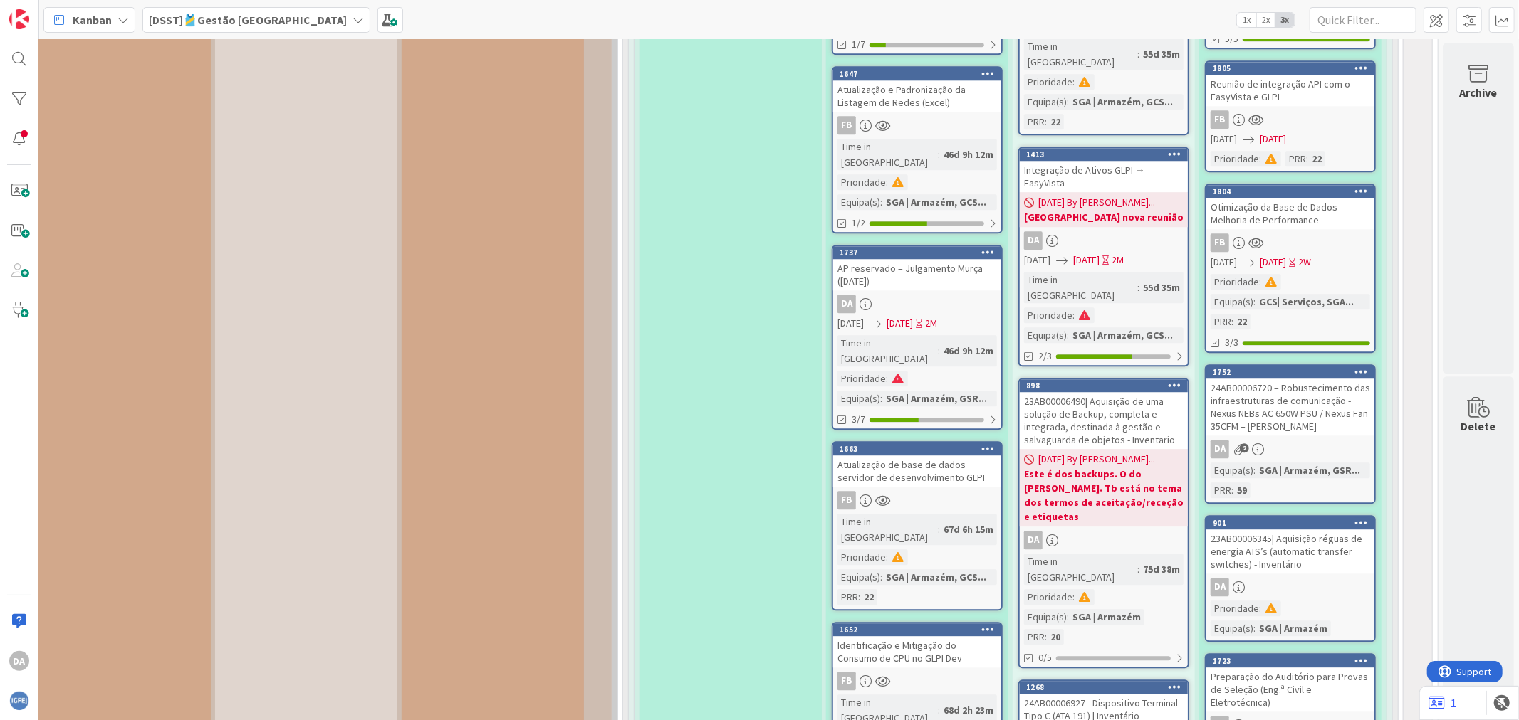
scroll to position [12340, 231]
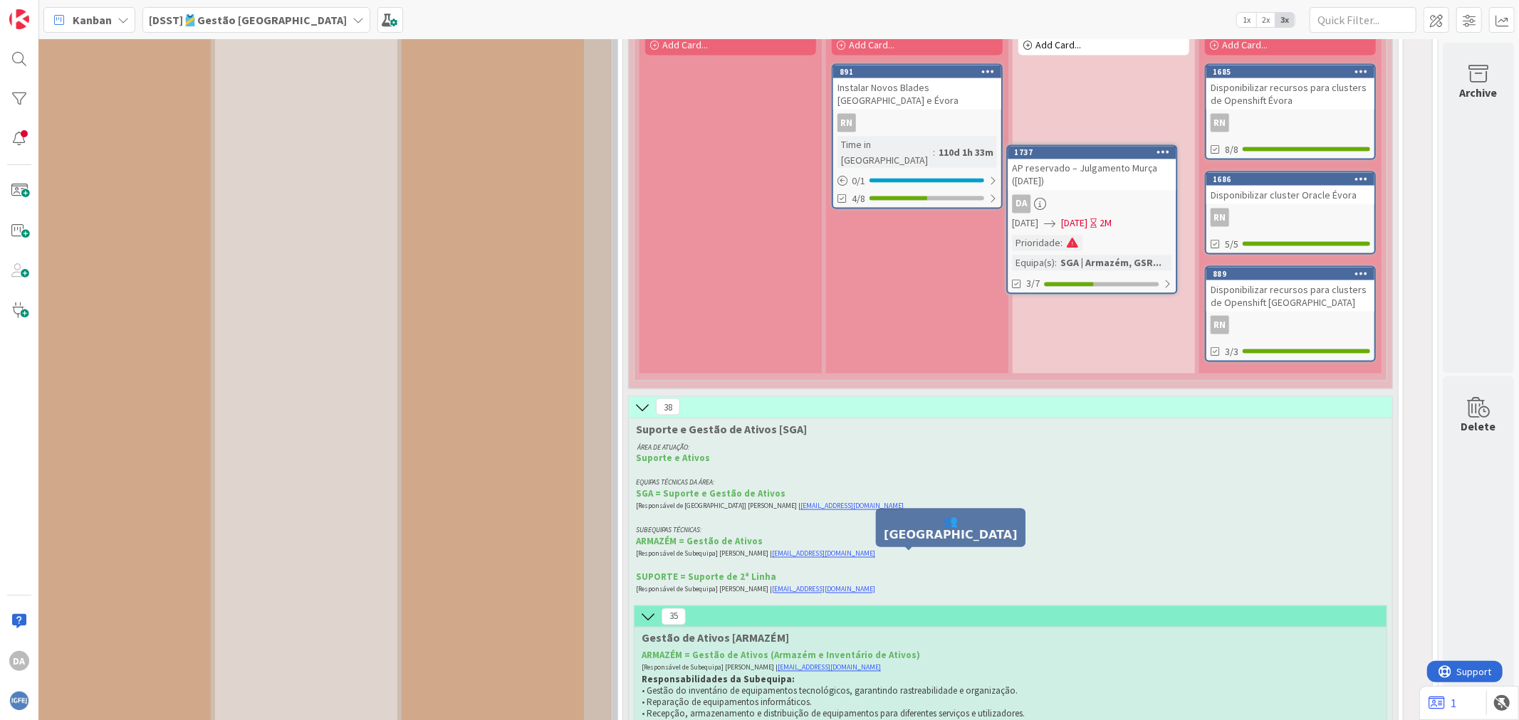
scroll to position [10915, 231]
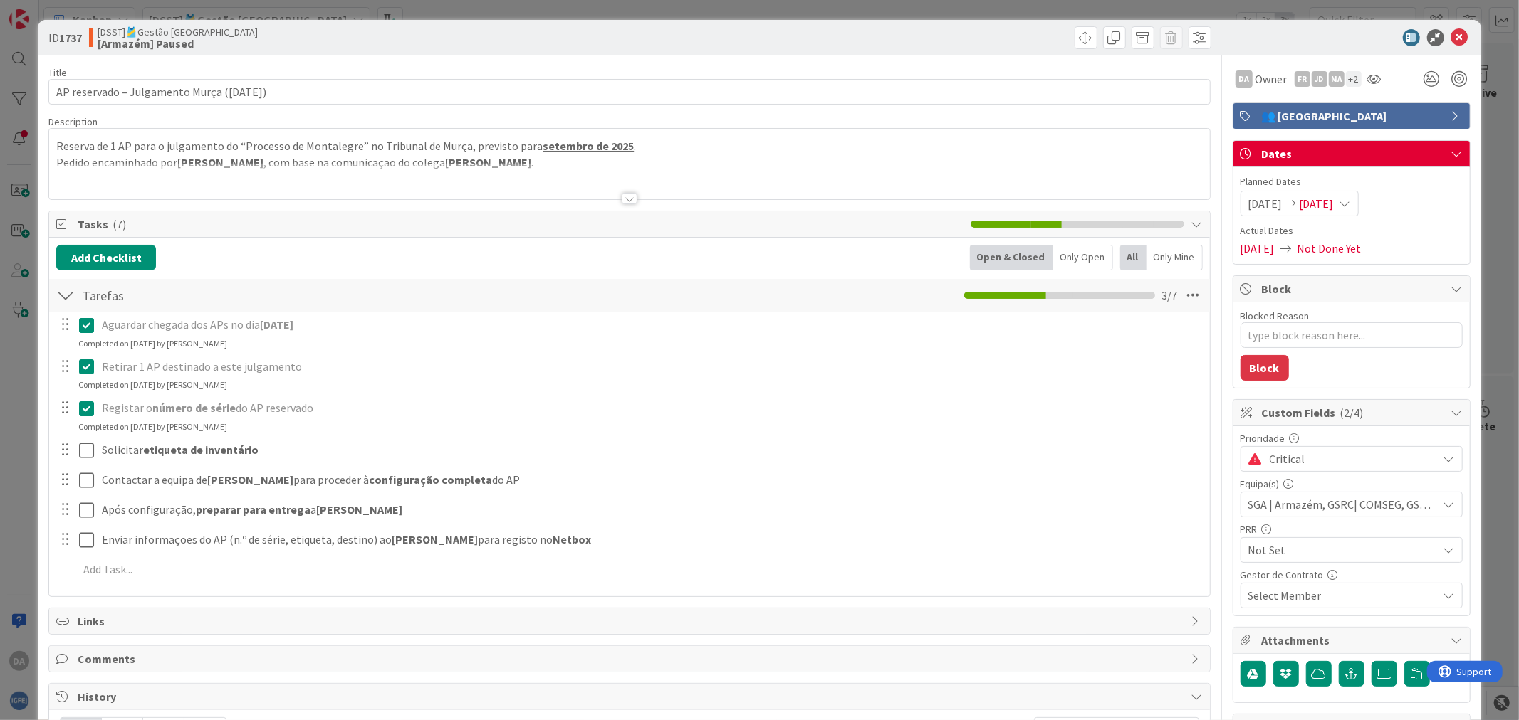
type textarea "x"
click at [1292, 332] on textarea "Blocked Reason" at bounding box center [1351, 336] width 222 height 26
type textarea "E"
type textarea "x"
type textarea "En"
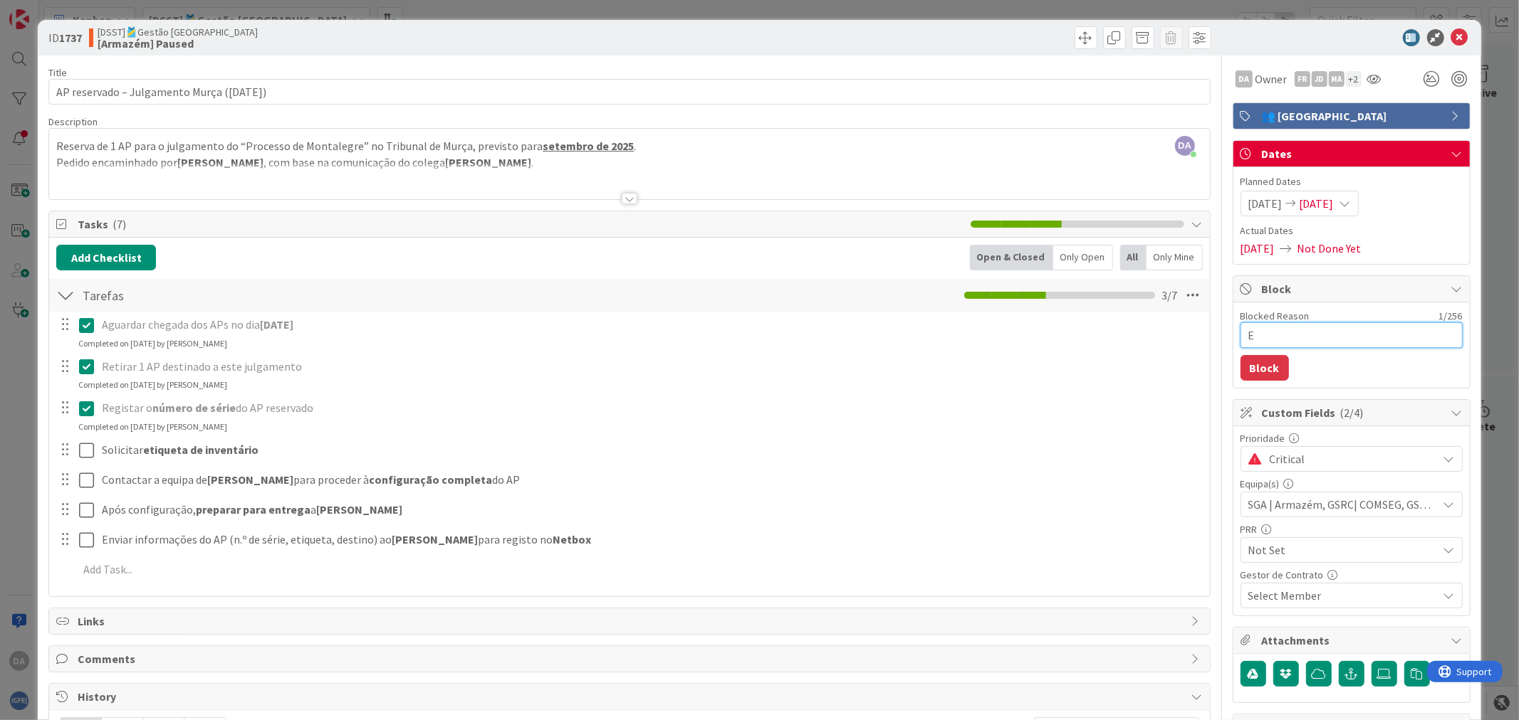
type textarea "x"
type textarea "Env"
type textarea "x"
type textarea "Envi"
type textarea "x"
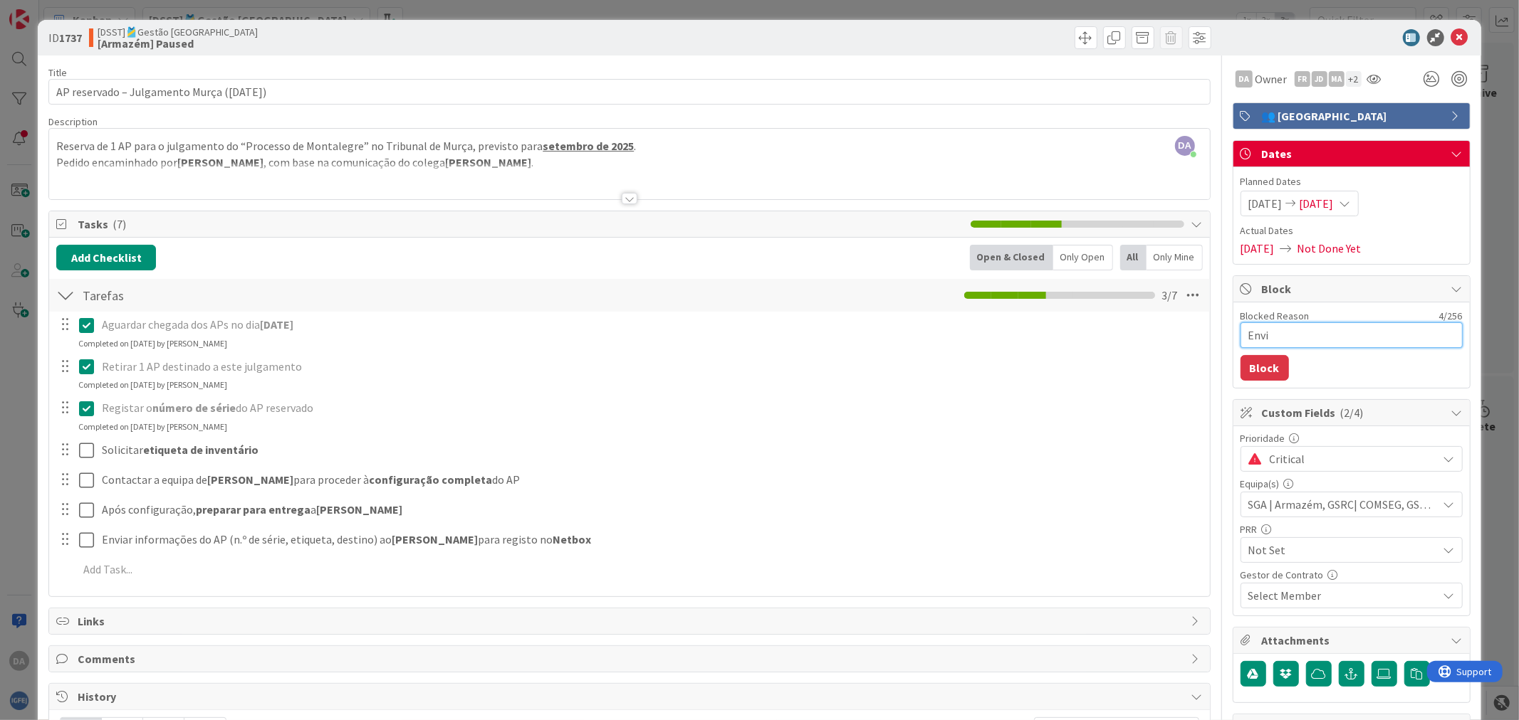
type textarea "Envia"
type textarea "x"
type textarea "Enviad"
type textarea "x"
type textarea "Enviado"
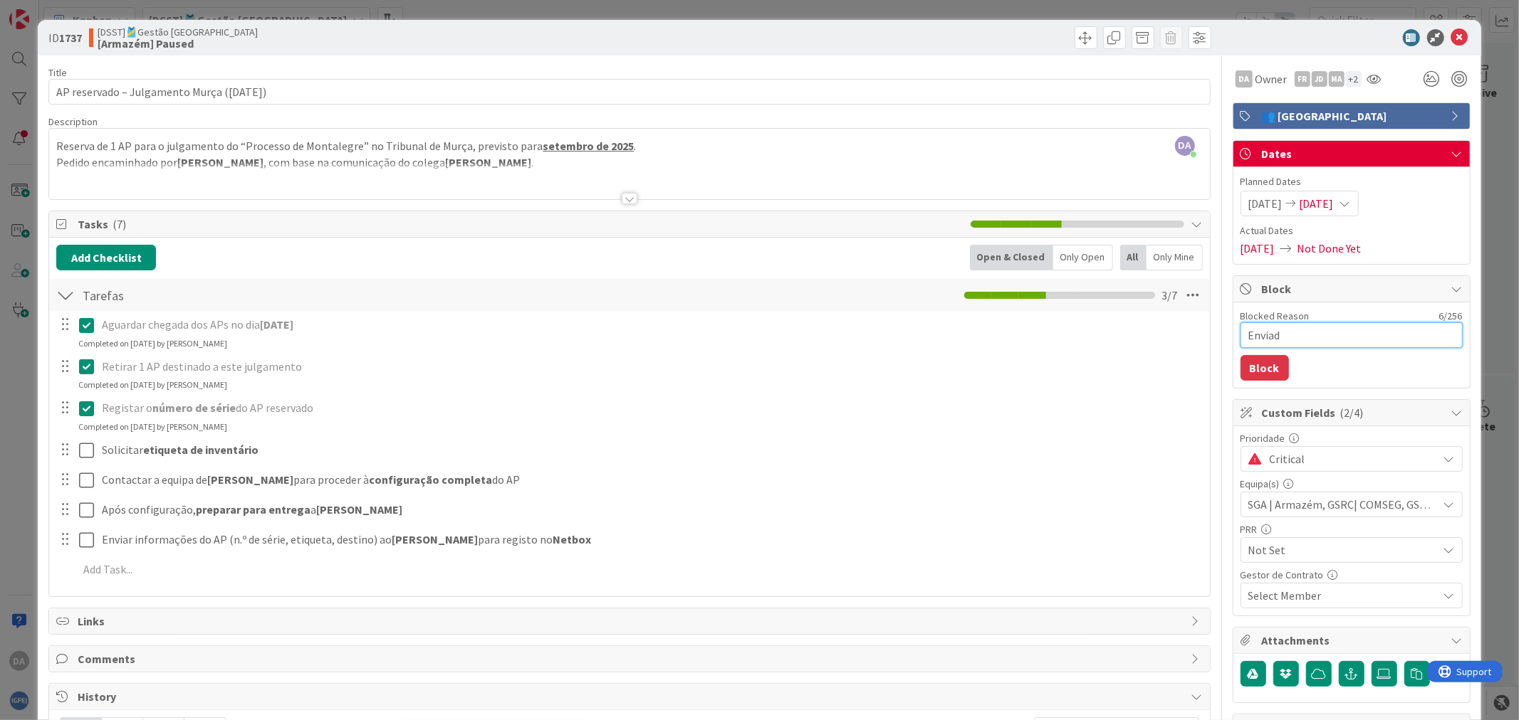
type textarea "x"
type textarea "Enviado"
type textarea "x"
type textarea "Enviado n"
type textarea "x"
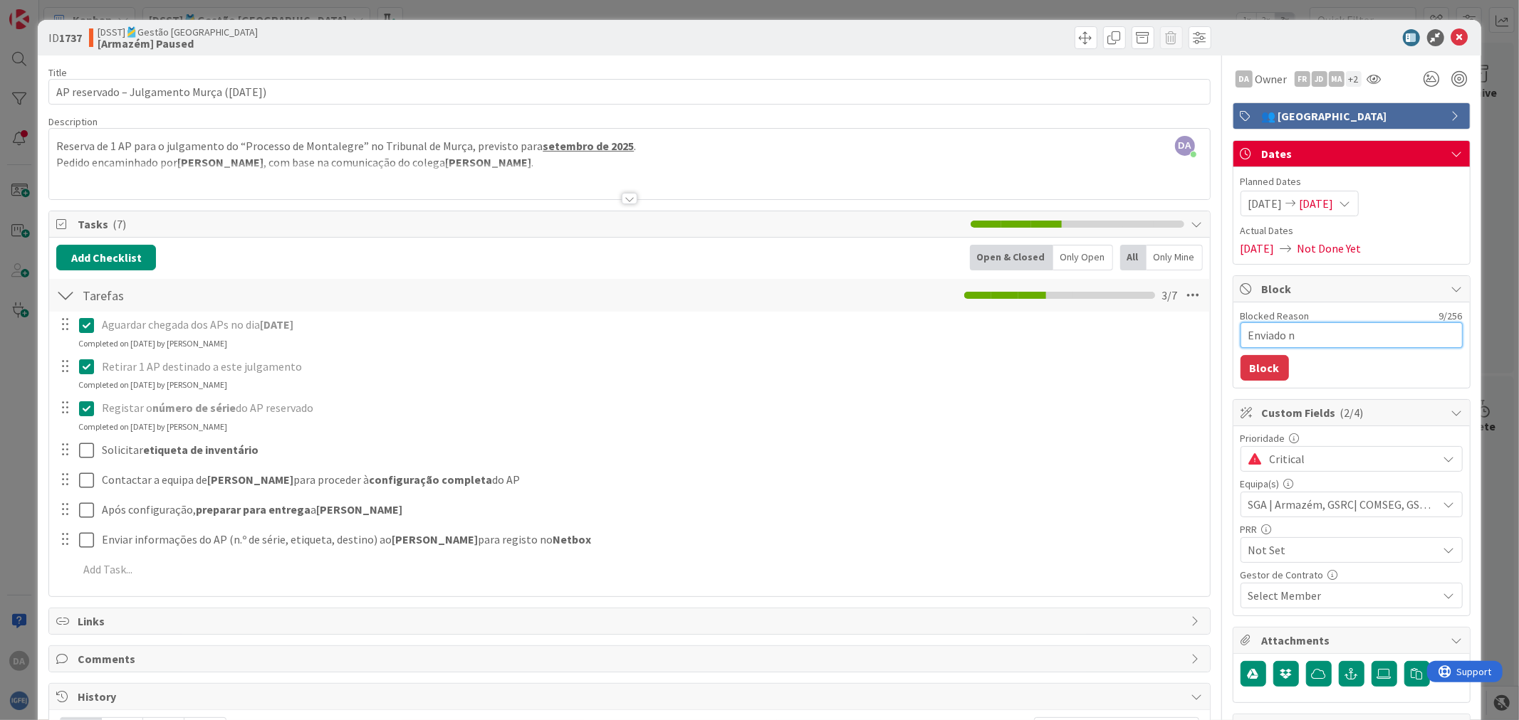
type textarea "Enviado no"
type textarea "x"
type textarea "Enviado no"
type textarea "x"
type textarea "Enviado no d"
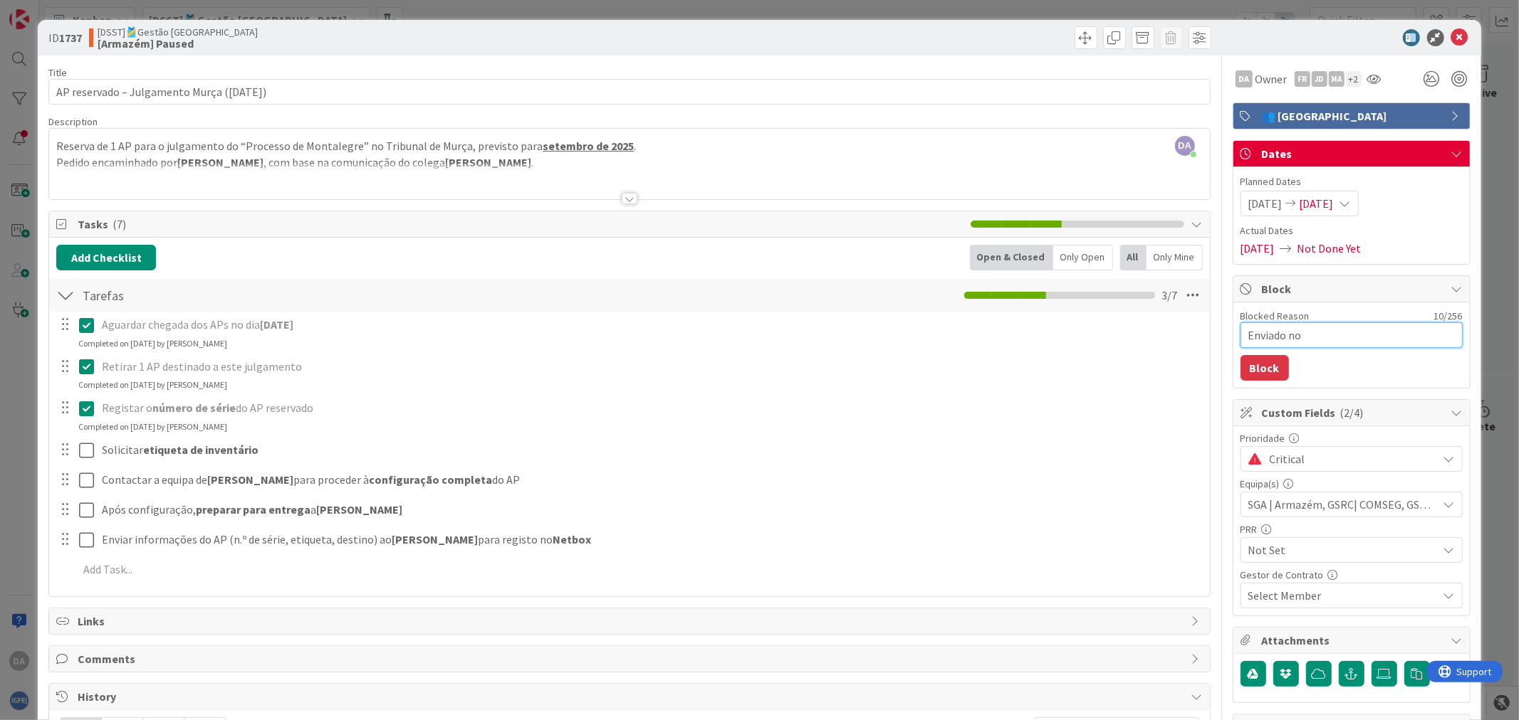
type textarea "x"
type textarea "Enviado no di"
type textarea "x"
type textarea "Enviado no dia"
type textarea "x"
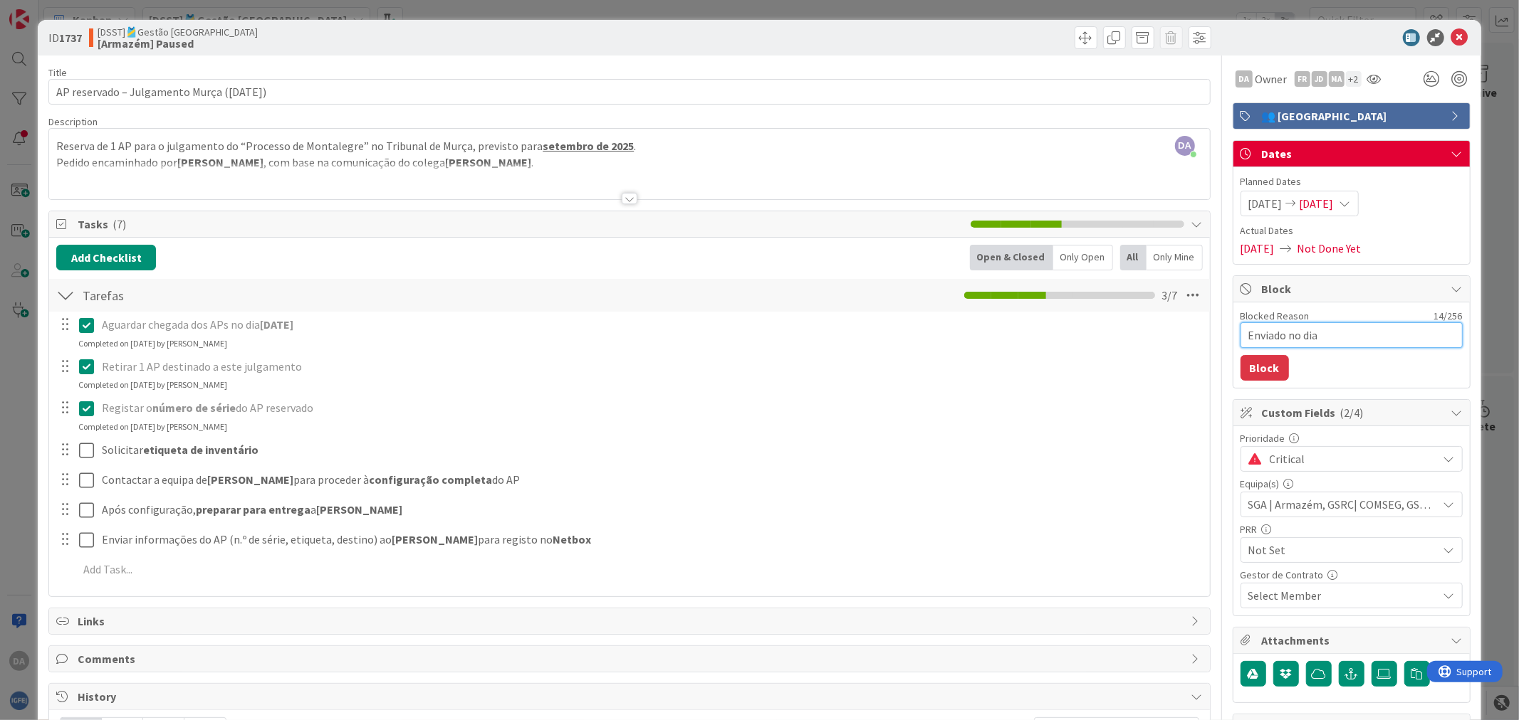
type textarea "Enviado no dia"
type textarea "x"
type textarea "Enviado no dia 7"
type textarea "x"
type textarea "Enviado no dia 7"
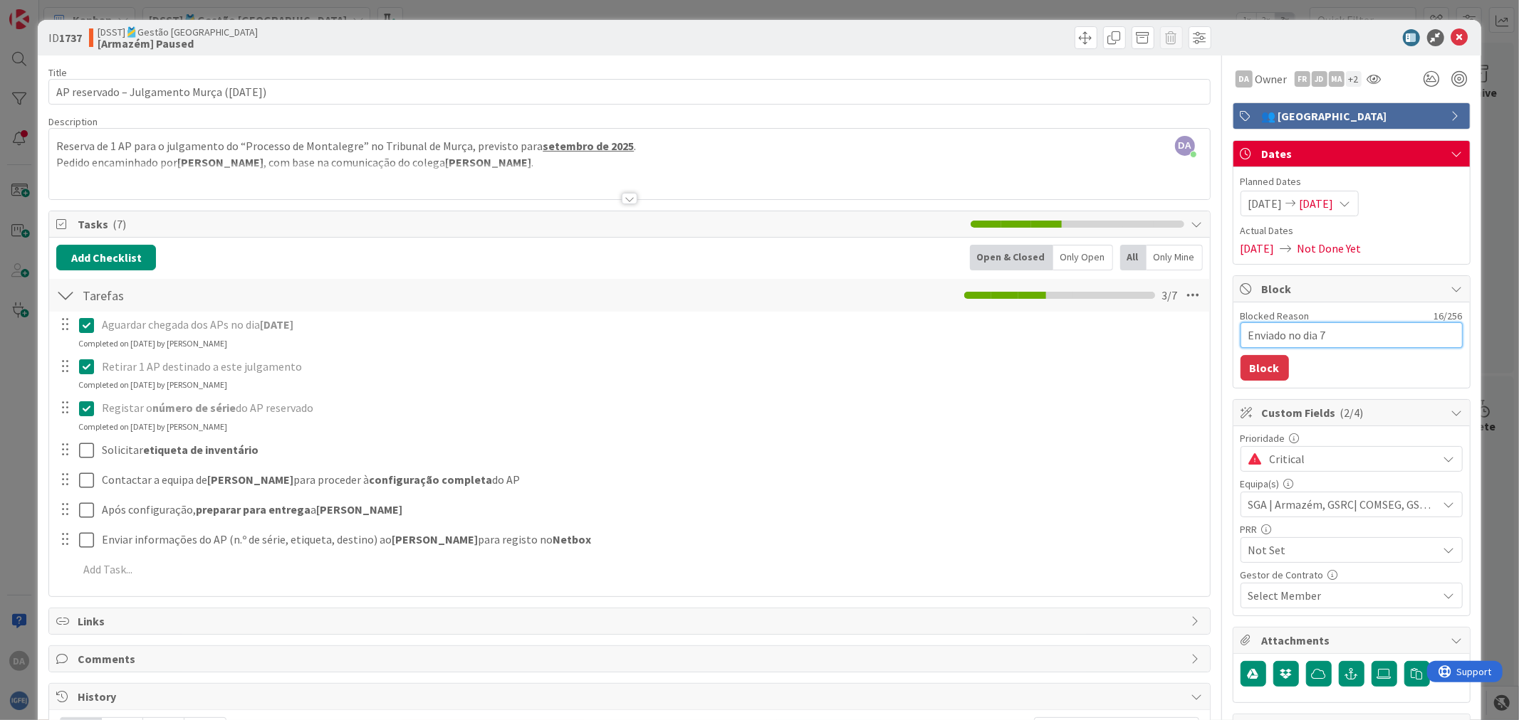
type textarea "x"
type textarea "Enviado no dia 7 d"
type textarea "x"
type textarea "Enviado no dia 7 de"
type textarea "x"
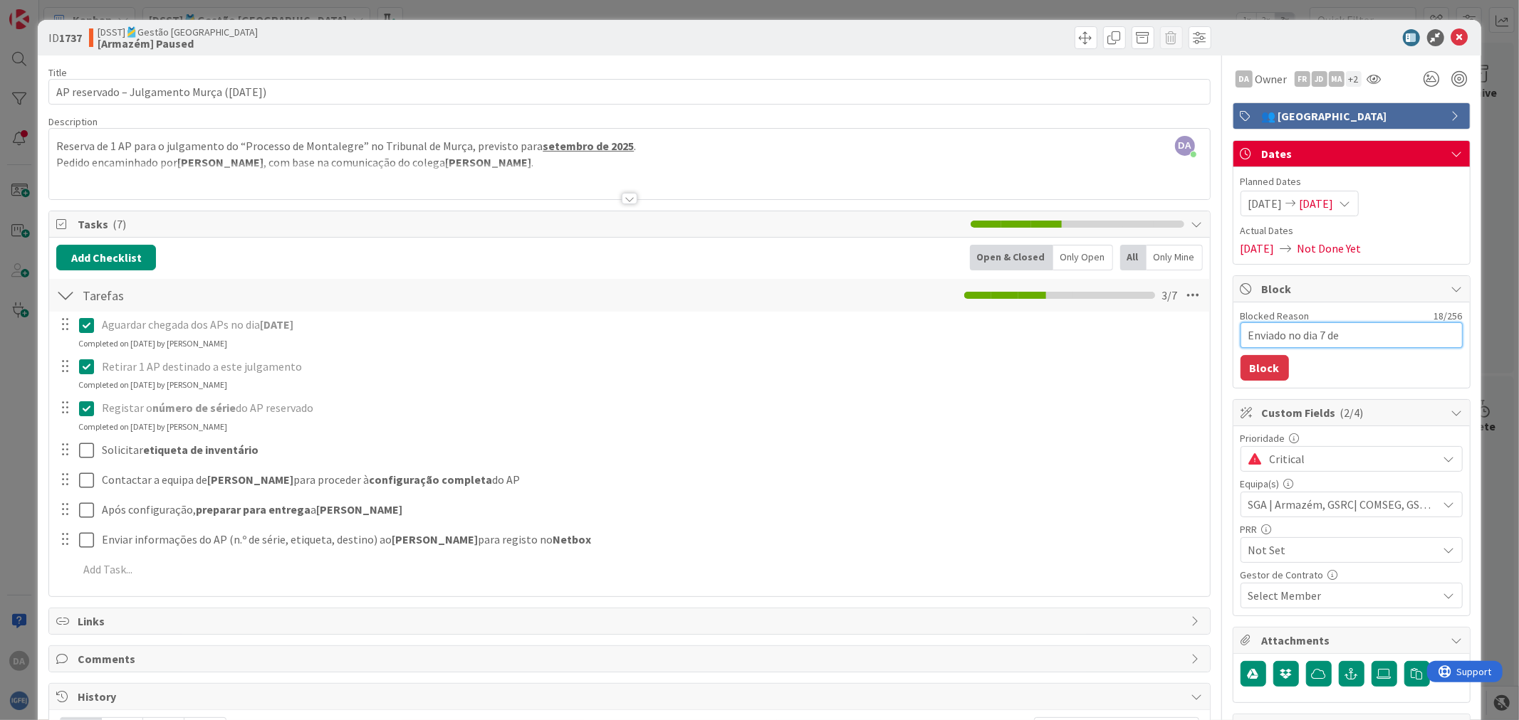
type textarea "Enviado no dia 7 de"
type textarea "x"
type textarea "Enviado no dia 7 de a"
type textarea "x"
type textarea "Enviado no dia 7 de ag"
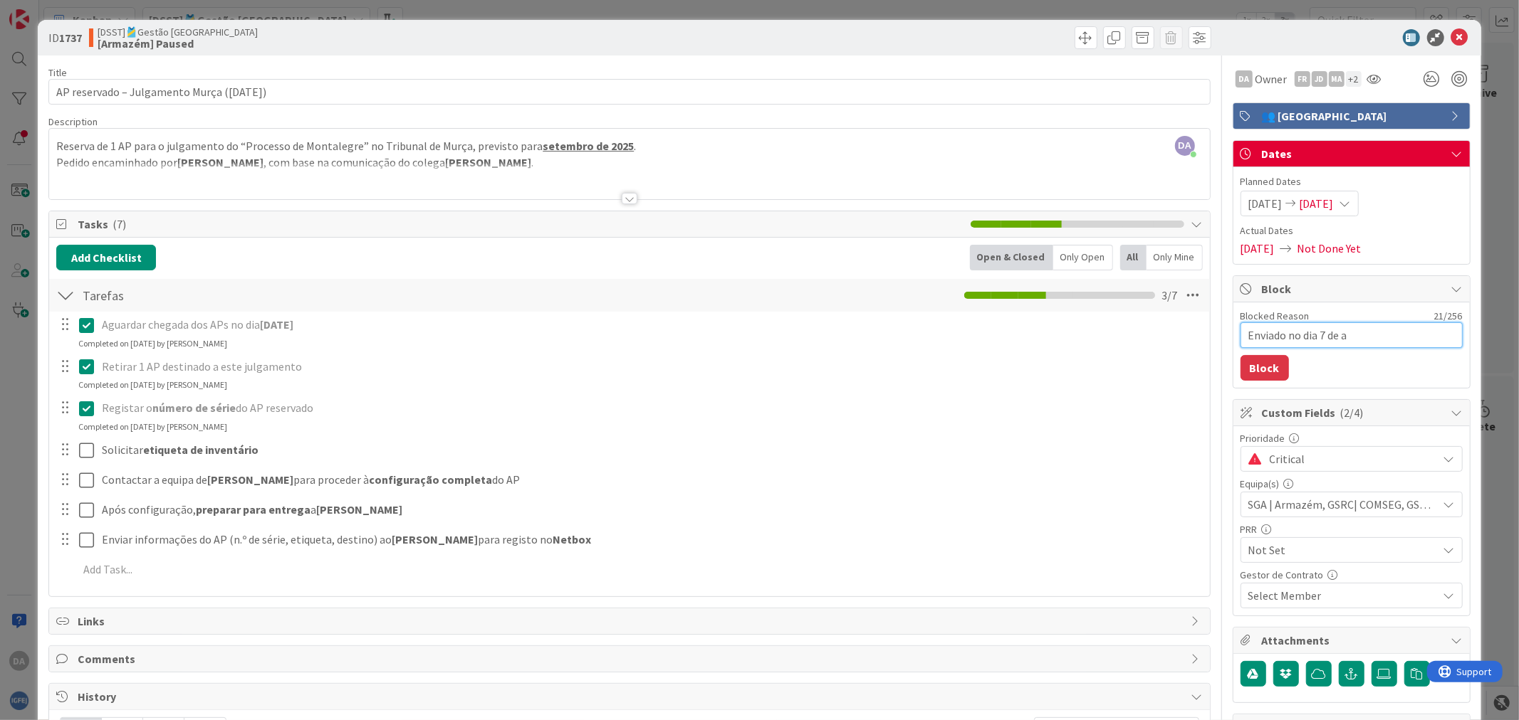
type textarea "x"
type textarea "Enviado no dia [DATE]"
type textarea "x"
type textarea "Enviado no dia 7 de agos"
type textarea "x"
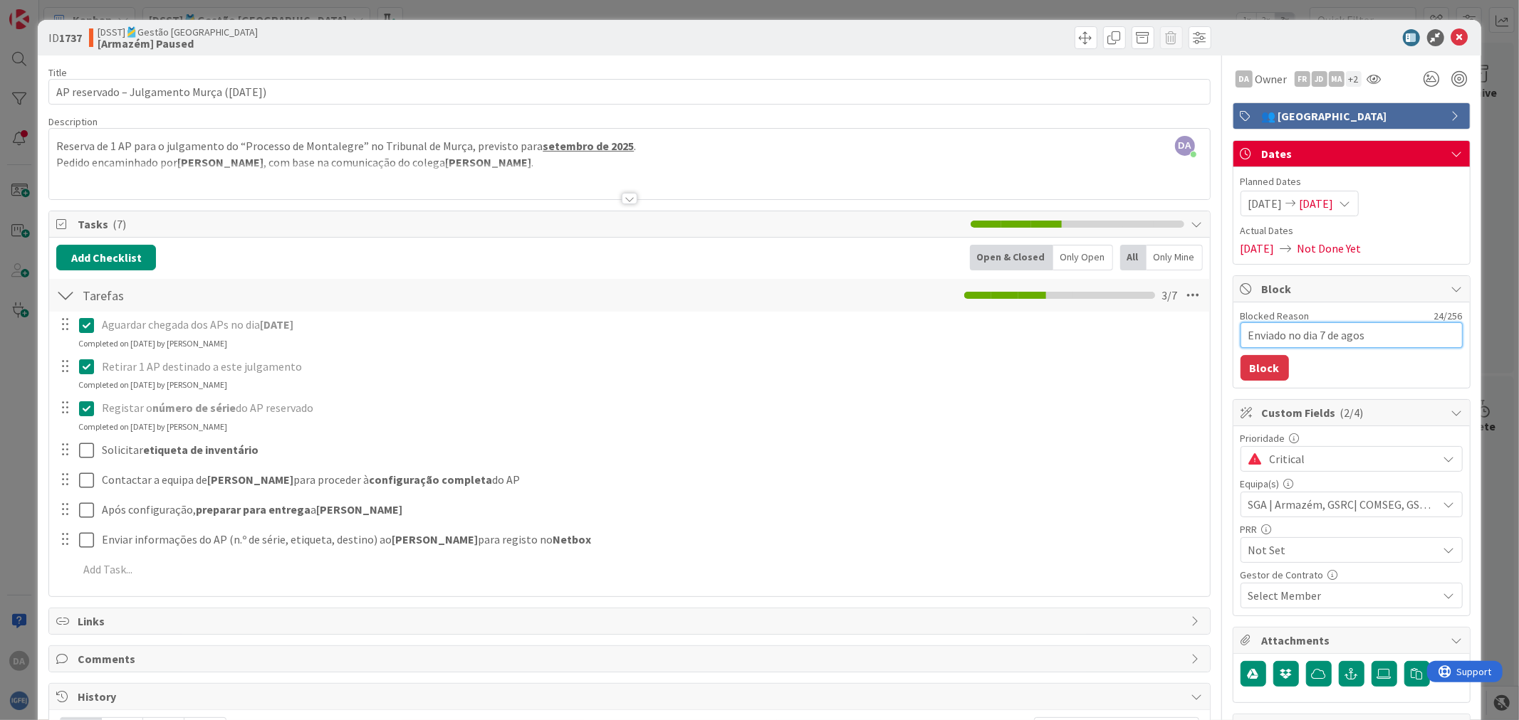
type textarea "Enviado no dia 7 de agost"
type textarea "x"
type textarea "Enviado no dia [DATE]"
type textarea "x"
type textarea "Enviado no dia [DATE]"
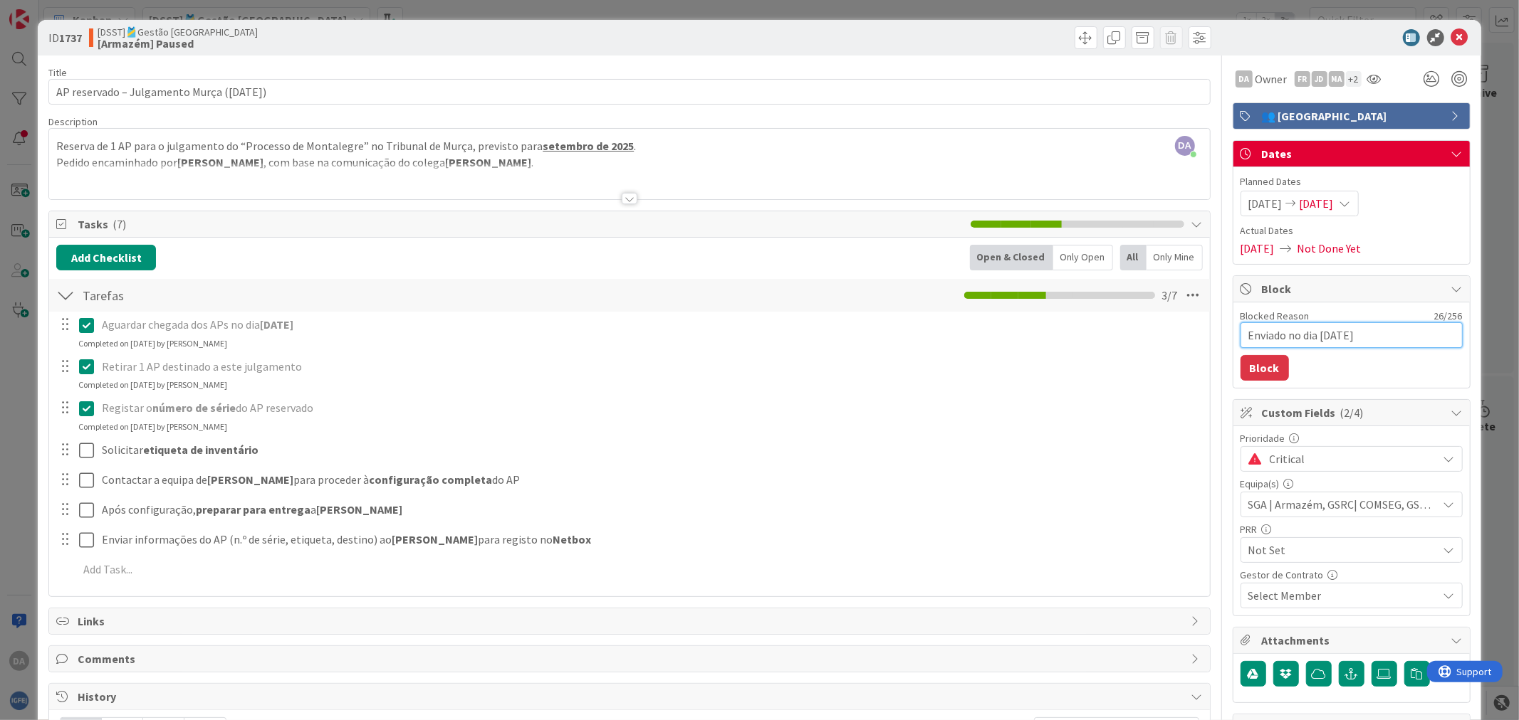
type textarea "x"
type textarea "Enviado no dia [DATE] p"
type textarea "x"
type textarea "Enviado no dia [DATE] pa"
type textarea "x"
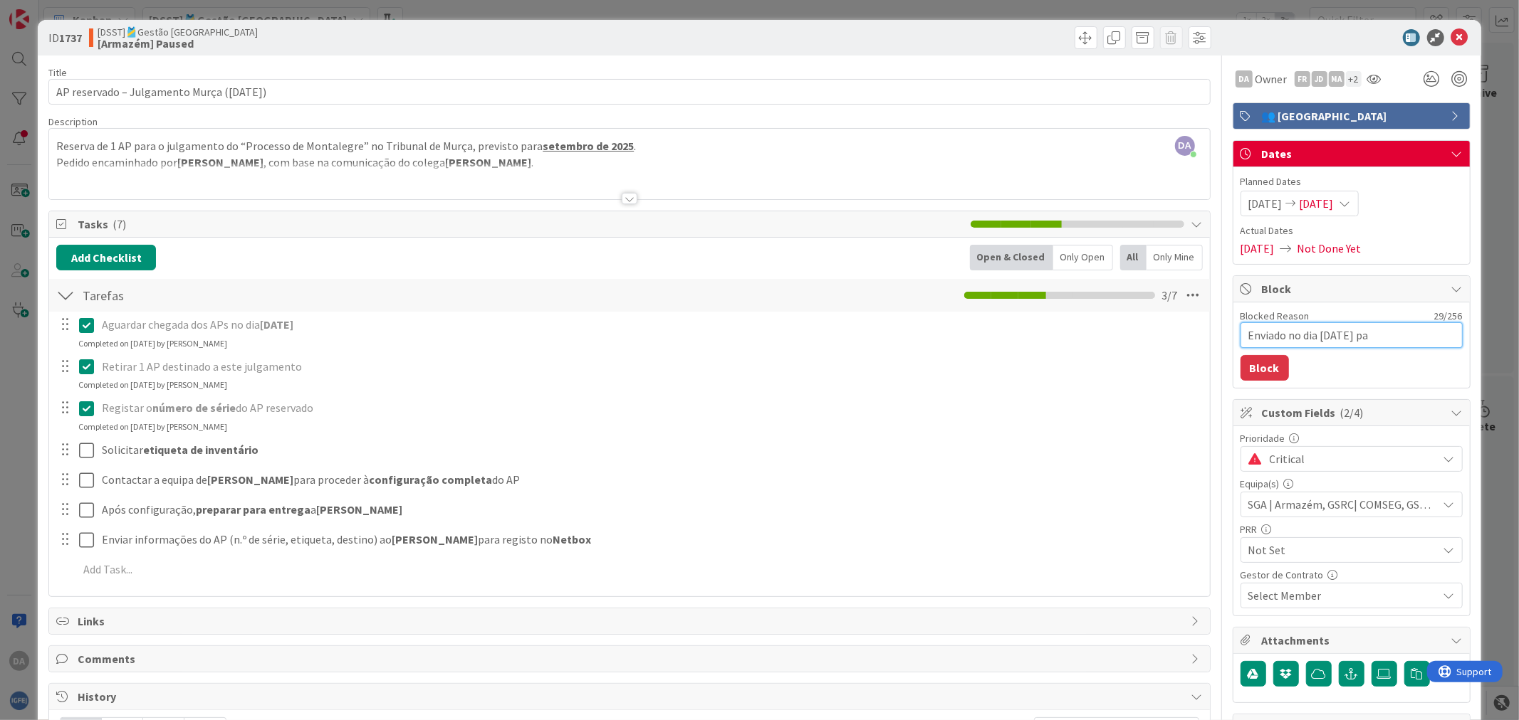
type textarea "Enviado no dia [DATE] par"
type textarea "x"
type textarea "Enviado no dia [DATE] para"
type textarea "x"
type textarea "Enviado no dia [DATE] para"
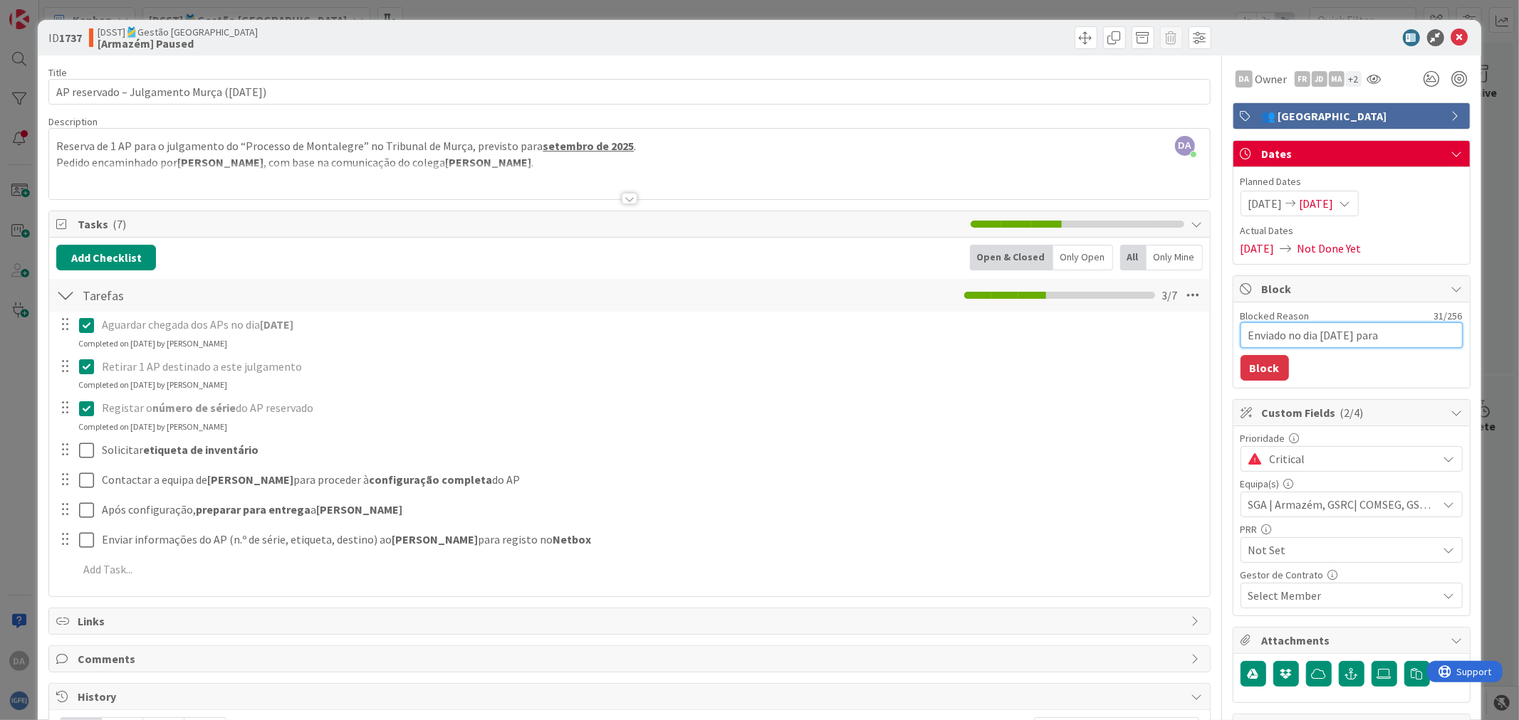
type textarea "x"
type textarea "Enviado no dia [DATE] para o"
type textarea "x"
type textarea "Enviado no dia [DATE] para o"
type textarea "x"
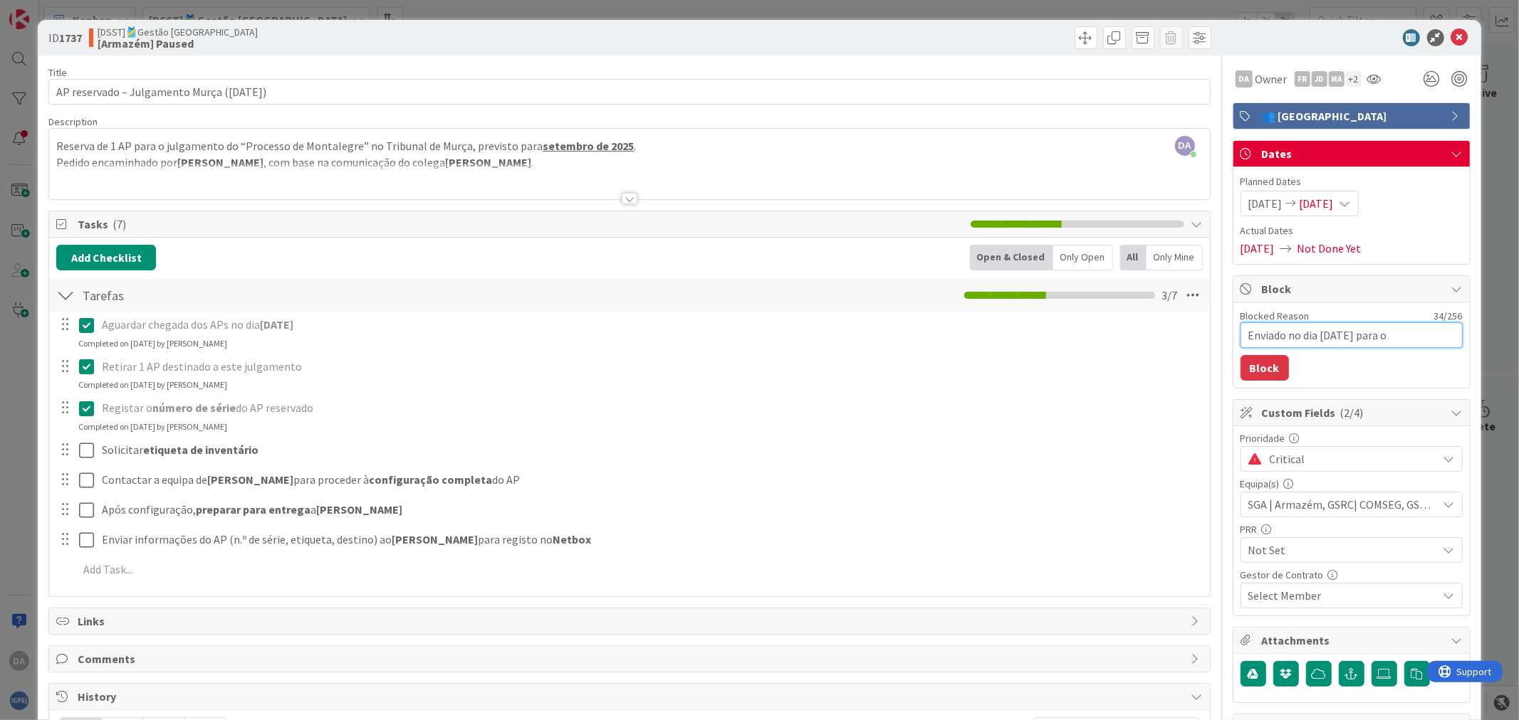
paste textarea "Palácio da Justiça"
type textarea "Enviado no dia [DATE] para o [GEOGRAPHIC_DATA]"
type textarea "x"
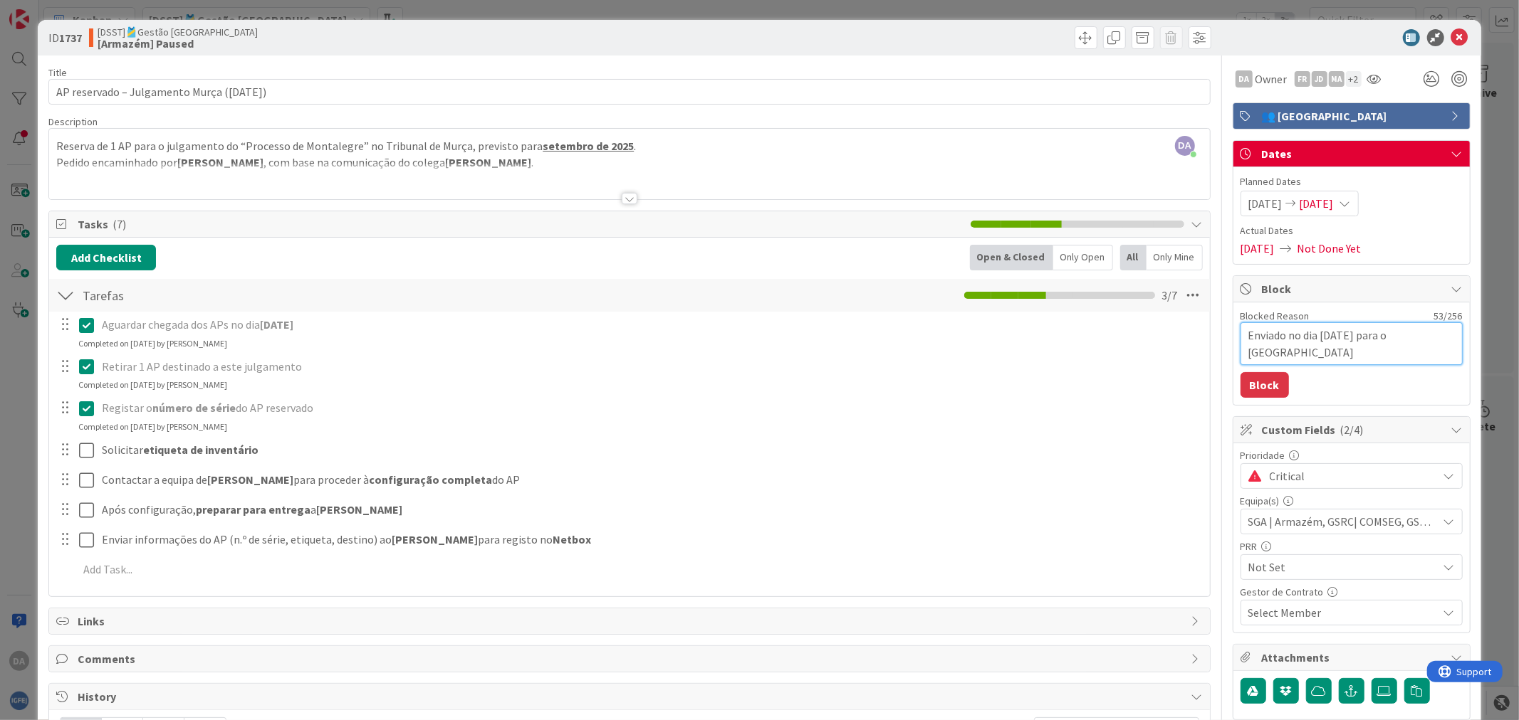
type textarea "Enviado no dia [DATE] para o [GEOGRAPHIC_DATA] d"
type textarea "x"
type textarea "Enviado no dia [DATE] para o [GEOGRAPHIC_DATA] de"
type textarea "x"
type textarea "Enviado no dia [DATE] para o [GEOGRAPHIC_DATA] de"
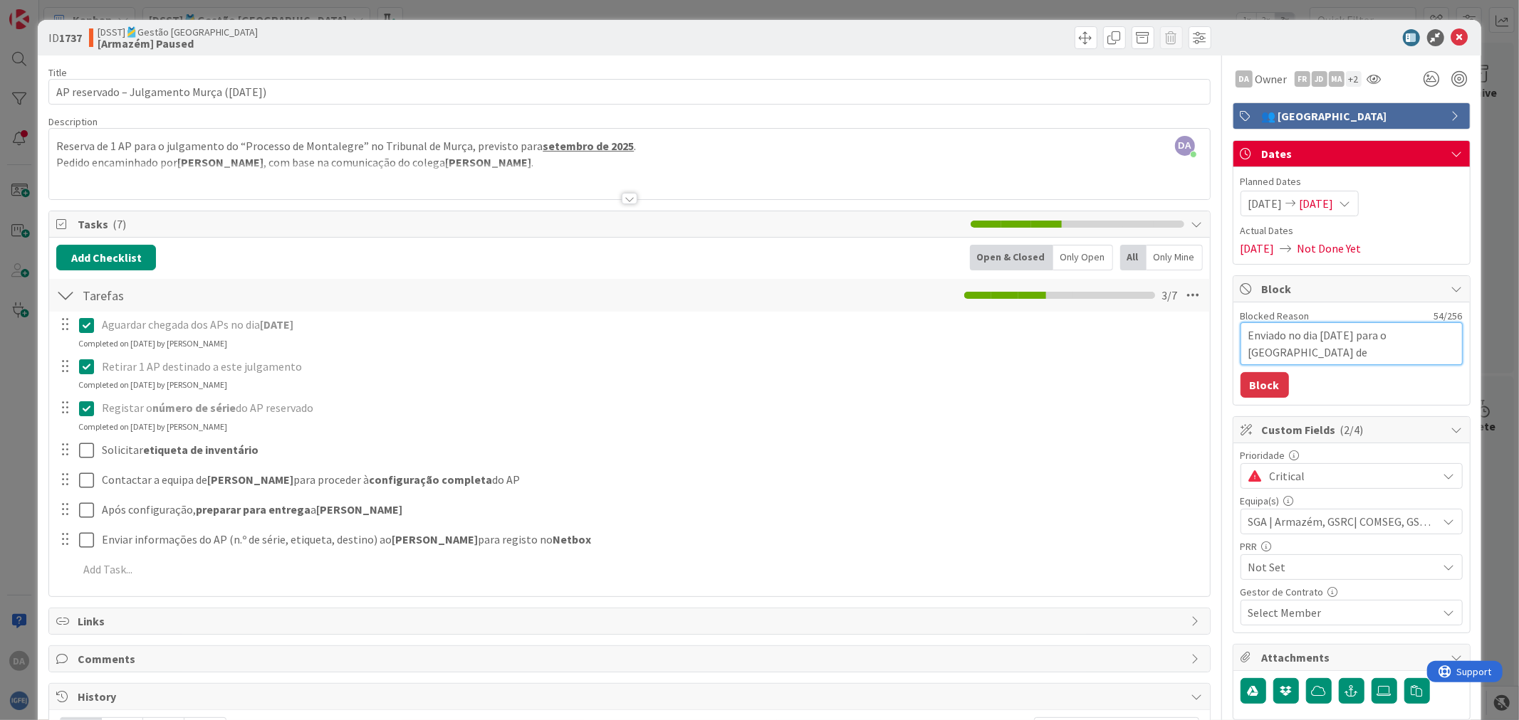
type textarea "x"
type textarea "Enviado no dia [DATE] para o [GEOGRAPHIC_DATA] de M"
type textarea "x"
type textarea "Enviado no dia [DATE] para o [GEOGRAPHIC_DATA]"
type textarea "x"
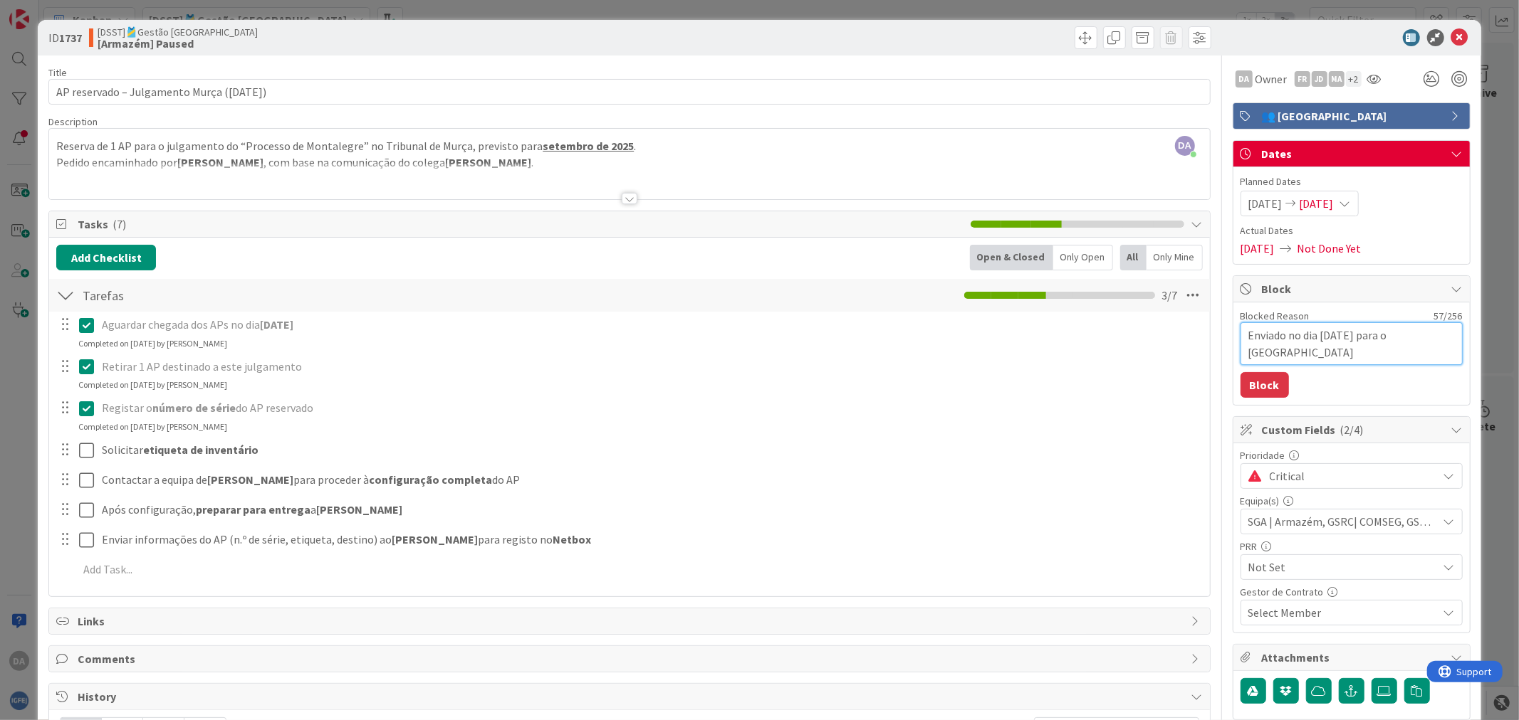
type textarea "Enviado no dia [DATE] para o [GEOGRAPHIC_DATA]"
type textarea "x"
type textarea "Enviado no dia [DATE] para o [GEOGRAPHIC_DATA]"
type textarea "x"
type textarea "Enviado no dia [DATE] para o [GEOGRAPHIC_DATA]"
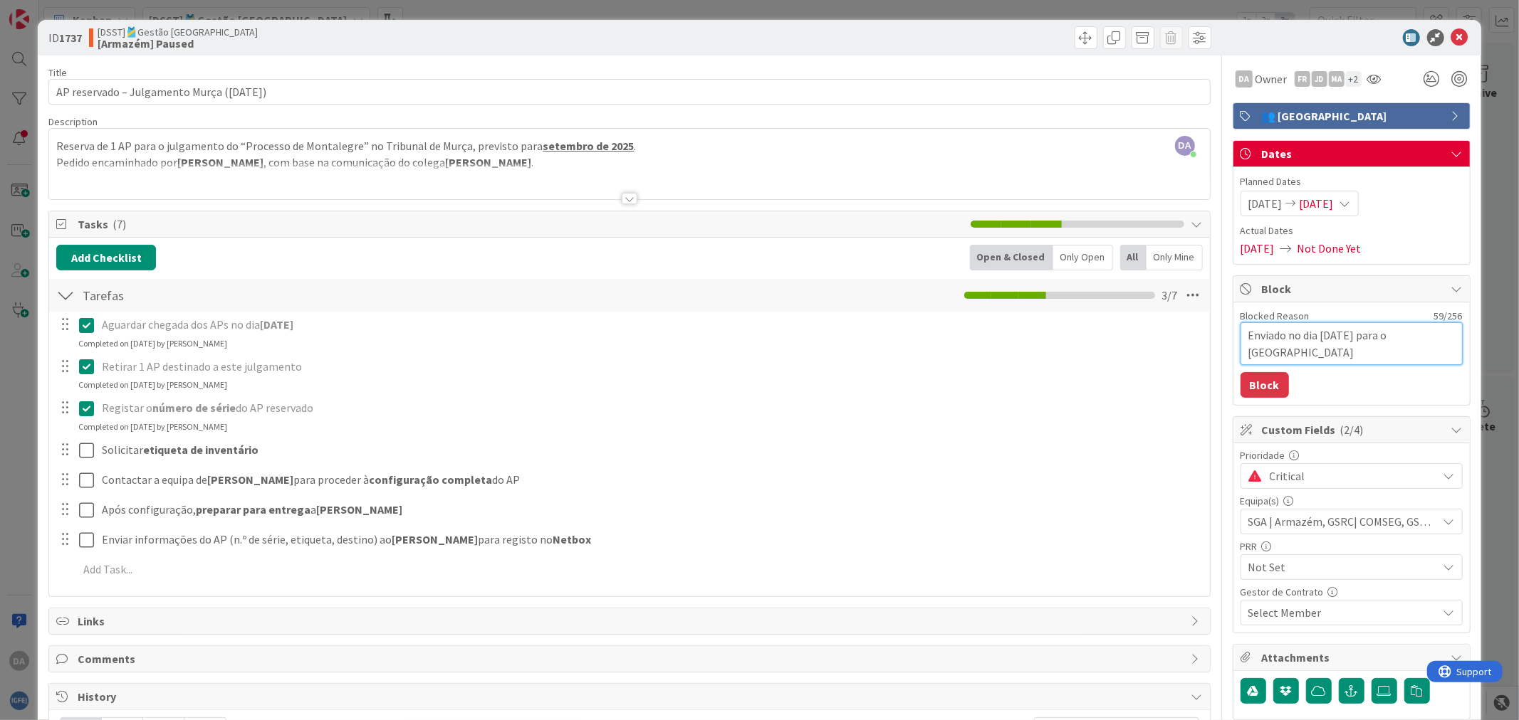
type textarea "x"
type textarea "Enviado no dia [DATE] para o [GEOGRAPHIC_DATA]."
type textarea "x"
type textarea "Enviado no dia [DATE] para o [GEOGRAPHIC_DATA]."
type textarea "x"
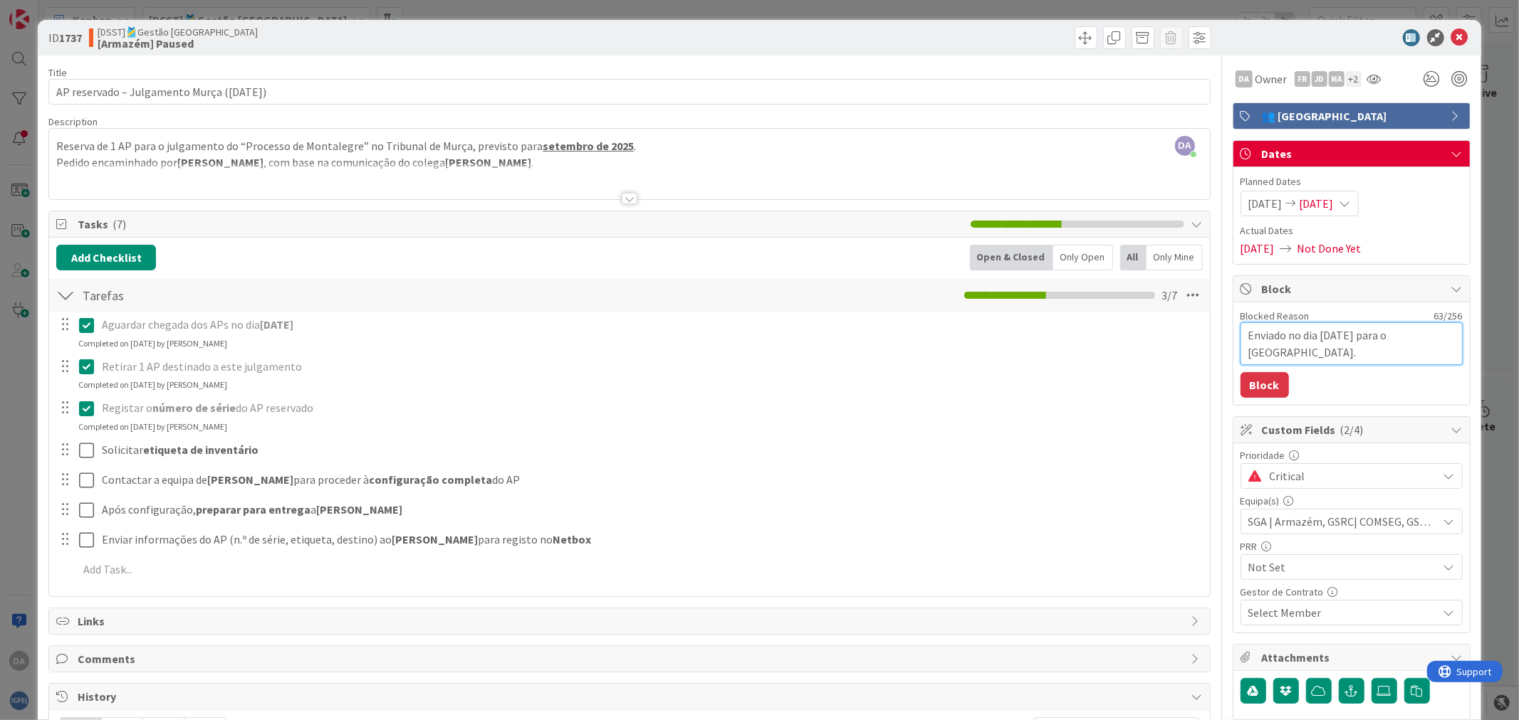
type textarea "Enviado no dia [DATE] para o [GEOGRAPHIC_DATA]. A"
type textarea "x"
type textarea "Enviado no dia [DATE] para o [GEOGRAPHIC_DATA]. Ag"
type textarea "x"
type textarea "Enviado no dia [DATE] para o [GEOGRAPHIC_DATA]. [GEOGRAPHIC_DATA]"
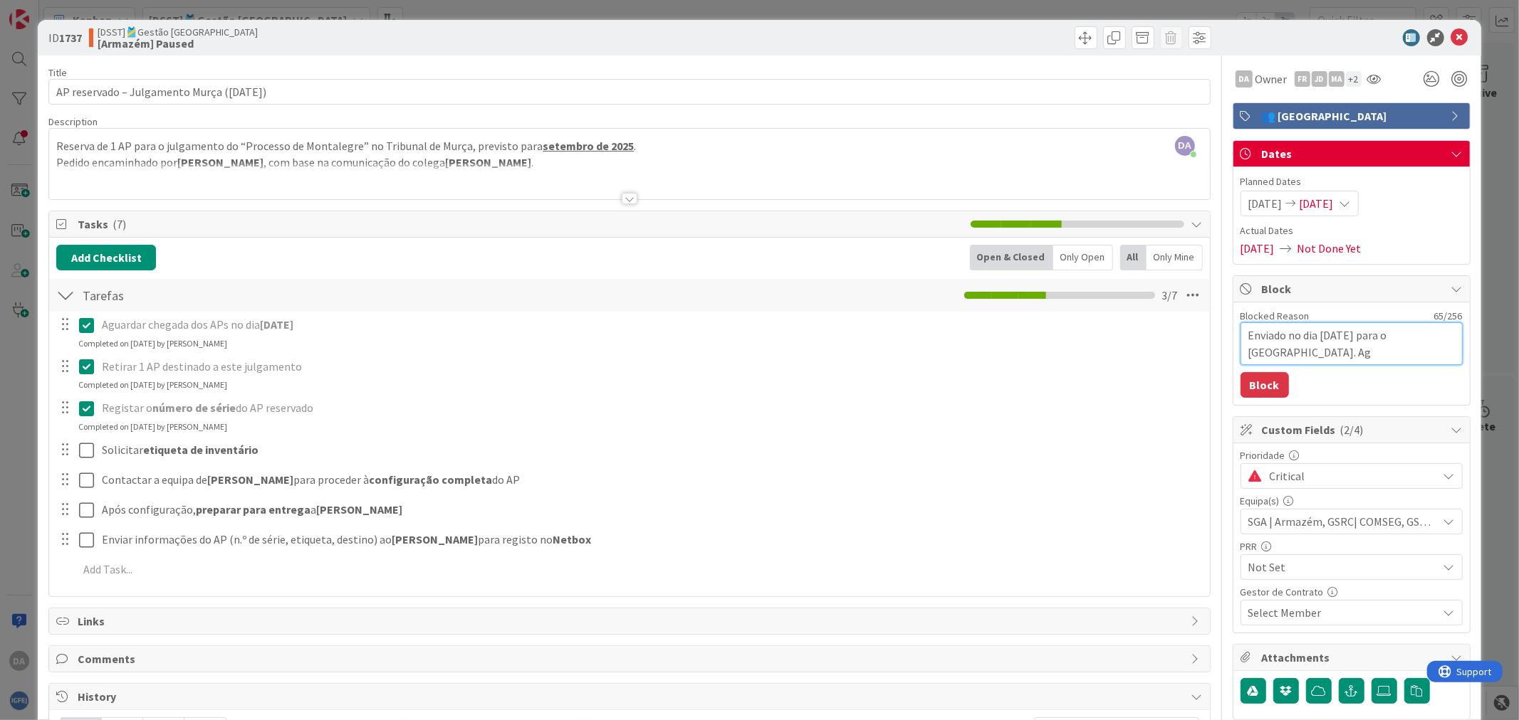
type textarea "x"
type textarea "Enviado no dia [DATE] para o [GEOGRAPHIC_DATA]. Agua"
type textarea "x"
type textarea "Enviado no dia [DATE] para o [GEOGRAPHIC_DATA]. [GEOGRAPHIC_DATA]"
type textarea "x"
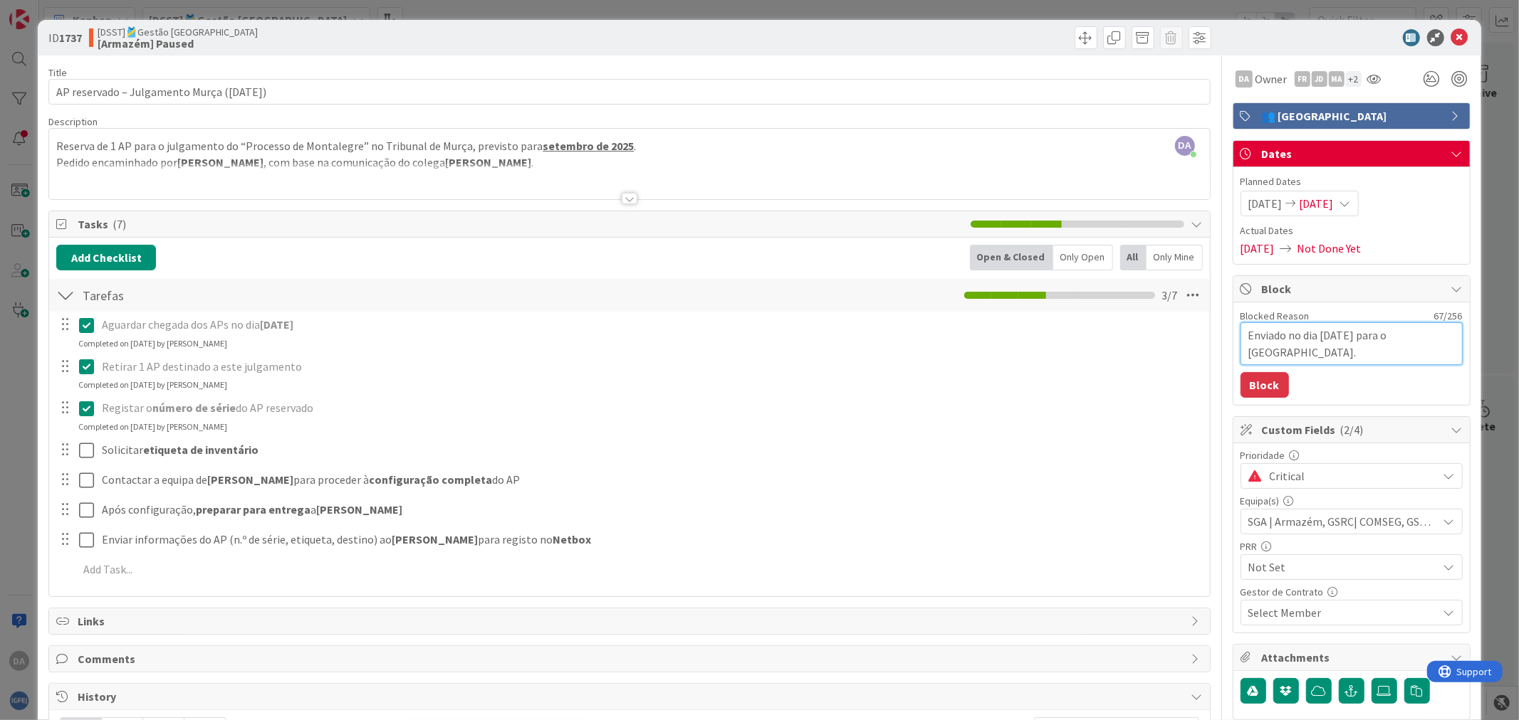
type textarea "Enviado no dia [DATE] para o [GEOGRAPHIC_DATA]. [GEOGRAPHIC_DATA]"
type textarea "x"
type textarea "Enviado no dia [DATE] para o [GEOGRAPHIC_DATA]. [GEOGRAPHIC_DATA]"
type textarea "x"
type textarea "Enviado no dia [DATE] para o [GEOGRAPHIC_DATA]. [GEOGRAPHIC_DATA]"
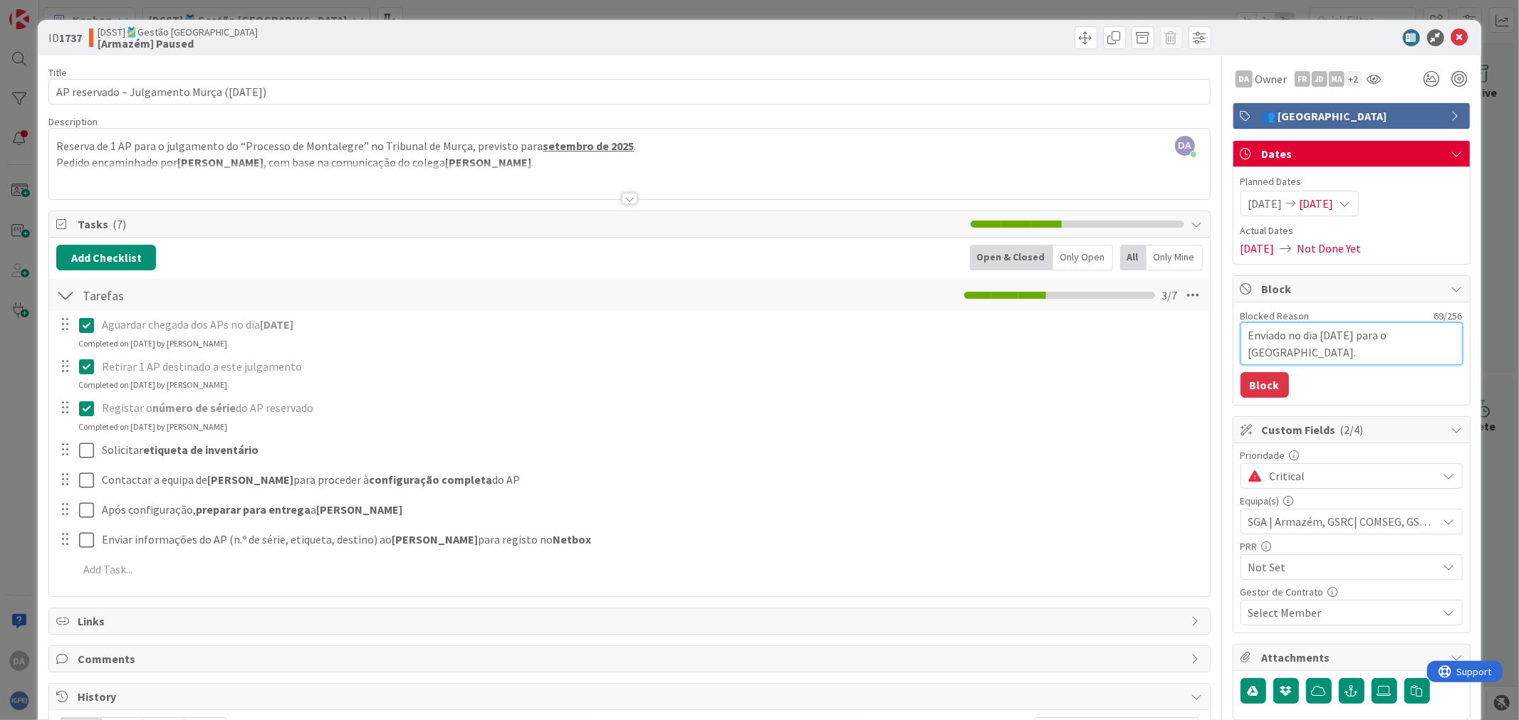
type textarea "x"
type textarea "Enviado no dia [DATE] para o [GEOGRAPHIC_DATA]. [GEOGRAPHIC_DATA]"
type textarea "x"
type textarea "Enviado no dia [DATE] para o [GEOGRAPHIC_DATA]. [GEOGRAPHIC_DATA]"
type textarea "x"
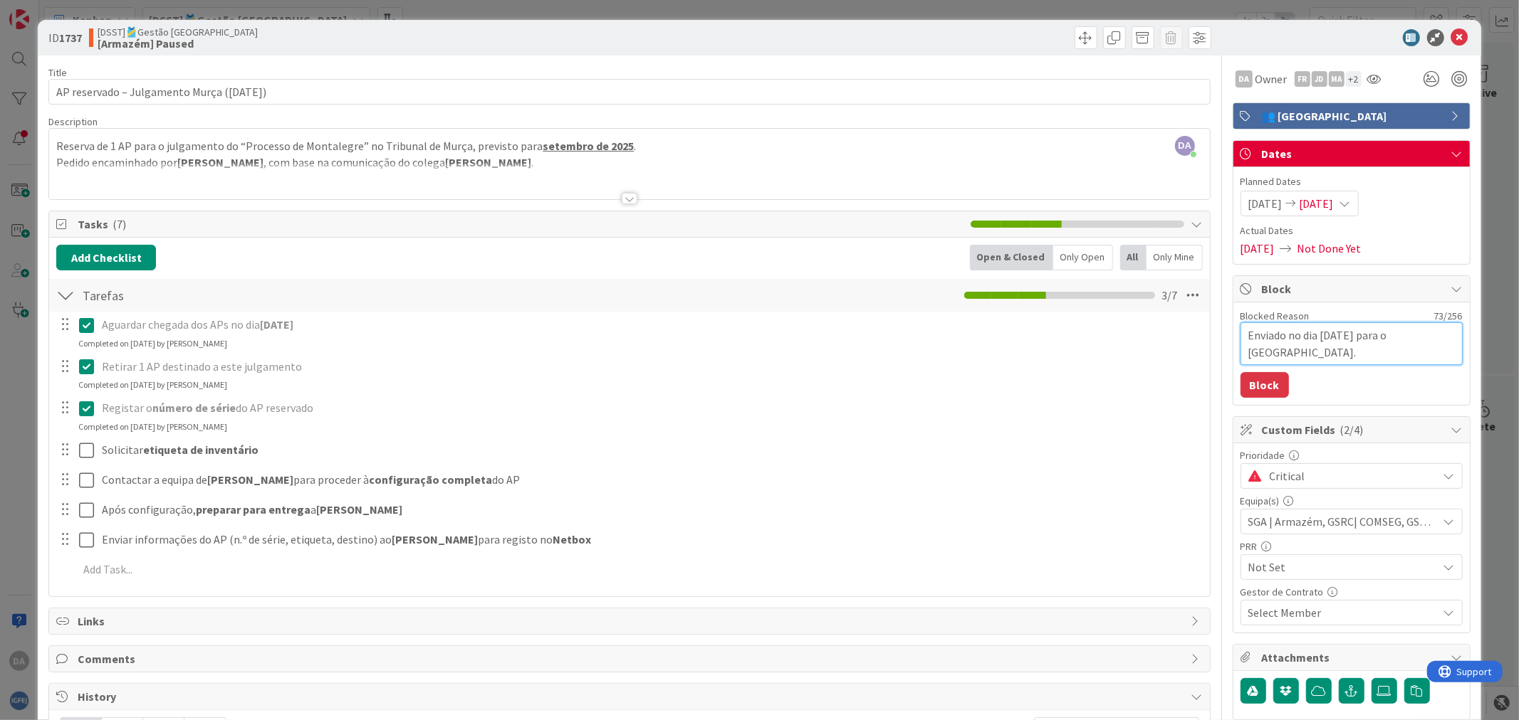
type textarea "Enviado no dia [DATE] para o [GEOGRAPHIC_DATA]. [GEOGRAPHIC_DATA]"
type textarea "x"
type textarea "Enviado no dia [DATE] para o [GEOGRAPHIC_DATA]. [GEOGRAPHIC_DATA] i"
type textarea "x"
type textarea "Enviado no dia [DATE] para o [GEOGRAPHIC_DATA]. [GEOGRAPHIC_DATA] in"
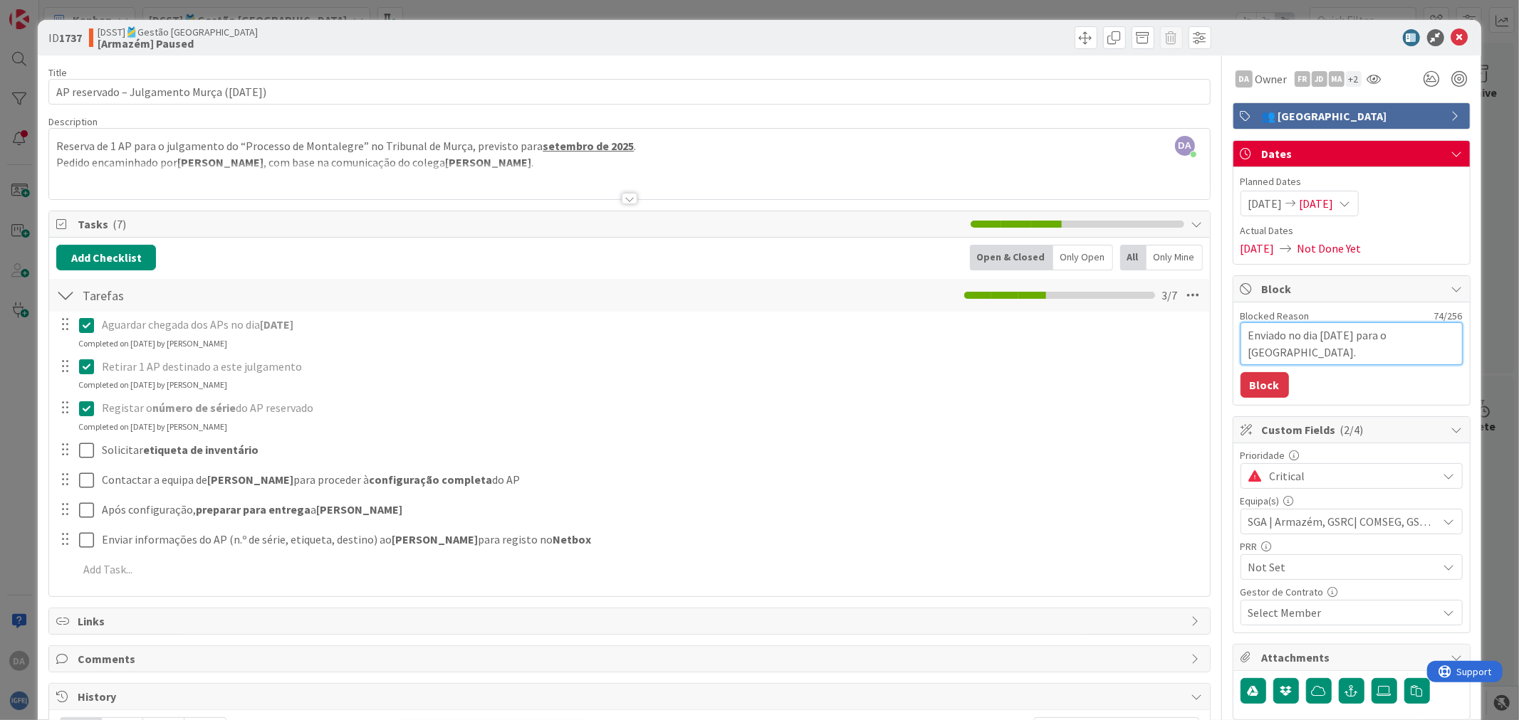
type textarea "x"
type textarea "Enviado no dia [DATE] para o [GEOGRAPHIC_DATA]. [GEOGRAPHIC_DATA] ins"
type textarea "x"
type textarea "Enviado no dia [DATE] para o [GEOGRAPHIC_DATA]. Aguardamos inst"
type textarea "x"
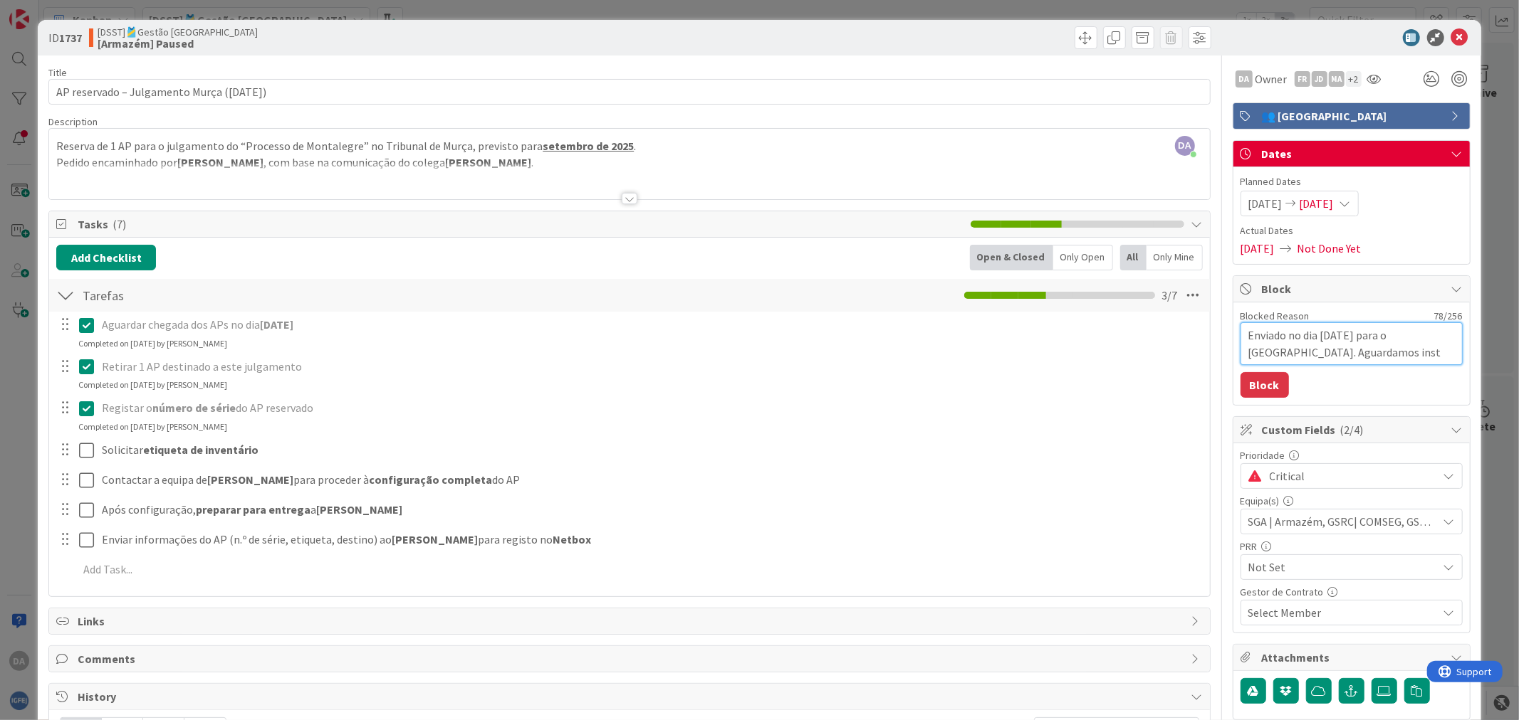
type textarea "Enviado no dia [DATE] para o [GEOGRAPHIC_DATA]. Aguardamos insta"
type textarea "x"
type textarea "Enviado no dia [DATE] para o [GEOGRAPHIC_DATA]. [GEOGRAPHIC_DATA] instal"
type textarea "x"
type textarea "Enviado no dia [DATE] para o [GEOGRAPHIC_DATA]. Aguardamos instala"
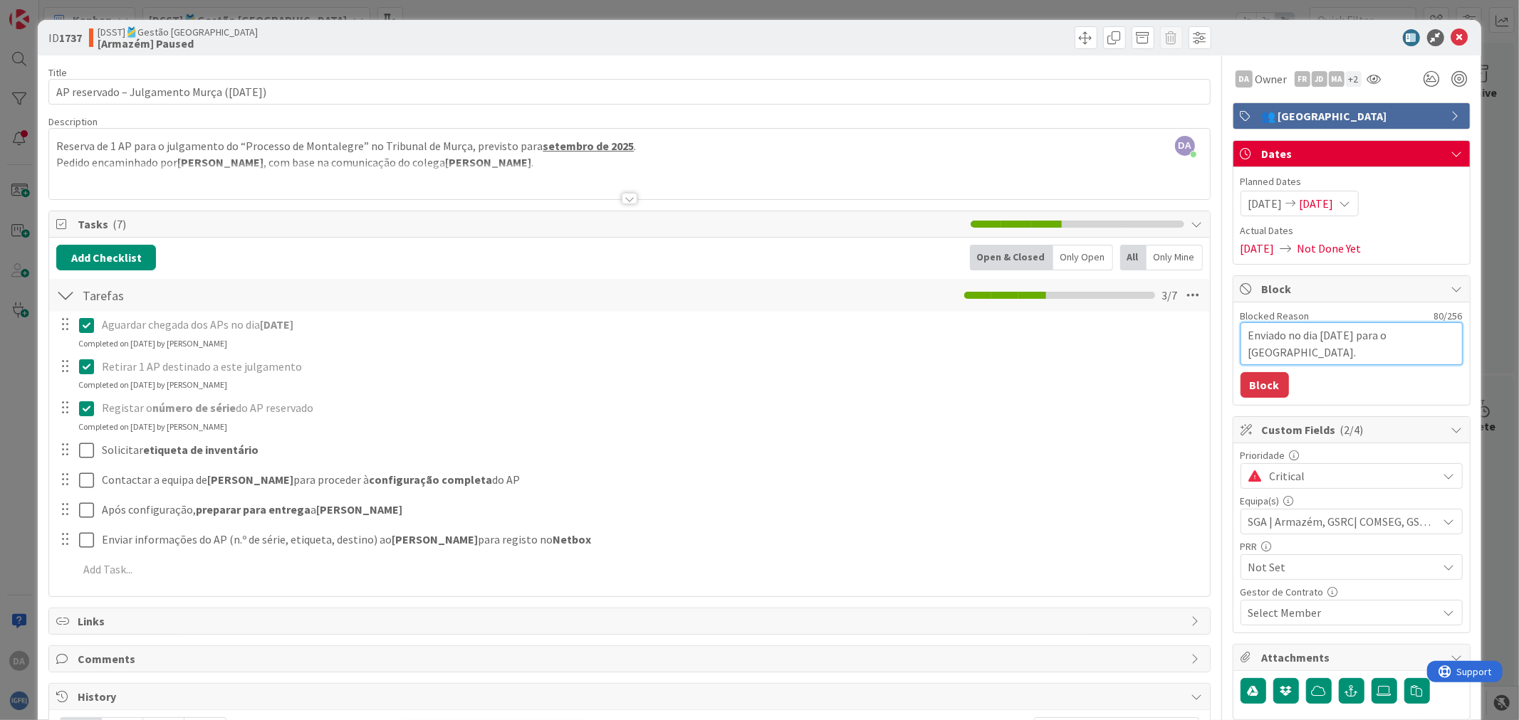
type textarea "x"
type textarea "Enviado no dia [DATE] para o [GEOGRAPHIC_DATA]. Aguardamos instalaç"
type textarea "x"
type textarea "Enviado no dia [DATE] para o [GEOGRAPHIC_DATA]. [GEOGRAPHIC_DATA] instalaçã"
type textarea "x"
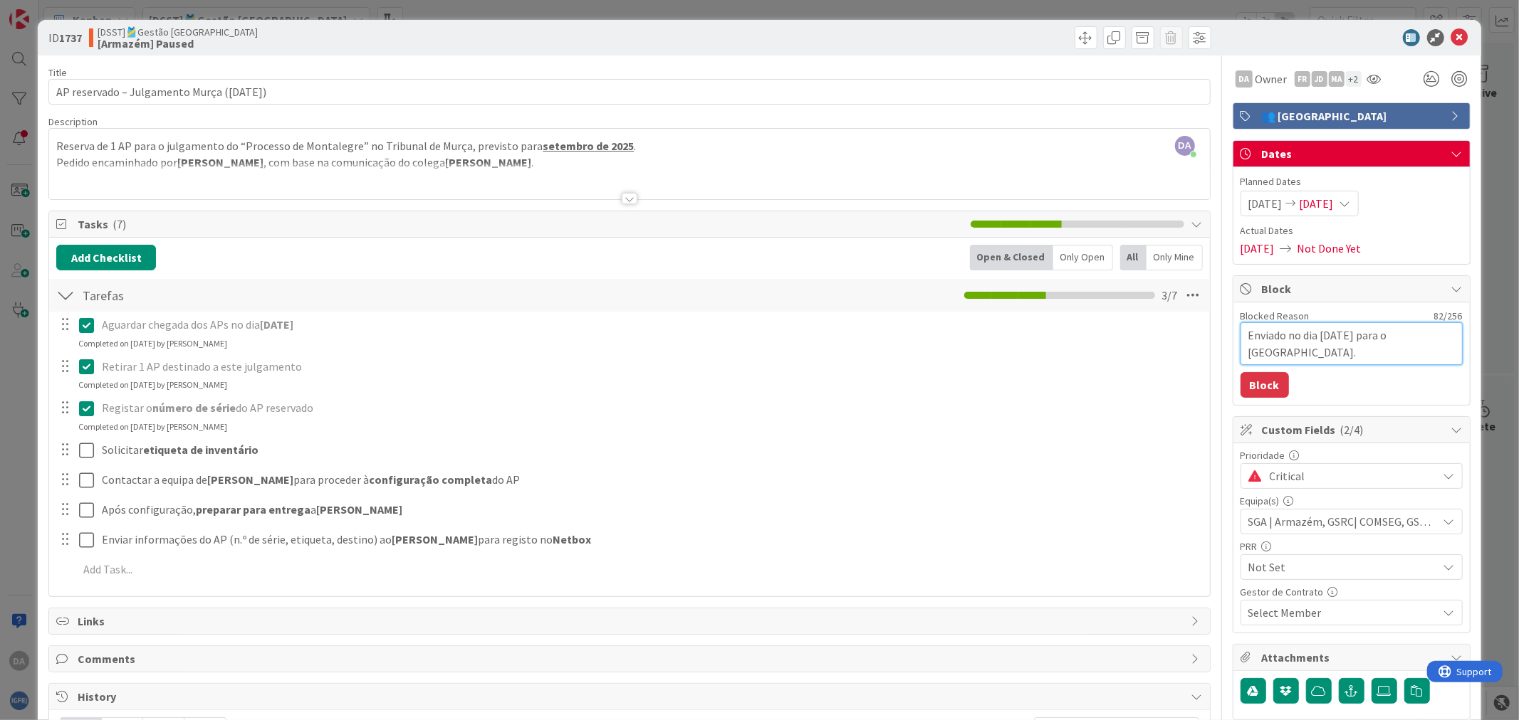
type textarea "Enviado no dia [DATE] para o [GEOGRAPHIC_DATA]. Aguardamos instalação"
type textarea "x"
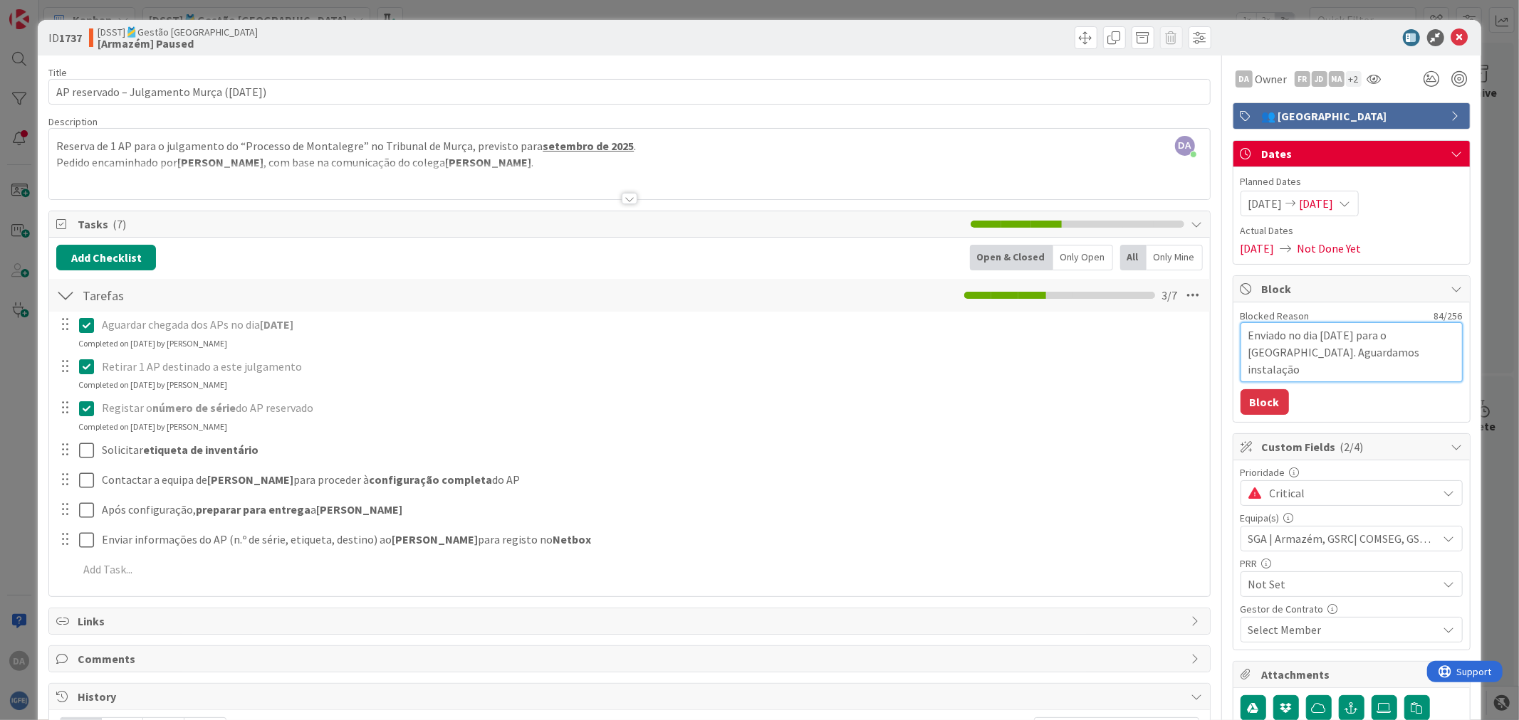
type textarea "Enviado no dia [DATE] para o [GEOGRAPHIC_DATA]. Aguardamos instalação."
type textarea "x"
type textarea "Enviado no dia [DATE] para o [GEOGRAPHIC_DATA]. Aguardamos instalação."
click at [1266, 407] on button "Block" at bounding box center [1264, 402] width 48 height 26
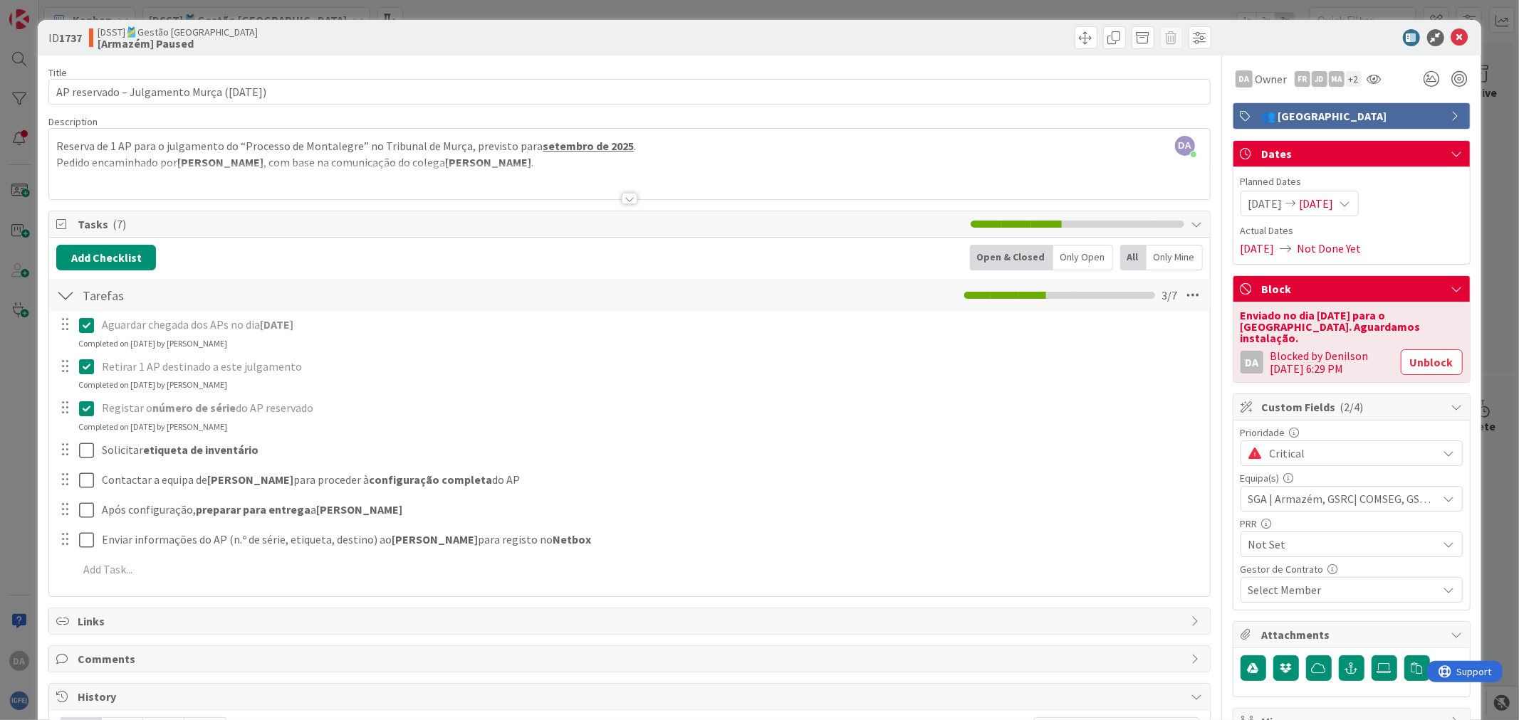
click at [1351, 204] on icon at bounding box center [1344, 203] width 11 height 11
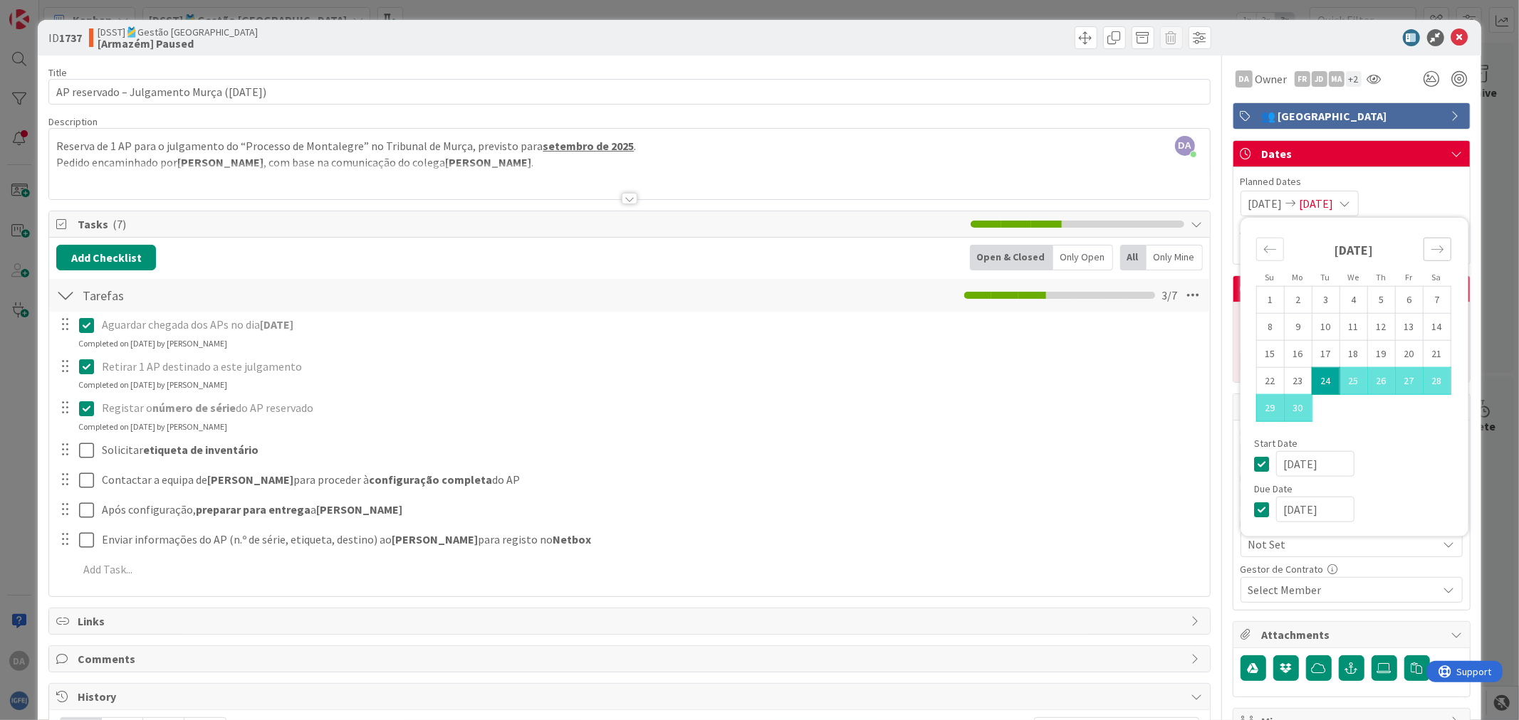
click at [1423, 243] on div "Move forward to switch to the next month." at bounding box center [1437, 249] width 28 height 23
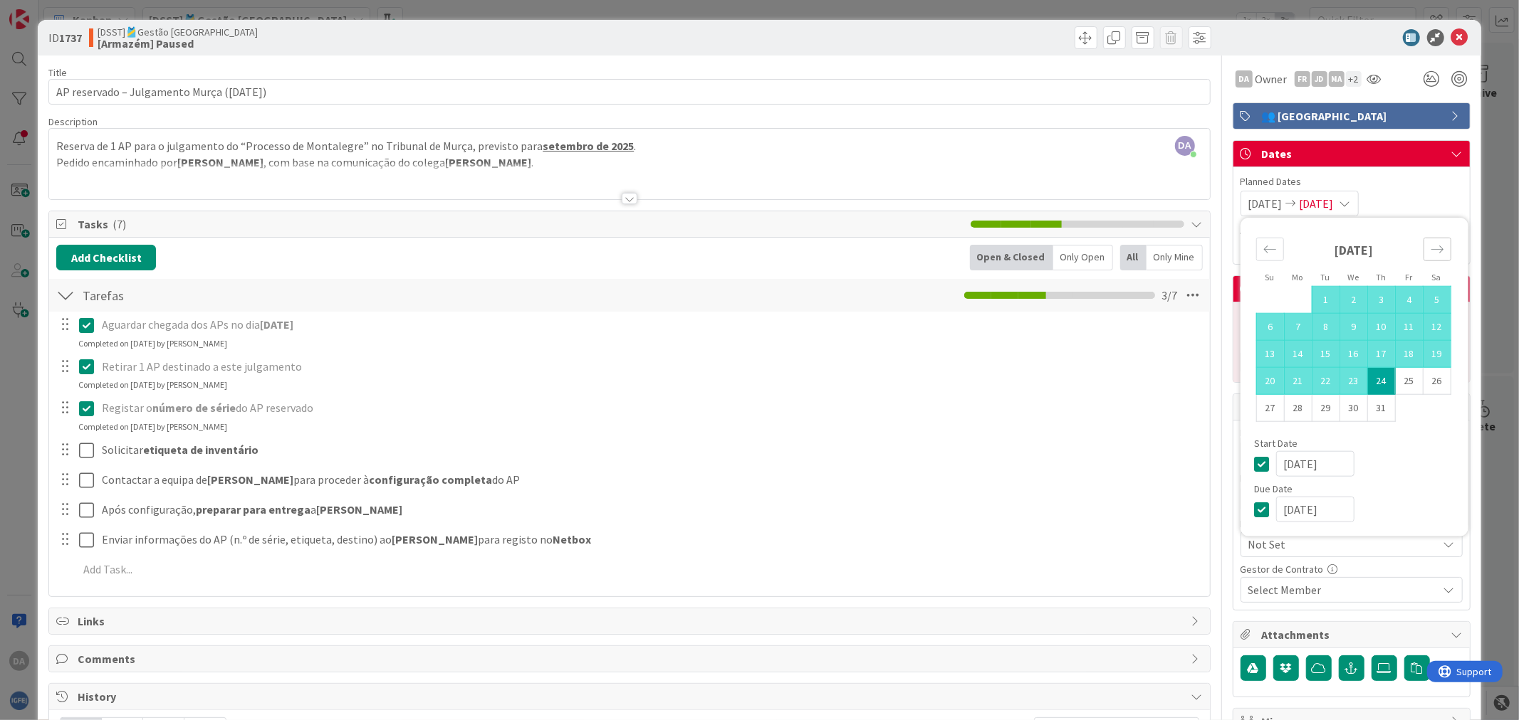
click at [1423, 243] on div "Move forward to switch to the next month." at bounding box center [1437, 249] width 28 height 23
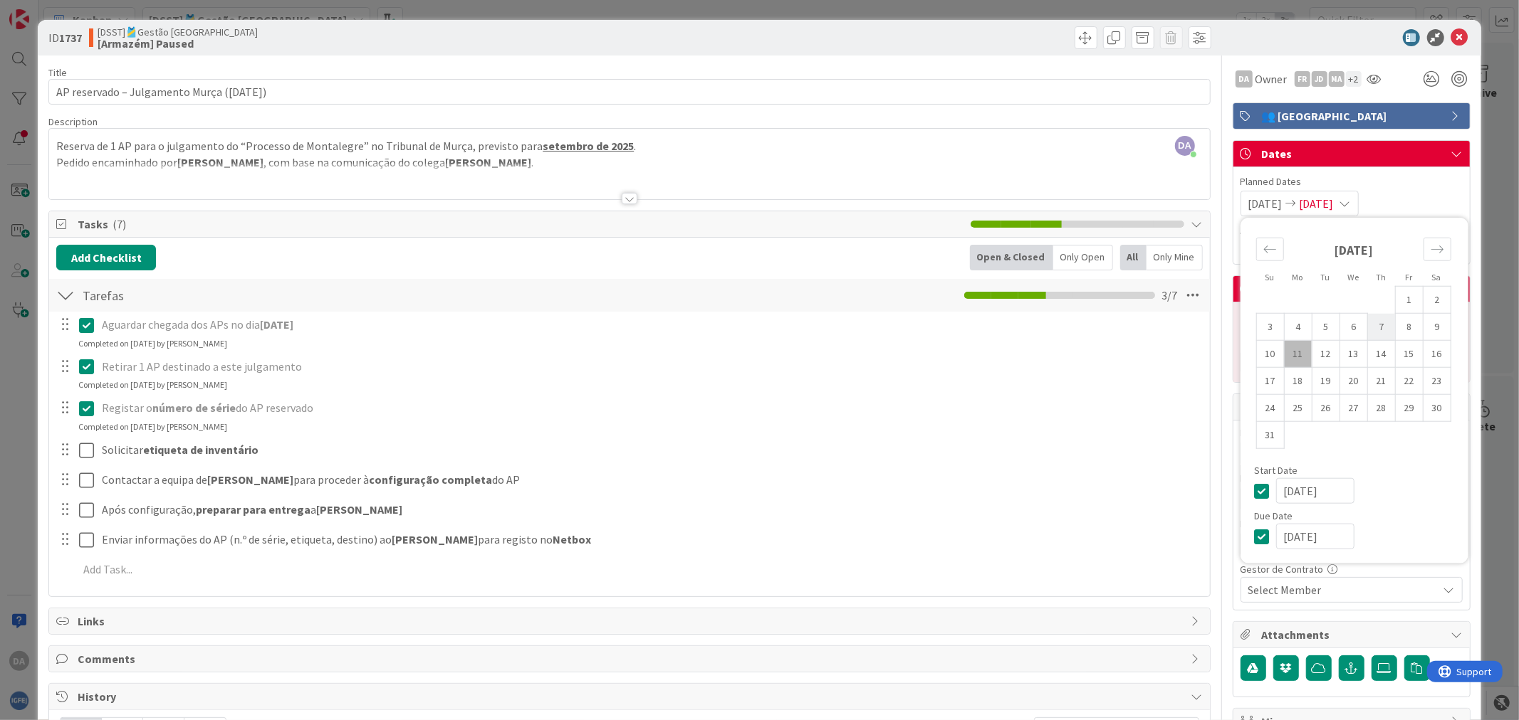
drag, startPoint x: 1280, startPoint y: 350, endPoint x: 1373, endPoint y: 325, distance: 95.8
click at [1369, 328] on tbody "1 2 3 4 5 6 7 8 9 10 11 12 13 14 15 16 17 18 19 20 21 22 23 24 25 26 27 28 29 3…" at bounding box center [1353, 367] width 194 height 162
click at [1374, 325] on td "7" at bounding box center [1381, 326] width 28 height 27
type input "[DATE]"
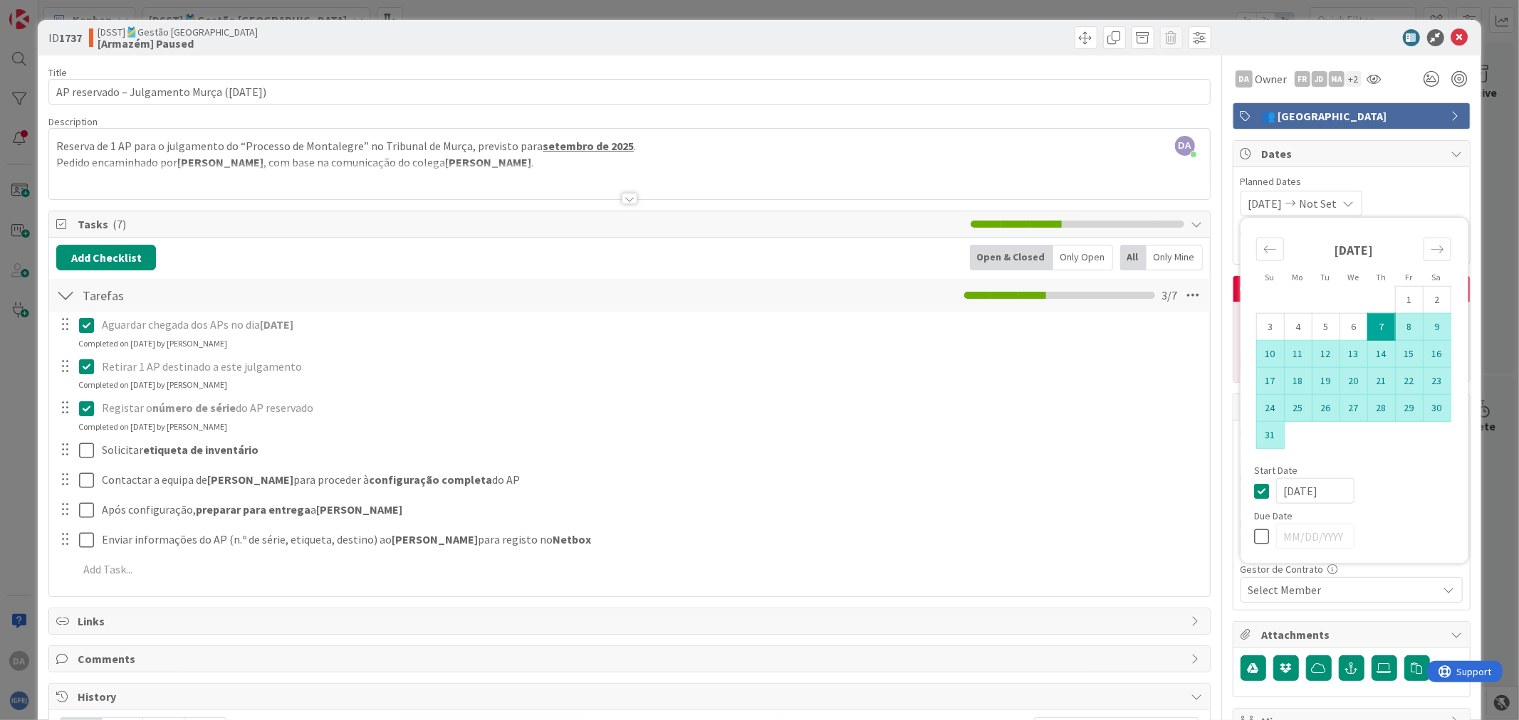
click at [1256, 436] on td "31" at bounding box center [1270, 434] width 28 height 27
type input "[DATE]"
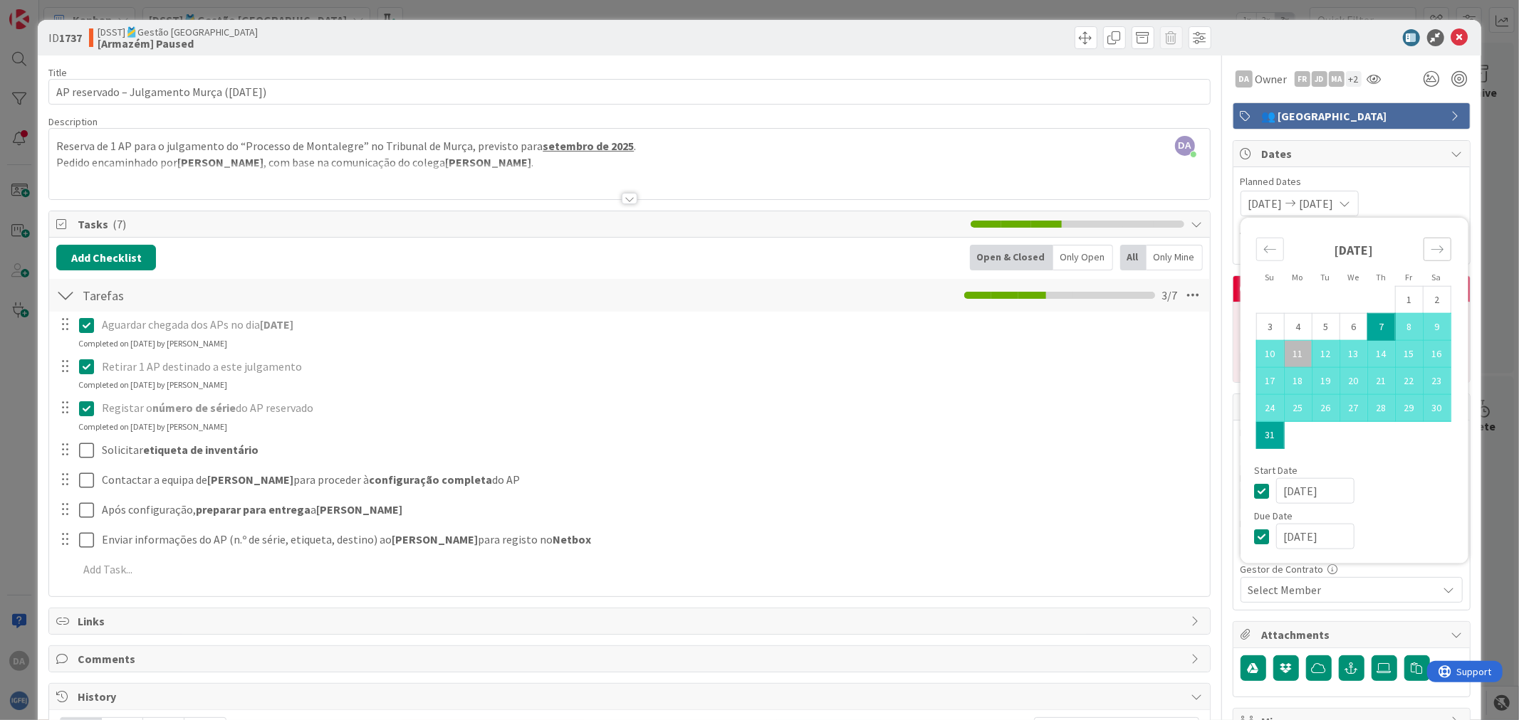
click at [1430, 256] on icon "Move forward to switch to the next month." at bounding box center [1437, 250] width 14 height 14
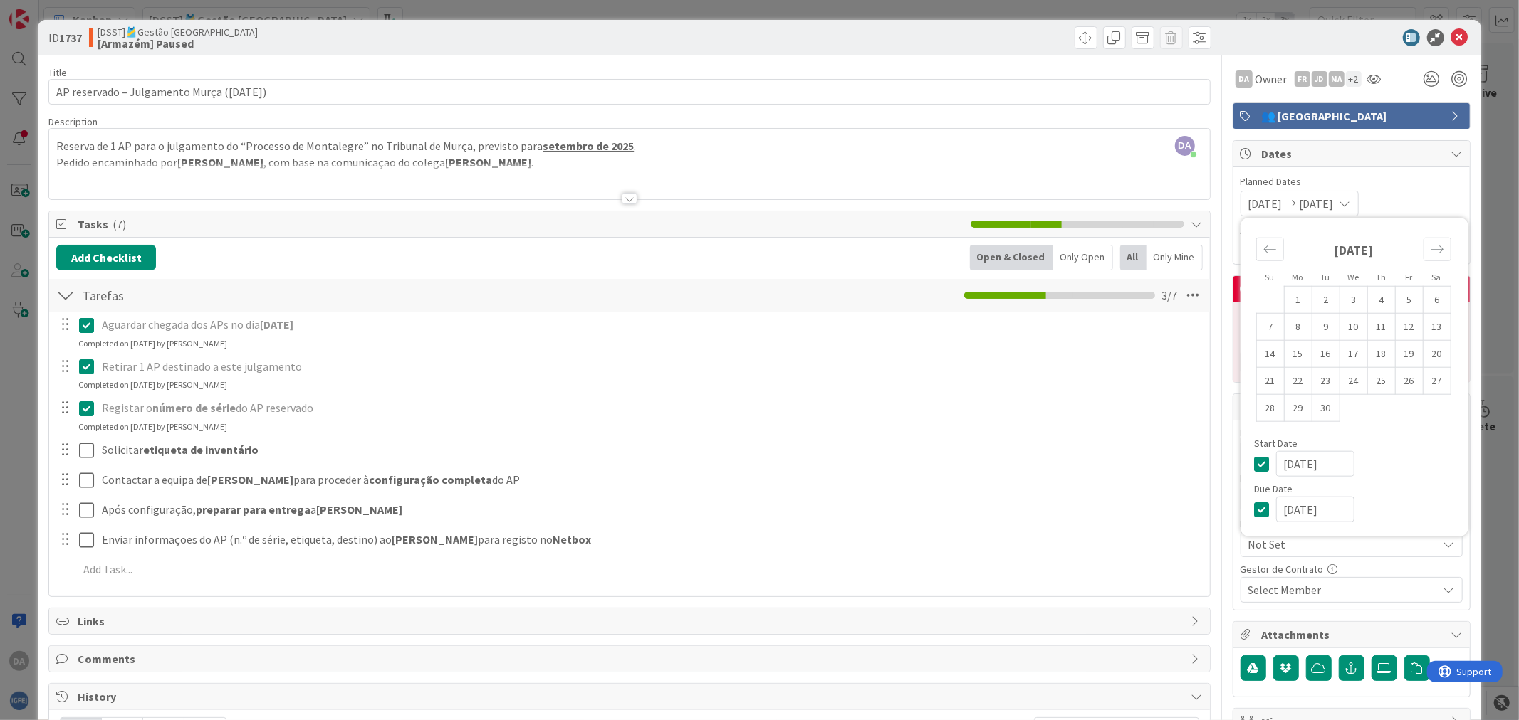
click at [1425, 201] on div "[DATE] [DATE] Su Mo Tu We Th Fr Sa [DATE] 1 2 3 4 5 6 7 8 9 10 11 12 13 14 15 1…" at bounding box center [1351, 204] width 222 height 26
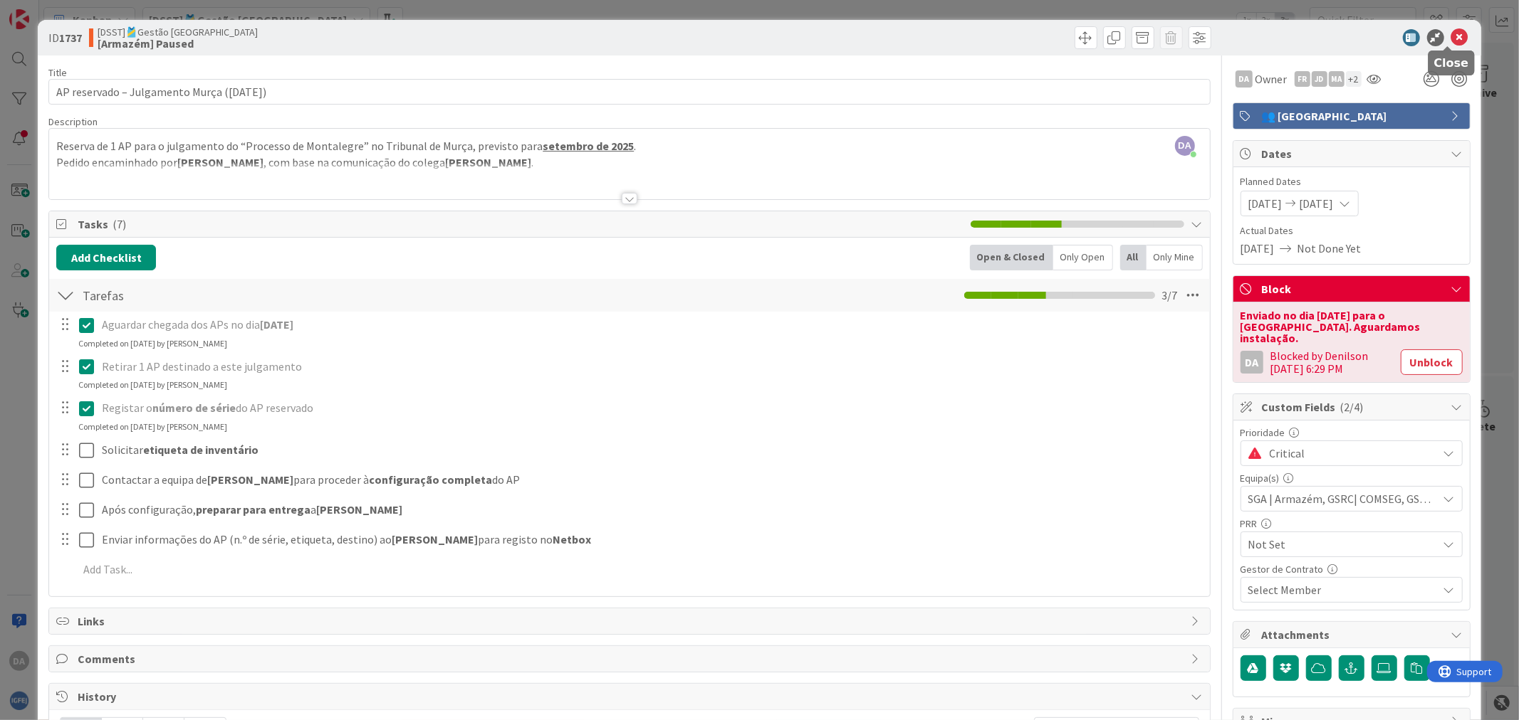
click at [1451, 31] on icon at bounding box center [1459, 37] width 17 height 17
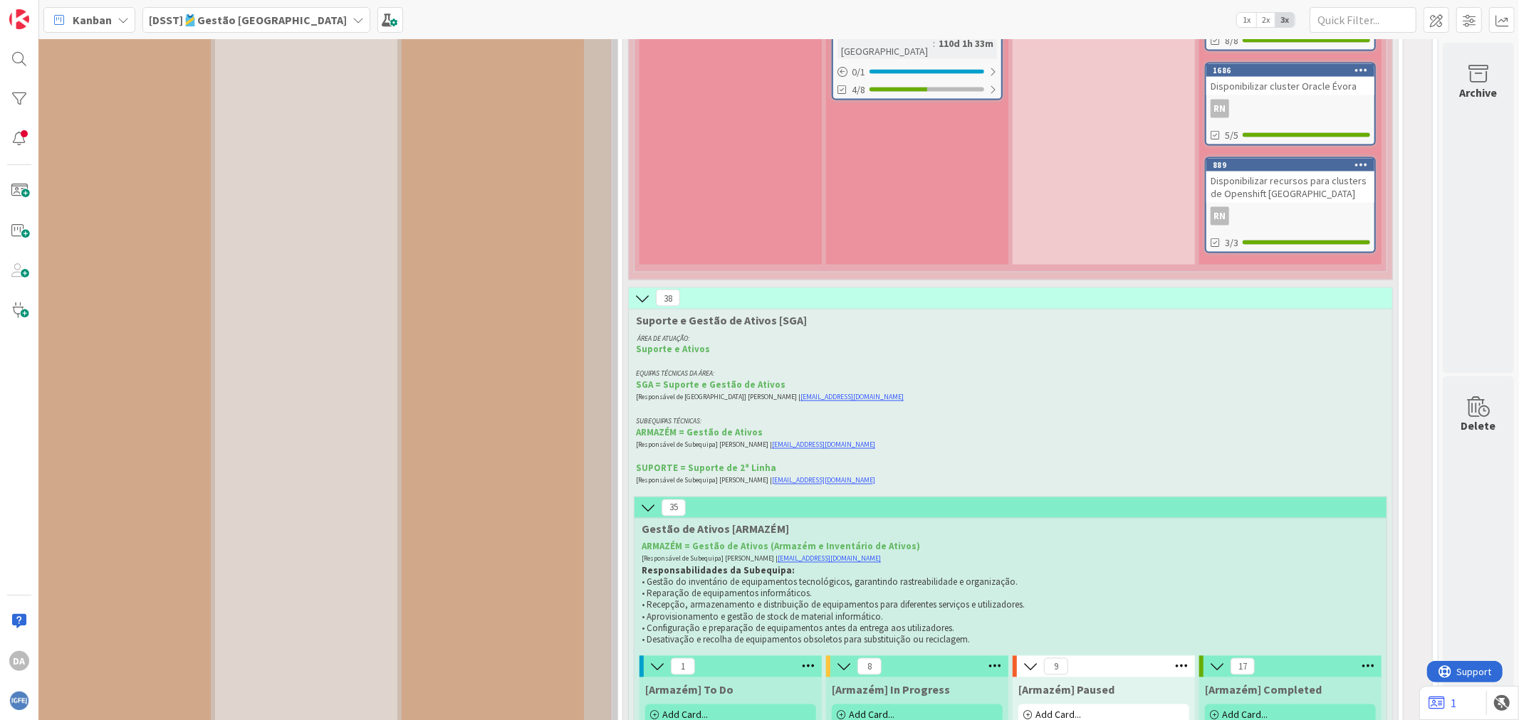
scroll to position [11073, 231]
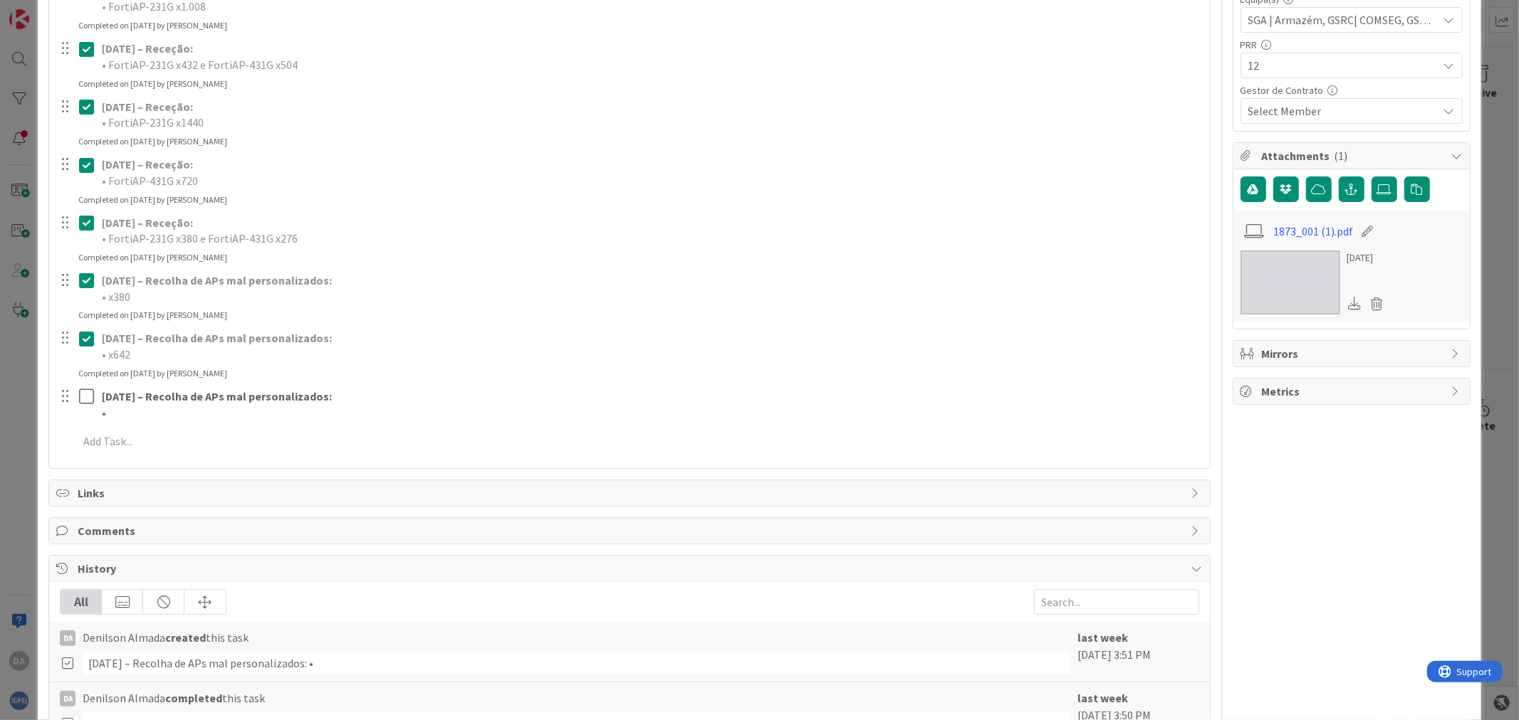
scroll to position [553, 0]
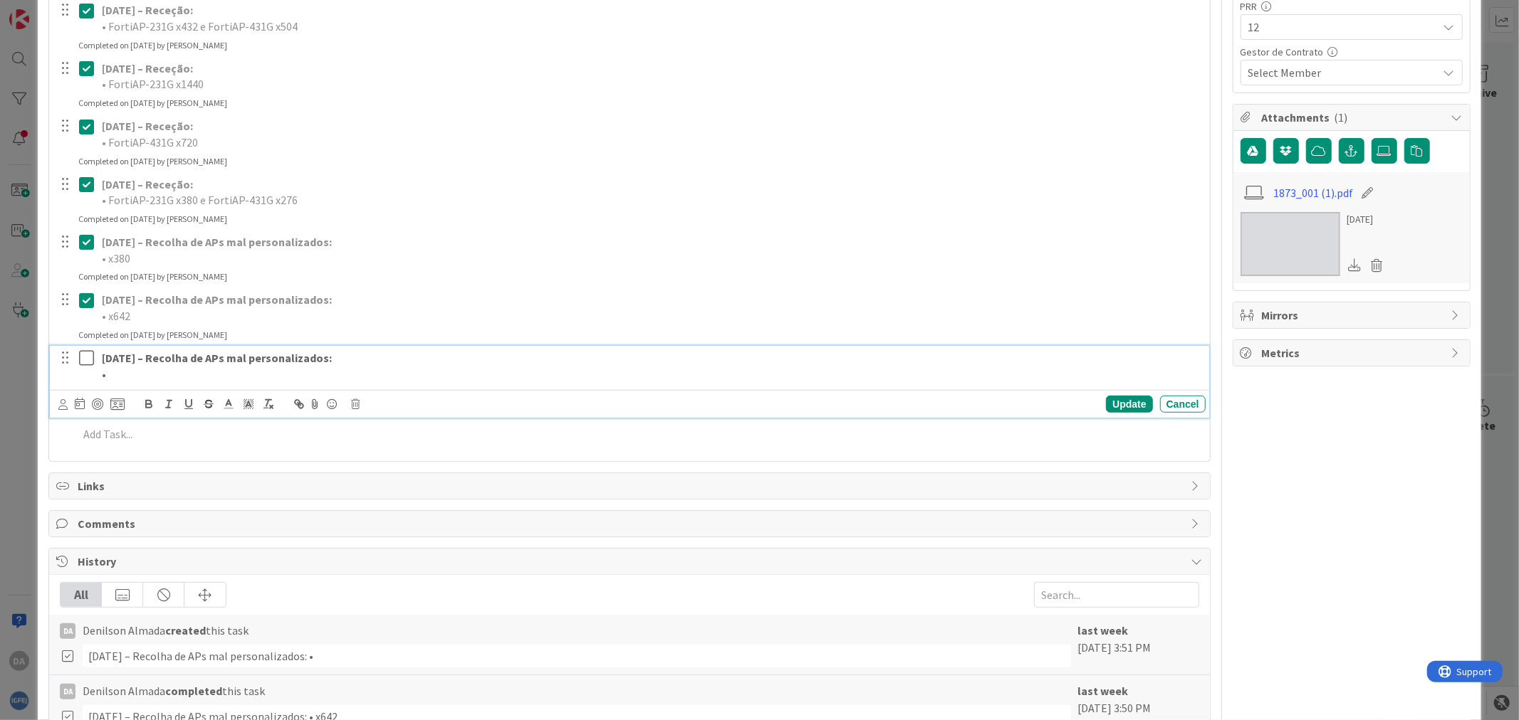
click at [88, 357] on icon at bounding box center [89, 358] width 21 height 17
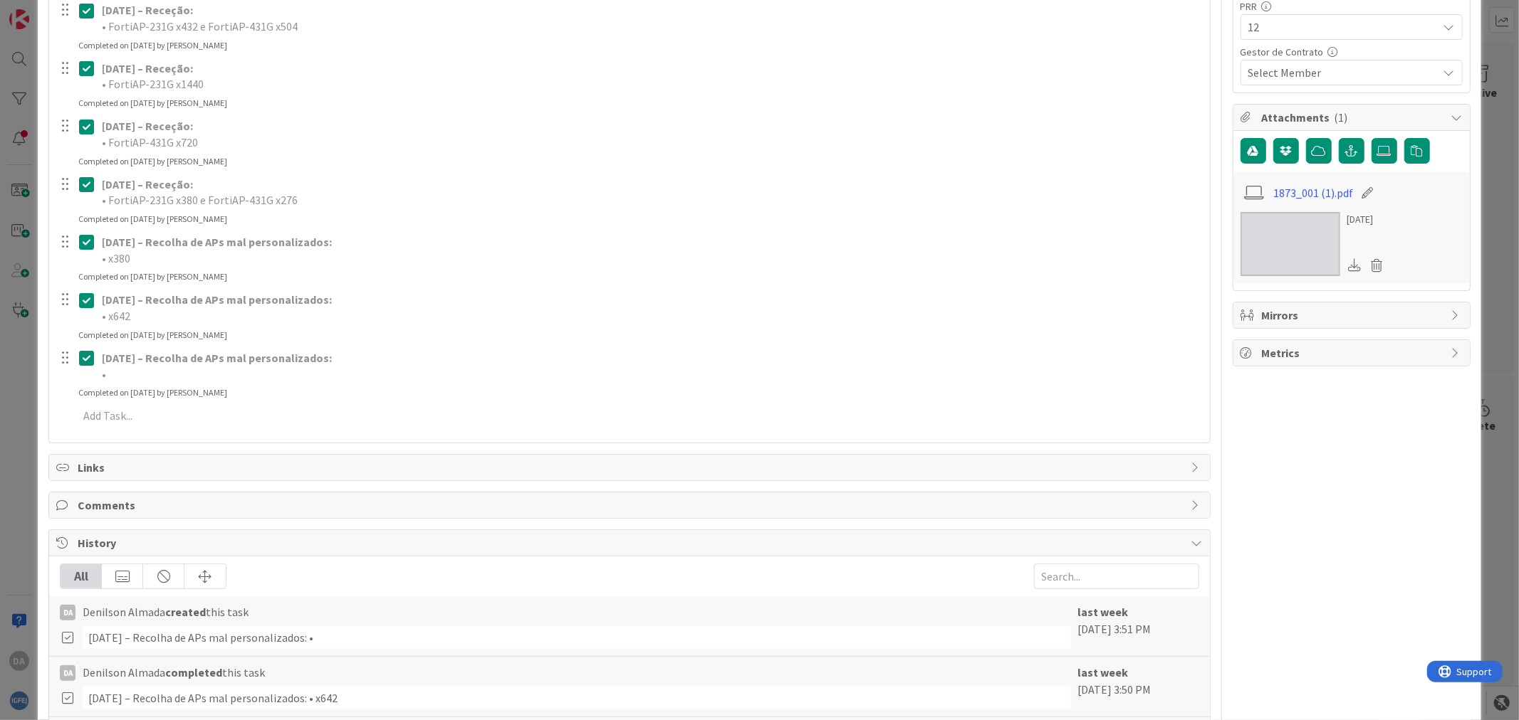
scroll to position [231, 0]
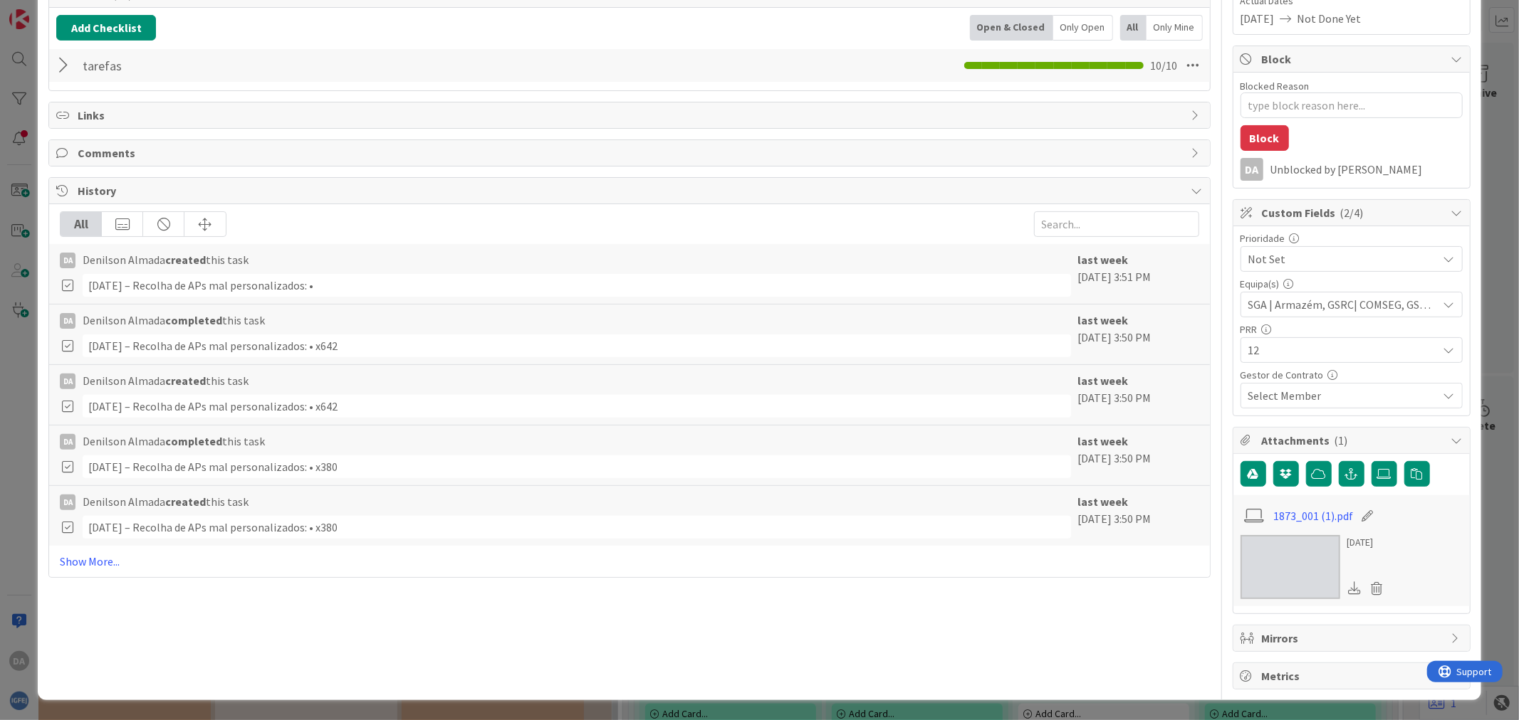
scroll to position [0, 0]
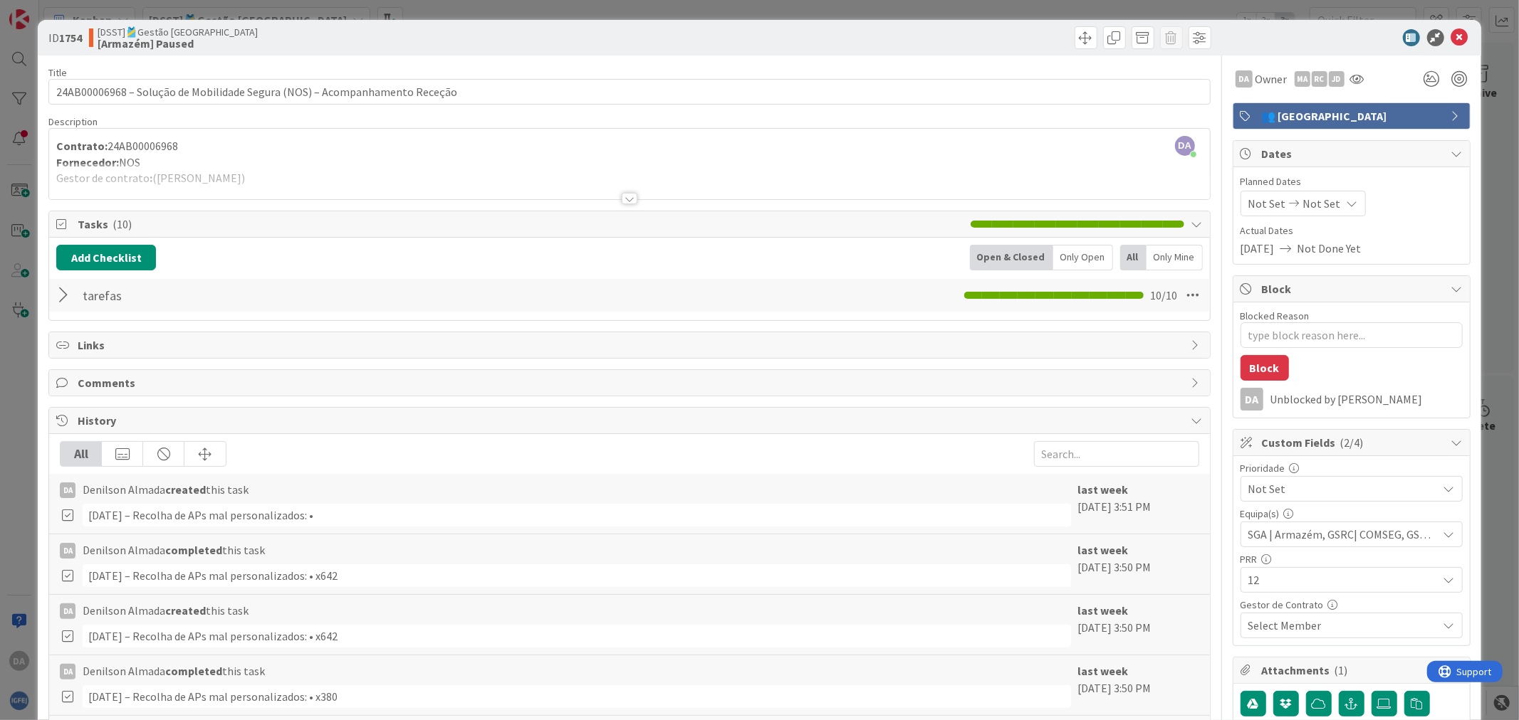
click at [53, 293] on div "tarefas Checklist Name 7 / 64 tarefas 10 / 10" at bounding box center [629, 295] width 1160 height 33
click at [67, 294] on div at bounding box center [65, 296] width 19 height 26
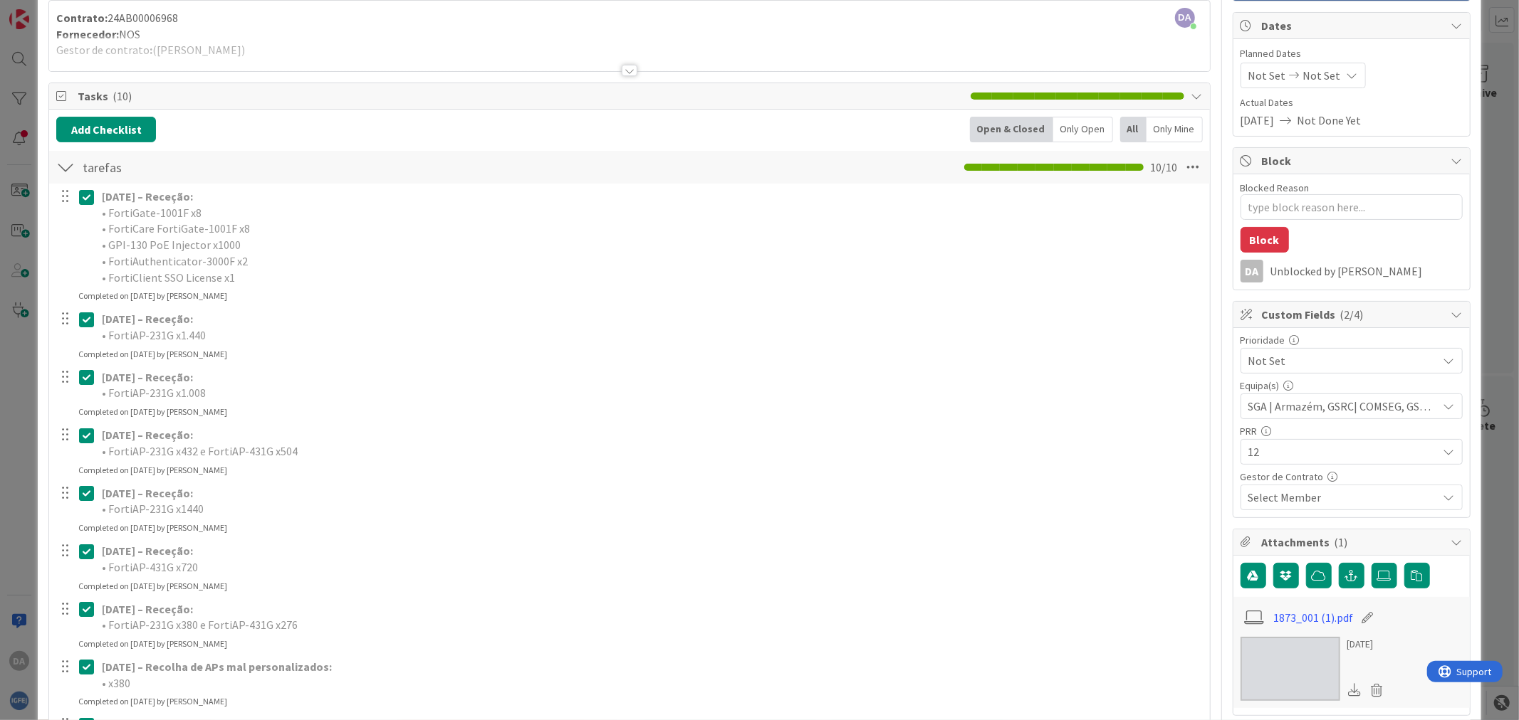
scroll to position [474, 0]
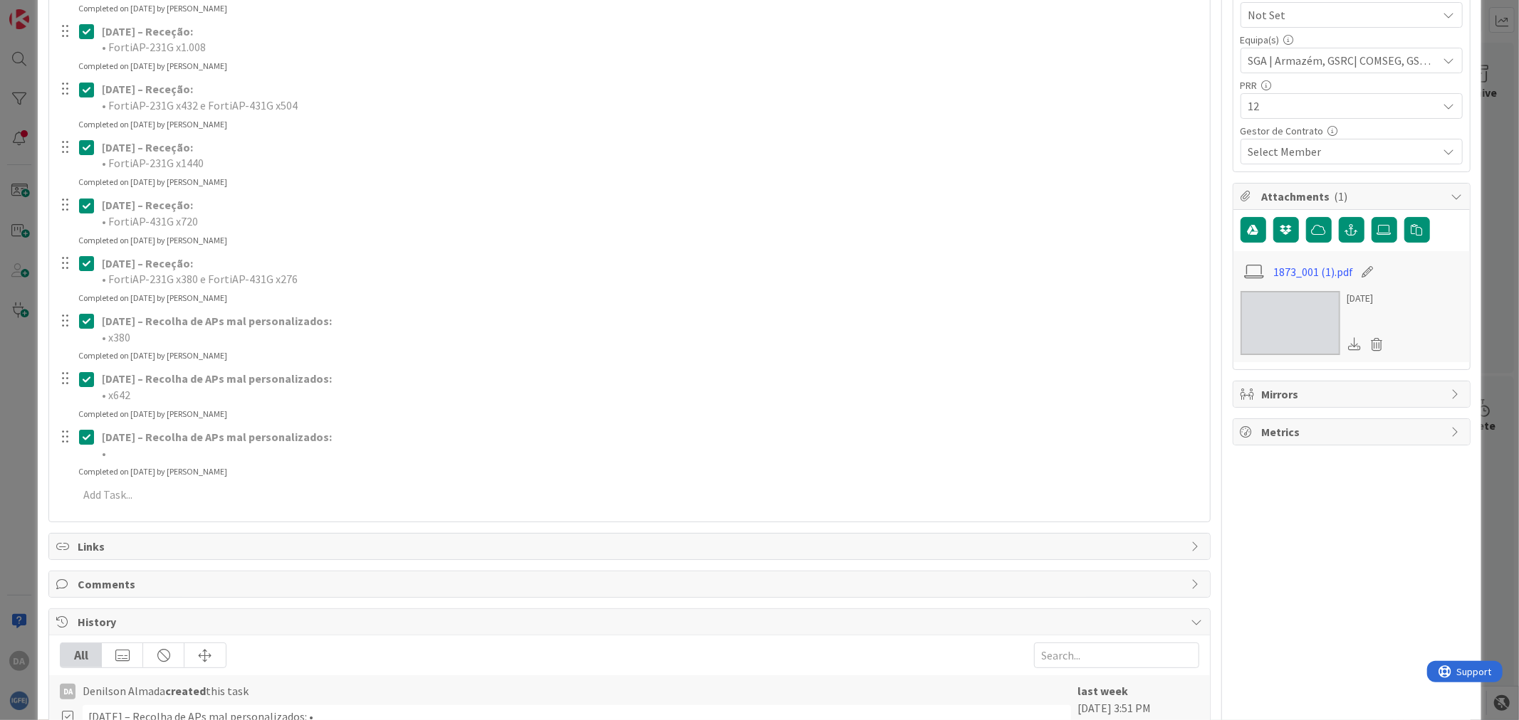
click at [82, 441] on icon at bounding box center [89, 437] width 21 height 17
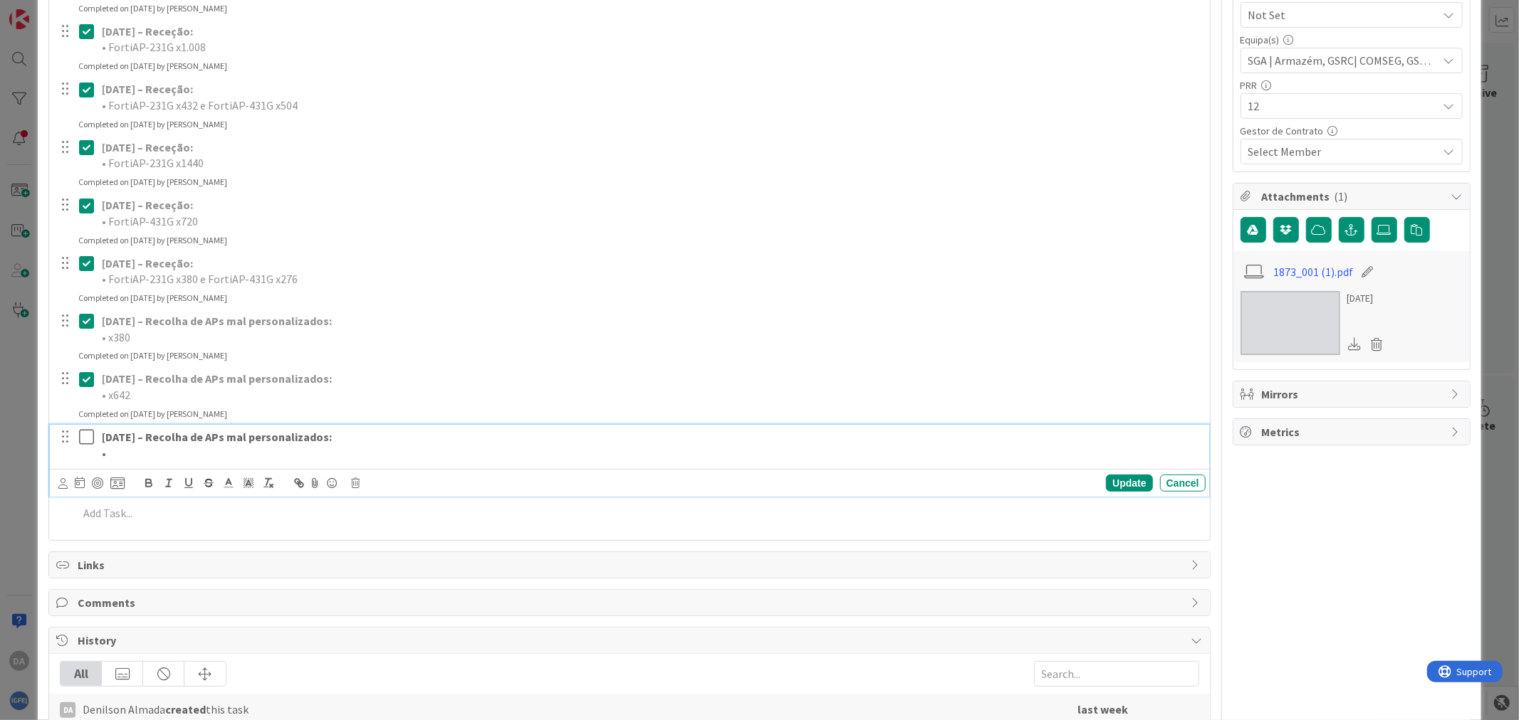
type textarea "x"
drag, startPoint x: 351, startPoint y: 440, endPoint x: 76, endPoint y: 436, distance: 274.8
click at [76, 436] on div "[DATE] – Recolha de APs mal personalizados: •" at bounding box center [630, 445] width 1149 height 41
copy strong "[DATE] – Recolha de APs mal personalizados:"
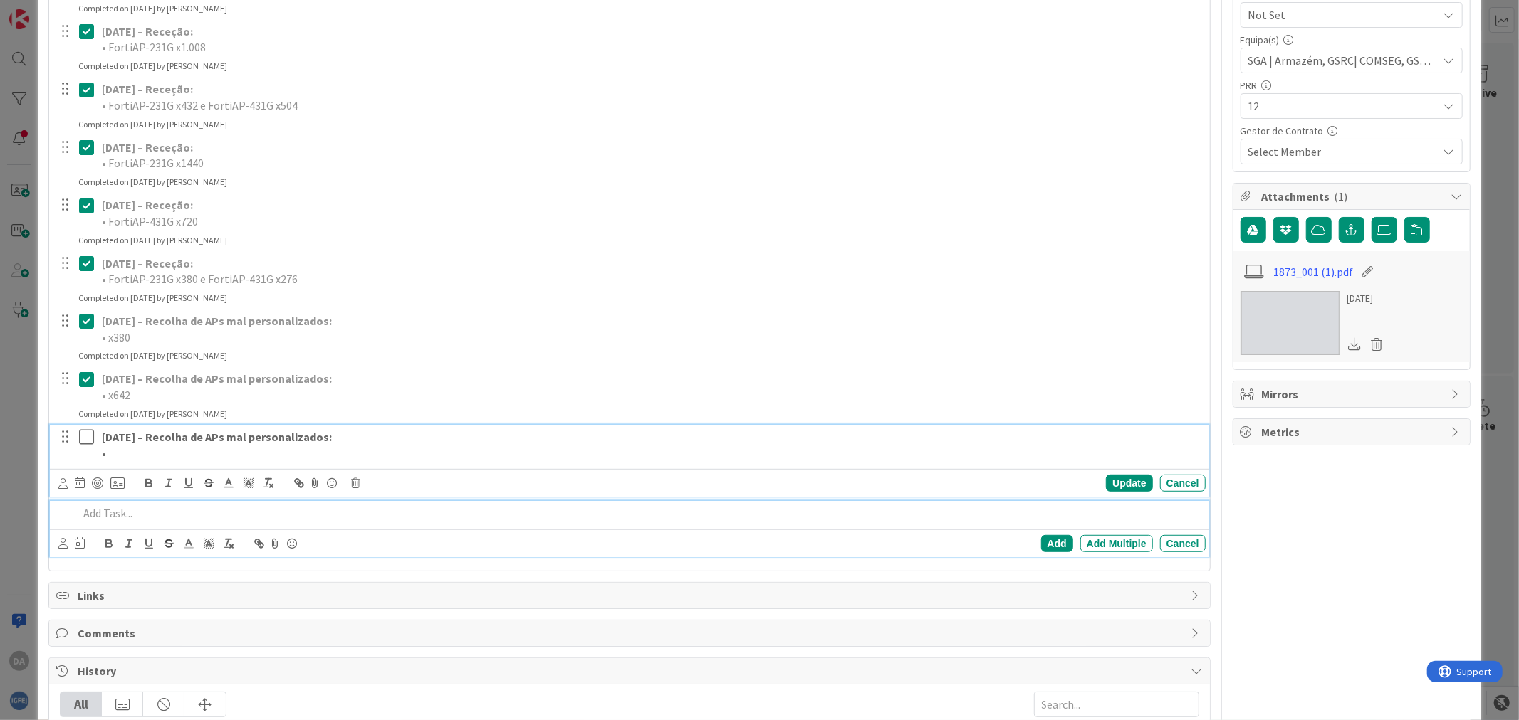
click at [140, 514] on p at bounding box center [638, 513] width 1121 height 16
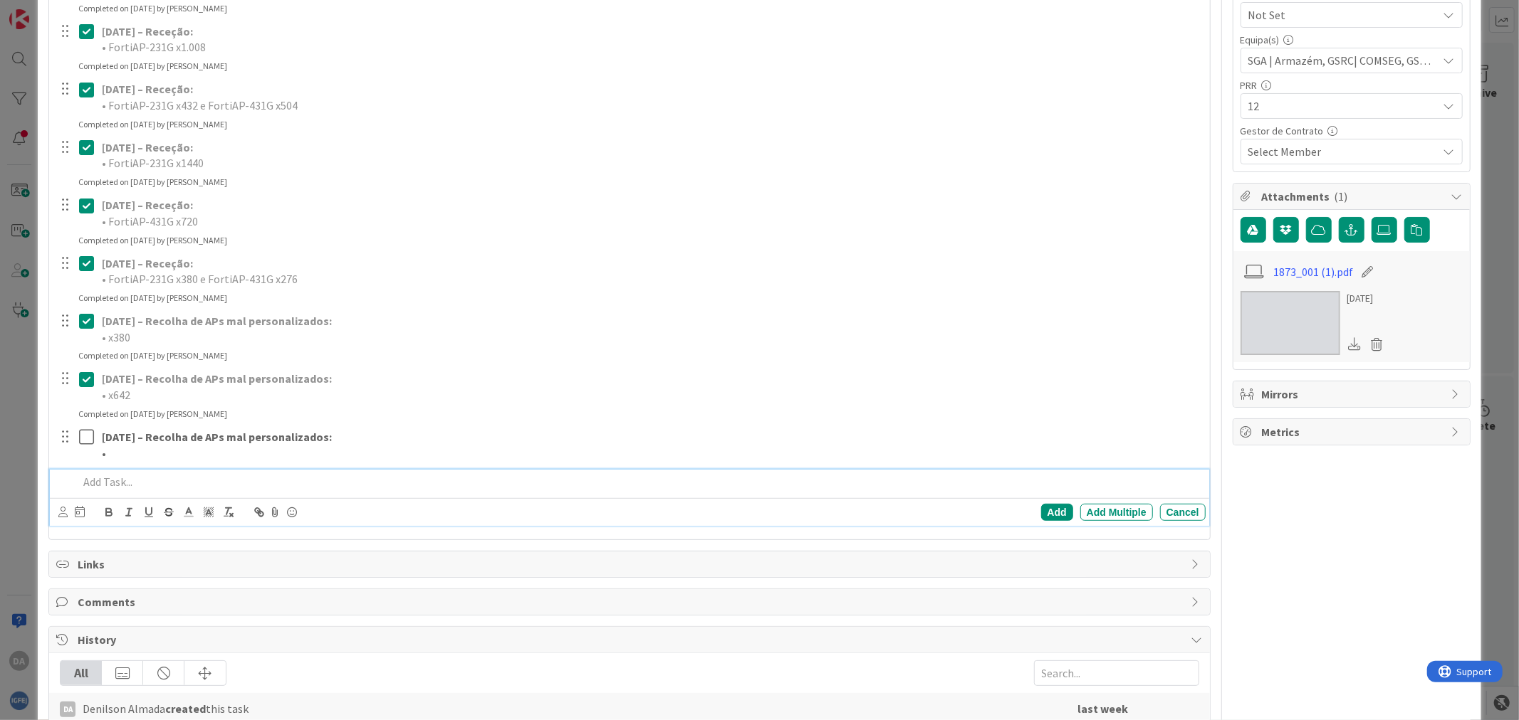
scroll to position [443, 0]
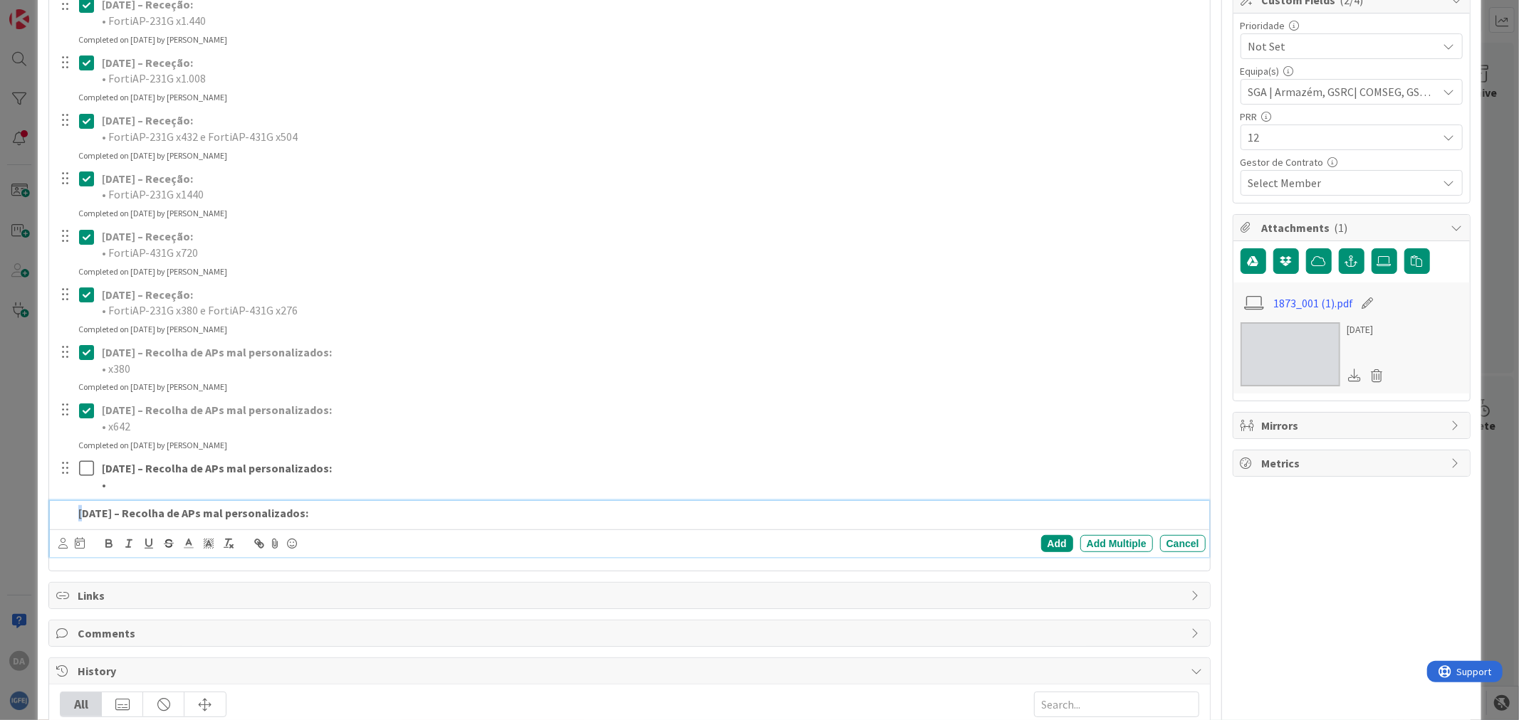
drag, startPoint x: 86, startPoint y: 515, endPoint x: 58, endPoint y: 513, distance: 27.8
click at [58, 513] on div "[DATE] – Recolha de APs mal personalizados:" at bounding box center [630, 513] width 1149 height 25
drag, startPoint x: 93, startPoint y: 510, endPoint x: 74, endPoint y: 511, distance: 18.5
click at [74, 511] on div "[DATE] – Recolha de APs mal personalizados:" at bounding box center [639, 513] width 1132 height 25
click at [91, 513] on strong "[DATE] – Recolha de APs mal personalizados:" at bounding box center [193, 513] width 230 height 14
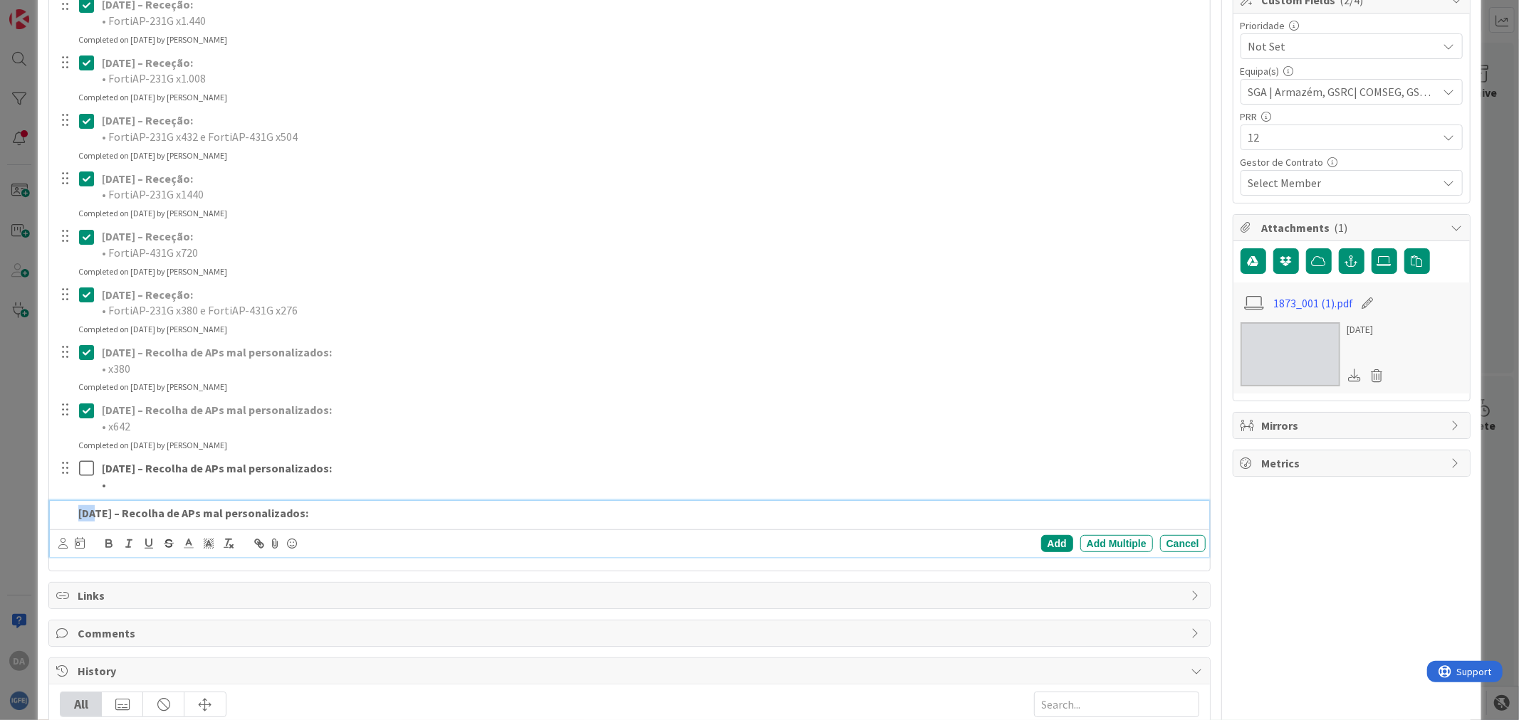
click at [90, 511] on strong "[DATE] – Recolha de APs mal personalizados:" at bounding box center [193, 513] width 230 height 14
click at [84, 510] on strong "[DATE] – Recolha de APs mal personalizados:" at bounding box center [193, 513] width 230 height 14
click at [88, 511] on strong "[DATE] – Recolha de APs mal personalizados:" at bounding box center [193, 513] width 230 height 14
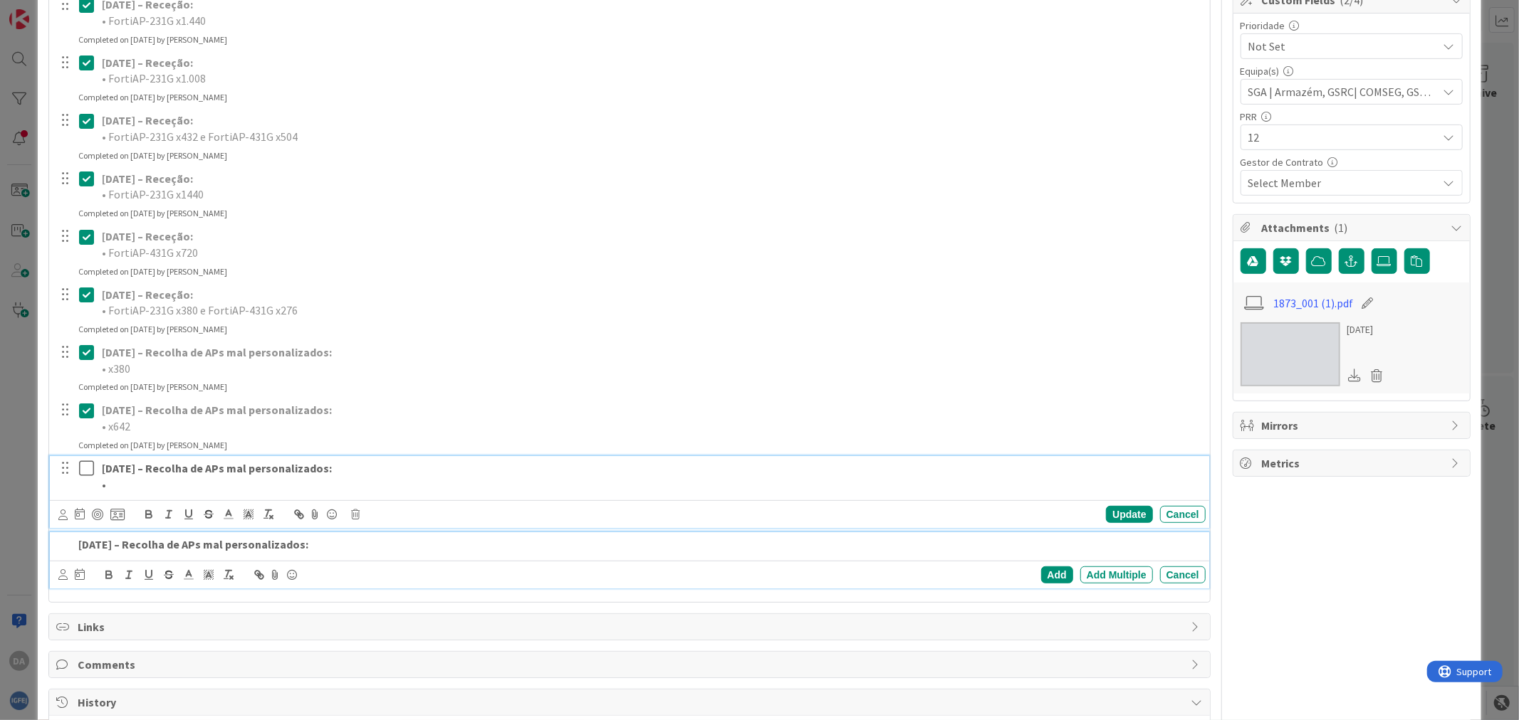
click at [115, 484] on div "[DATE] – Recolha de APs mal personalizados: • Update Cancel" at bounding box center [629, 492] width 1158 height 72
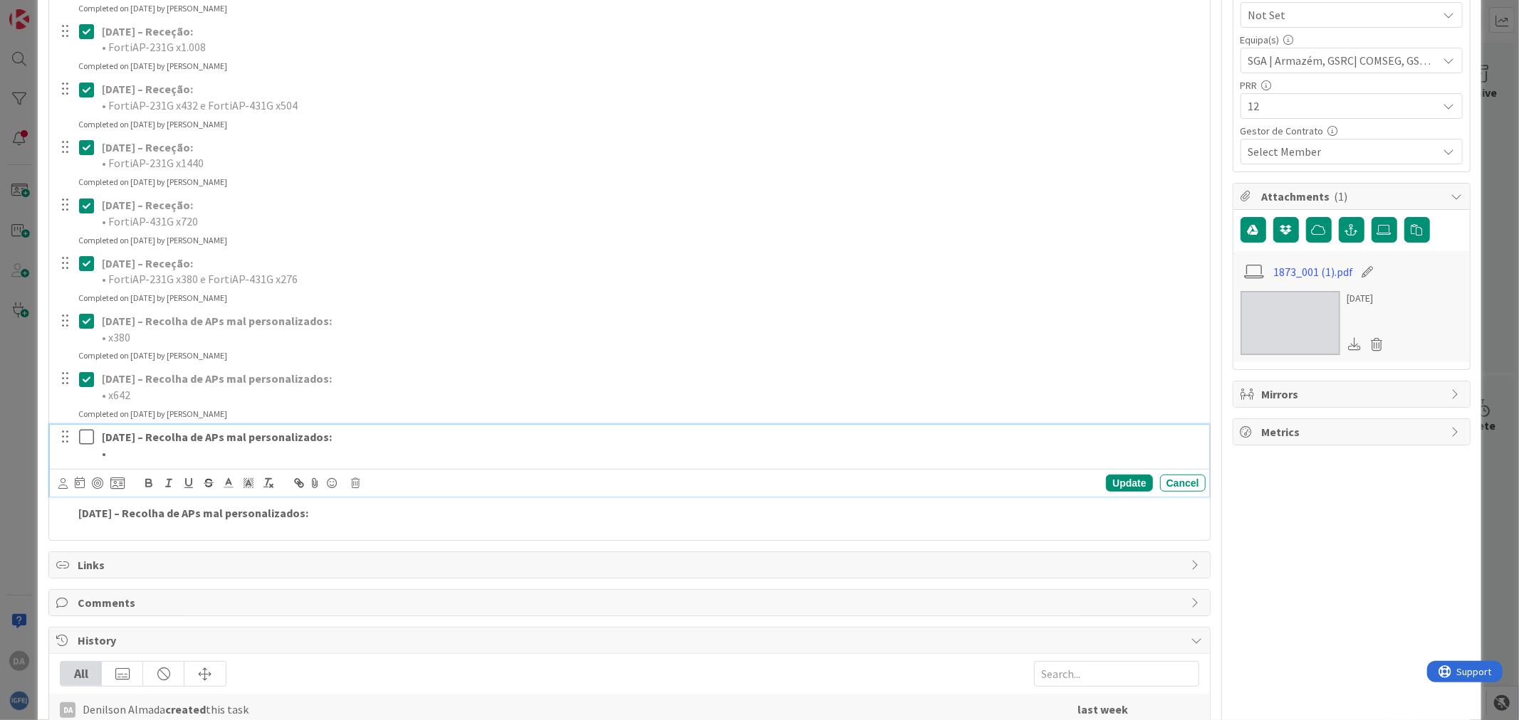
click at [182, 530] on div "[DATE] – Receção: • FortiGate-1001F x8 • FortiCare FortiGate-1001F x8 • GPI-130…" at bounding box center [628, 185] width 1145 height 694
click at [98, 485] on strong "[DATE] – Recolha de APs mal personalizados:" at bounding box center [193, 482] width 230 height 14
click at [1047, 507] on div "Add" at bounding box center [1057, 512] width 32 height 17
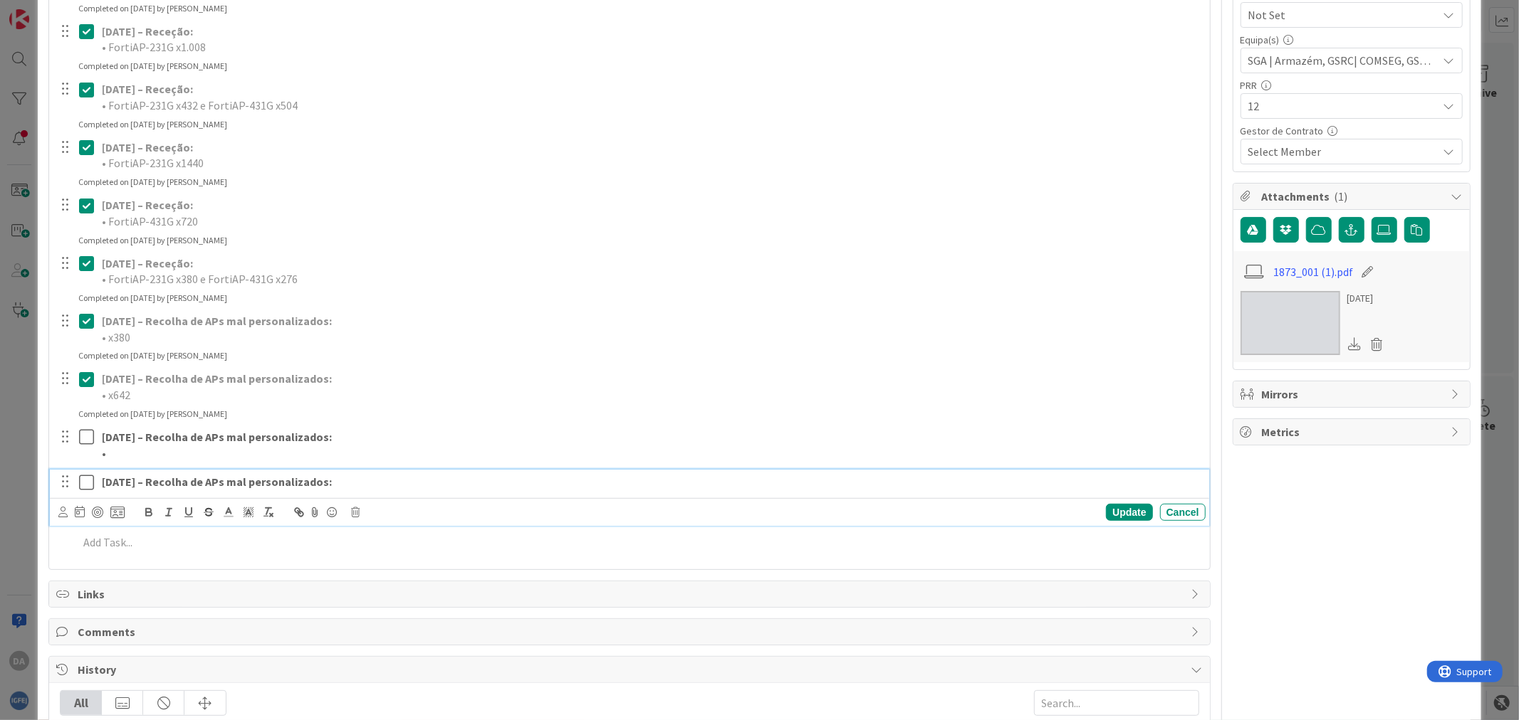
drag, startPoint x: 86, startPoint y: 482, endPoint x: 90, endPoint y: 475, distance: 8.3
click at [86, 481] on icon at bounding box center [89, 482] width 21 height 17
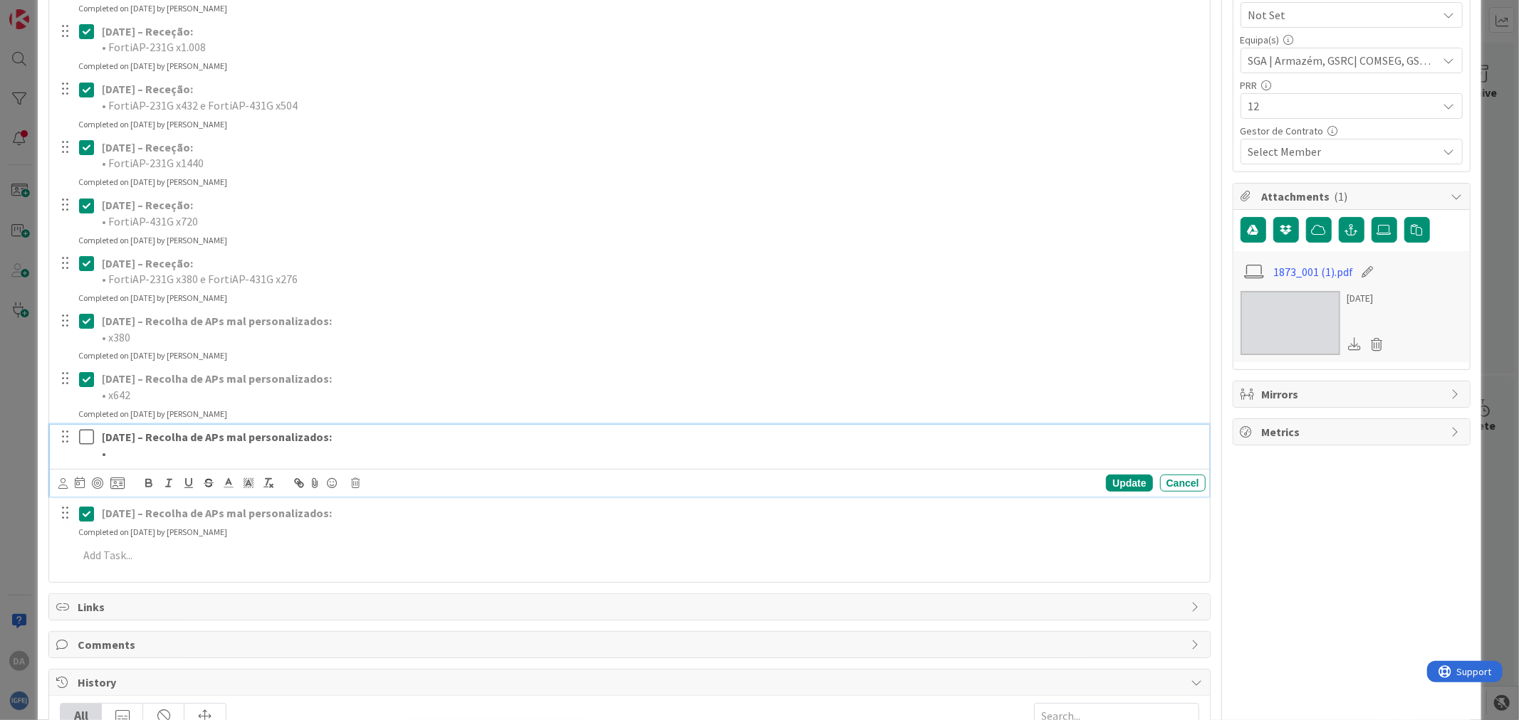
click at [161, 453] on p "•" at bounding box center [651, 454] width 1098 height 16
click at [85, 432] on icon at bounding box center [89, 437] width 21 height 17
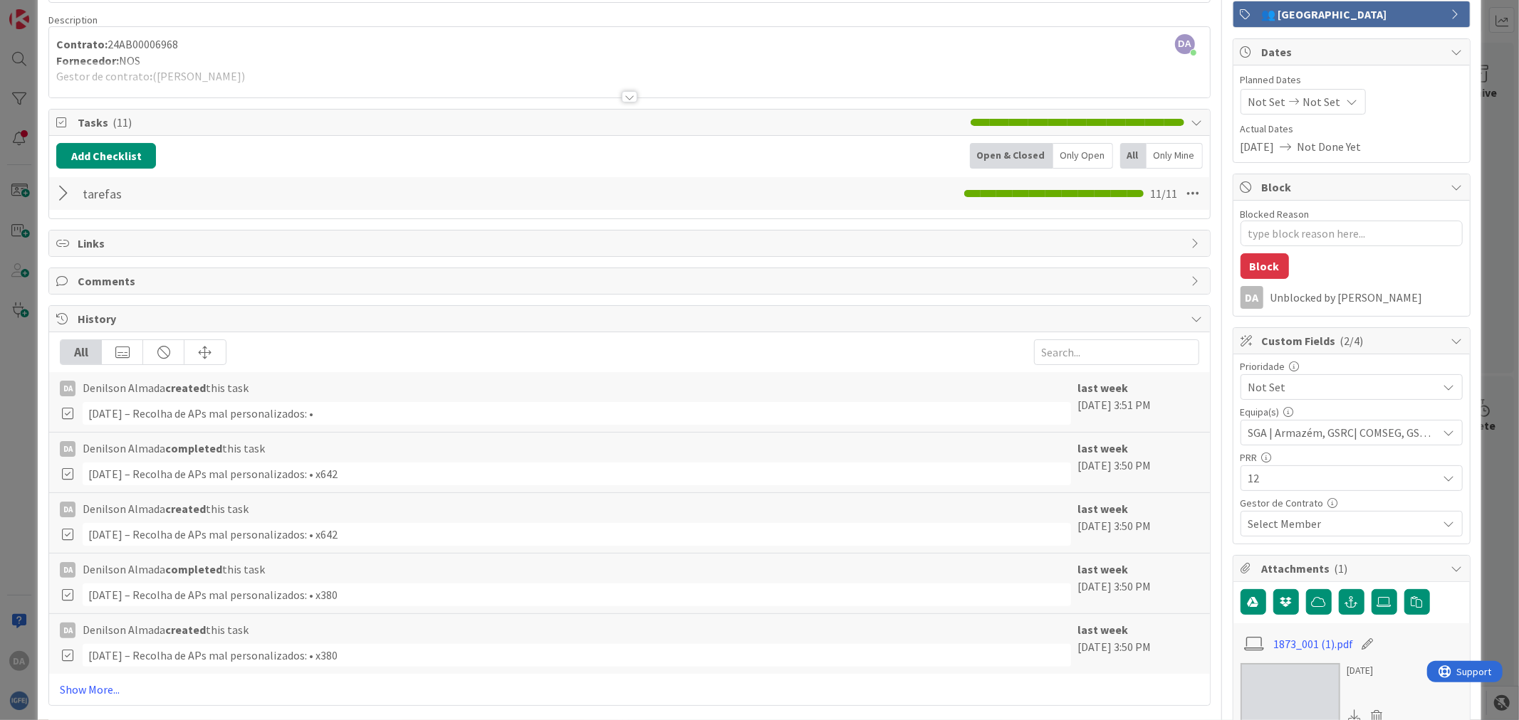
scroll to position [0, 0]
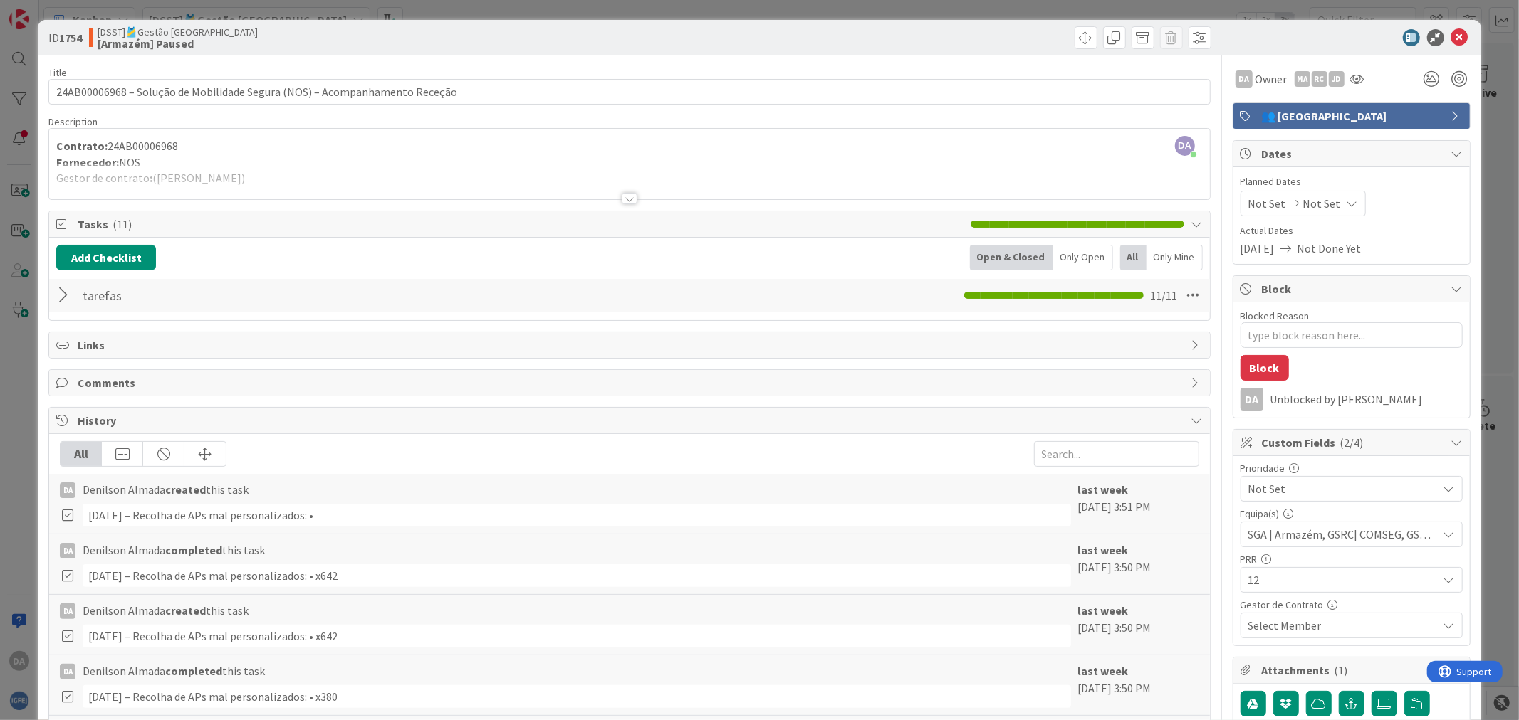
click at [65, 302] on div at bounding box center [65, 296] width 19 height 26
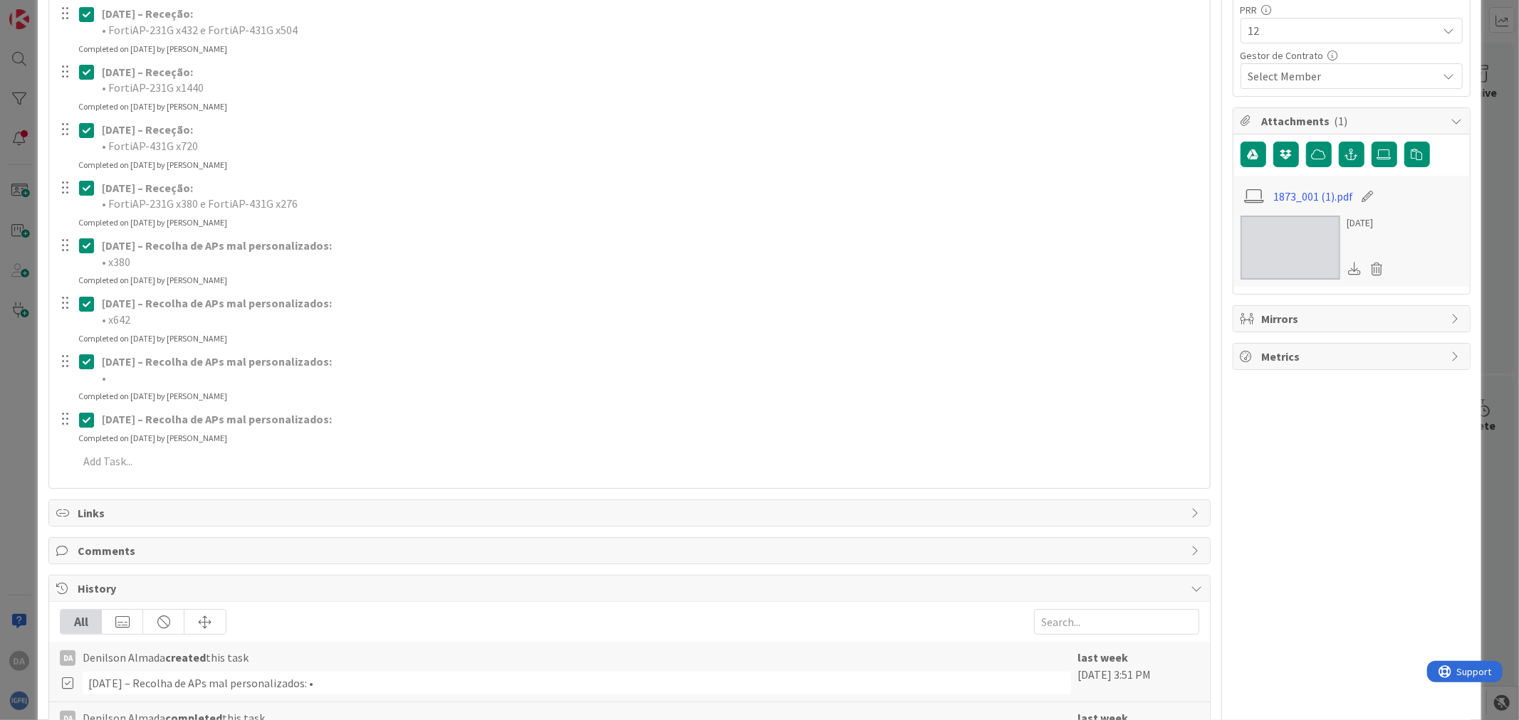
scroll to position [553, 0]
click at [172, 367] on p "•" at bounding box center [651, 375] width 1098 height 16
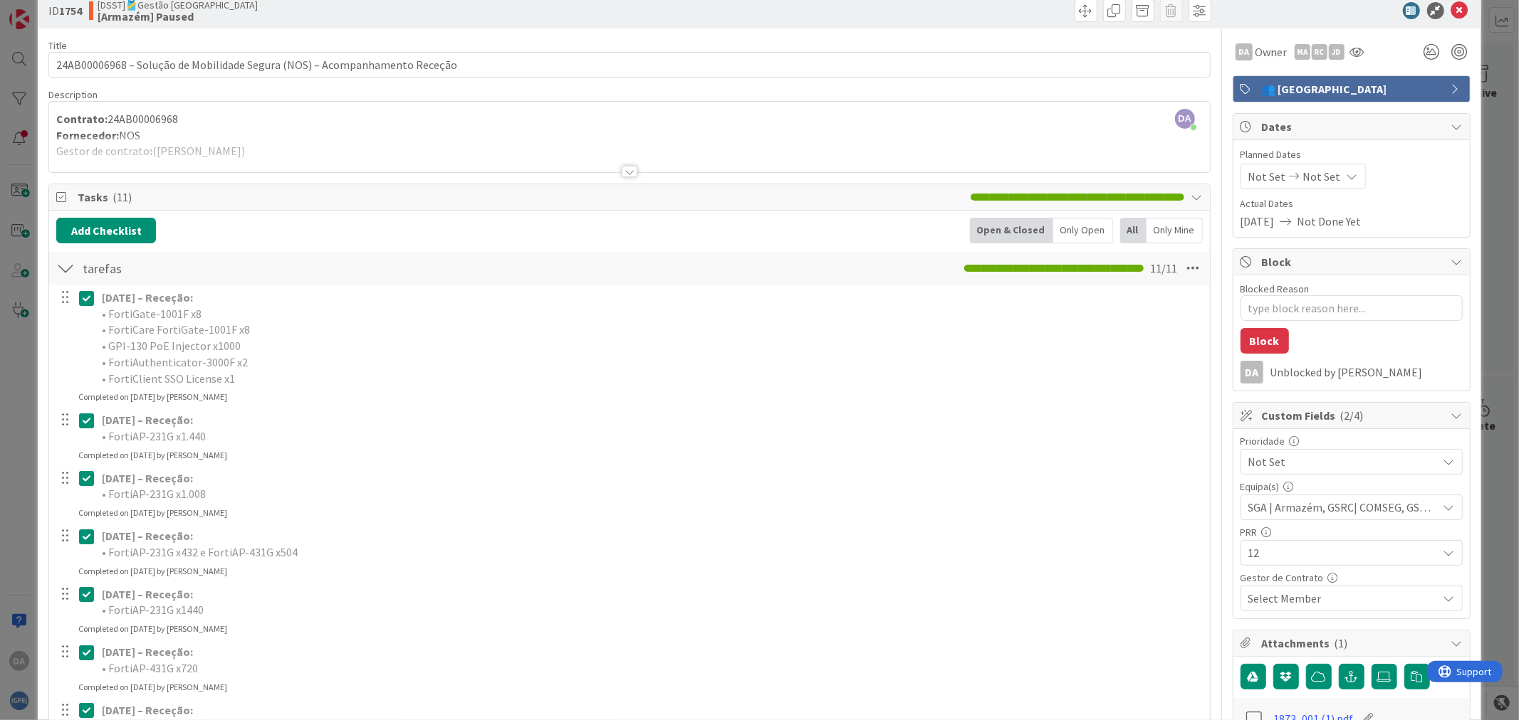
scroll to position [0, 0]
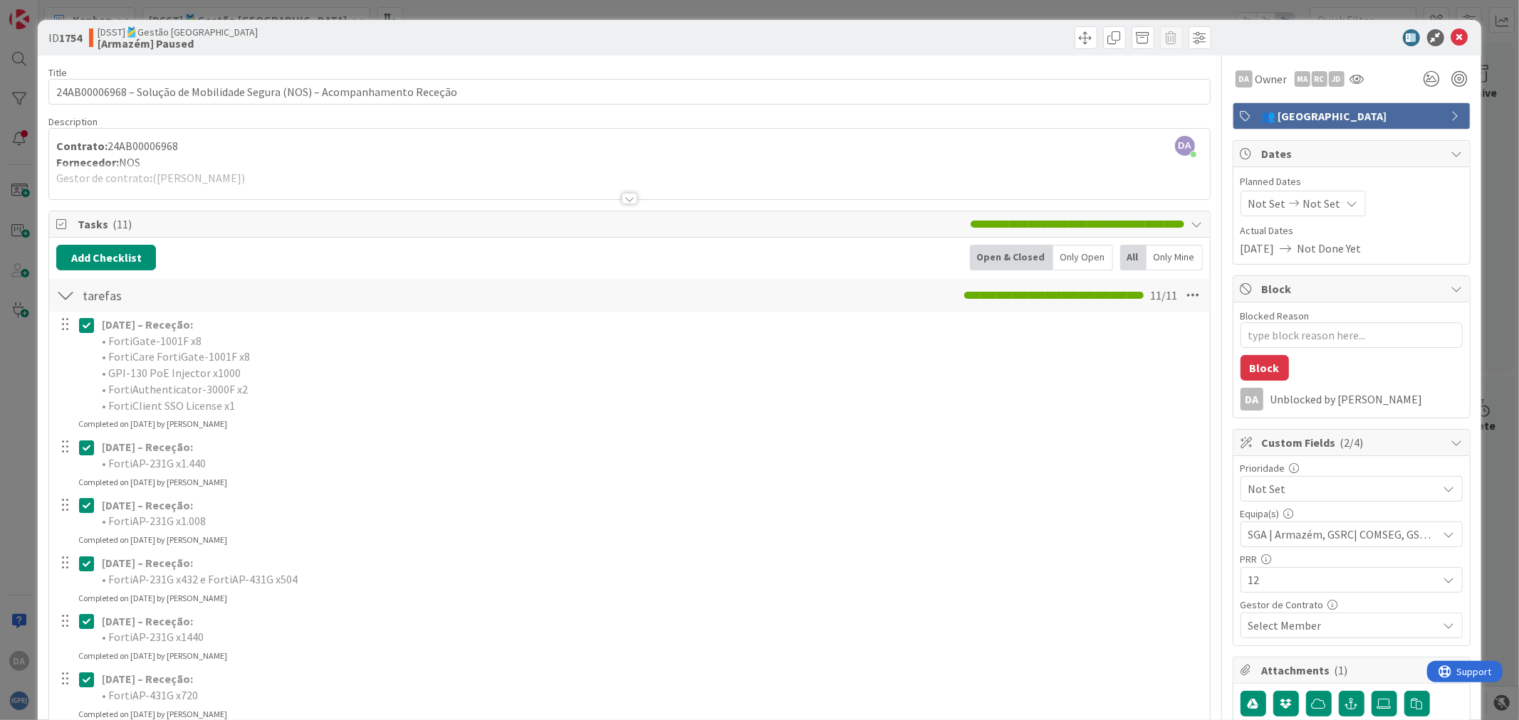
click at [628, 191] on div at bounding box center [629, 181] width 1160 height 36
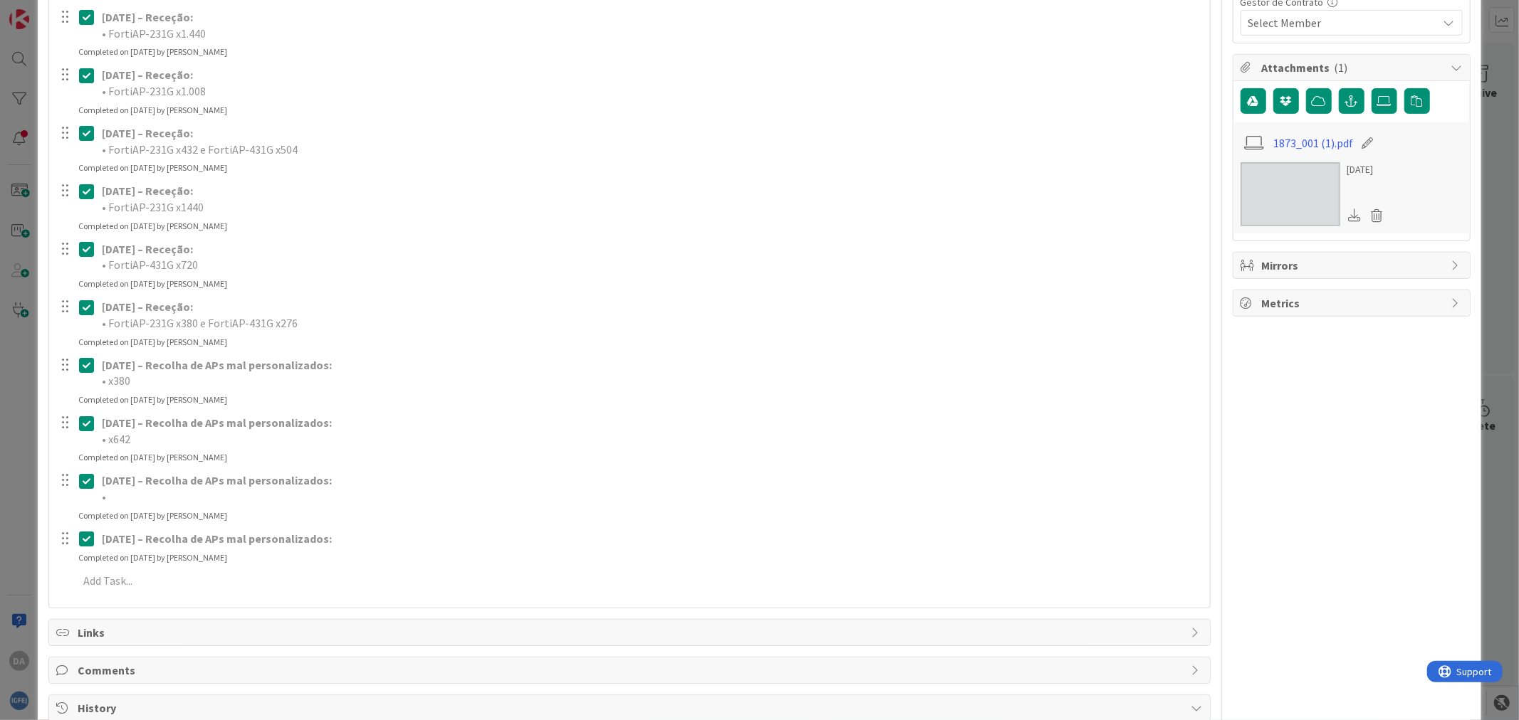
scroll to position [632, 0]
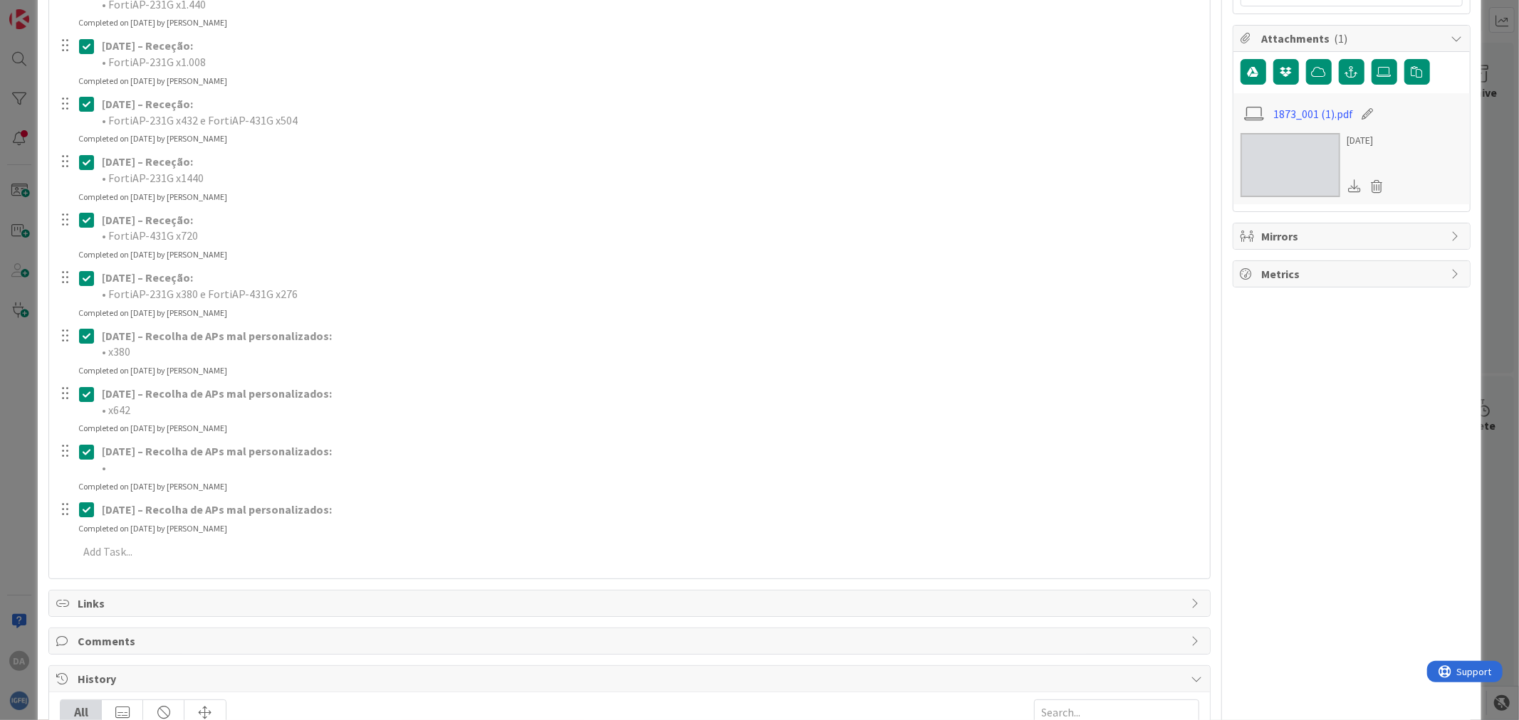
click at [88, 453] on icon at bounding box center [89, 452] width 21 height 17
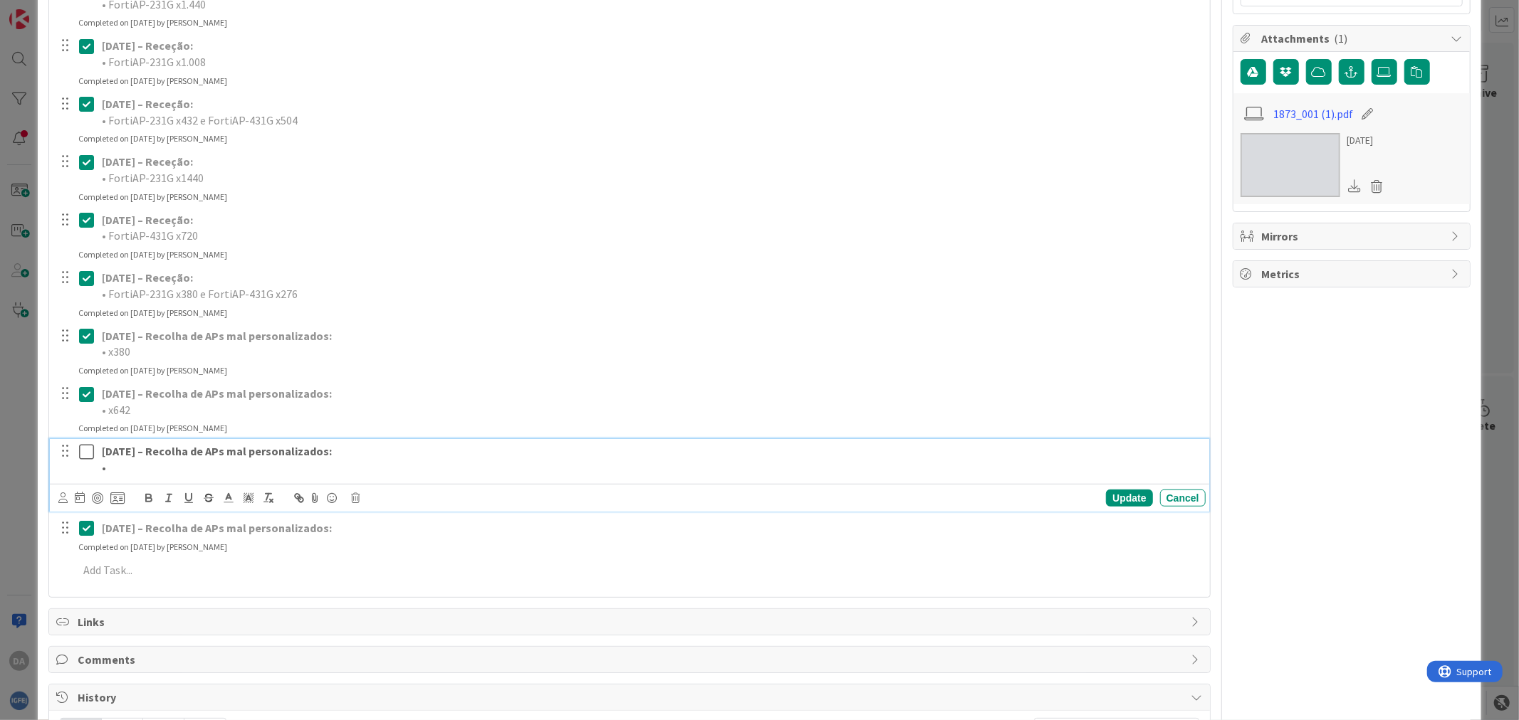
click at [117, 464] on p "•" at bounding box center [651, 468] width 1098 height 16
click at [1089, 494] on div "Update Cancel" at bounding box center [973, 498] width 461 height 17
click at [1077, 496] on div "Update Cancel" at bounding box center [973, 498] width 461 height 17
click at [1126, 496] on div "Update" at bounding box center [1129, 498] width 46 height 17
click at [84, 451] on icon at bounding box center [89, 452] width 21 height 17
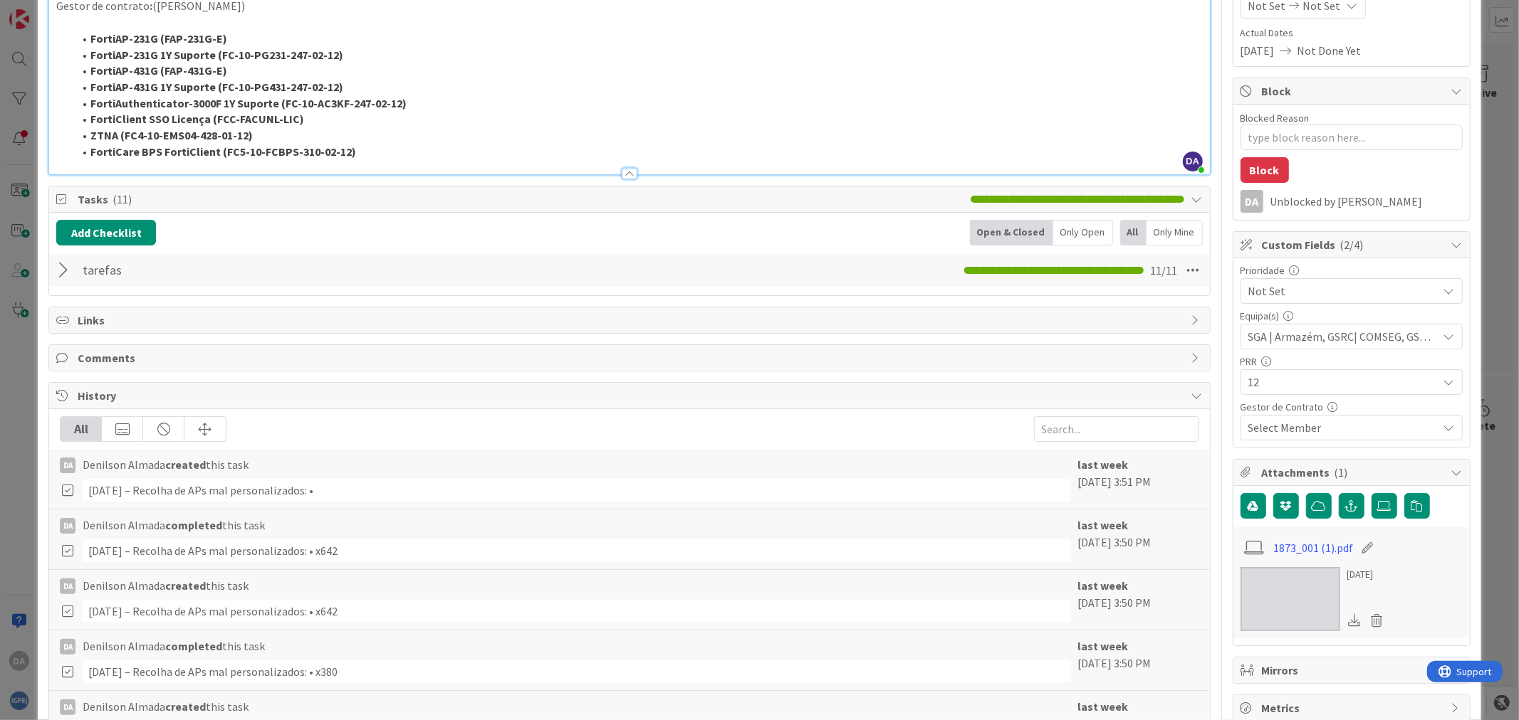
scroll to position [0, 0]
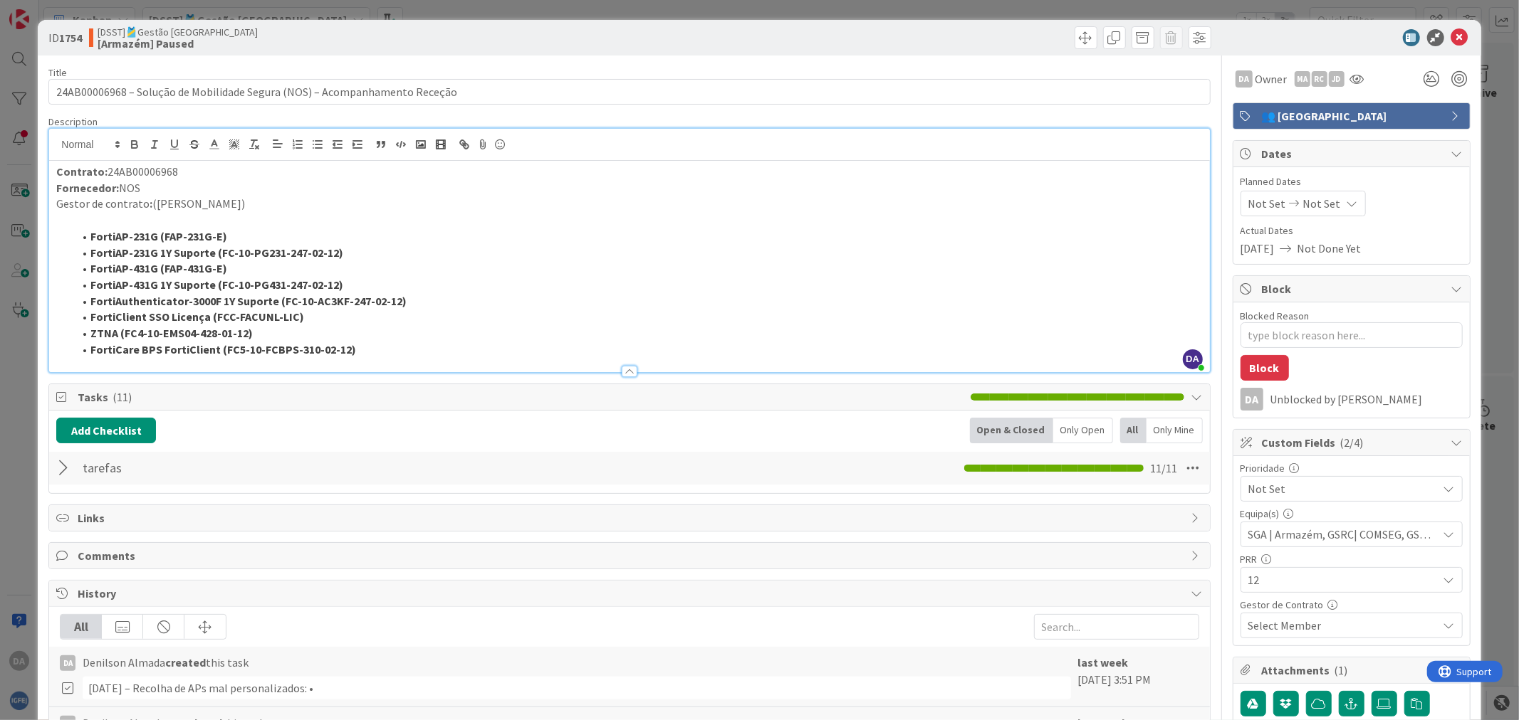
click at [68, 472] on div at bounding box center [65, 469] width 19 height 26
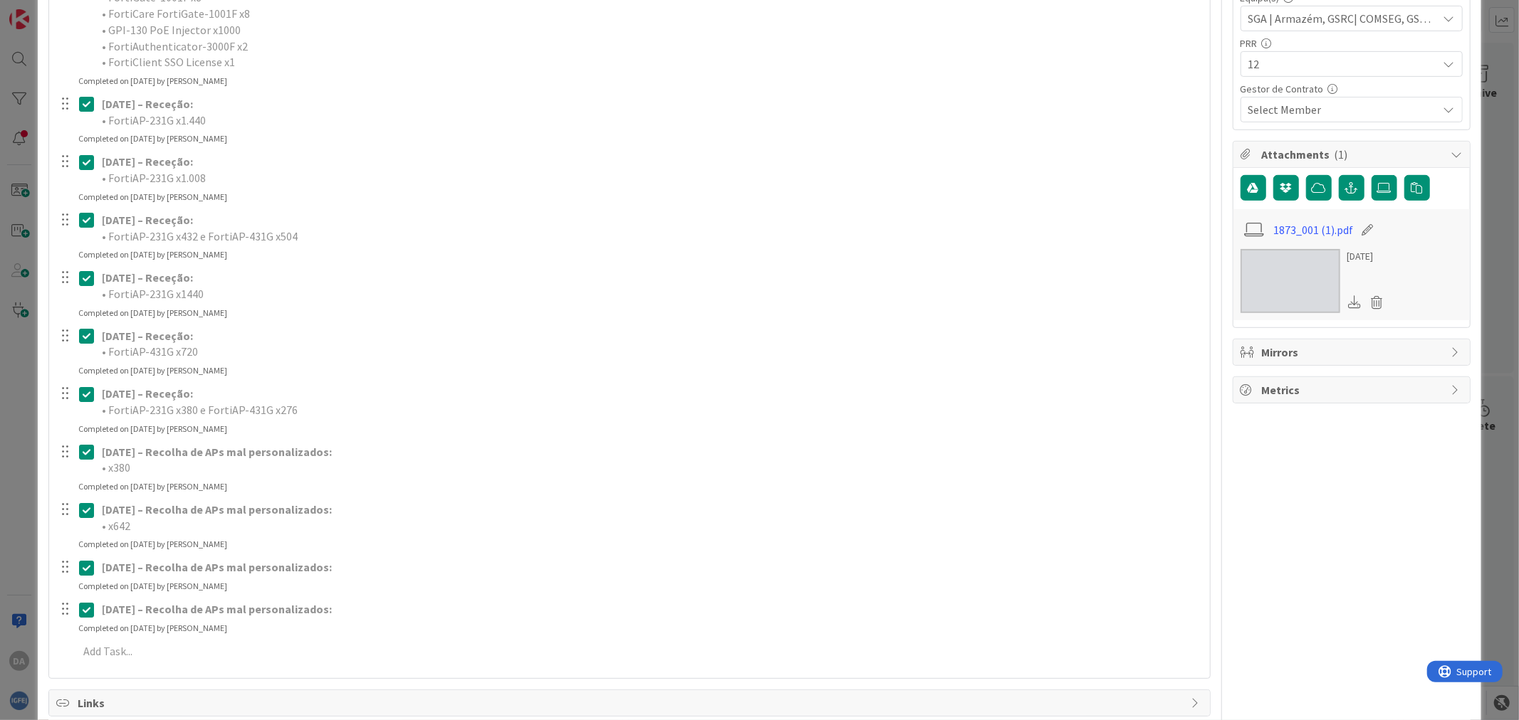
scroll to position [553, 0]
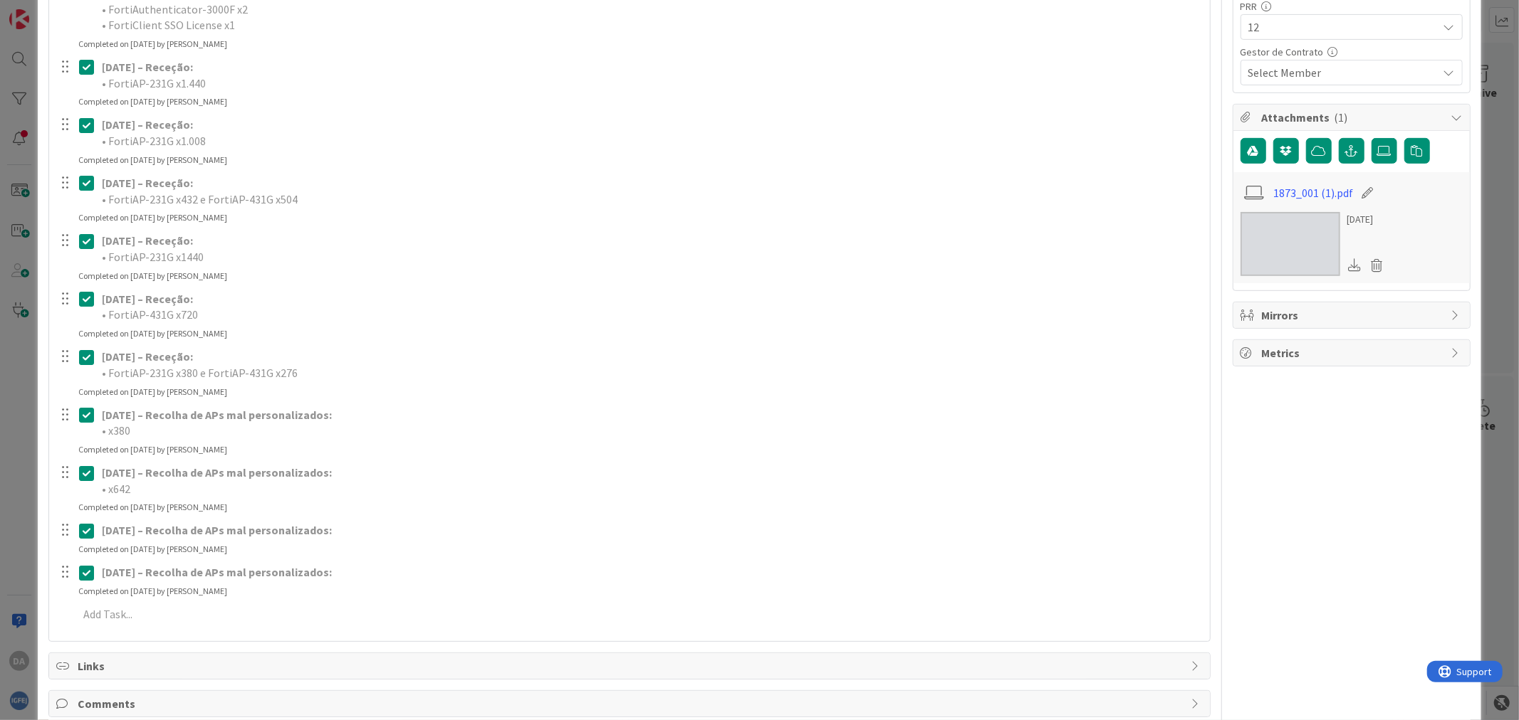
click at [87, 473] on icon at bounding box center [89, 473] width 21 height 17
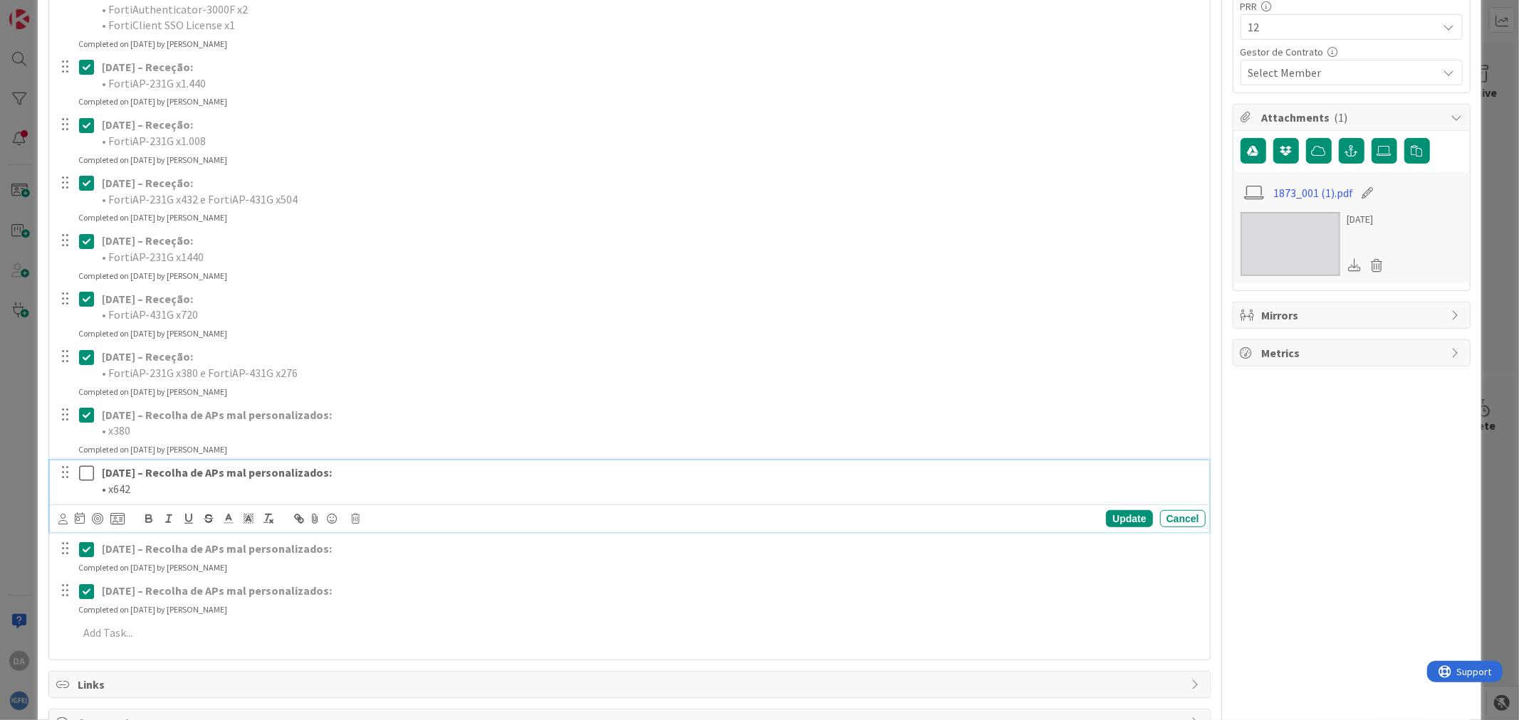
type textarea "x"
drag, startPoint x: 135, startPoint y: 495, endPoint x: 97, endPoint y: 500, distance: 38.9
click at [97, 500] on div "[DATE] – Recolha de APs mal personalizados: • x642" at bounding box center [650, 481] width 1109 height 41
click at [212, 477] on strong "[DATE] – Recolha de APs mal personalizados:" at bounding box center [217, 473] width 230 height 14
drag, startPoint x: 400, startPoint y: 468, endPoint x: 168, endPoint y: 465, distance: 232.1
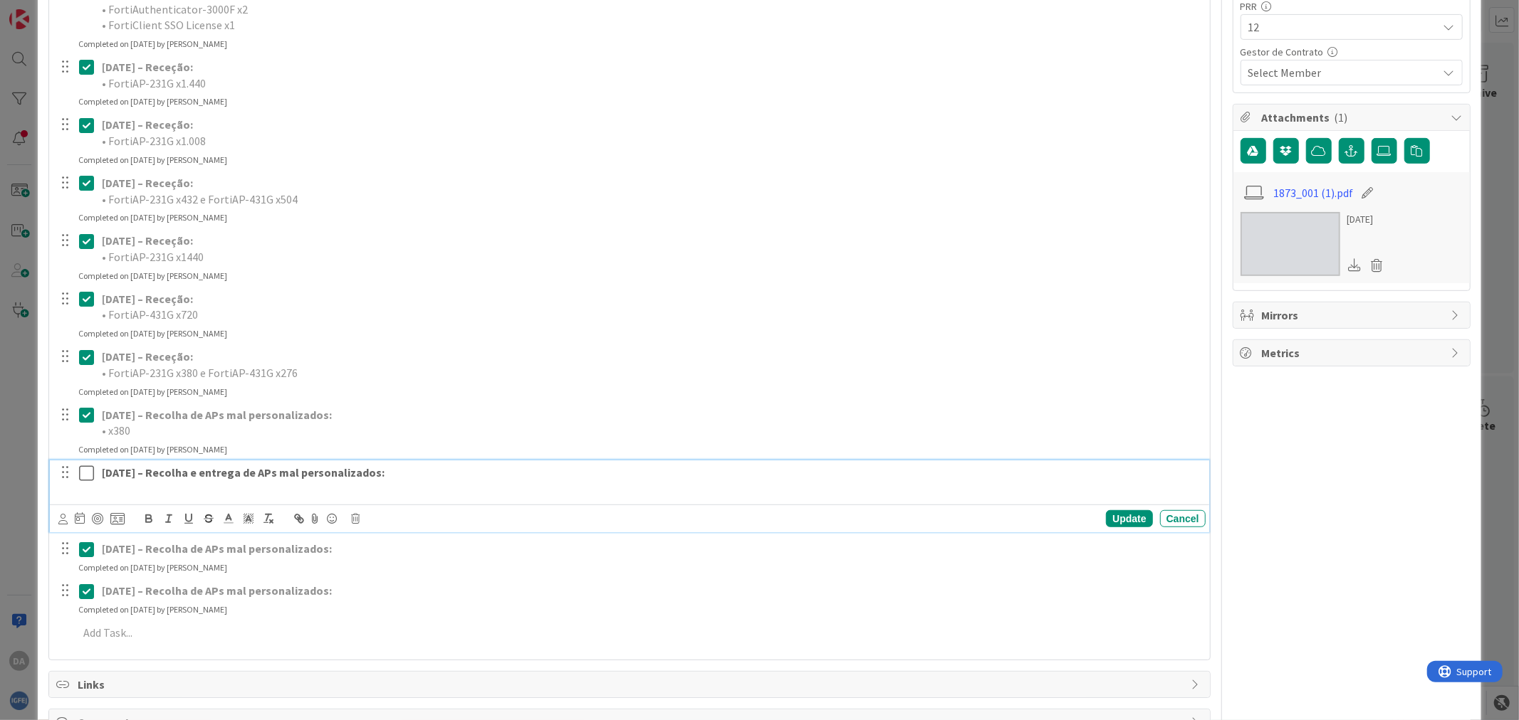
click at [168, 465] on p "[DATE] – Recolha e entrega de APs mal personalizados:" at bounding box center [651, 473] width 1098 height 16
copy strong "Recolha e entrega de APs mal personalizados:"
click at [1115, 514] on div "Update" at bounding box center [1129, 518] width 46 height 17
click at [85, 471] on icon at bounding box center [89, 473] width 21 height 17
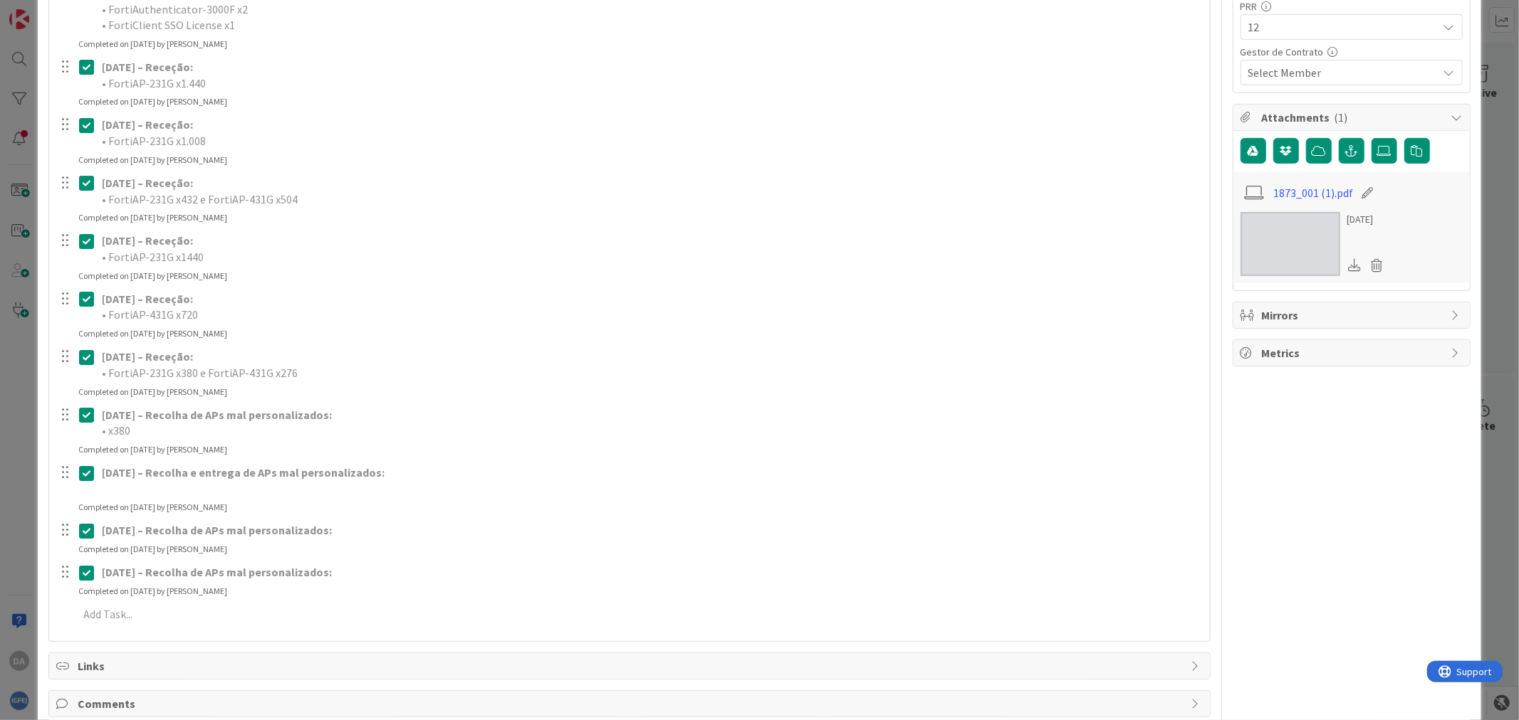
scroll to position [293, 0]
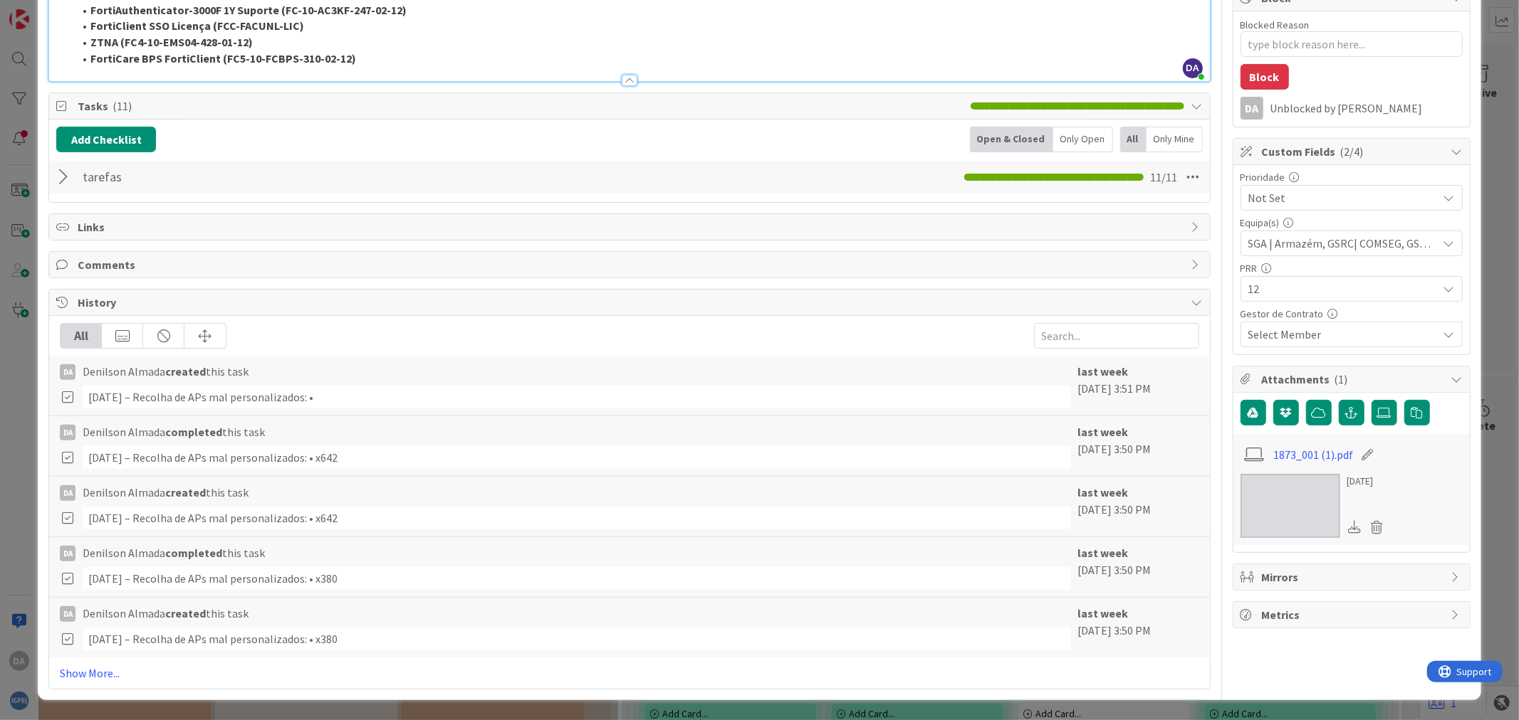
click at [64, 179] on div at bounding box center [65, 177] width 19 height 26
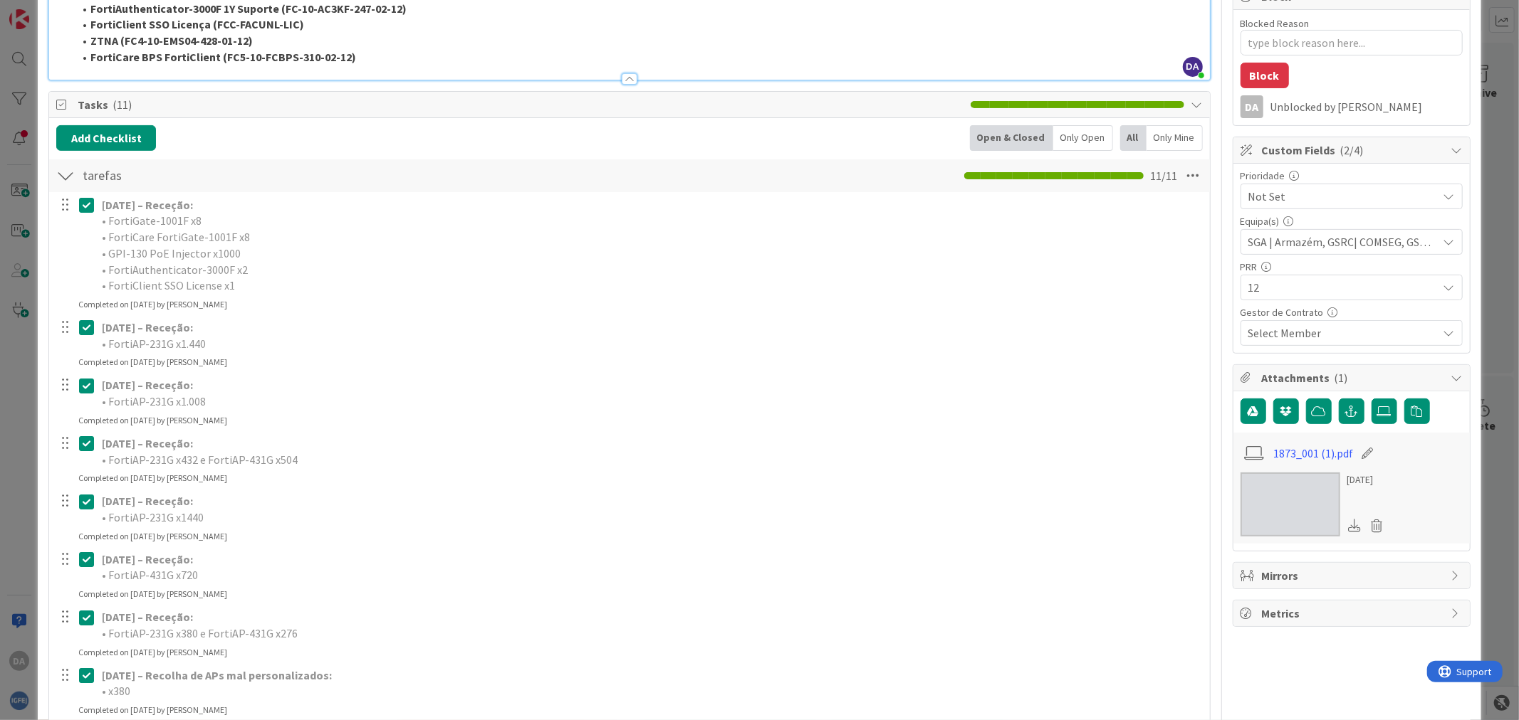
scroll to position [553, 0]
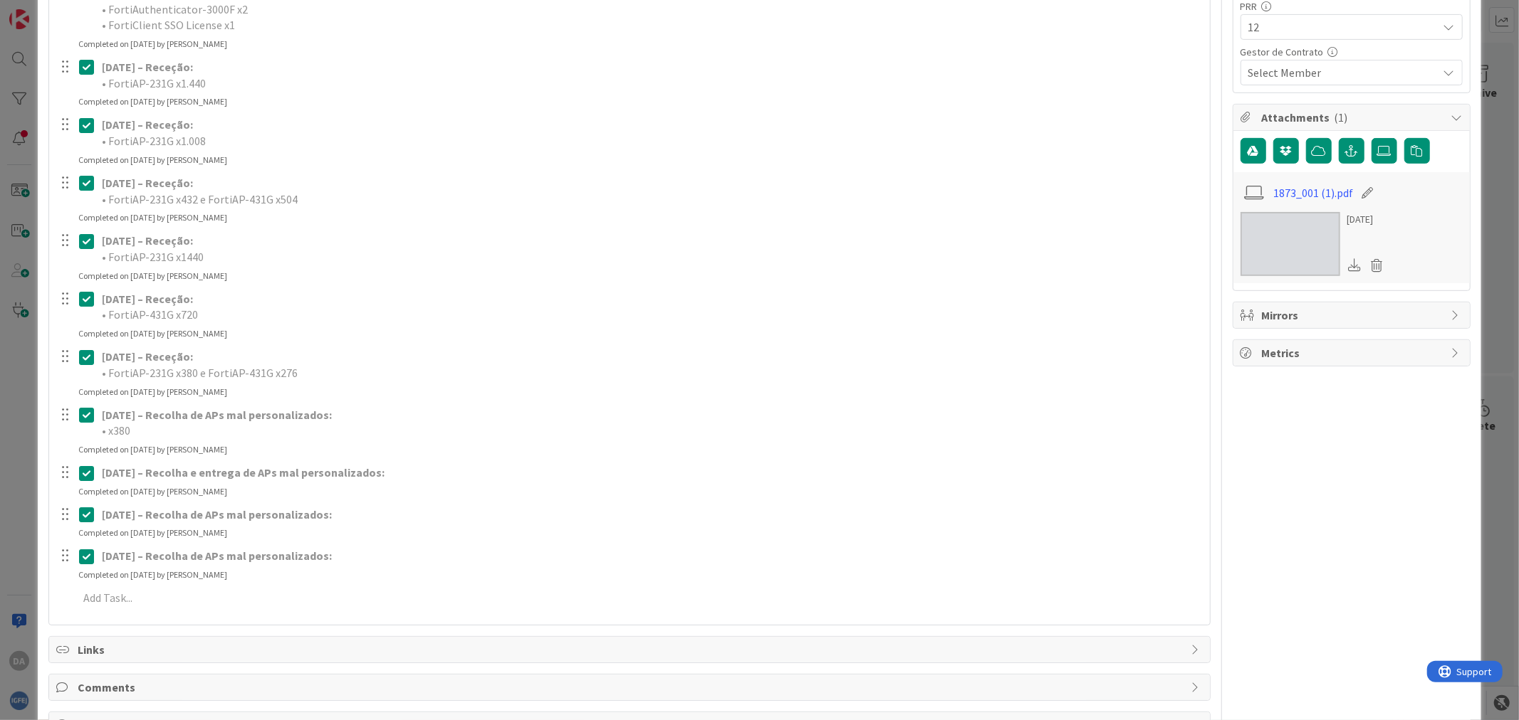
click at [150, 514] on strong "[DATE] – Recolha de APs mal personalizados:" at bounding box center [217, 515] width 230 height 14
click at [87, 513] on icon at bounding box center [89, 514] width 21 height 17
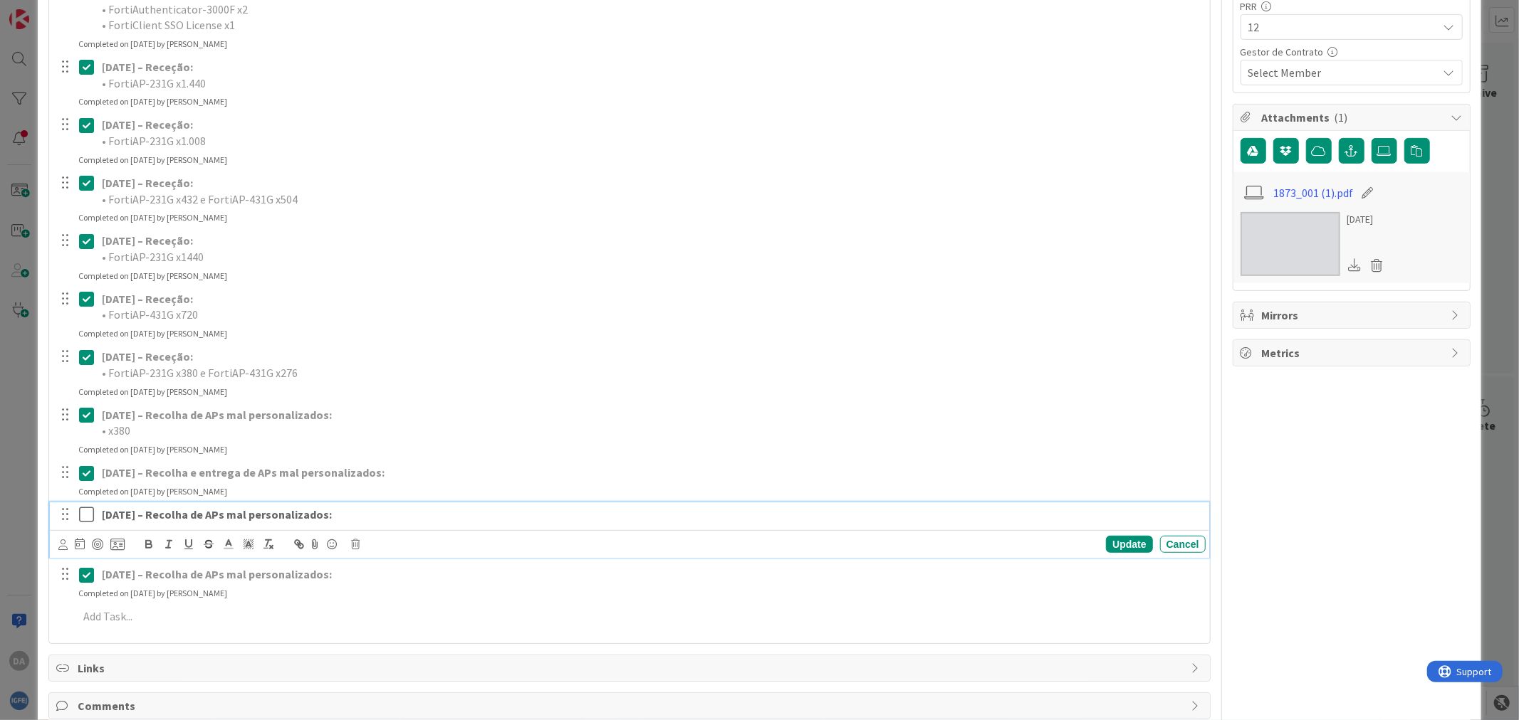
drag, startPoint x: 359, startPoint y: 518, endPoint x: 169, endPoint y: 518, distance: 190.1
click at [169, 518] on p "[DATE] – Recolha de APs mal personalizados:" at bounding box center [651, 515] width 1098 height 16
click at [88, 515] on icon at bounding box center [89, 514] width 21 height 17
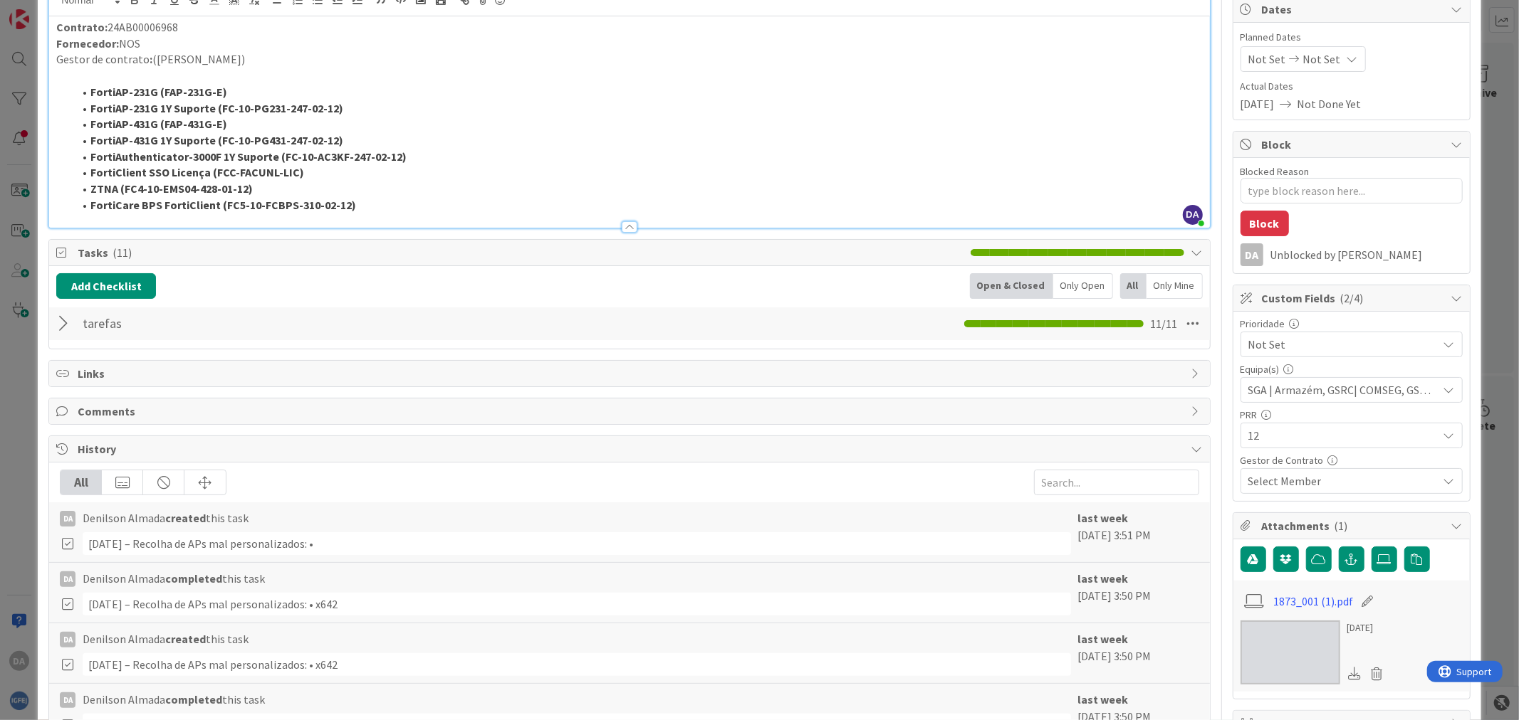
scroll to position [134, 0]
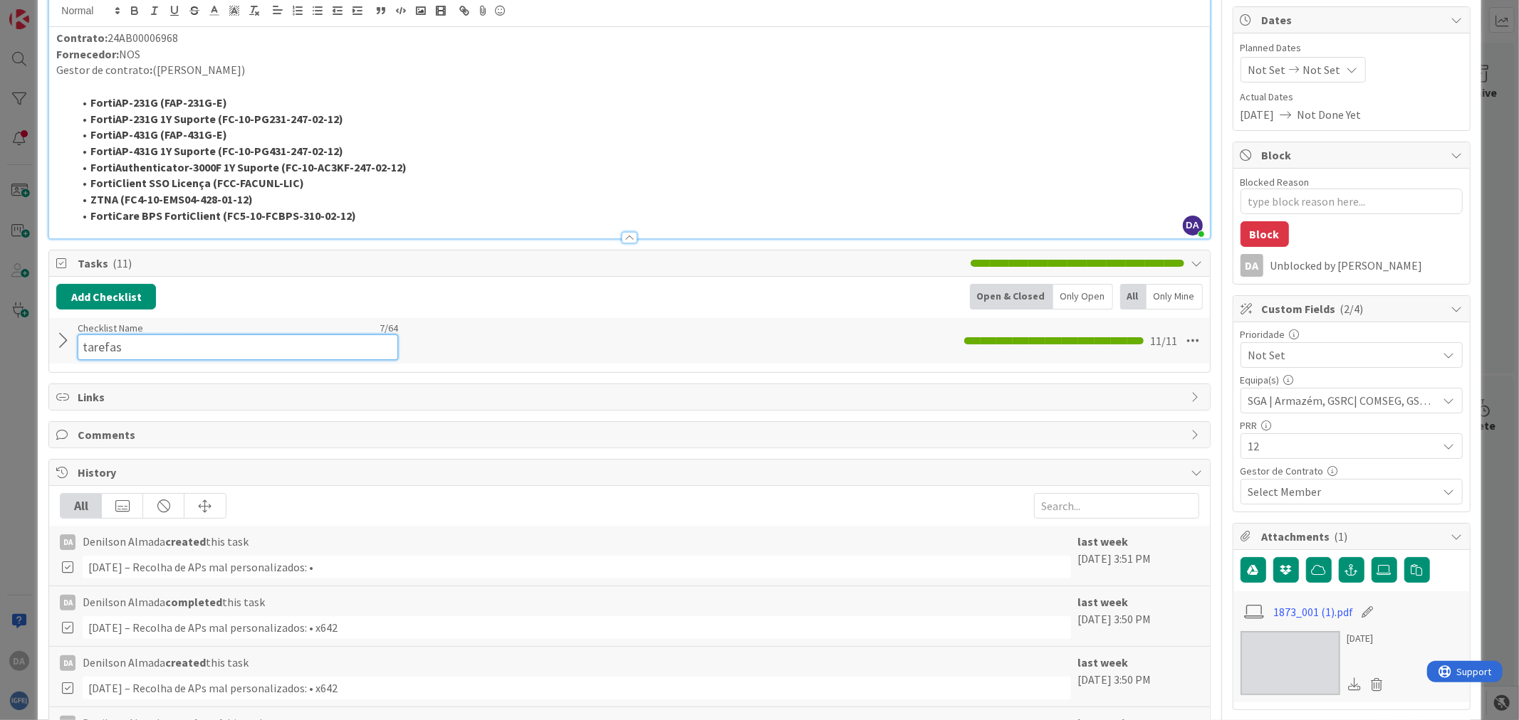
click at [122, 337] on input "tarefas" at bounding box center [238, 348] width 320 height 26
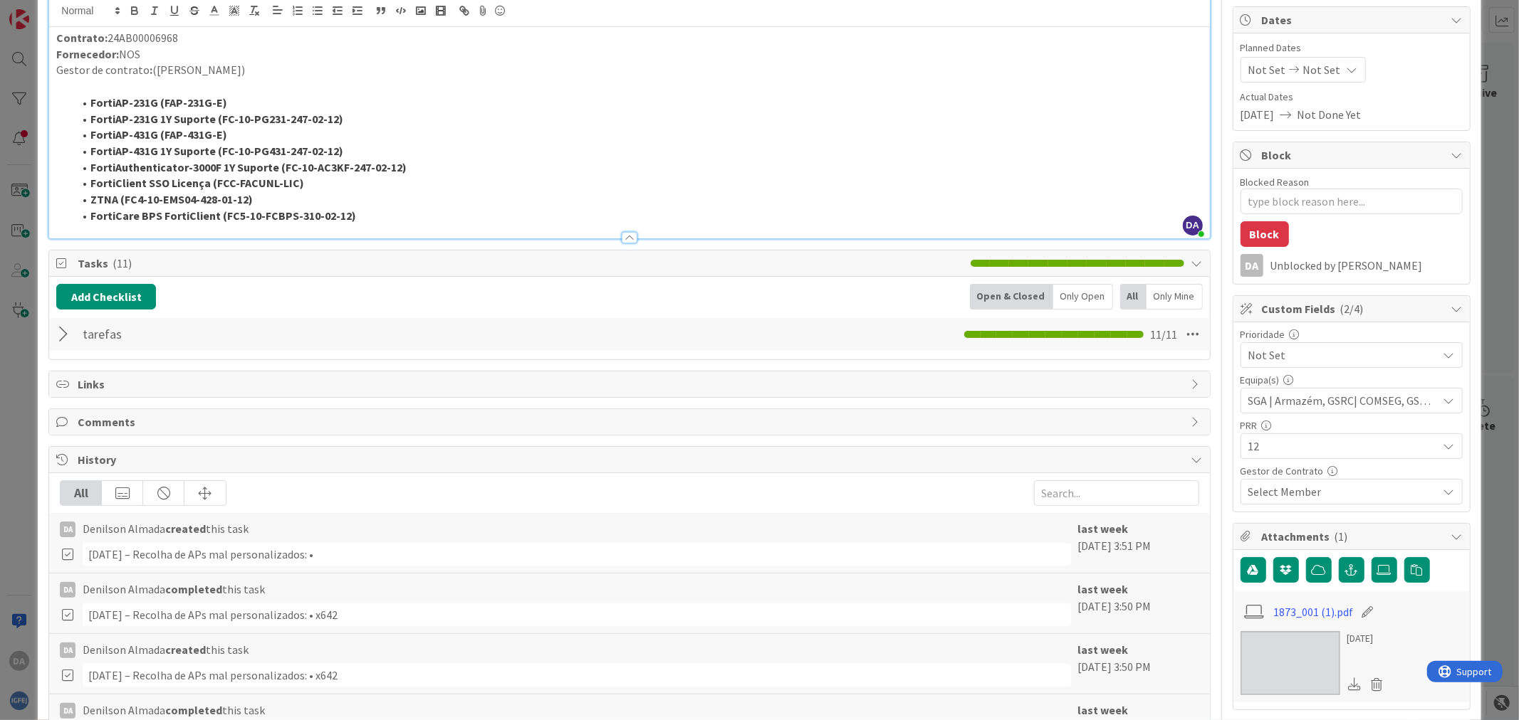
click at [68, 335] on div at bounding box center [65, 335] width 19 height 26
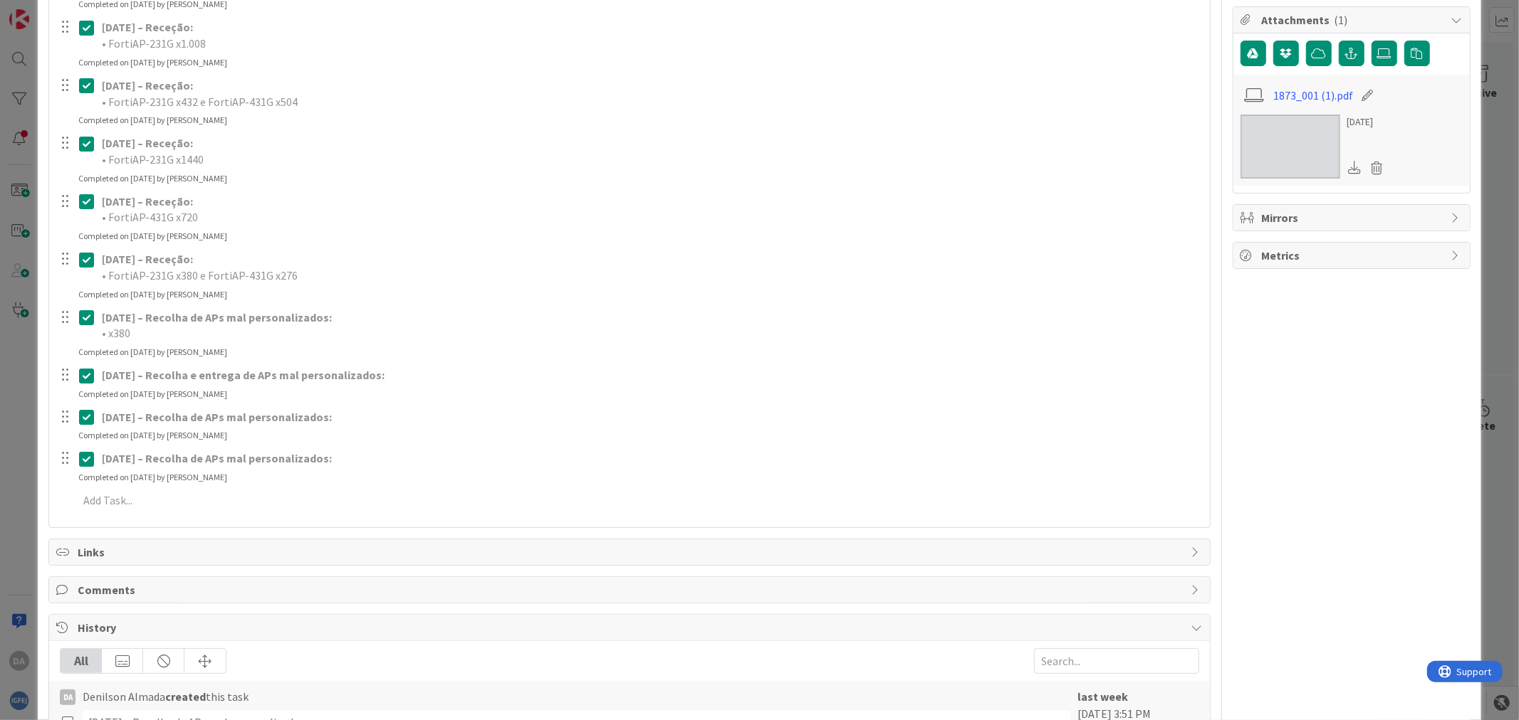
scroll to position [688, 0]
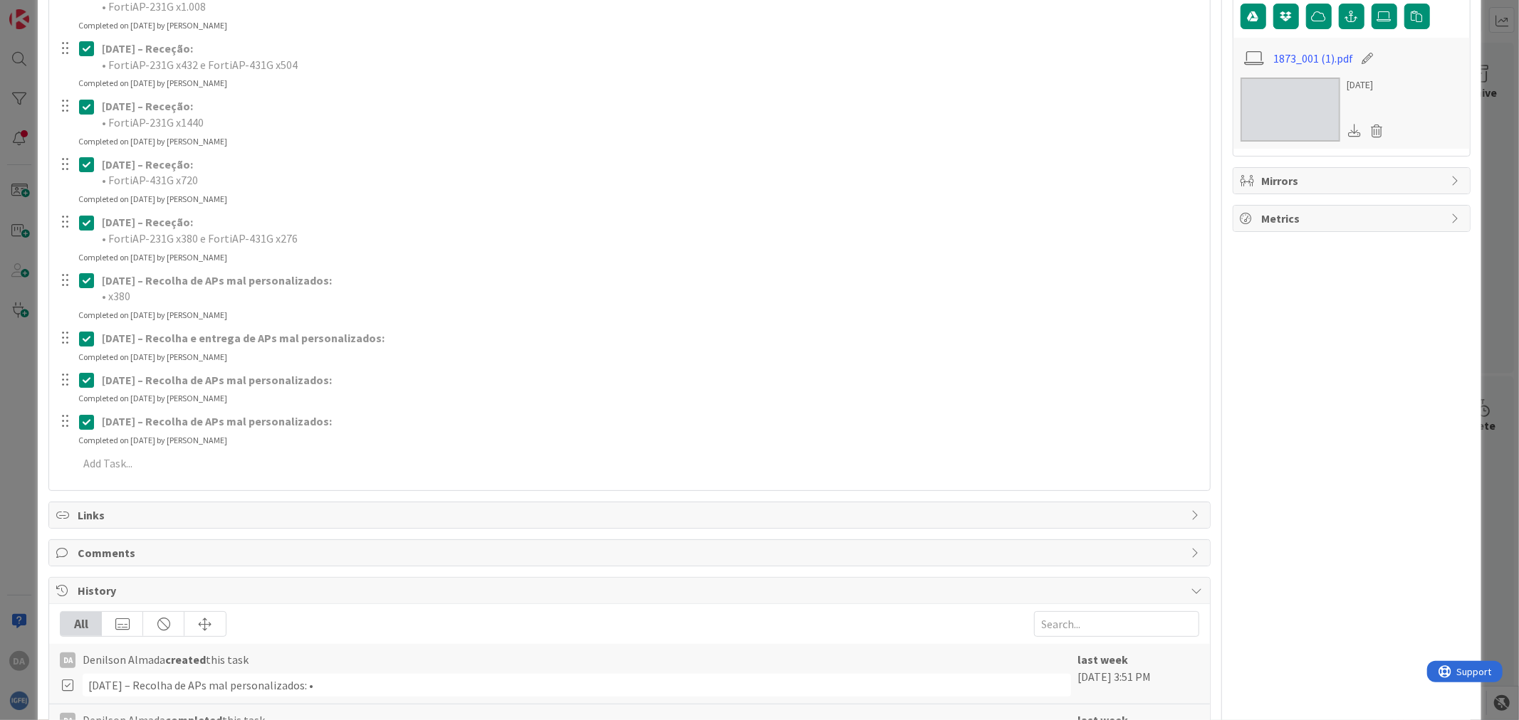
click at [85, 379] on icon at bounding box center [89, 380] width 21 height 17
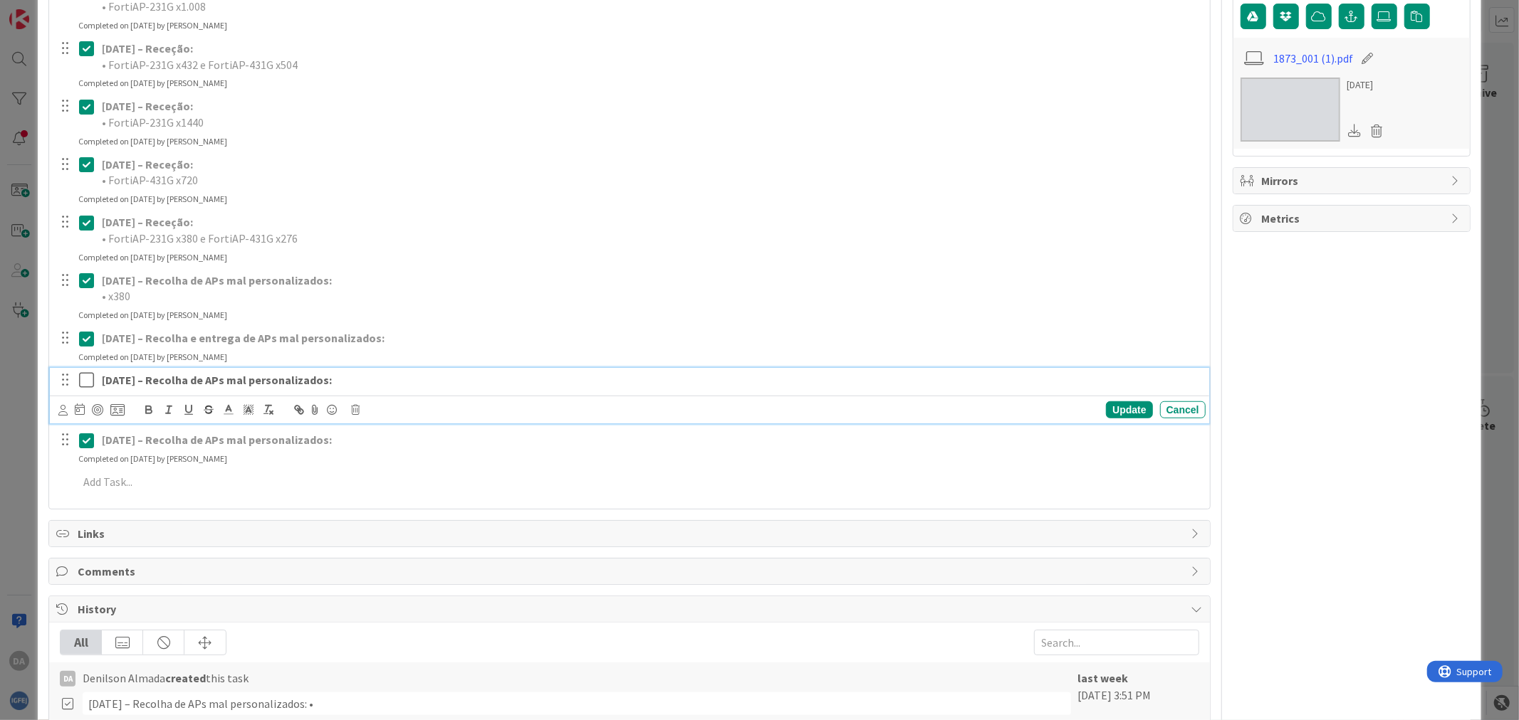
drag, startPoint x: 406, startPoint y: 378, endPoint x: 166, endPoint y: 372, distance: 240.0
click at [166, 372] on p "[DATE] – Recolha de APs mal personalizados:" at bounding box center [651, 380] width 1098 height 16
click at [1113, 408] on div "Update" at bounding box center [1129, 410] width 46 height 17
click at [84, 382] on icon at bounding box center [89, 380] width 21 height 17
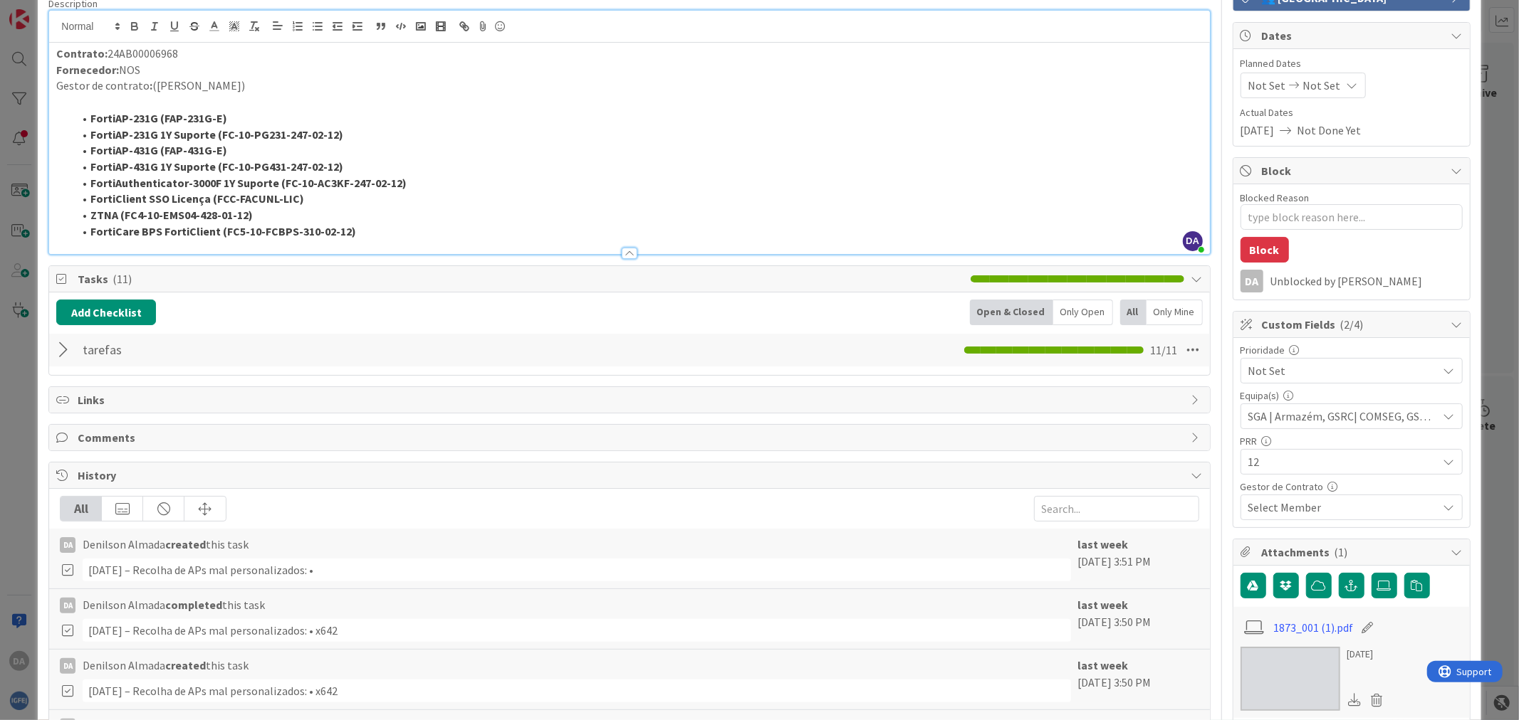
scroll to position [293, 0]
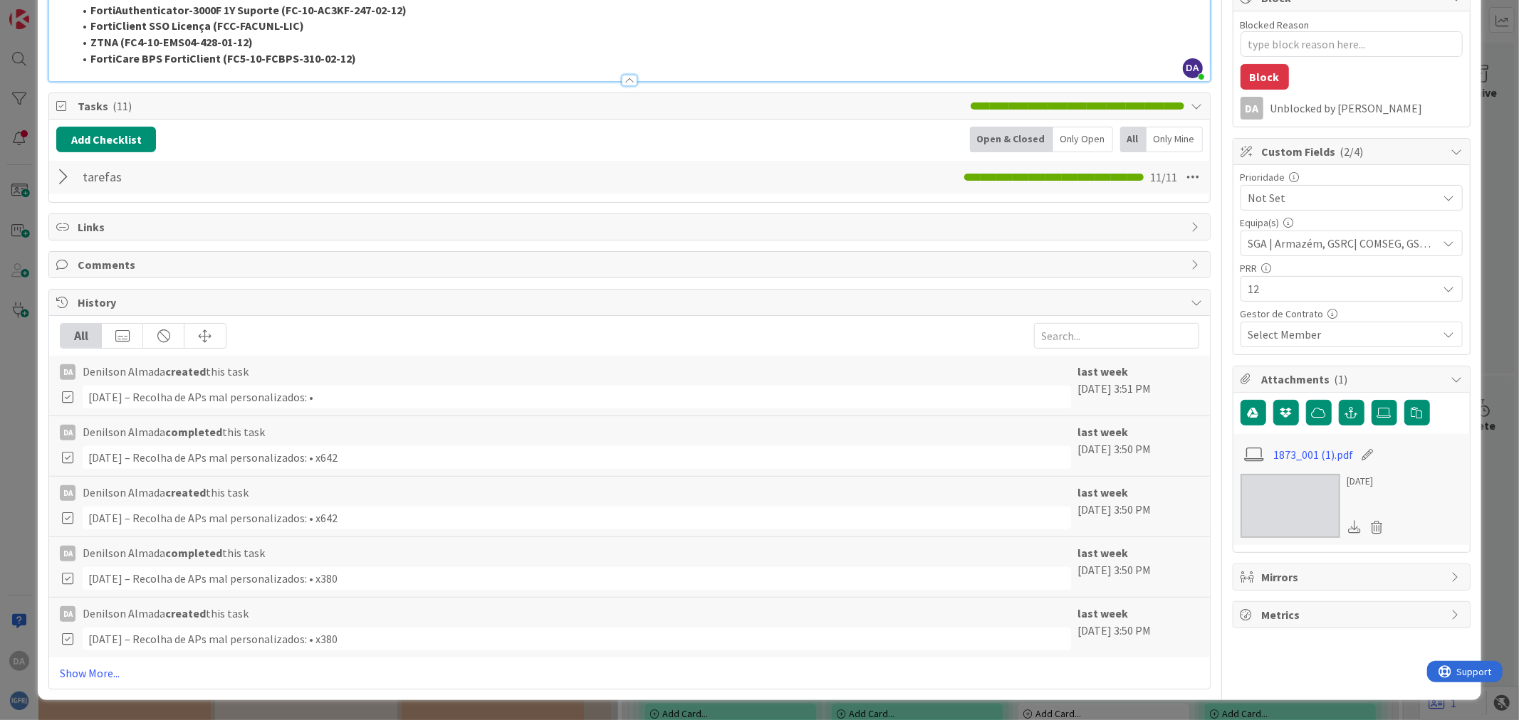
click at [60, 174] on div at bounding box center [65, 177] width 19 height 26
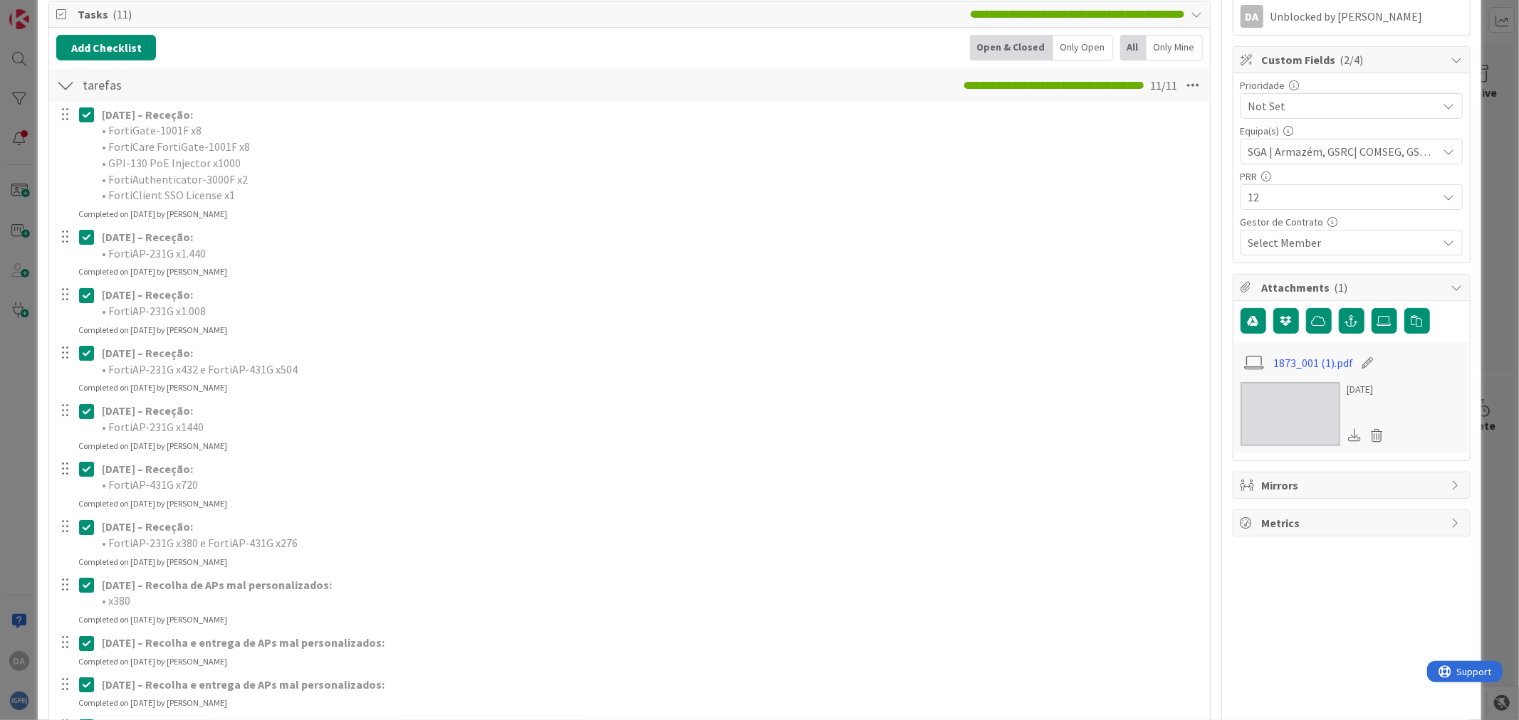
scroll to position [609, 0]
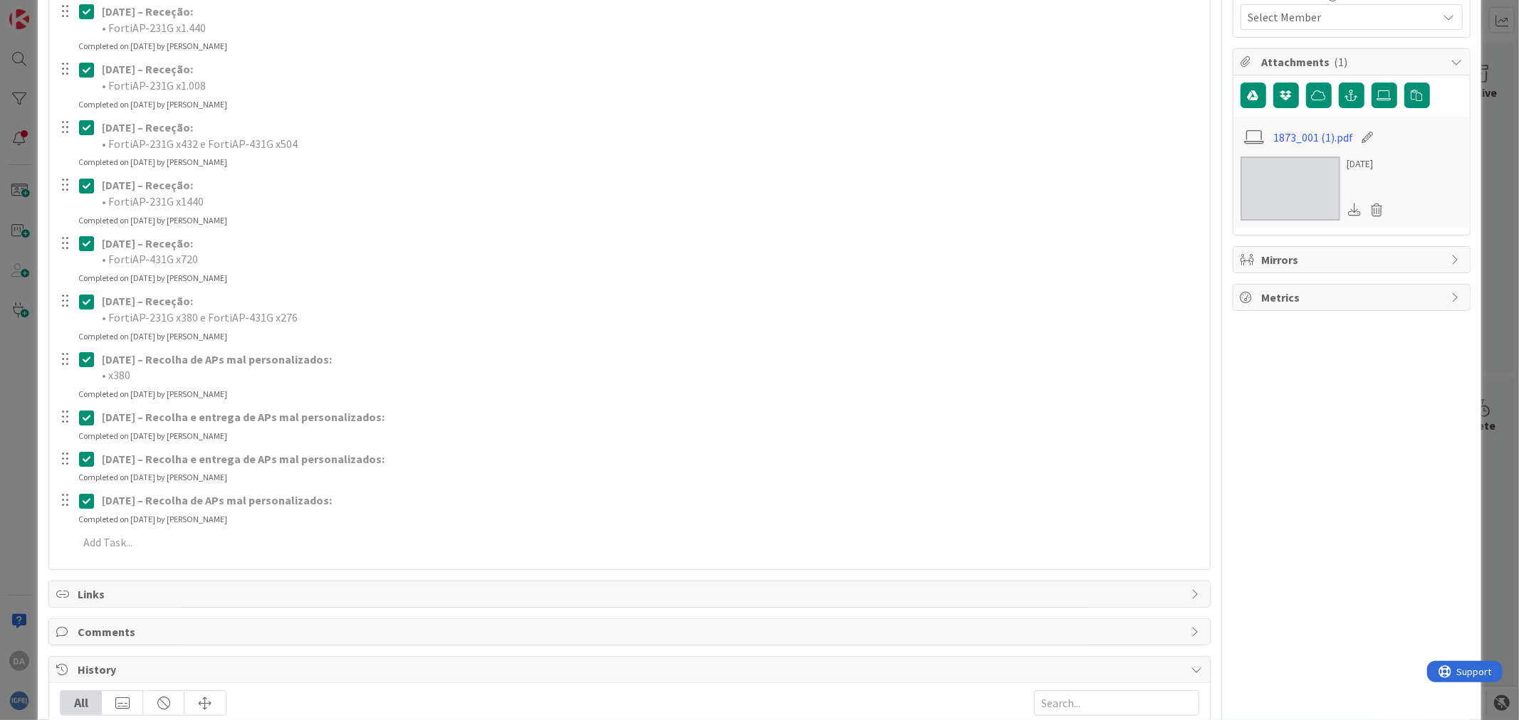
click at [83, 507] on icon at bounding box center [89, 501] width 21 height 17
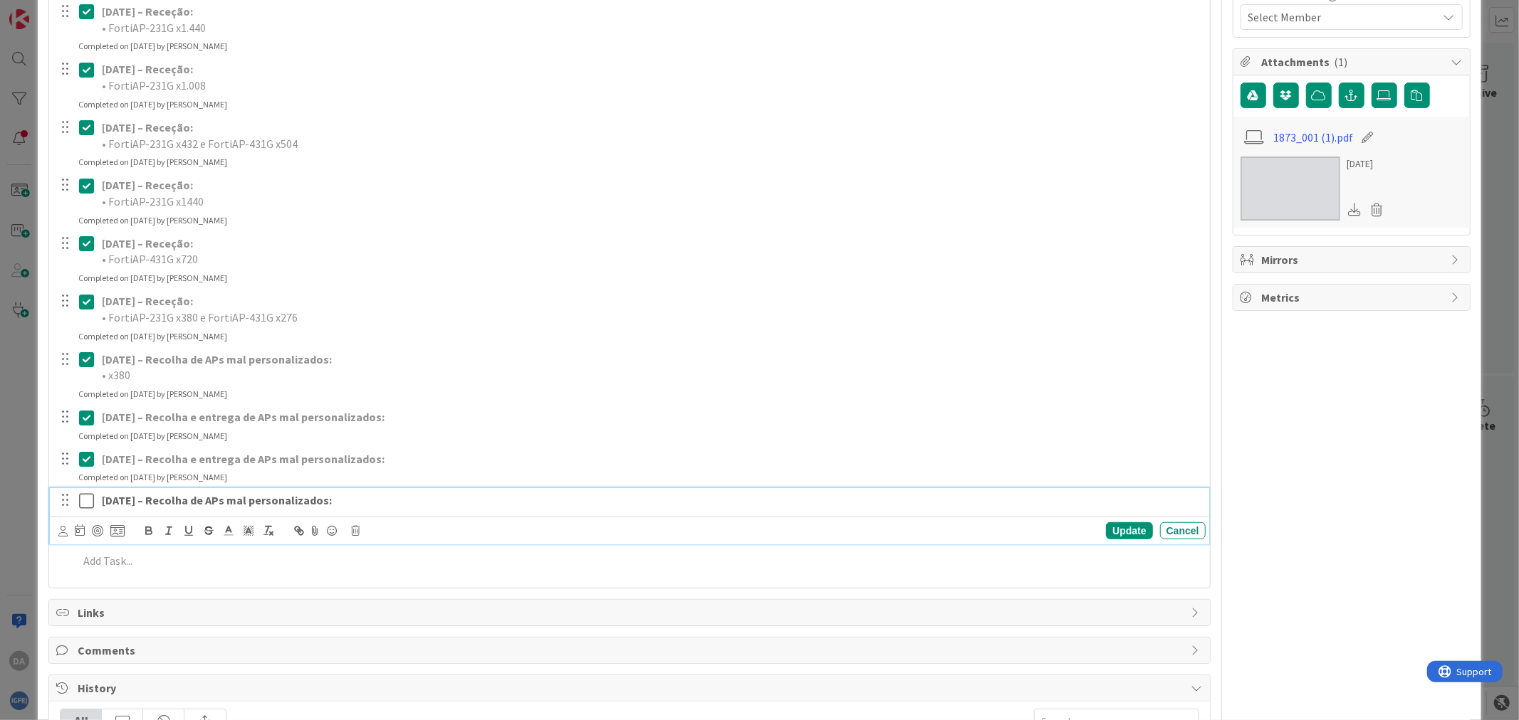
click at [319, 511] on div "[DATE] – Recolha de APs mal personalizados:" at bounding box center [650, 500] width 1109 height 25
drag, startPoint x: 389, startPoint y: 500, endPoint x: 166, endPoint y: 500, distance: 223.5
click at [166, 500] on p "[DATE] – Recolha de APs mal personalizados:" at bounding box center [651, 501] width 1098 height 16
click at [1108, 529] on div "Update" at bounding box center [1129, 531] width 46 height 17
click at [89, 504] on icon at bounding box center [89, 501] width 21 height 17
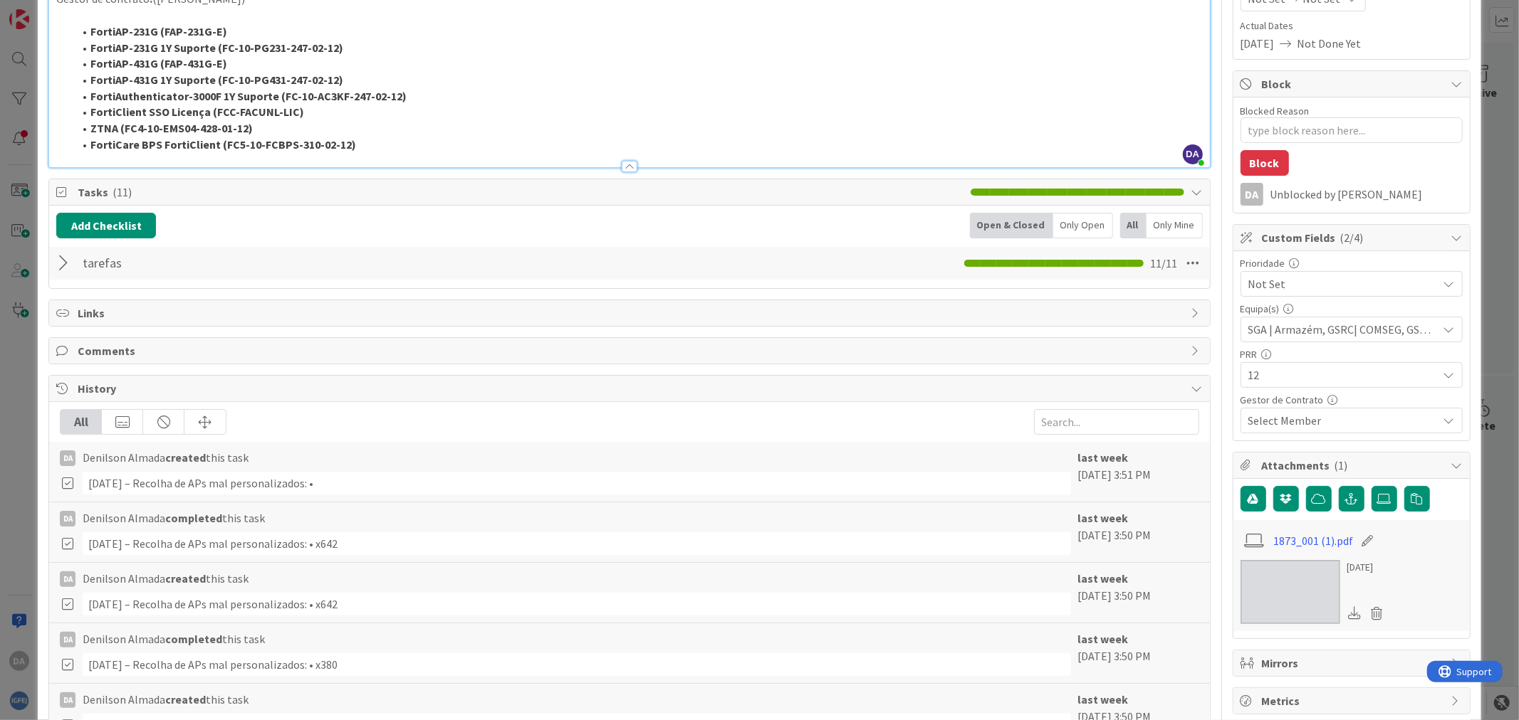
scroll to position [55, 0]
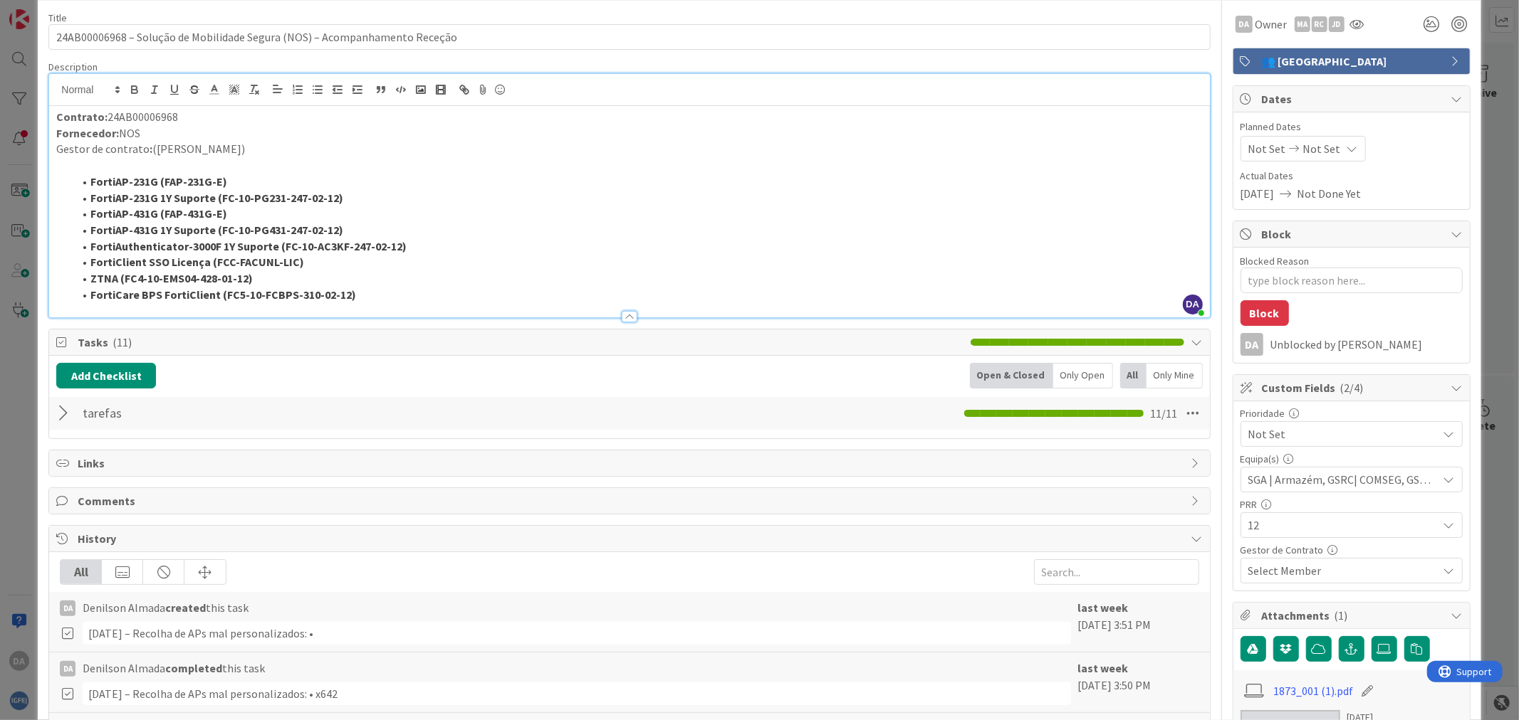
click at [68, 415] on div at bounding box center [65, 414] width 19 height 26
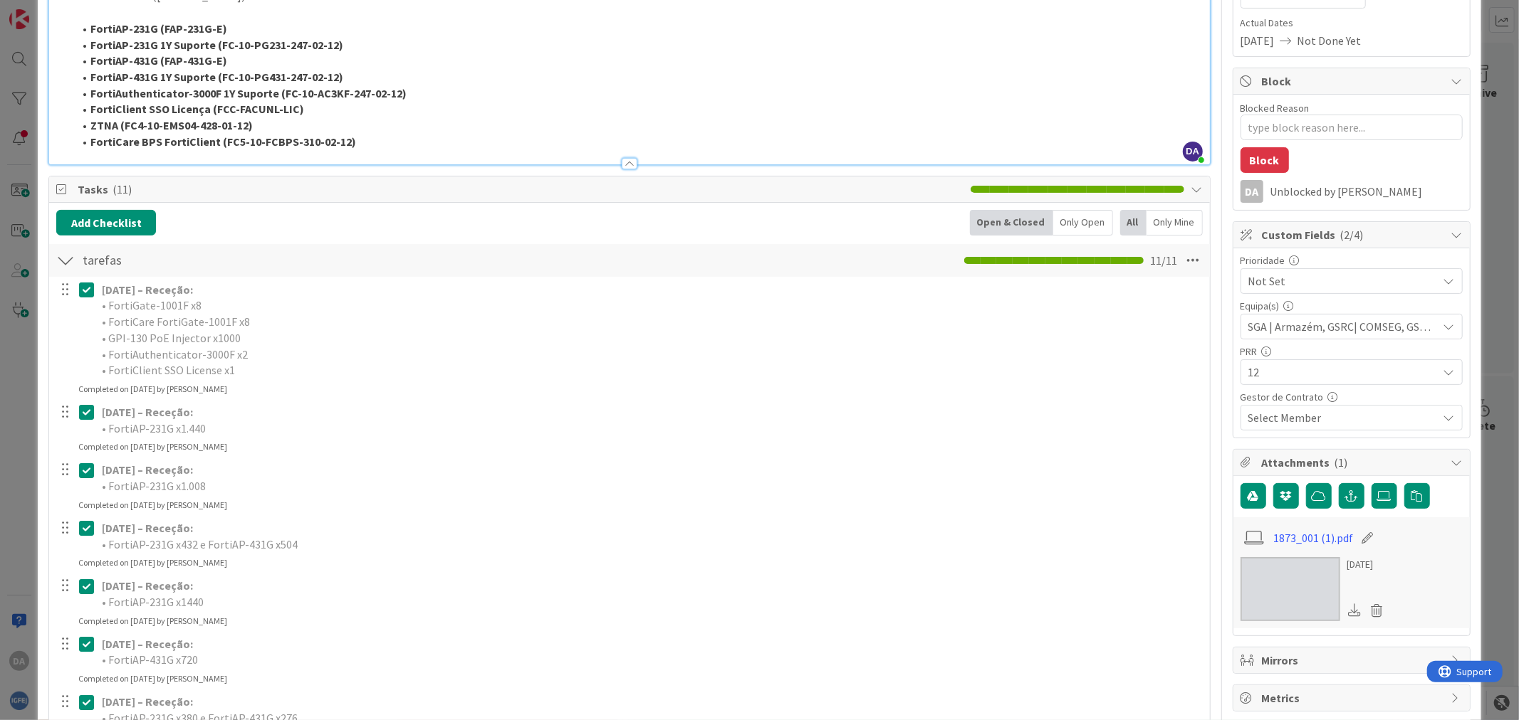
scroll to position [609, 0]
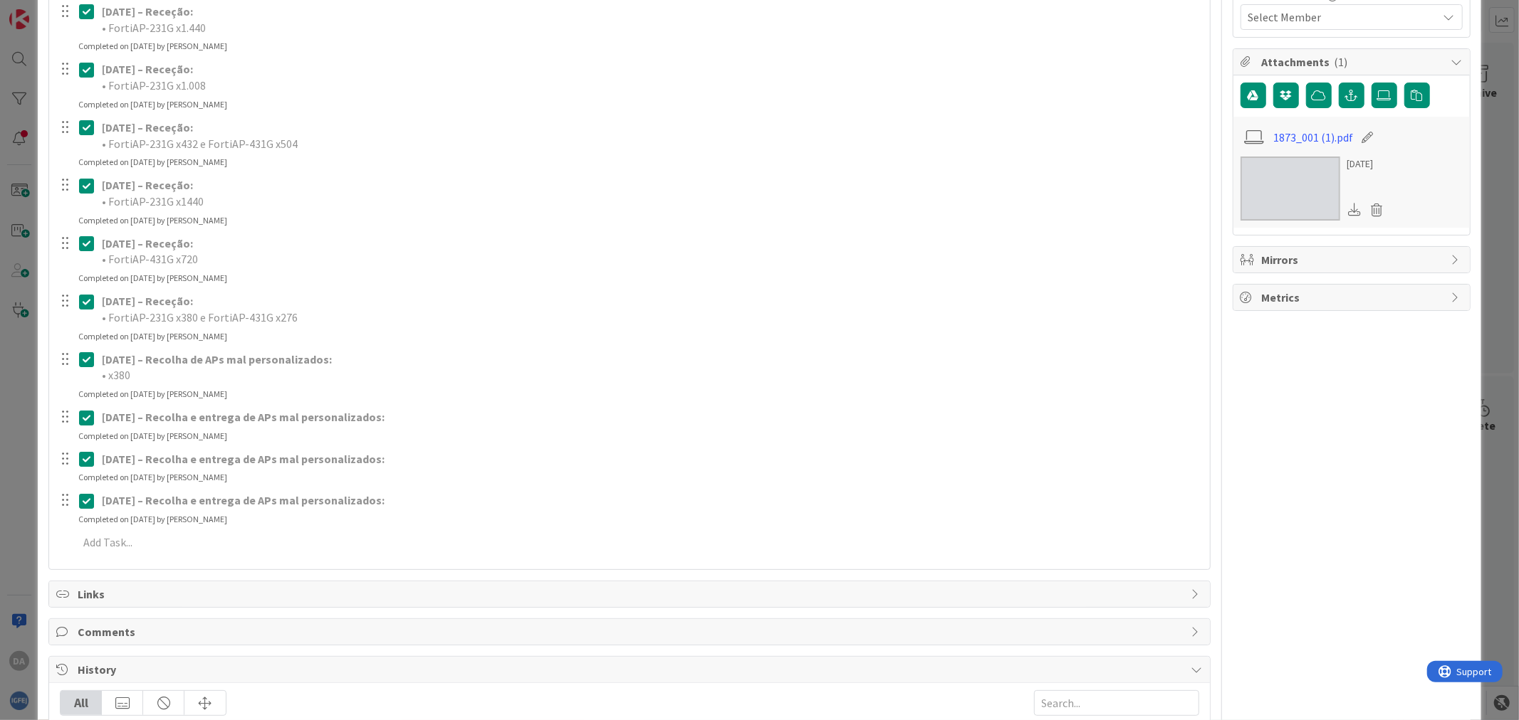
click at [90, 357] on icon at bounding box center [89, 359] width 21 height 17
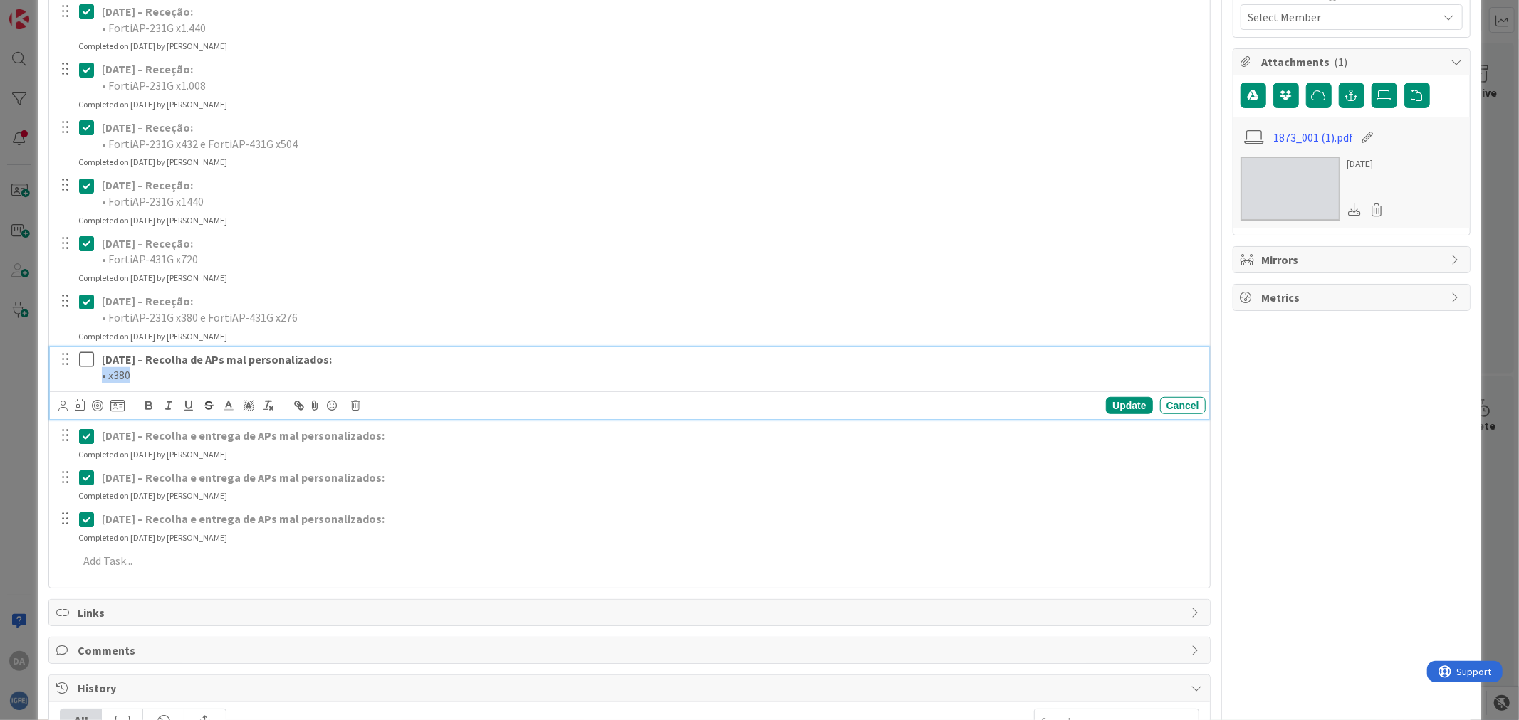
drag, startPoint x: 137, startPoint y: 373, endPoint x: 93, endPoint y: 376, distance: 43.5
click at [93, 376] on div "[DATE] – Recolha de APs mal personalizados: • x380" at bounding box center [630, 367] width 1149 height 41
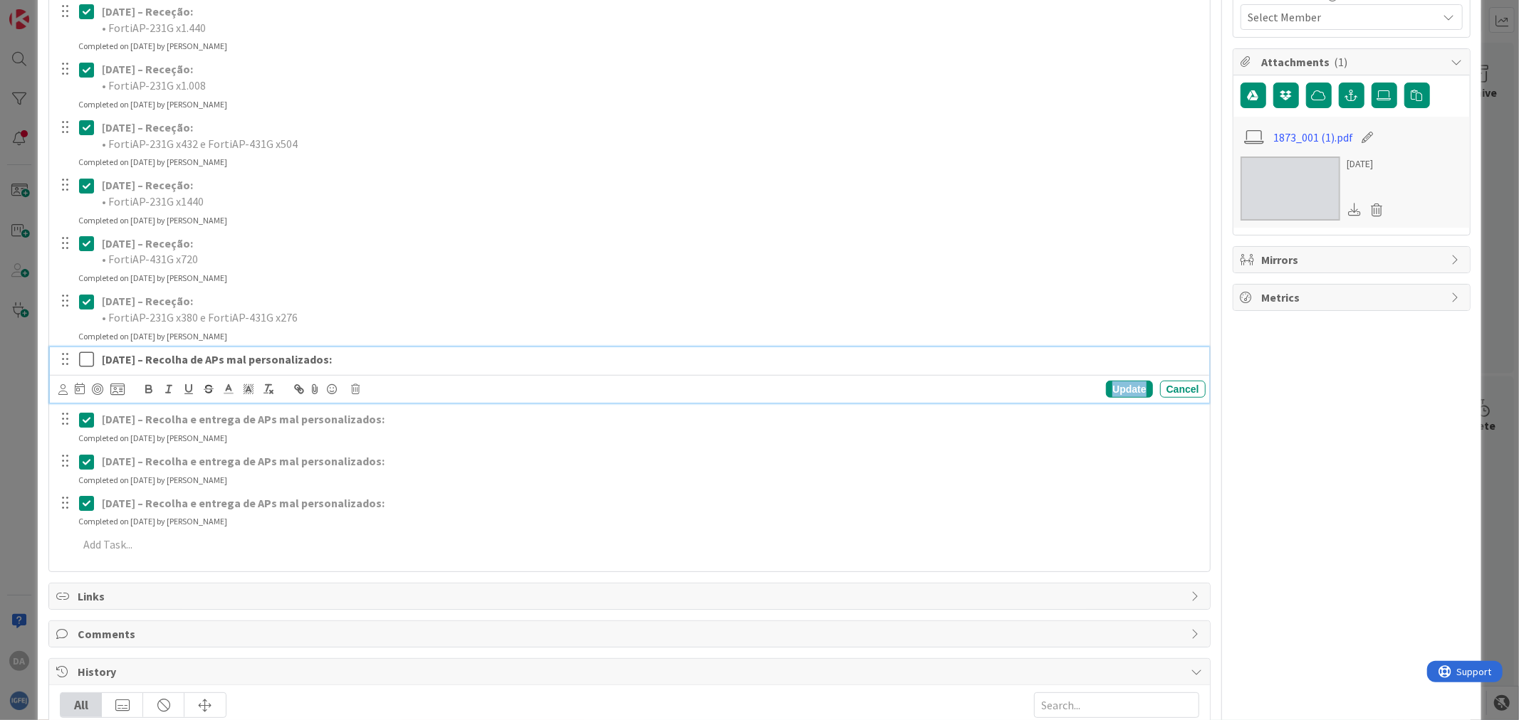
drag, startPoint x: 1116, startPoint y: 388, endPoint x: 1098, endPoint y: 387, distance: 17.8
click at [1116, 388] on div "Update" at bounding box center [1129, 389] width 46 height 17
click at [86, 360] on icon at bounding box center [89, 359] width 21 height 17
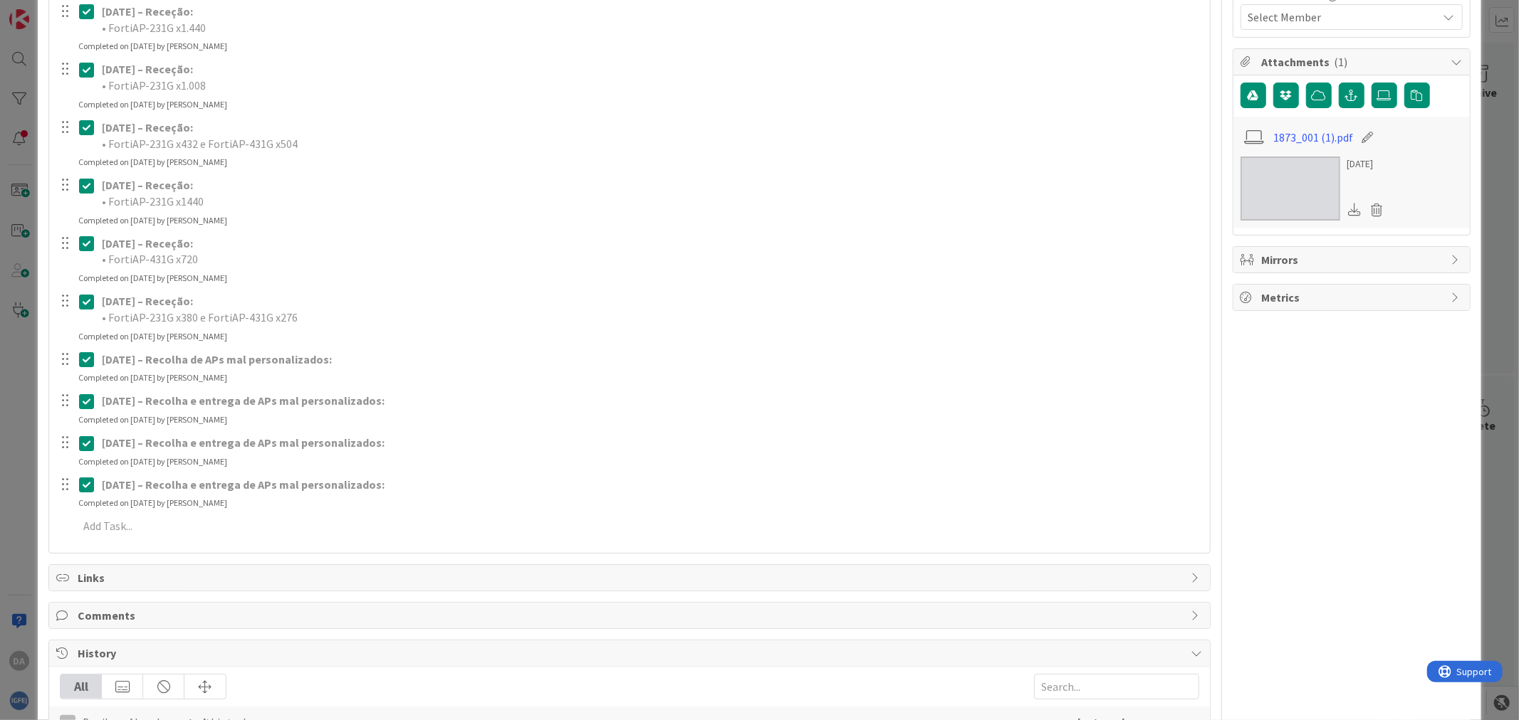
type textarea "x"
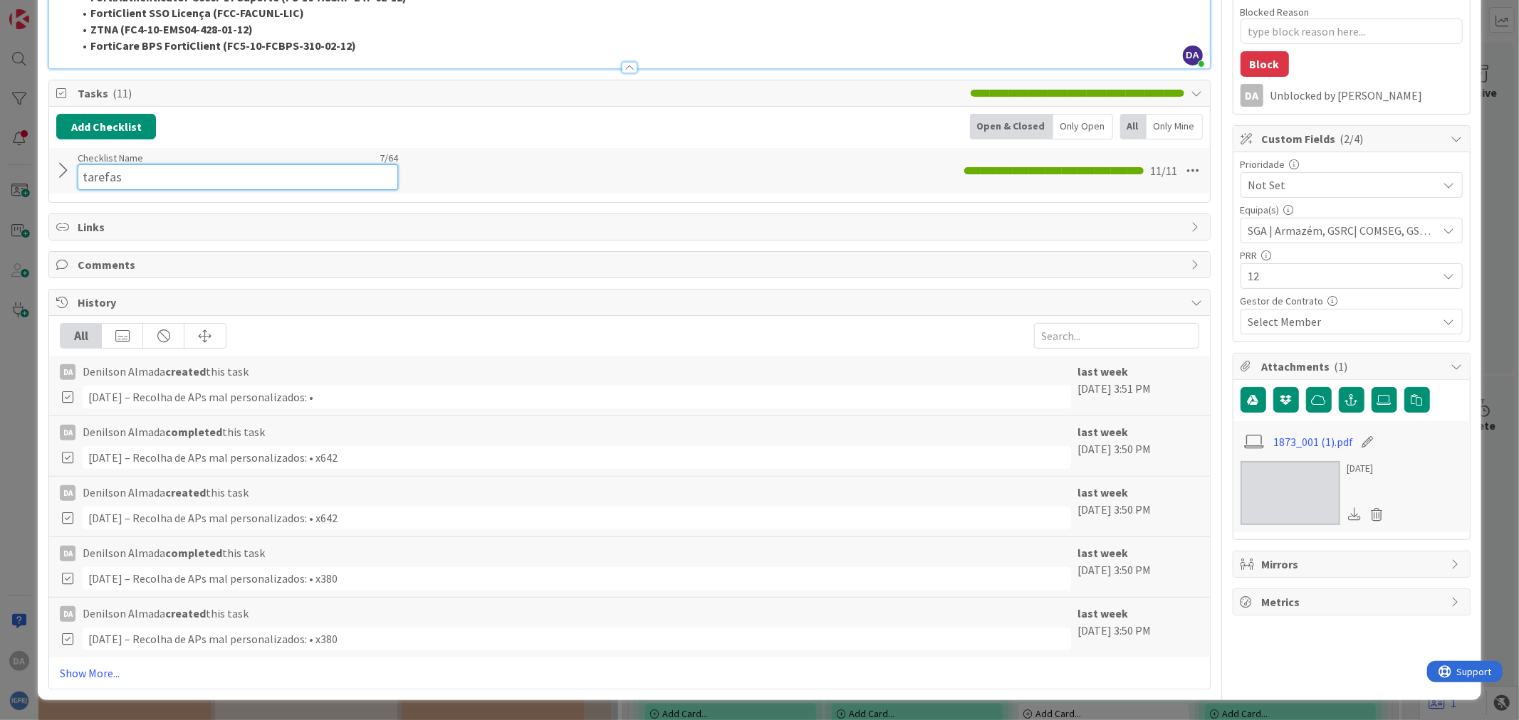
click at [70, 172] on div "tarefas Checklist Name 7 / 64 tarefas 11 / 11" at bounding box center [629, 171] width 1160 height 46
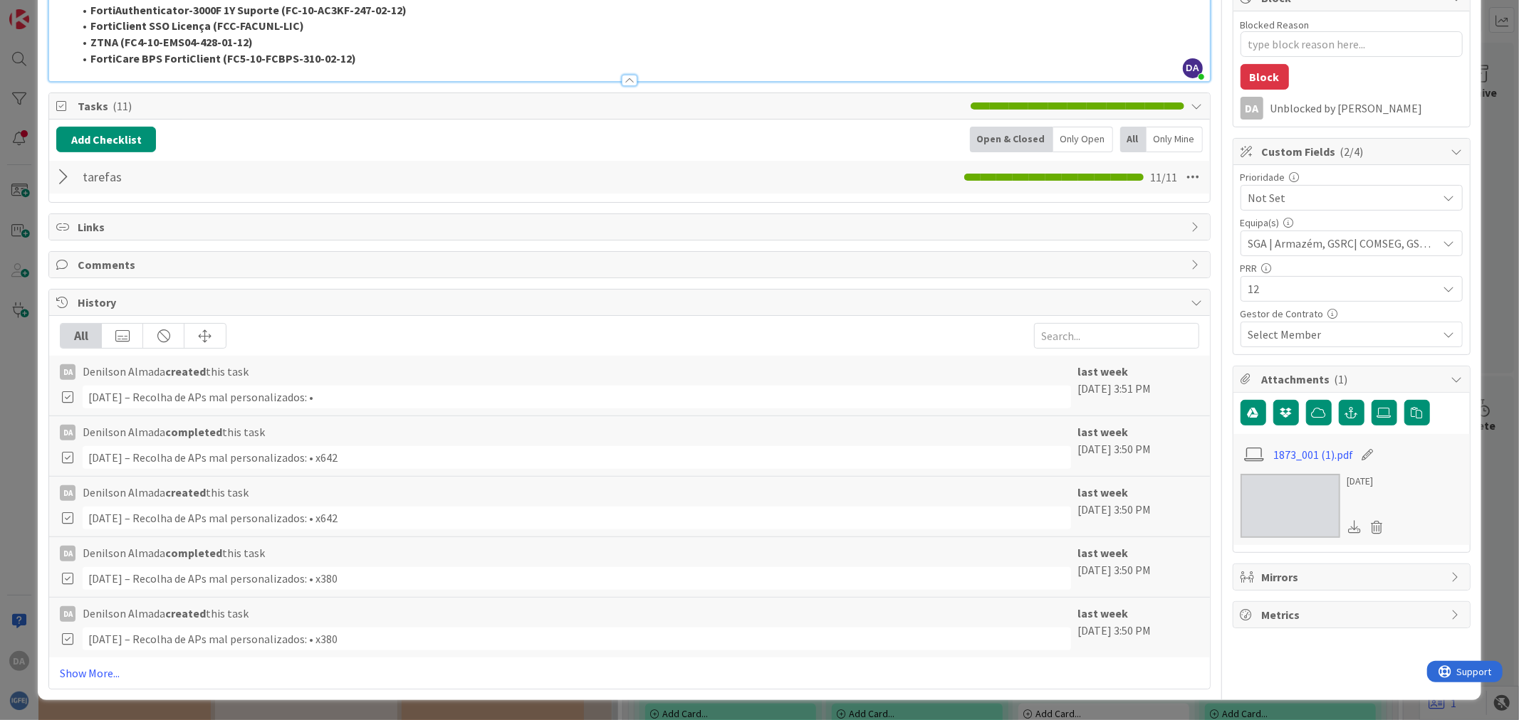
click at [65, 172] on div at bounding box center [65, 177] width 19 height 26
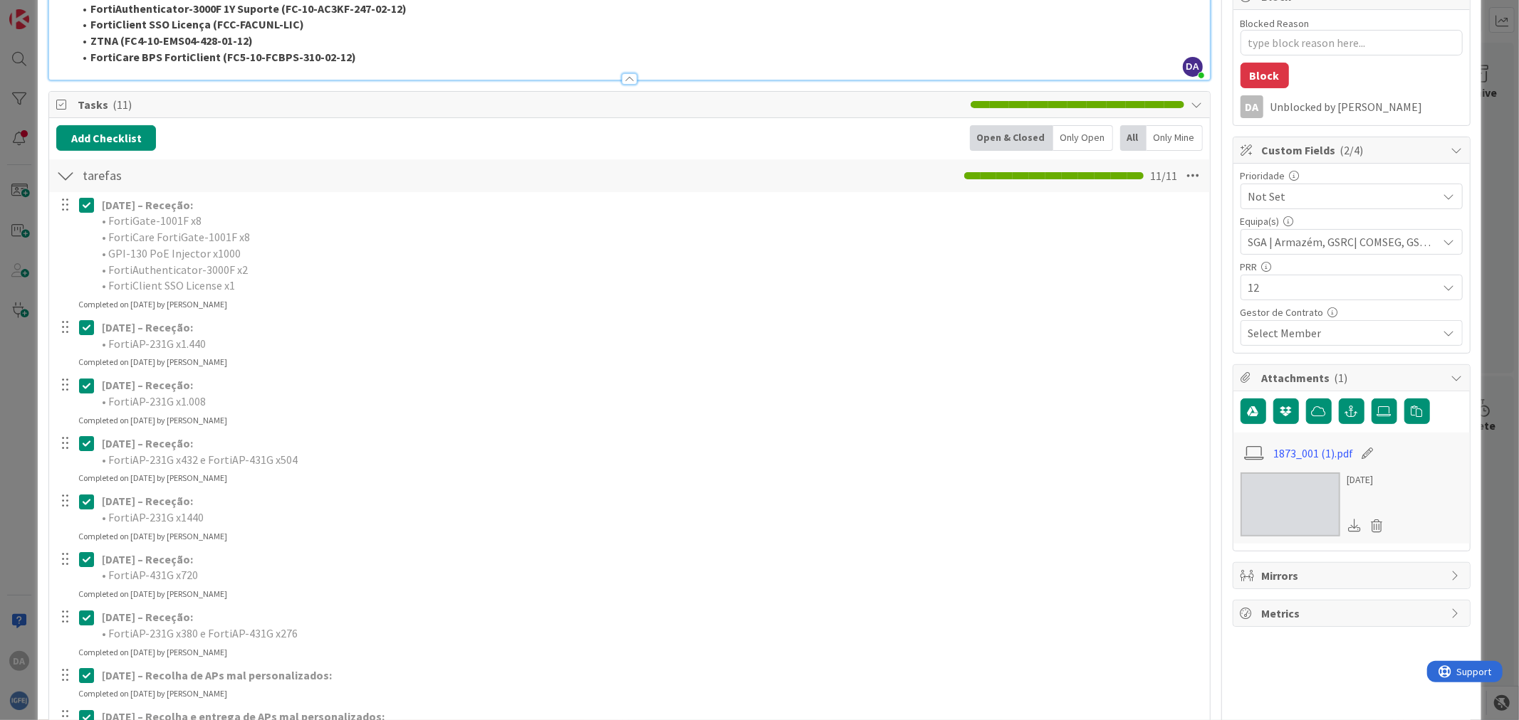
click at [65, 172] on div at bounding box center [65, 176] width 19 height 26
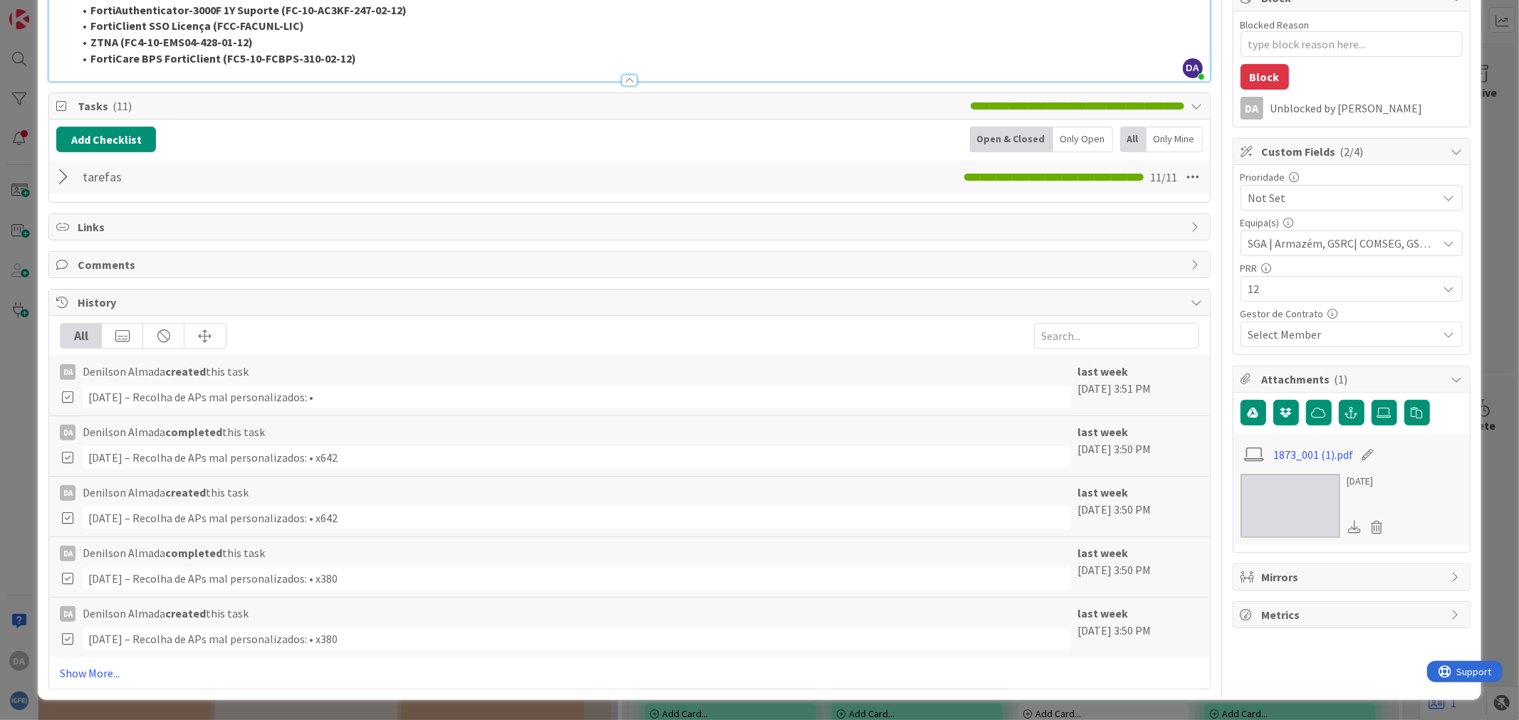
click at [65, 172] on div at bounding box center [65, 177] width 19 height 26
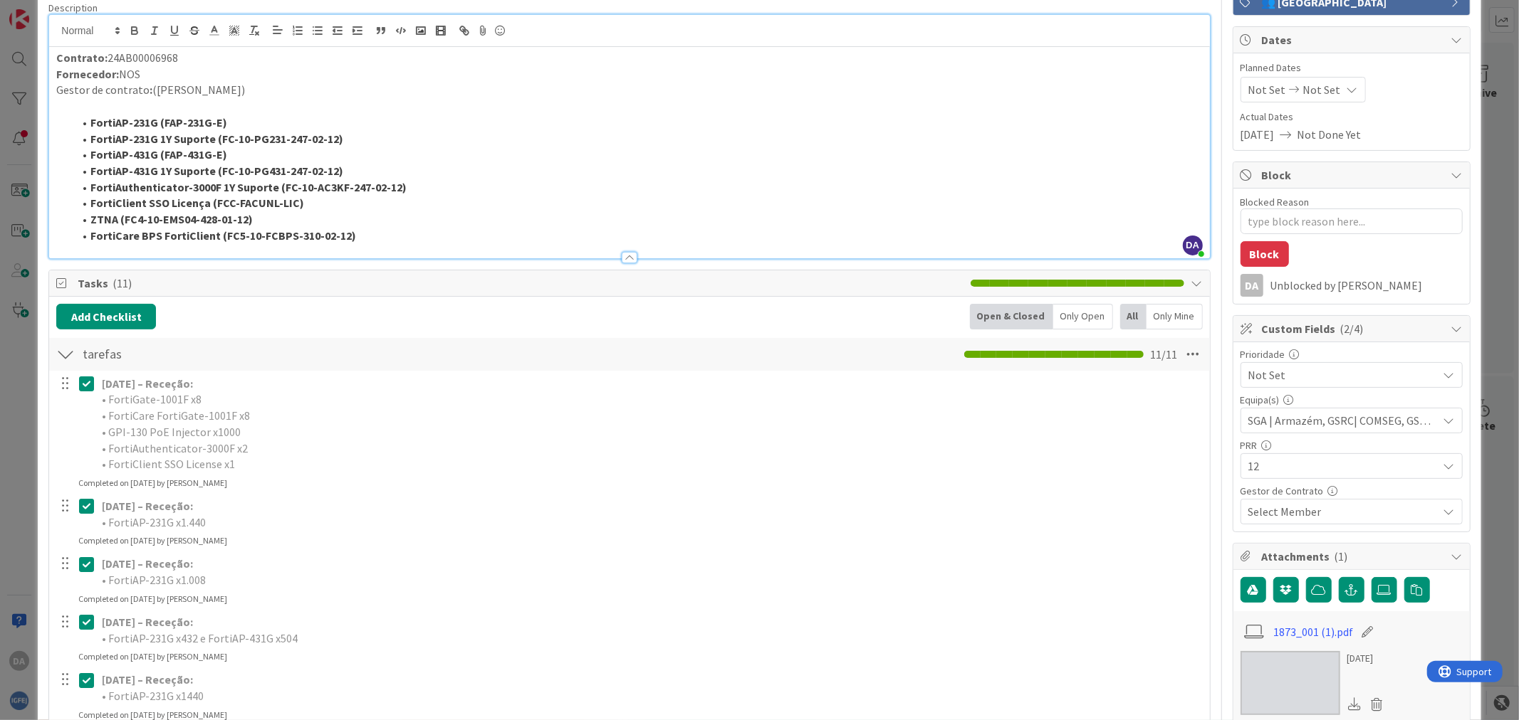
scroll to position [0, 0]
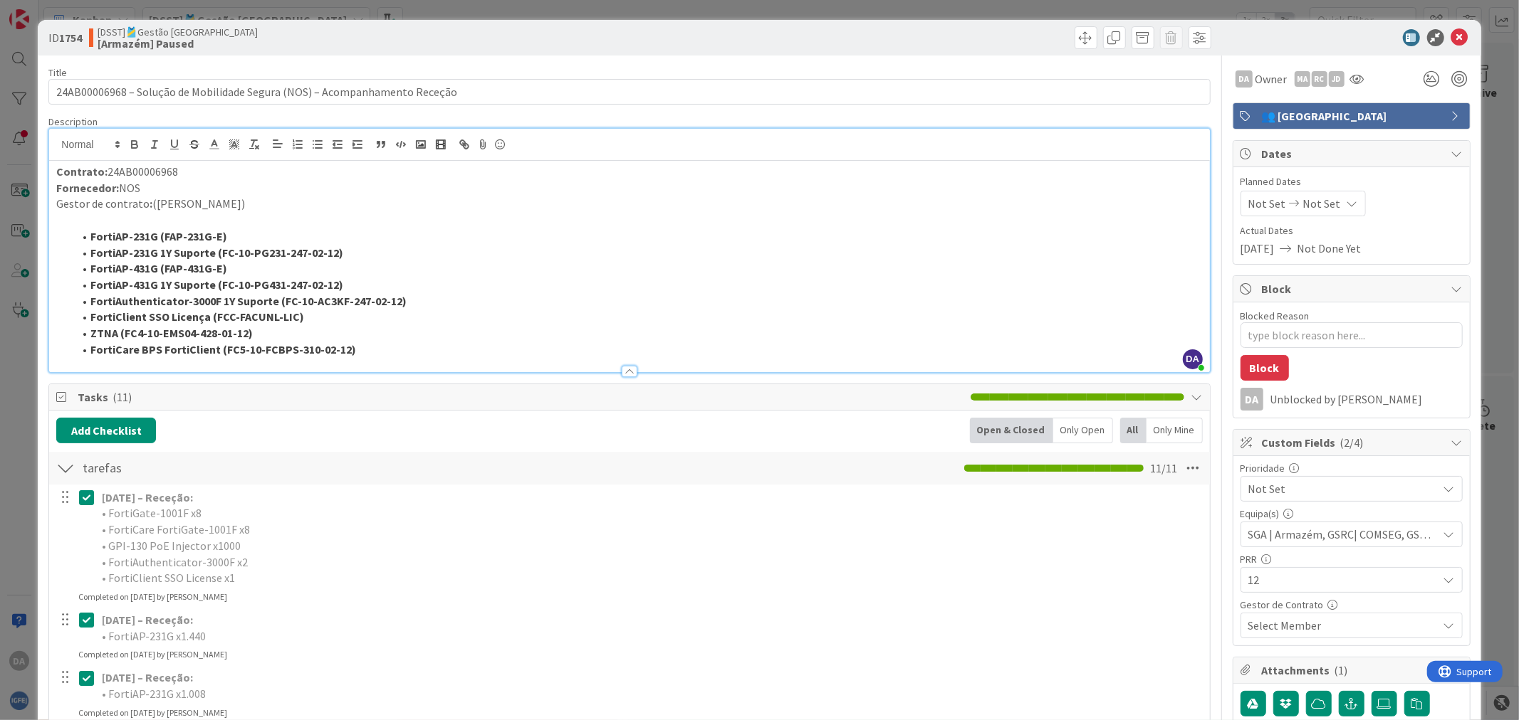
click at [1269, 202] on span "Not Set" at bounding box center [1267, 203] width 38 height 17
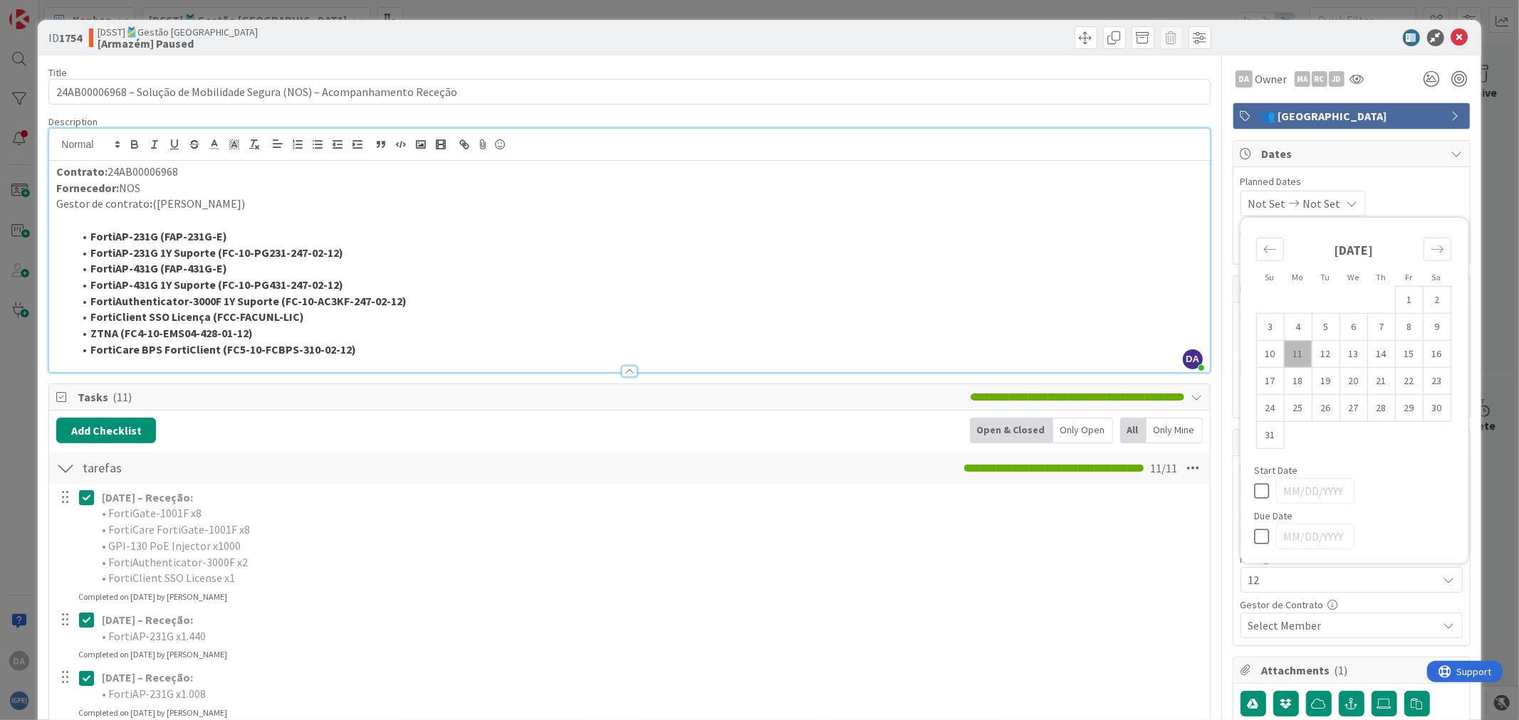
click at [1291, 352] on td "11" at bounding box center [1298, 353] width 28 height 27
type input "[DATE]"
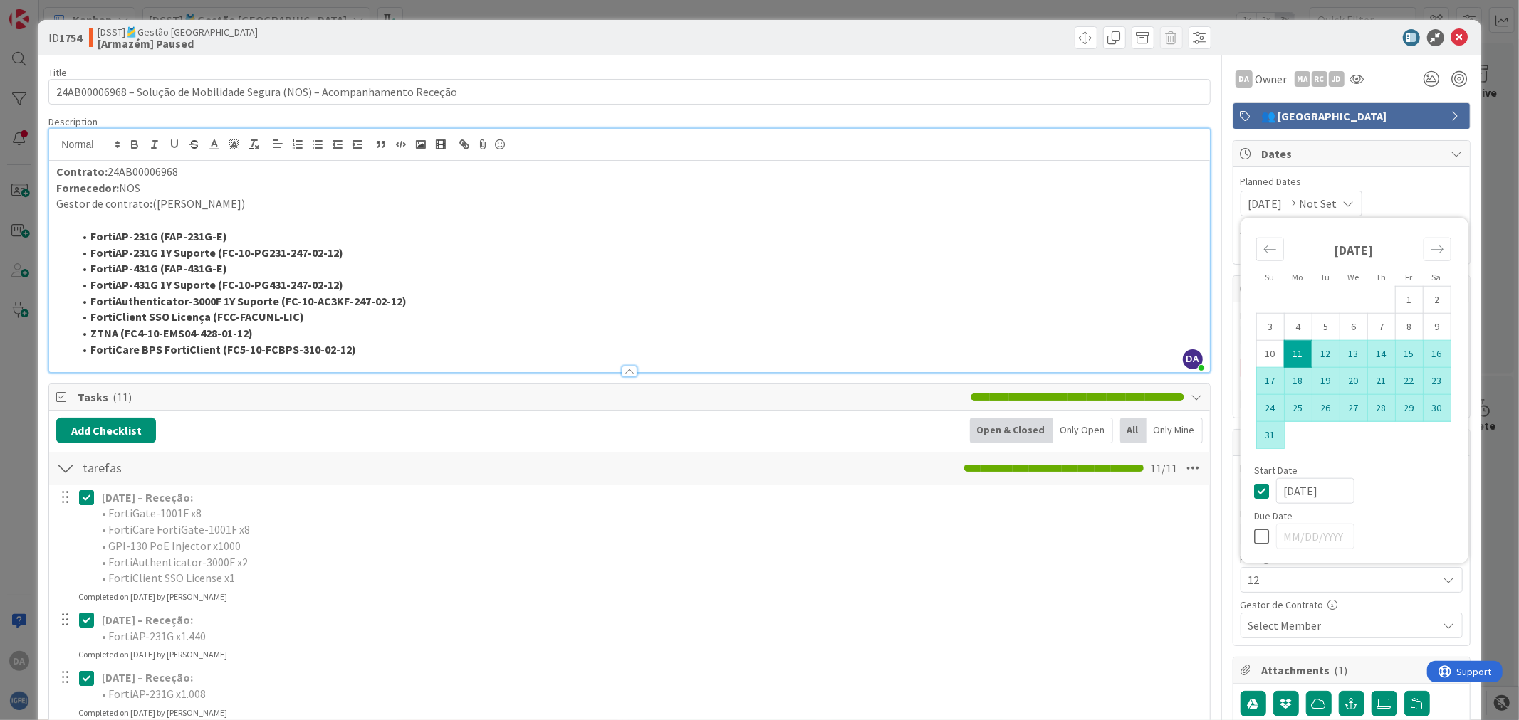
type textarea "x"
click at [1260, 436] on td "31" at bounding box center [1270, 434] width 28 height 27
type input "[DATE]"
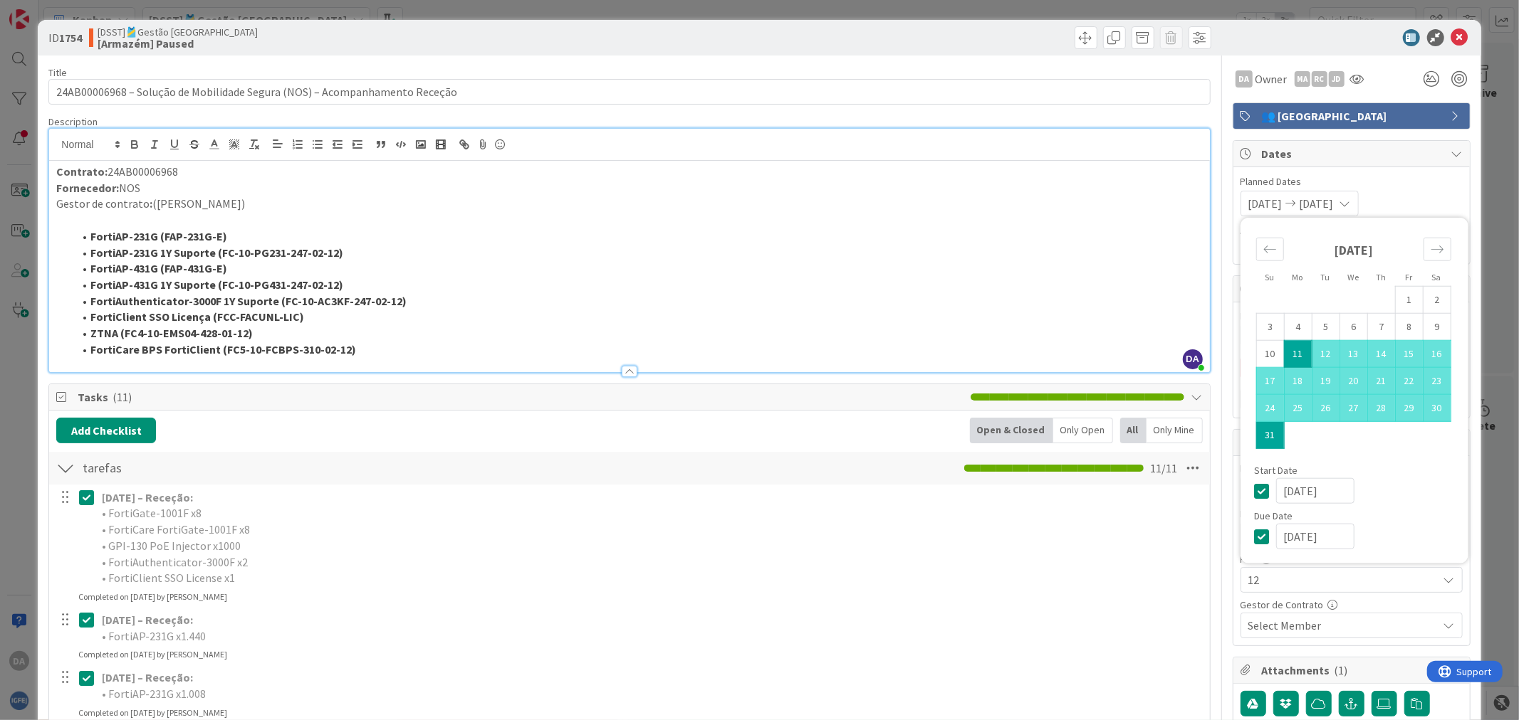
click at [1435, 189] on div "Planned Dates [DATE] [DATE] Su Mo Tu We Th Fr Sa [DATE] 1 2 3 4 5 6 7 8 9 10 11…" at bounding box center [1351, 195] width 222 height 42
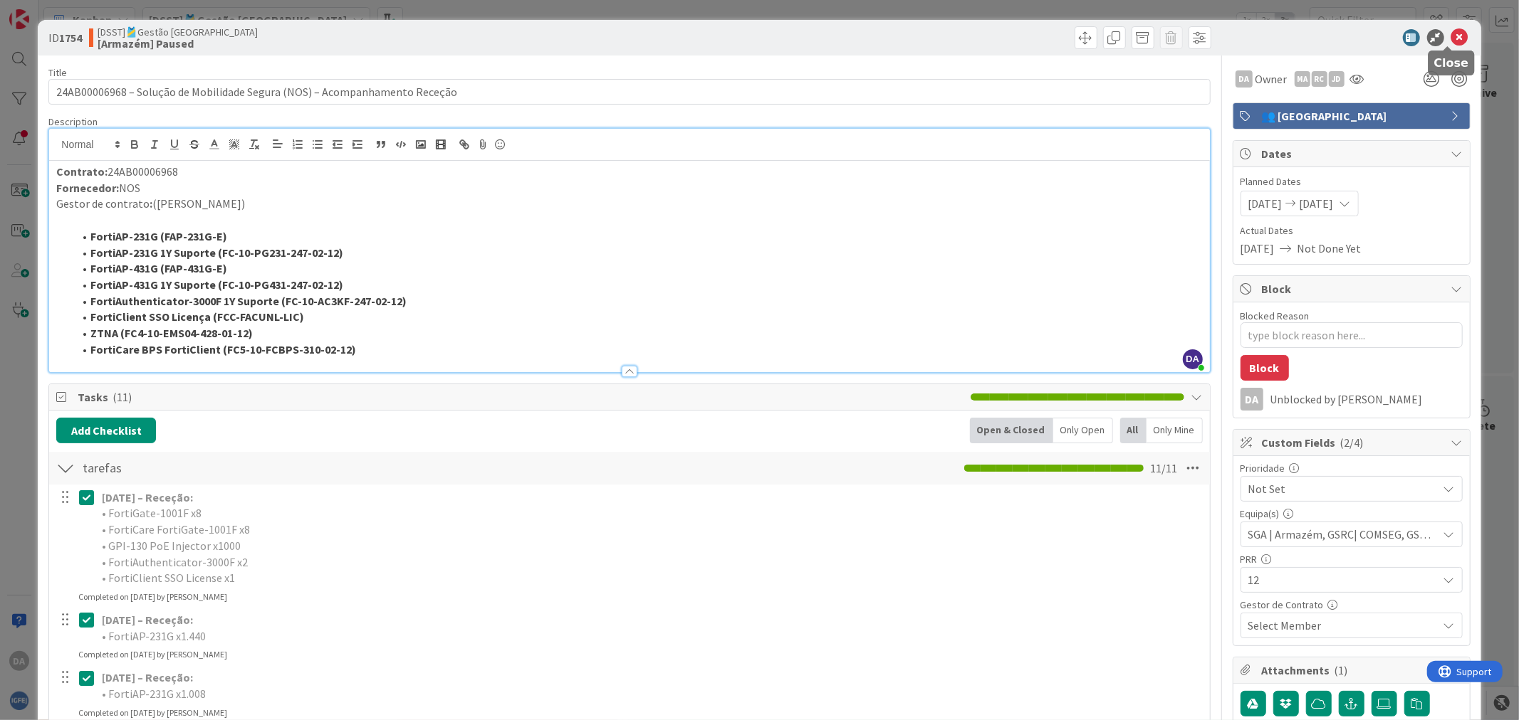
click at [1451, 34] on icon at bounding box center [1459, 37] width 17 height 17
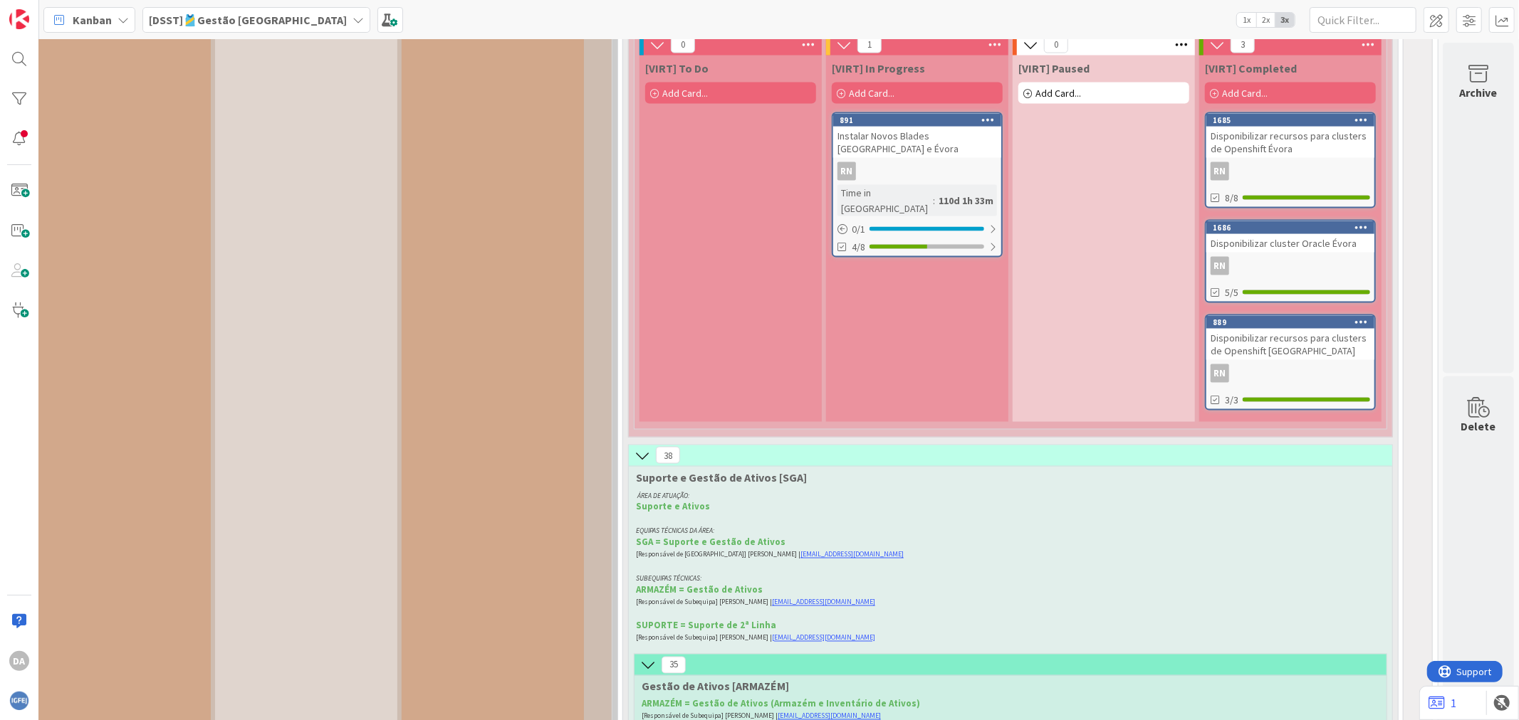
scroll to position [10994, 231]
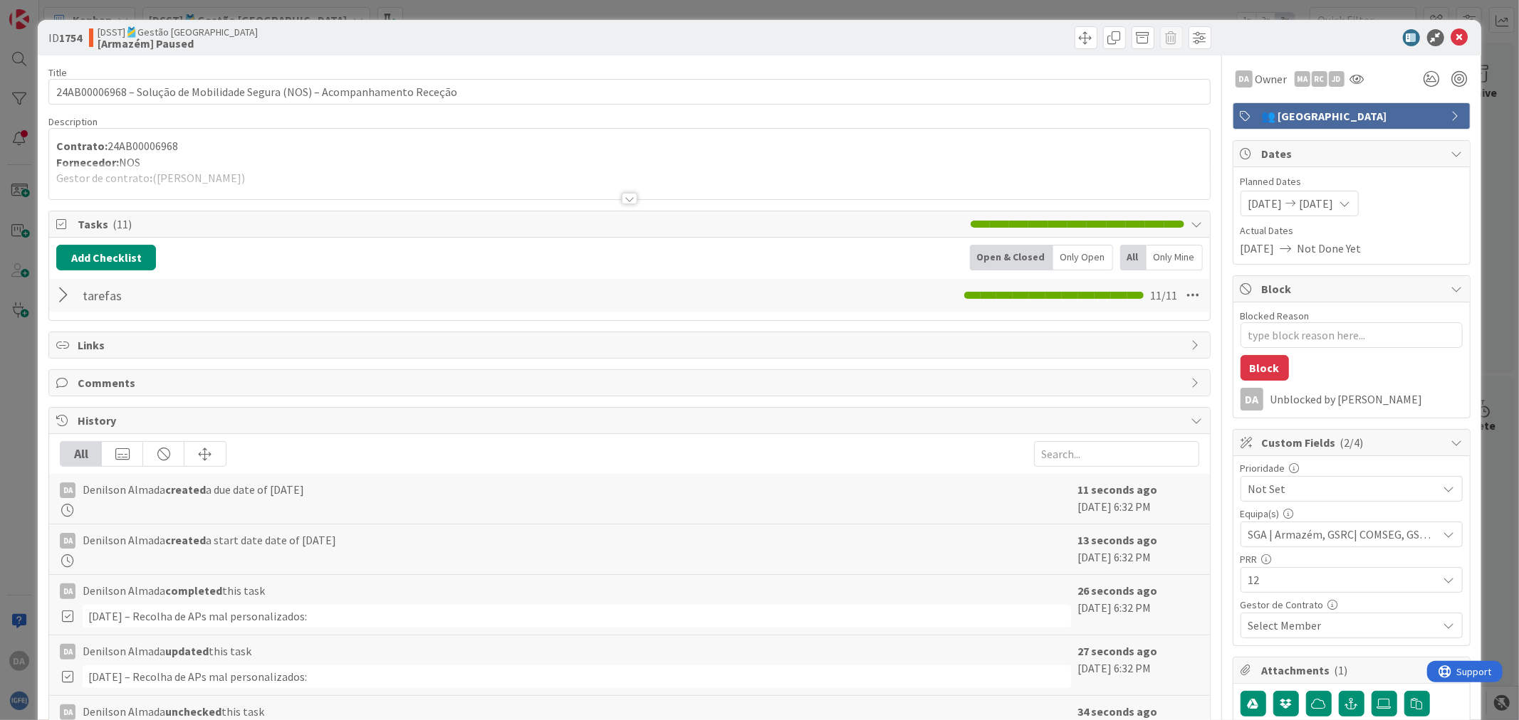
click at [60, 296] on div at bounding box center [65, 296] width 19 height 26
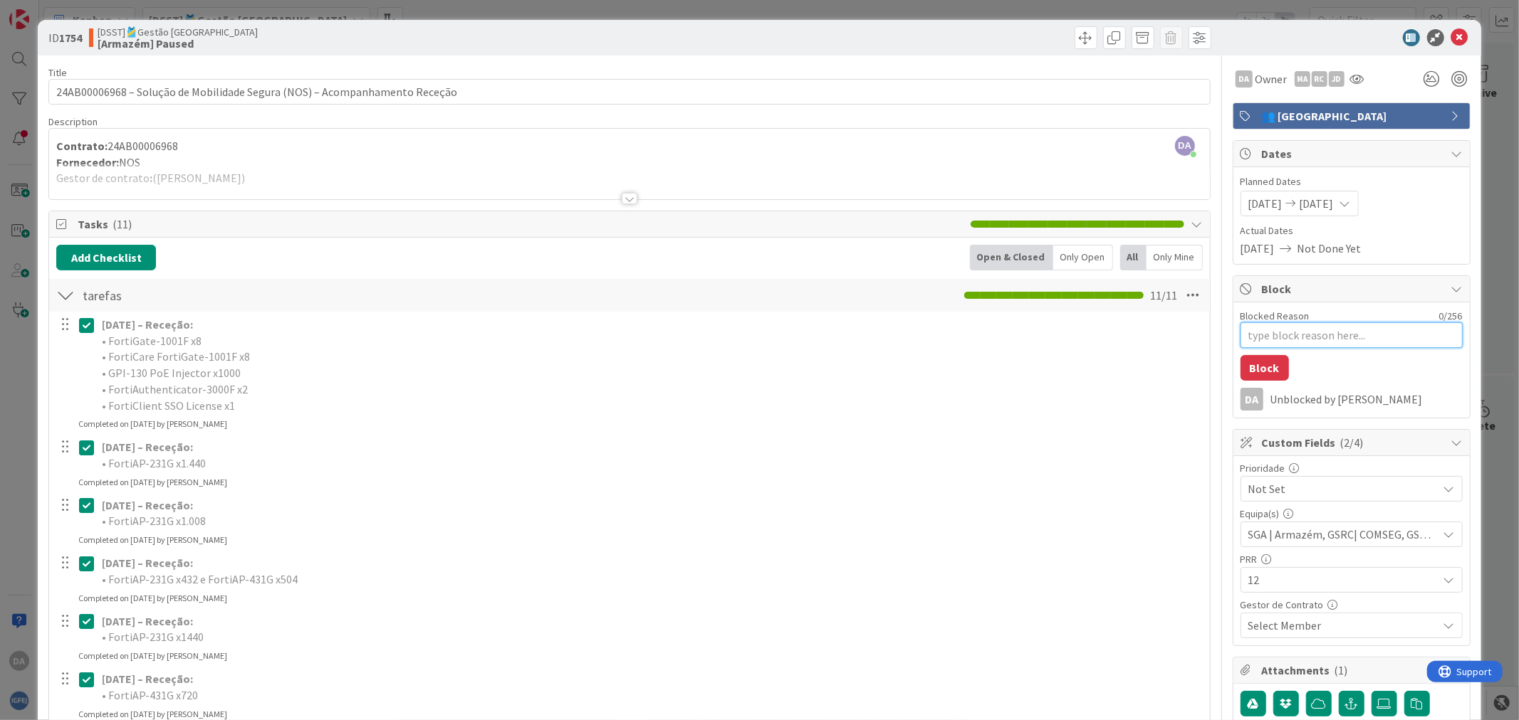
click at [1289, 338] on textarea "Blocked Reason" at bounding box center [1351, 336] width 222 height 26
type textarea "x"
type textarea "a"
type textarea "x"
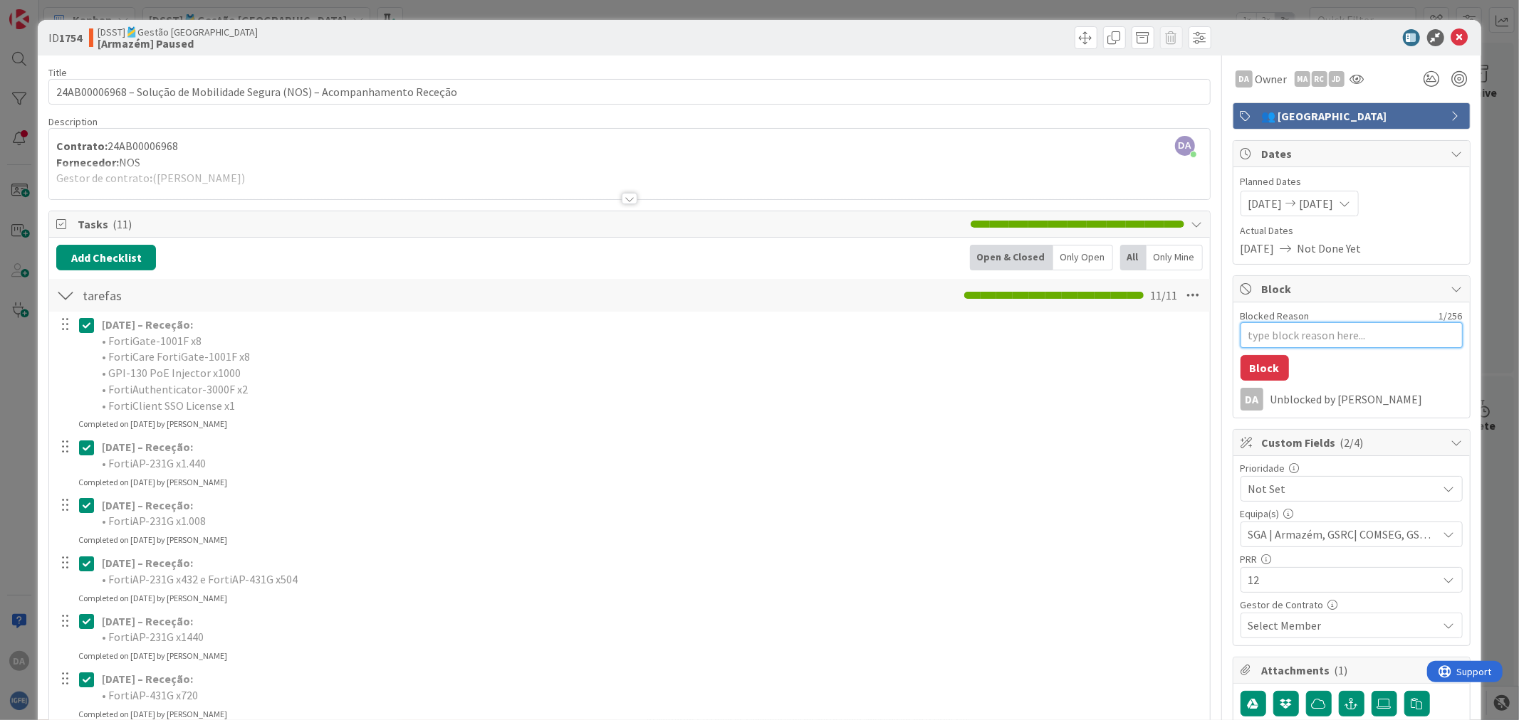
type textarea "a"
type textarea "x"
type textarea "aG"
type textarea "x"
type textarea "aGU"
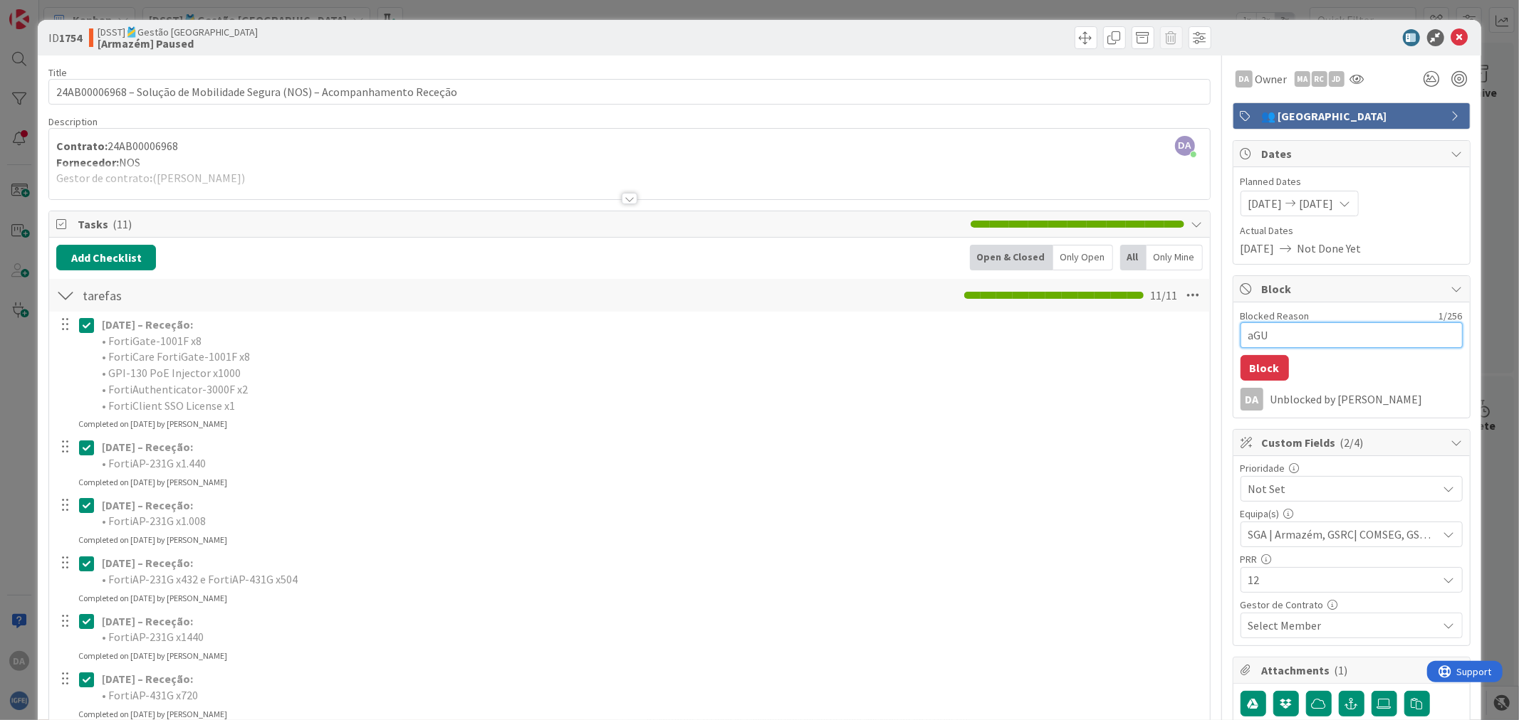
type textarea "x"
type textarea "aGUA"
type textarea "x"
type textarea "aGUAR"
type textarea "x"
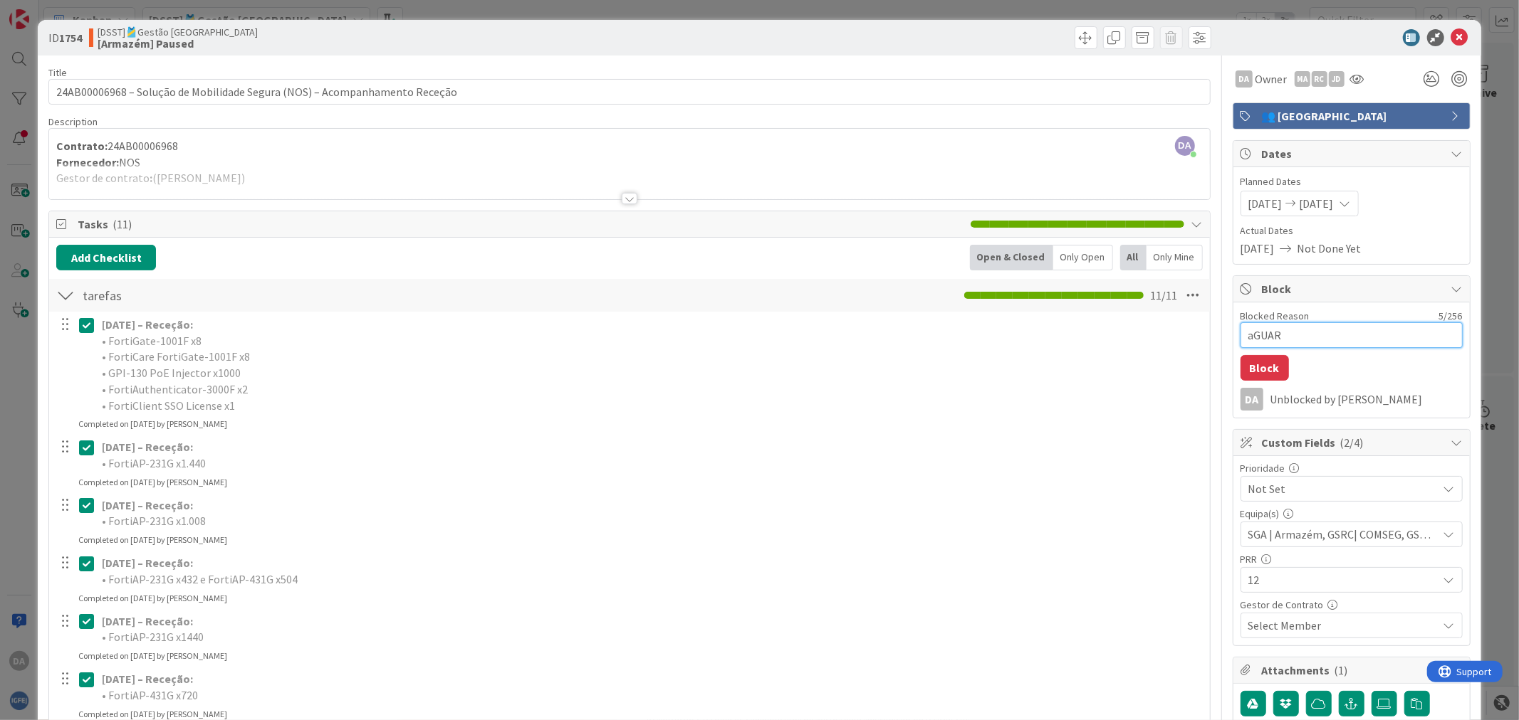
type textarea "aGUARD"
type textarea "x"
type textarea "aGUARDA"
type textarea "x"
type textarea "aGUARDAM"
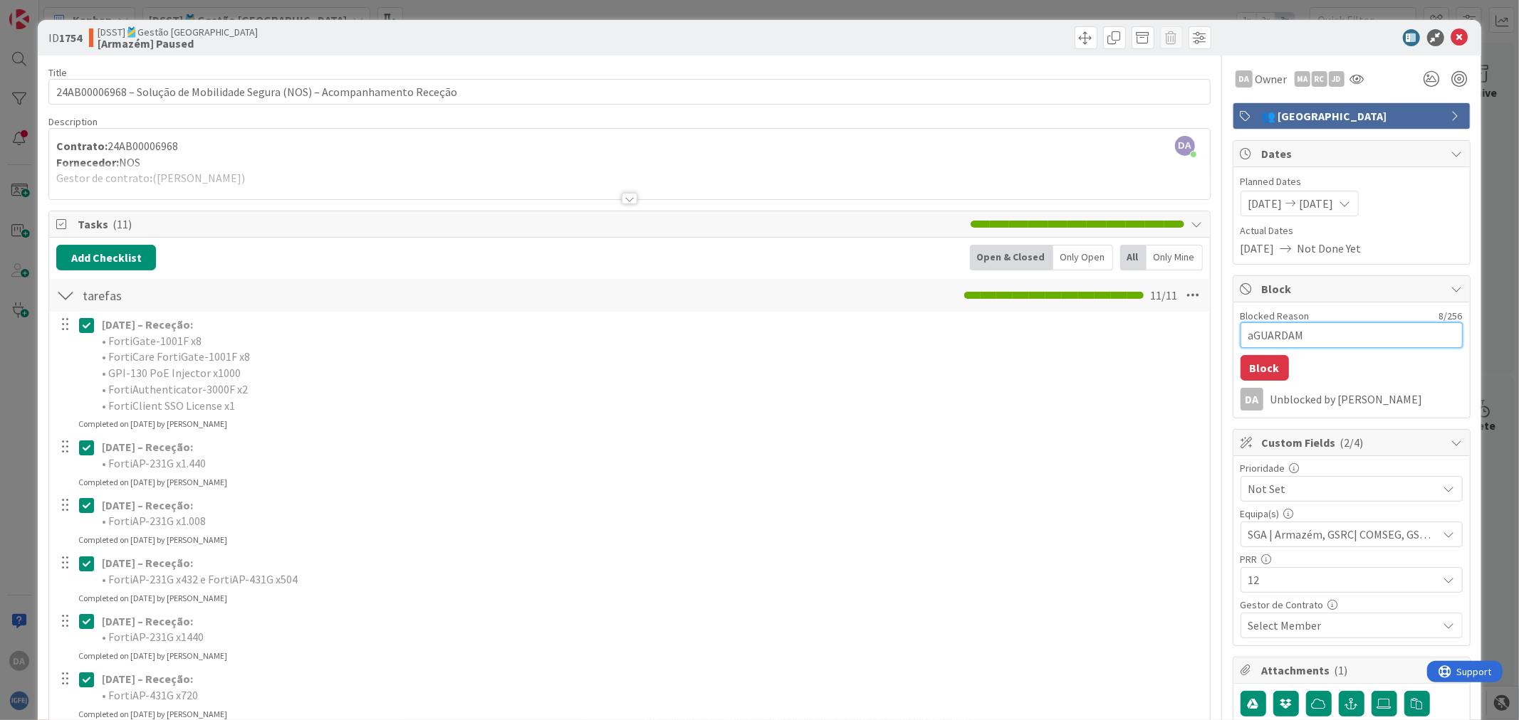
type textarea "x"
type textarea "aGUARDA"
type textarea "x"
type textarea "aGUARD"
type textarea "x"
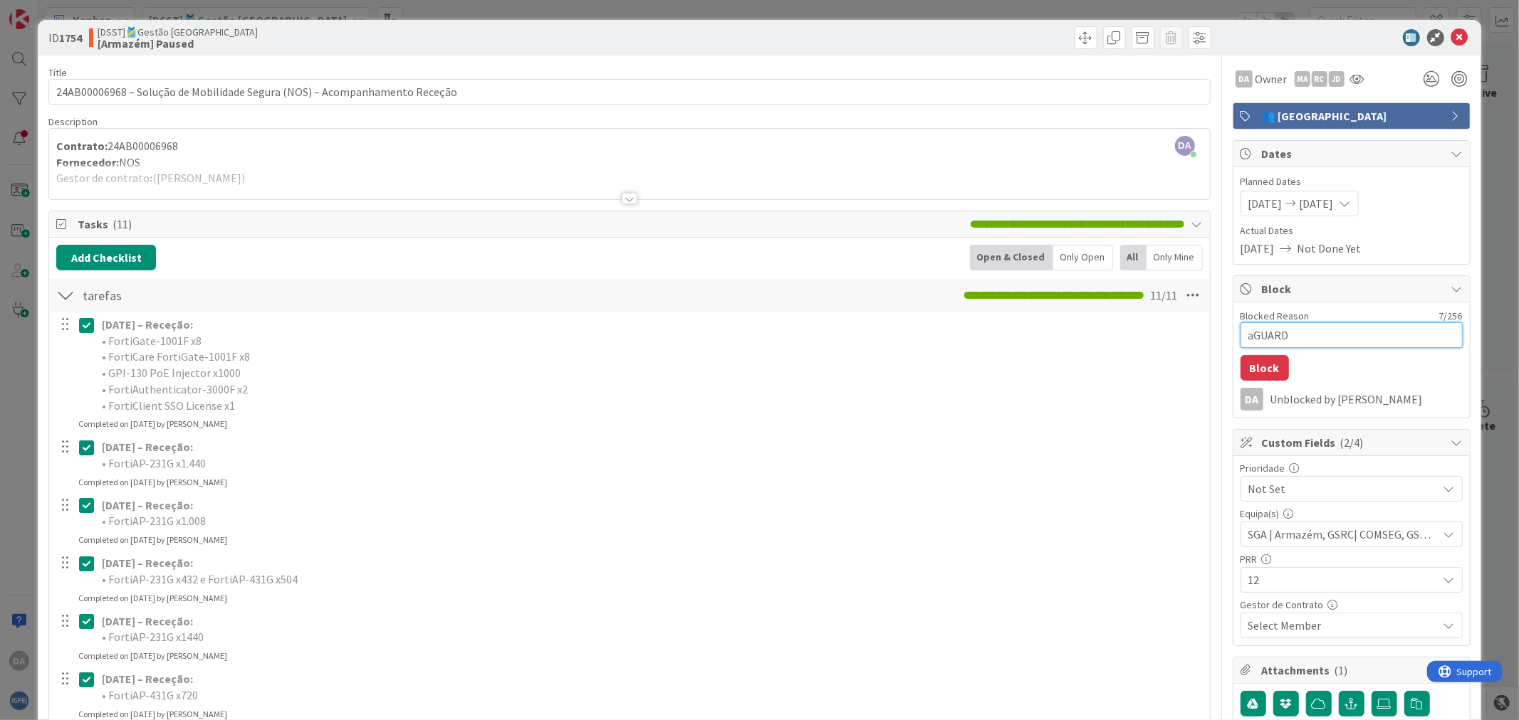
type textarea "aGUAR"
type textarea "x"
type textarea "aGUA"
type textarea "x"
type textarea "aGU"
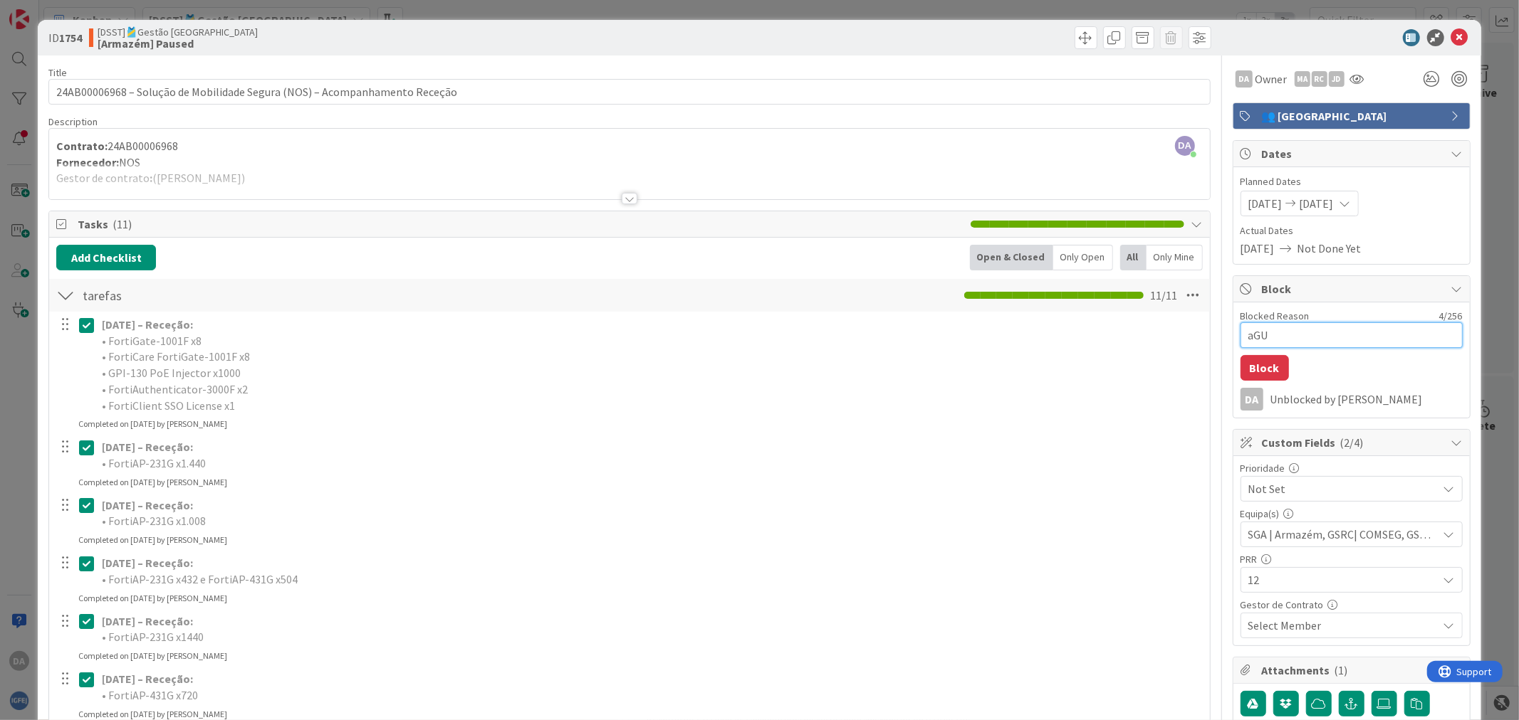
type textarea "x"
type textarea "aG"
type textarea "x"
type textarea "a"
type textarea "x"
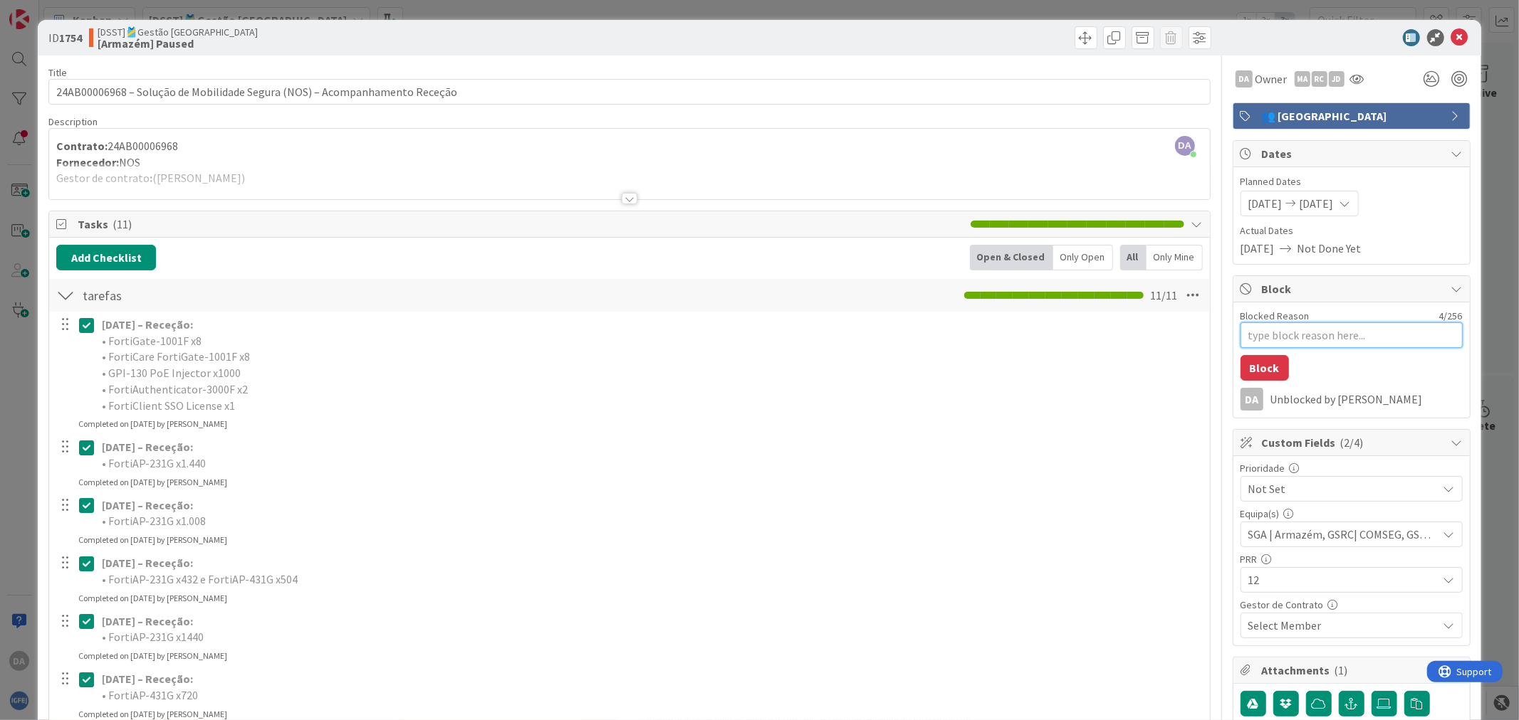
type textarea "x"
type textarea "A"
type textarea "x"
type textarea "Ag"
type textarea "x"
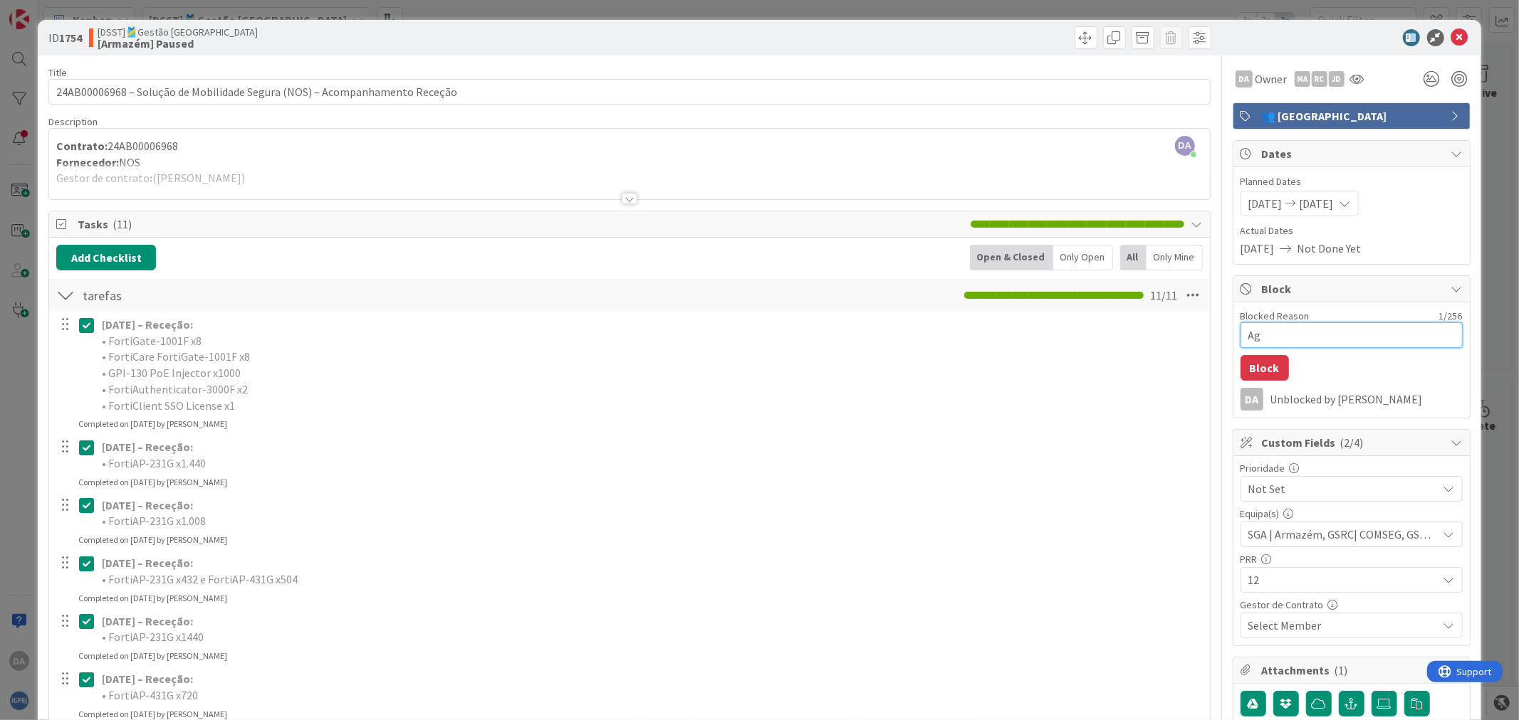
type textarea "Agu"
type textarea "x"
type textarea "Agua"
type textarea "x"
type textarea "Aguar"
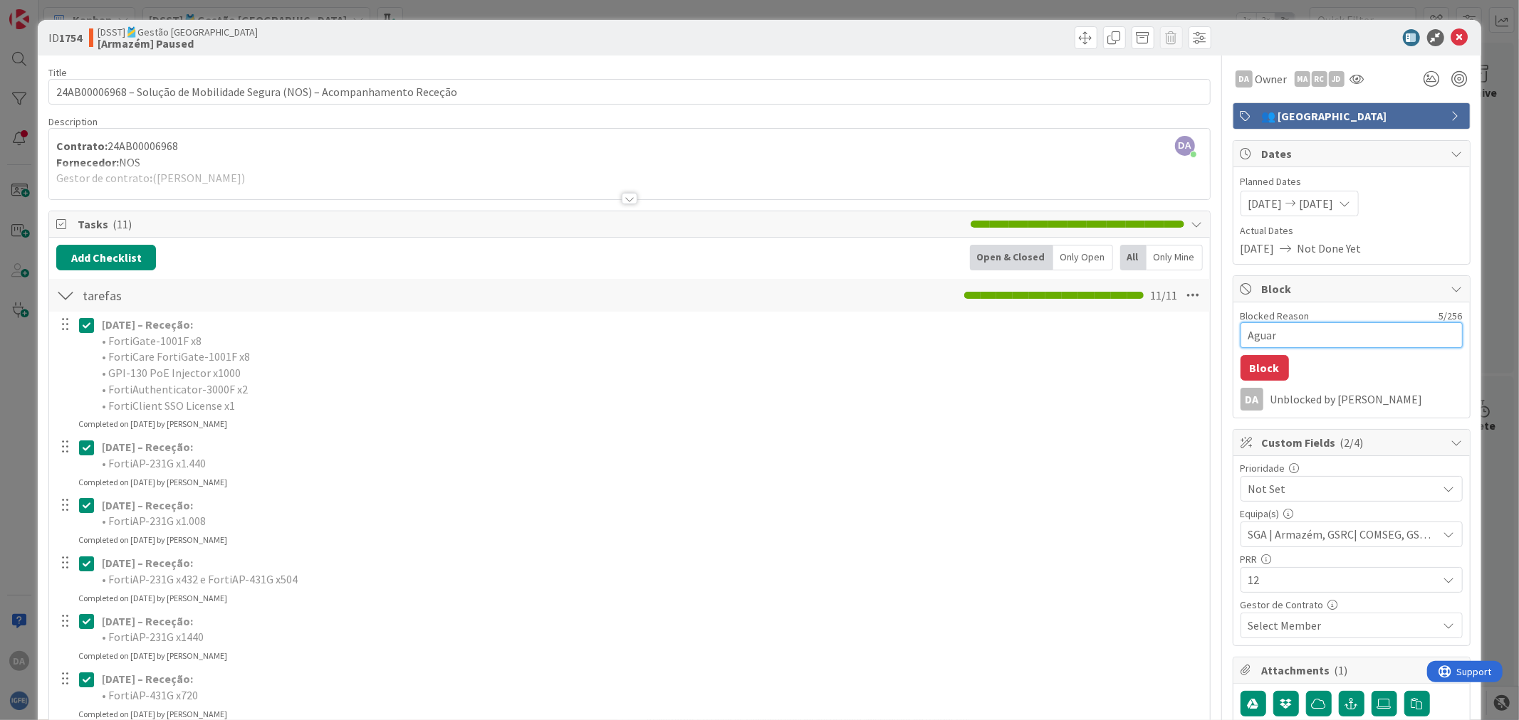
type textarea "x"
type textarea "Aguard"
type textarea "x"
type textarea "Aguardm"
type textarea "x"
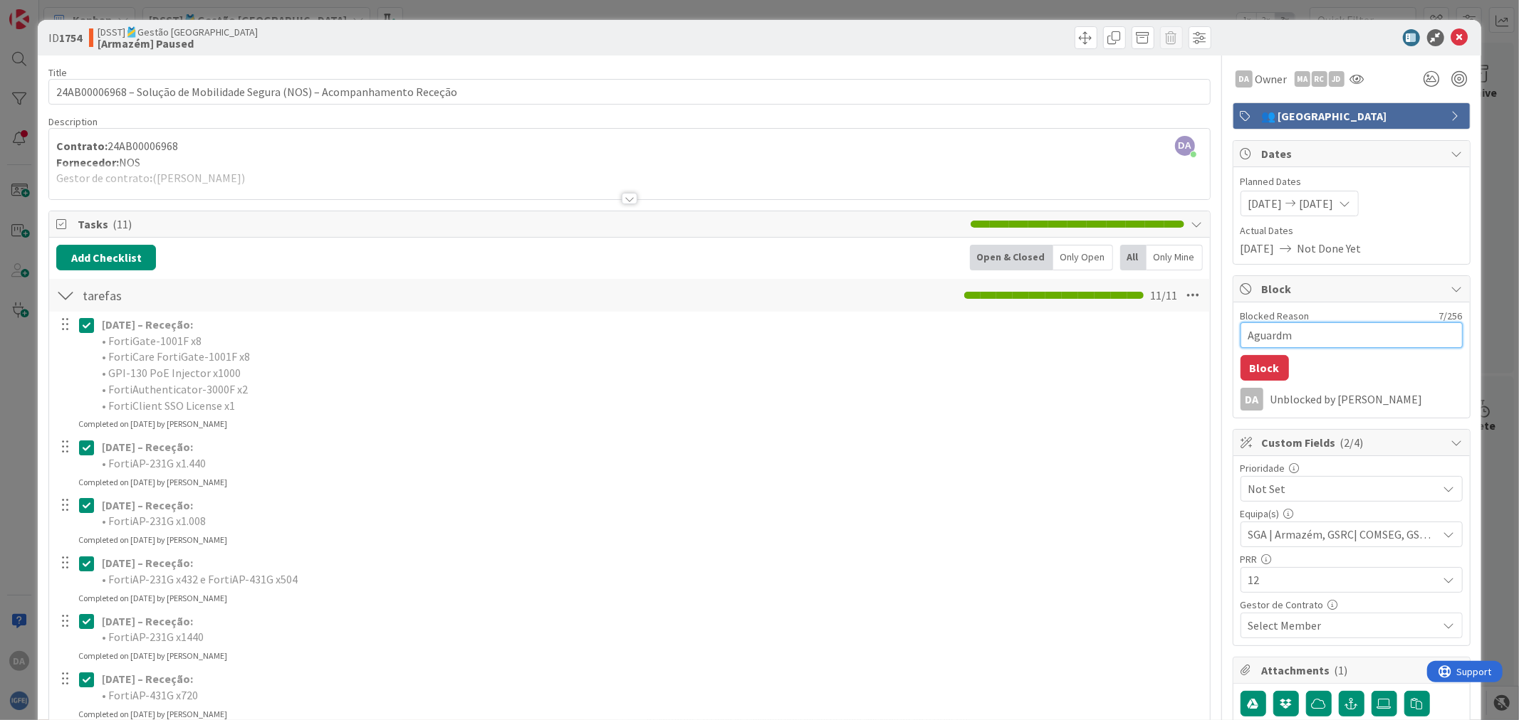
type textarea "Aguard"
type textarea "x"
type textarea "Aguarda"
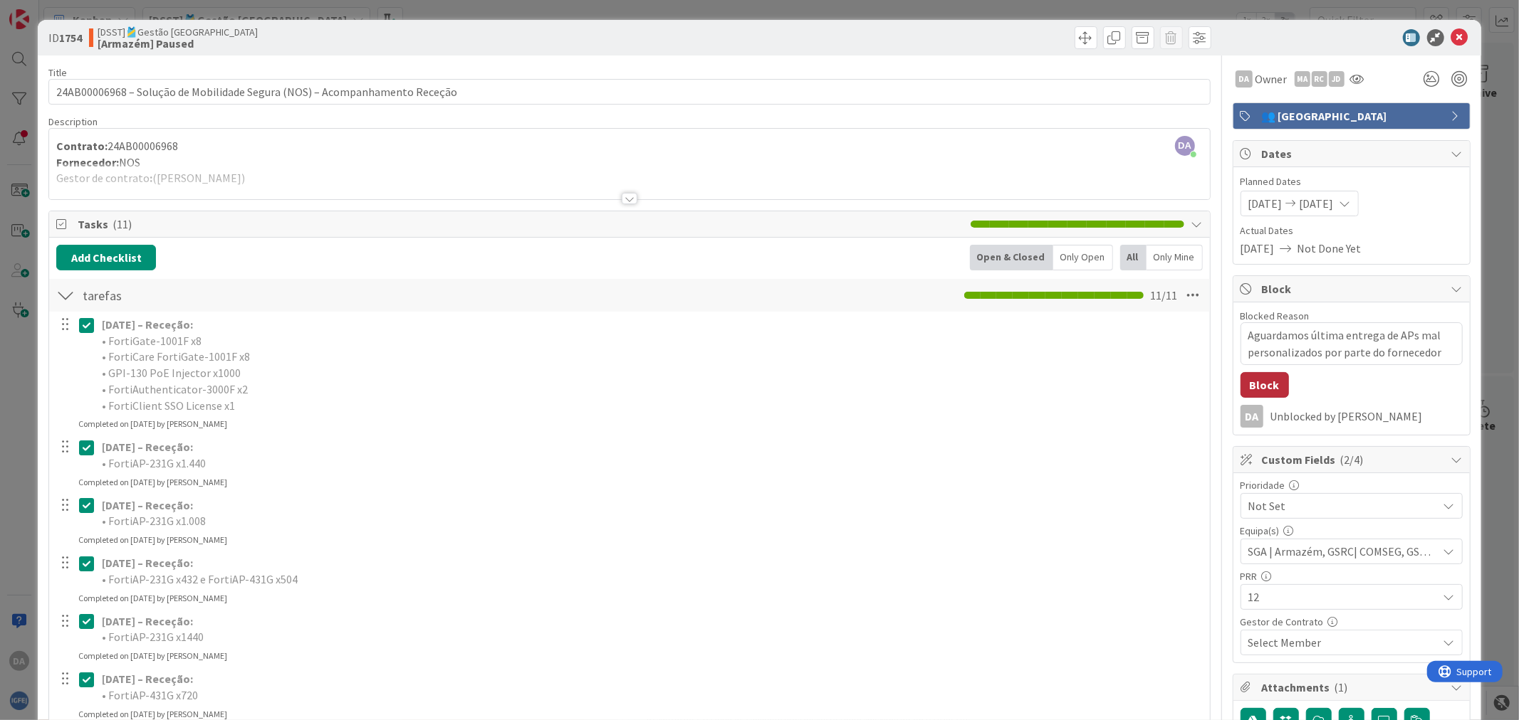
click at [1249, 389] on button "Block" at bounding box center [1264, 385] width 48 height 26
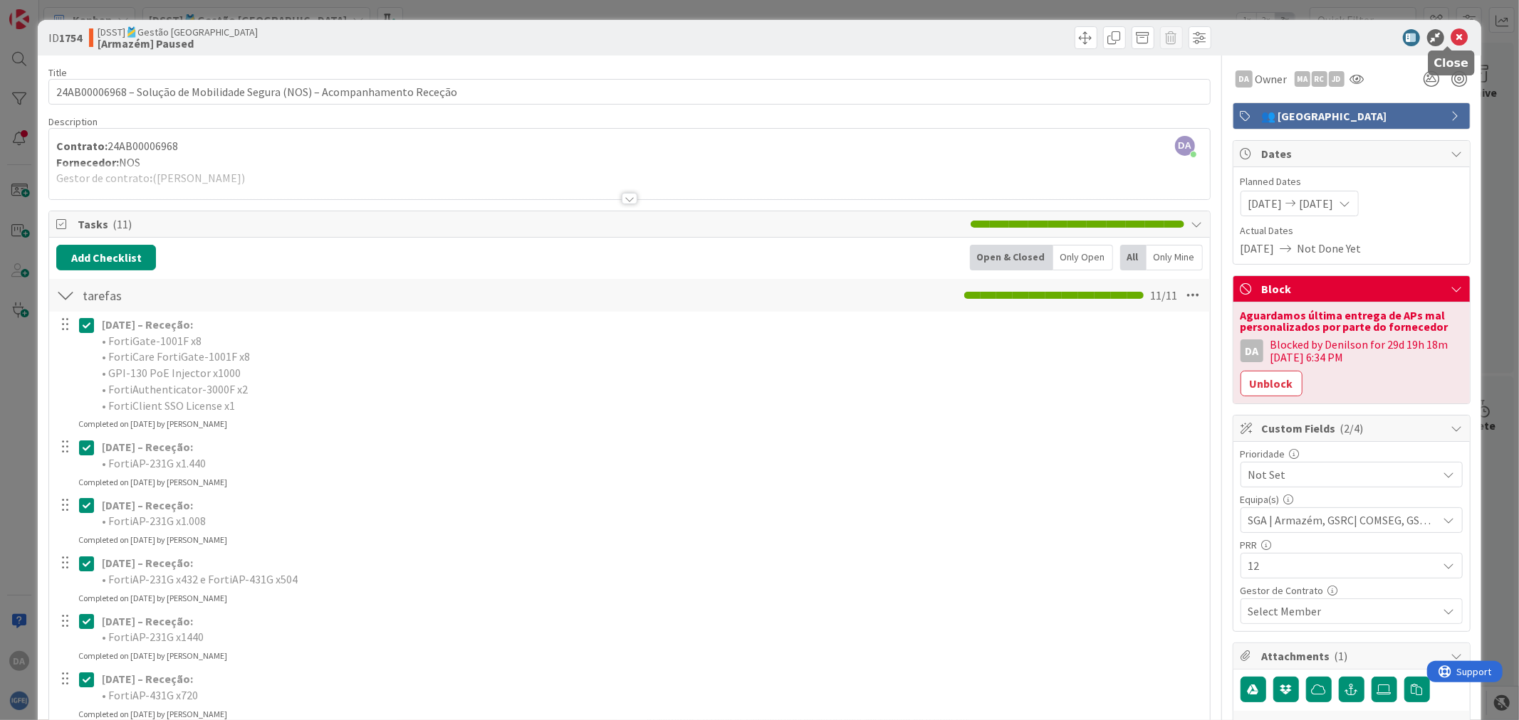
click at [1451, 31] on icon at bounding box center [1459, 37] width 17 height 17
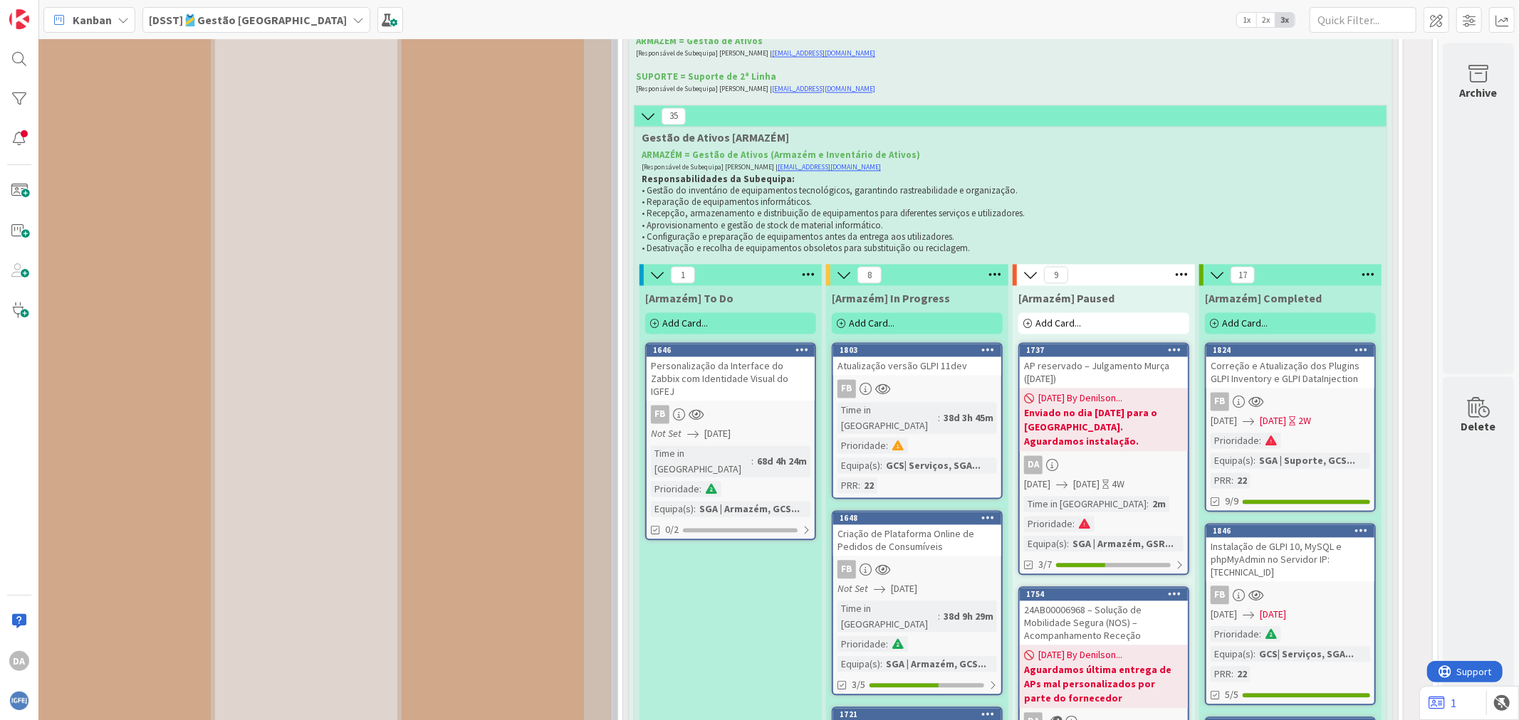
scroll to position [11469, 231]
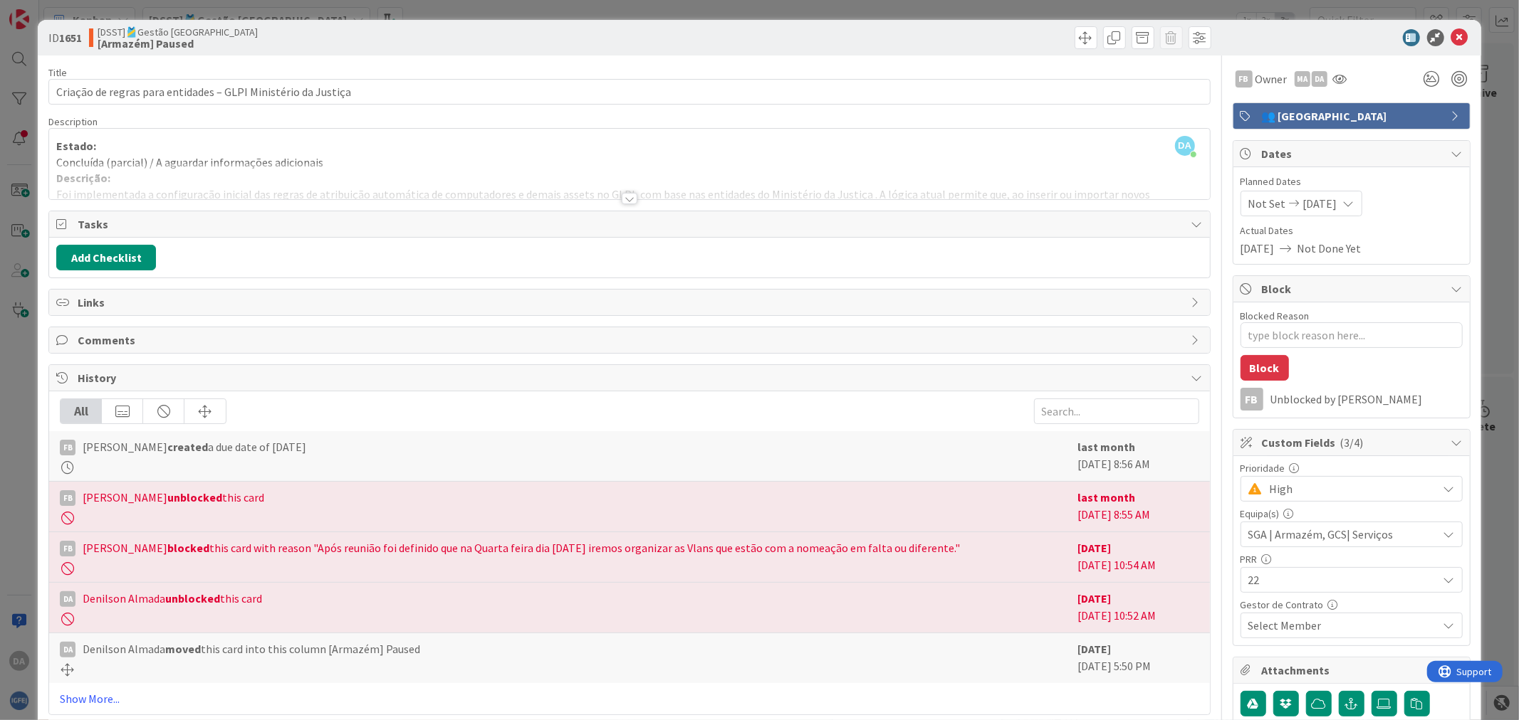
click at [622, 197] on div at bounding box center [630, 198] width 16 height 11
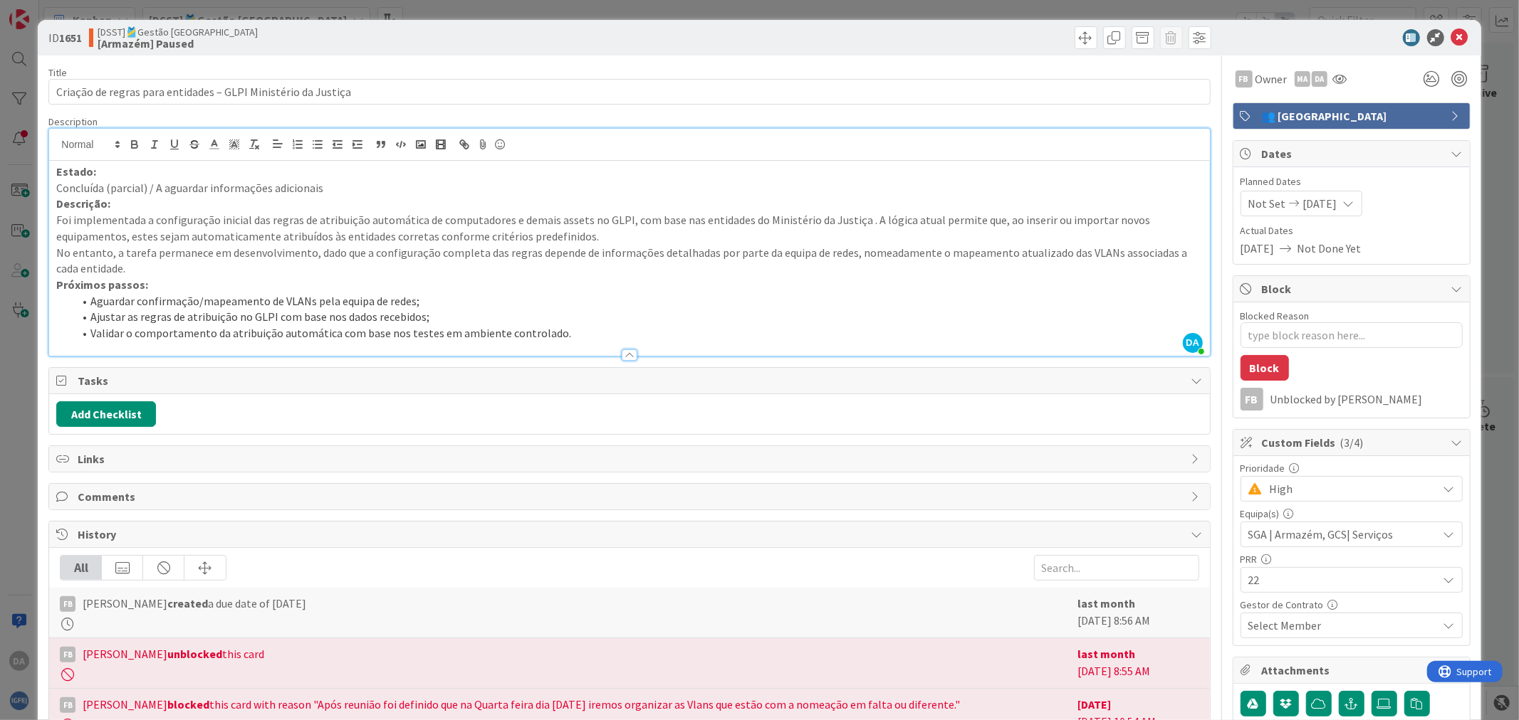
click at [80, 34] on b "1651" at bounding box center [70, 38] width 23 height 14
drag, startPoint x: 84, startPoint y: 38, endPoint x: 48, endPoint y: 38, distance: 35.6
click at [48, 38] on span "ID 1651" at bounding box center [64, 37] width 33 height 17
copy span "ID 1651"
click at [1451, 33] on icon at bounding box center [1459, 37] width 17 height 17
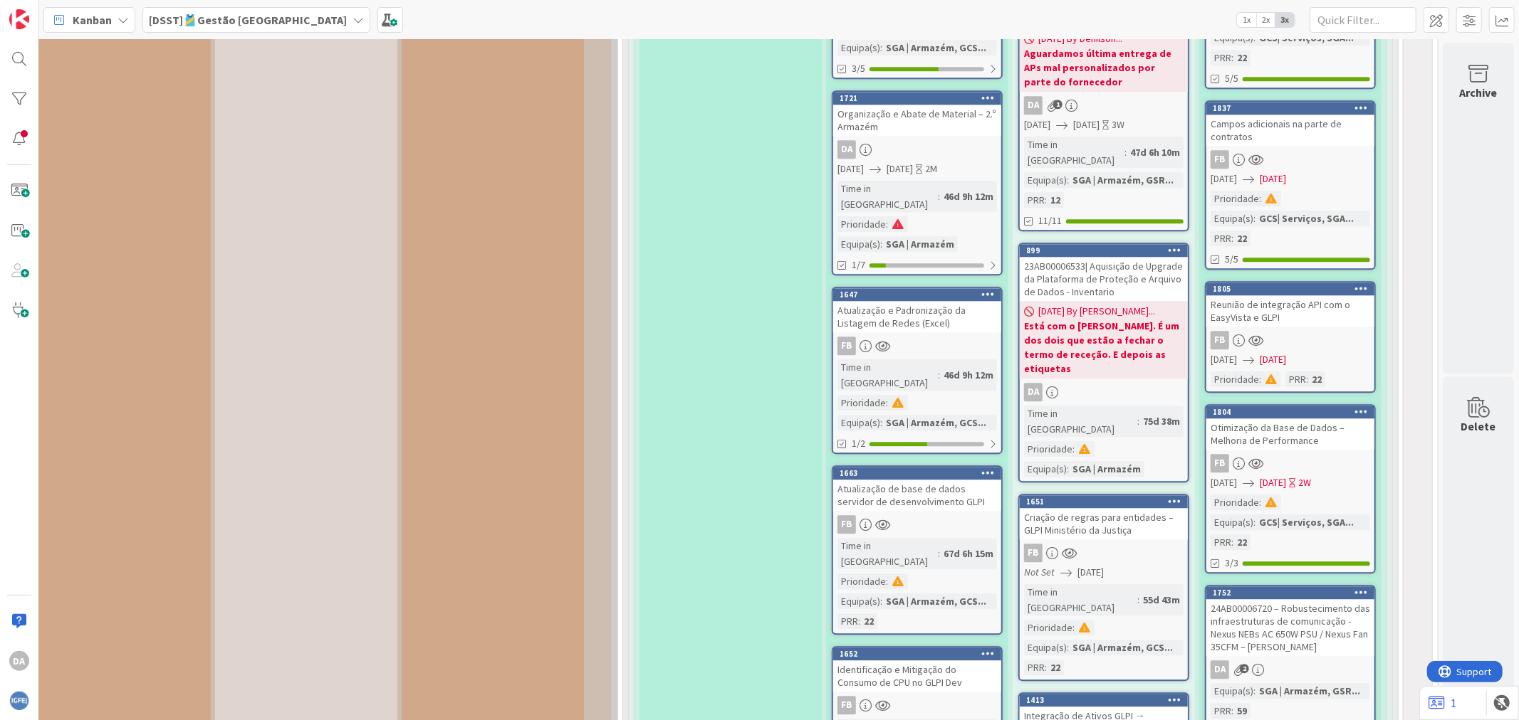
scroll to position [12101, 231]
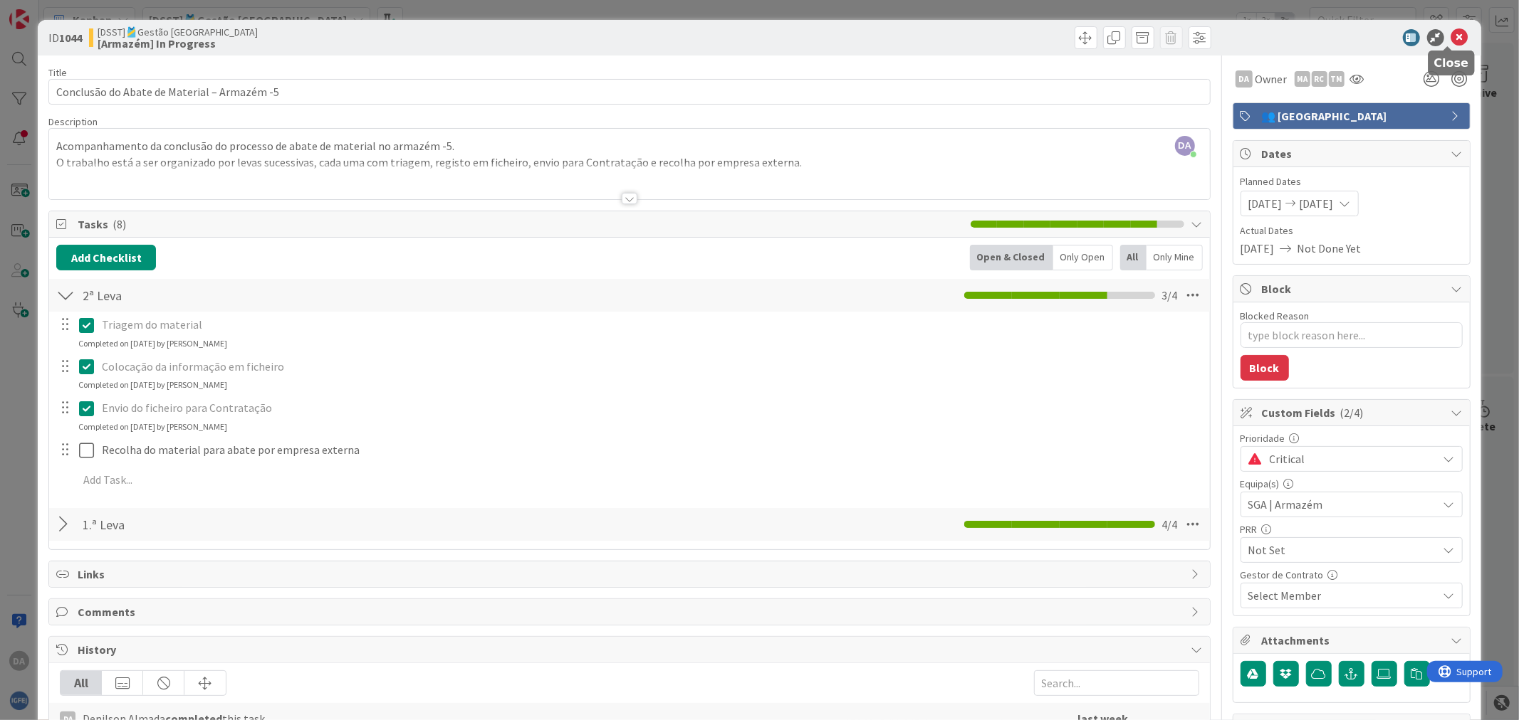
click at [1451, 33] on icon at bounding box center [1459, 37] width 17 height 17
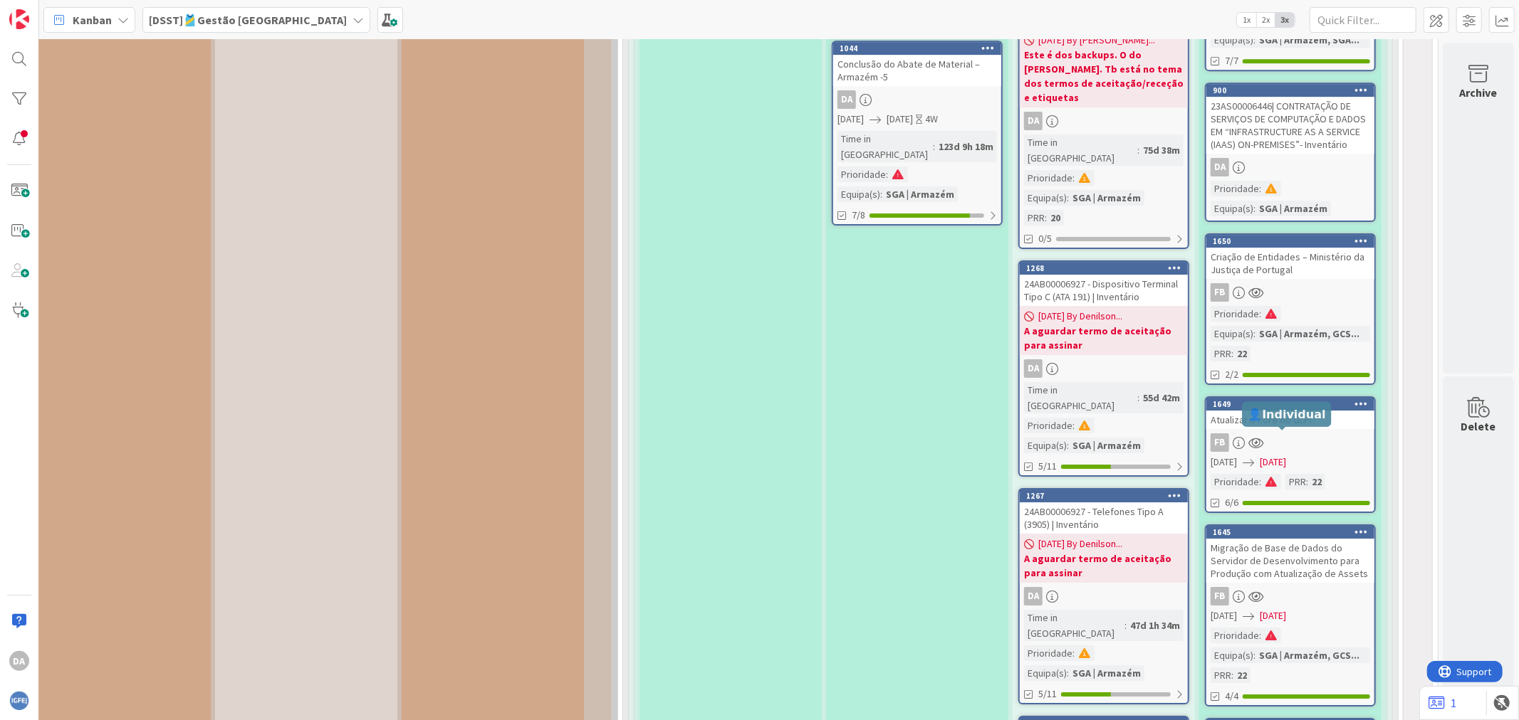
scroll to position [13346, 231]
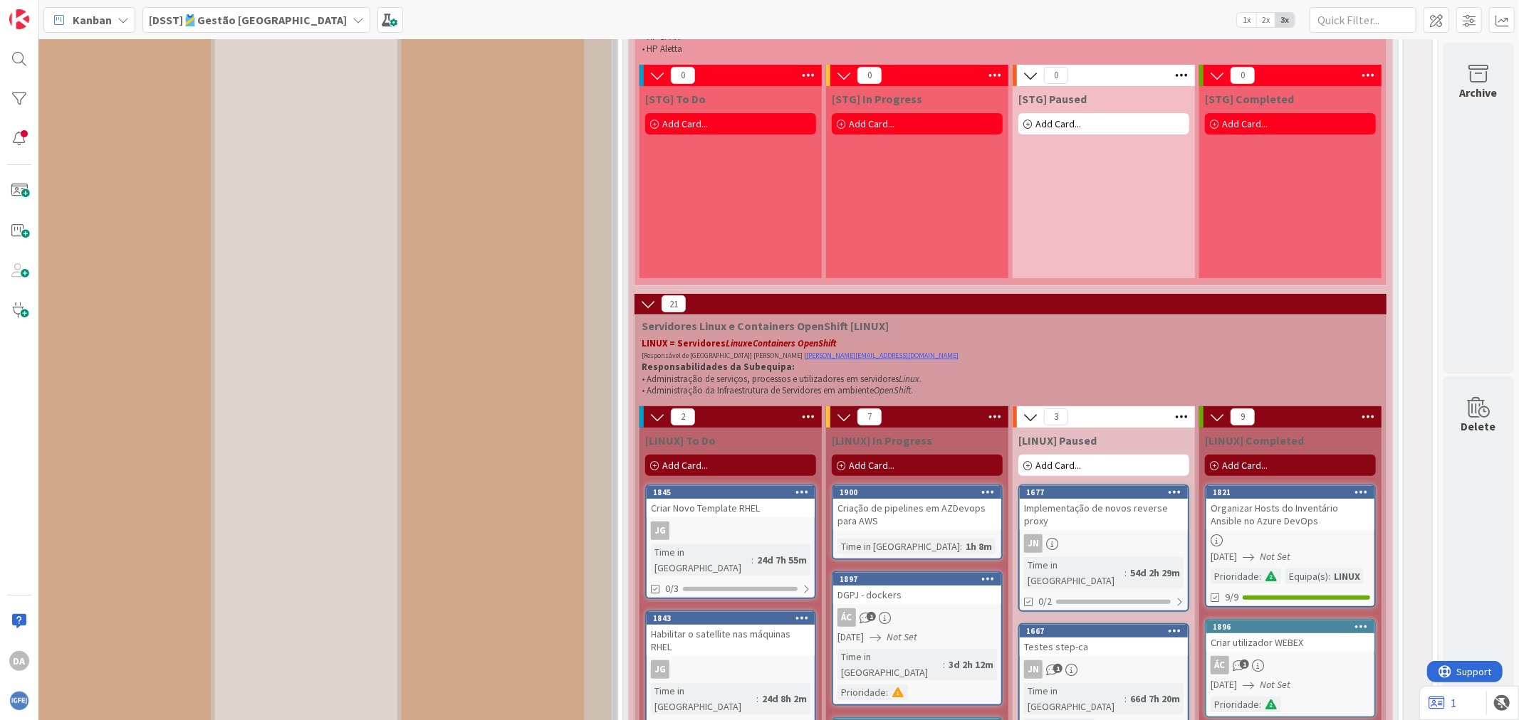
scroll to position [9116, 231]
